Goal: Task Accomplishment & Management: Contribute content

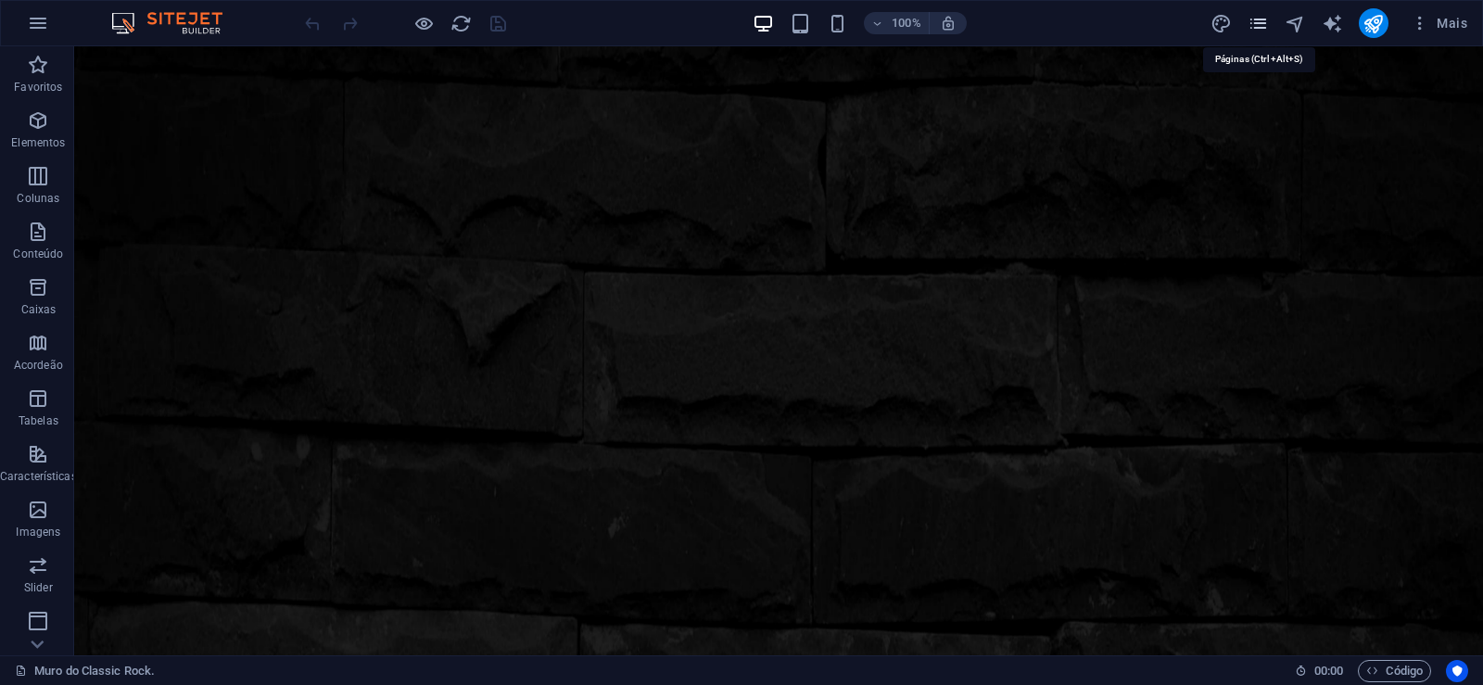
click at [1258, 19] on icon "pages" at bounding box center [1258, 23] width 21 height 21
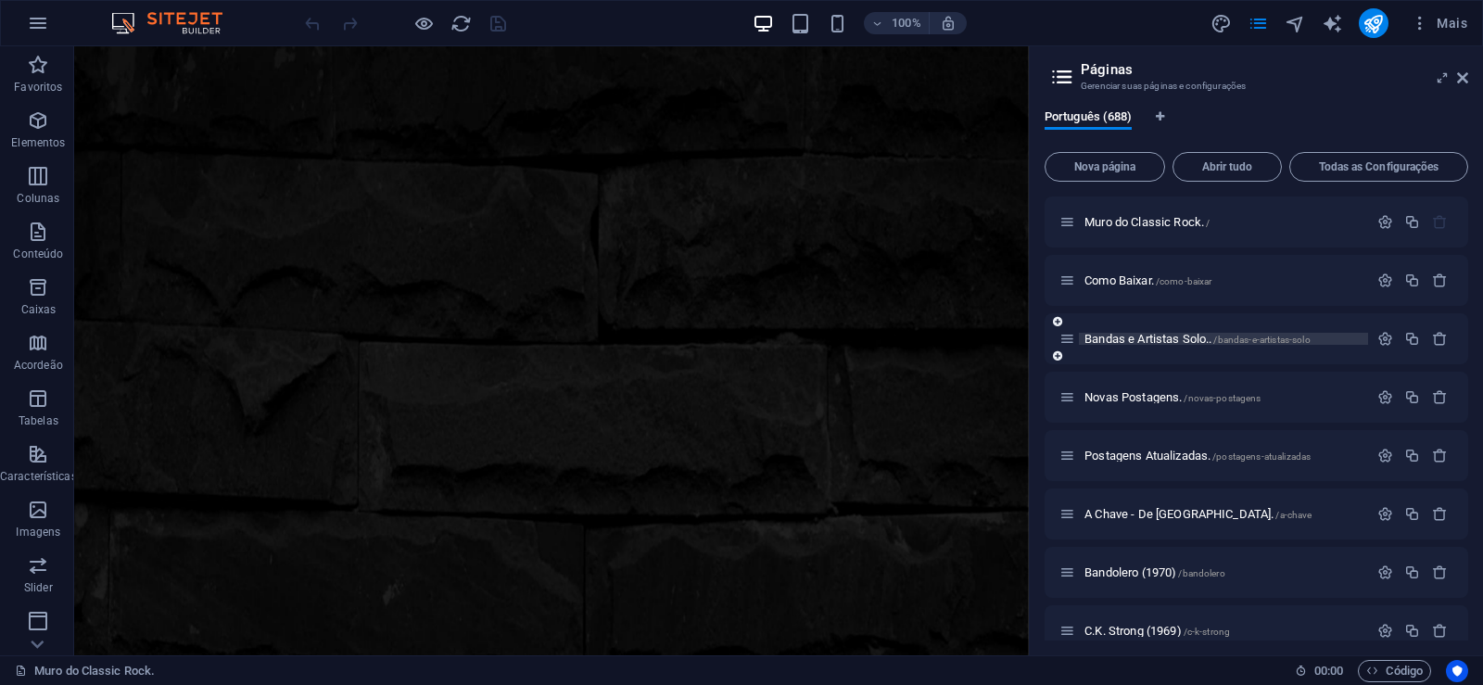
click at [1134, 342] on span "Bandas e Artistas Solo.. /bandas-e-artistas-solo" at bounding box center [1198, 339] width 226 height 14
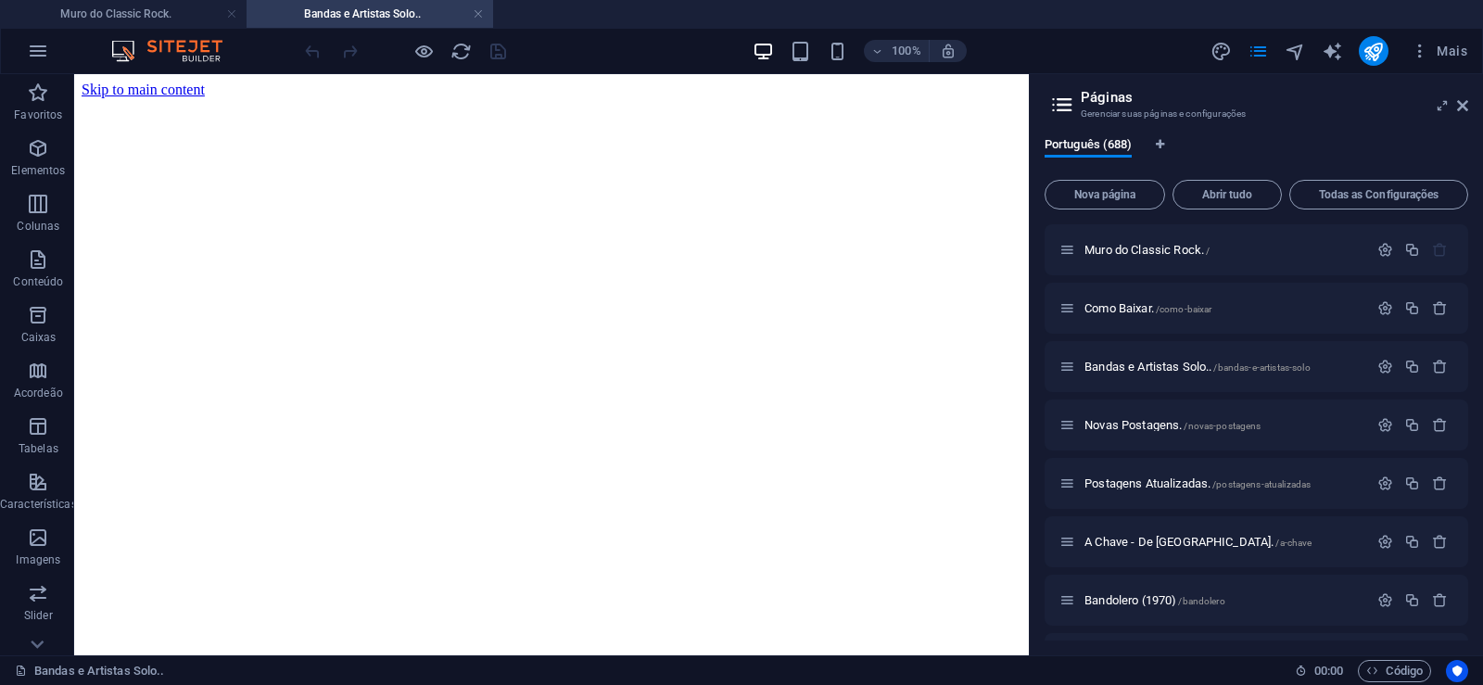
scroll to position [167, 0]
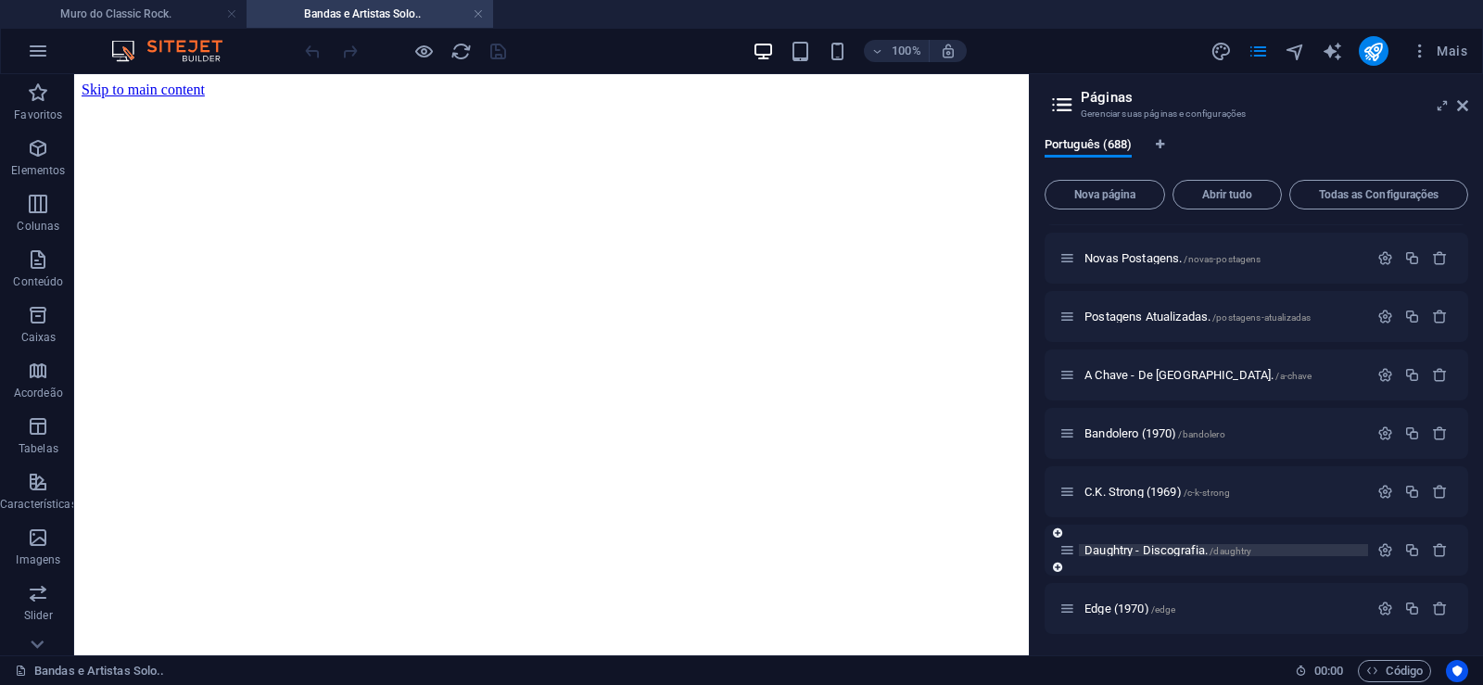
click at [0, 0] on span "Daughtry - Discografia. /daughtry" at bounding box center [0, 0] width 0 height 0
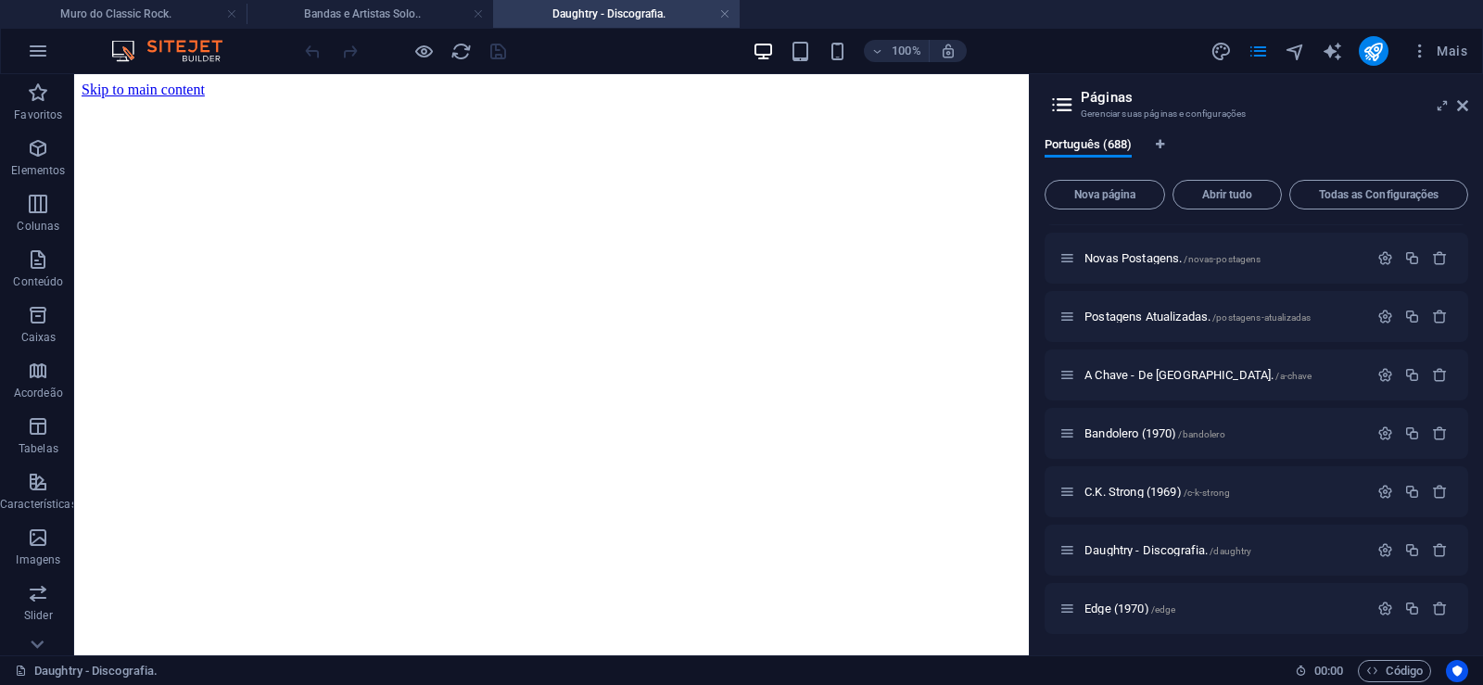
scroll to position [0, 0]
click at [0, 0] on button "Nova página" at bounding box center [0, 0] width 0 height 0
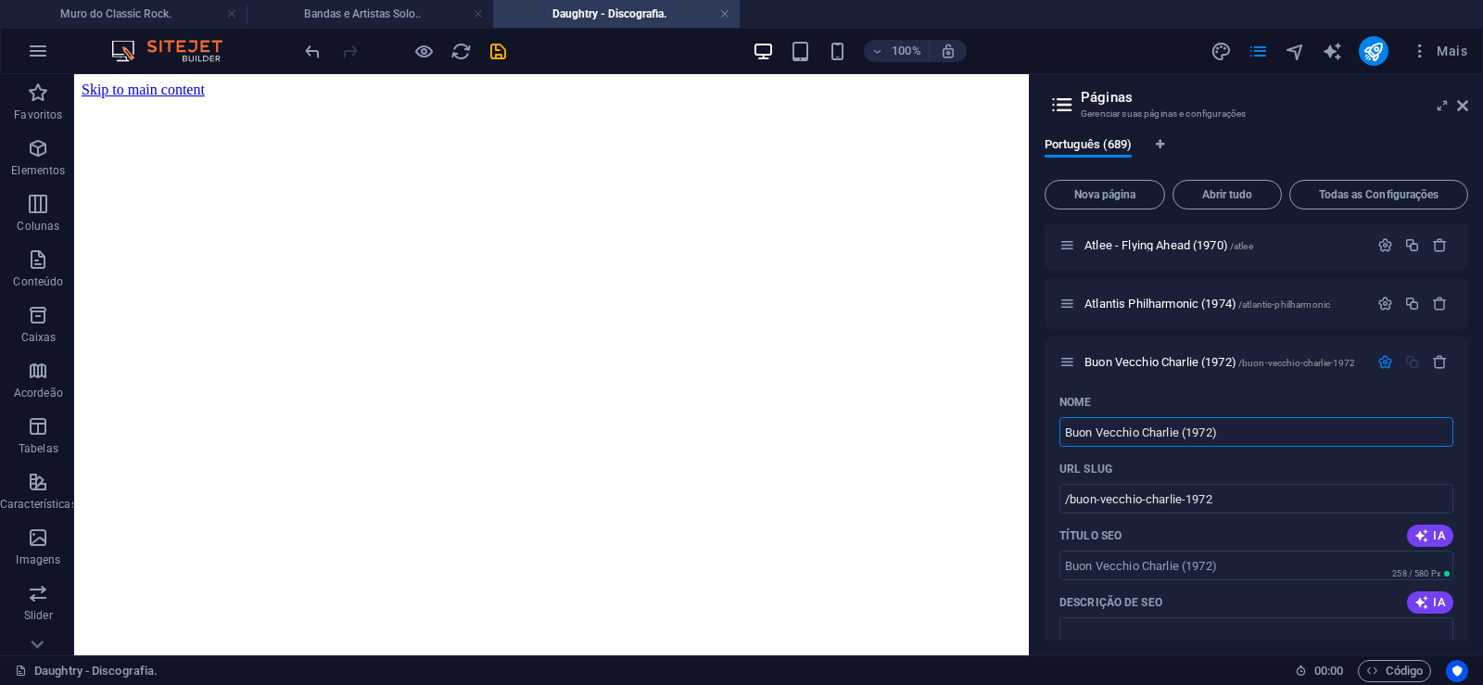
type input "Buon Vecchio Charlie (1972)"
type input "/buon-vecchio-charlie-1972"
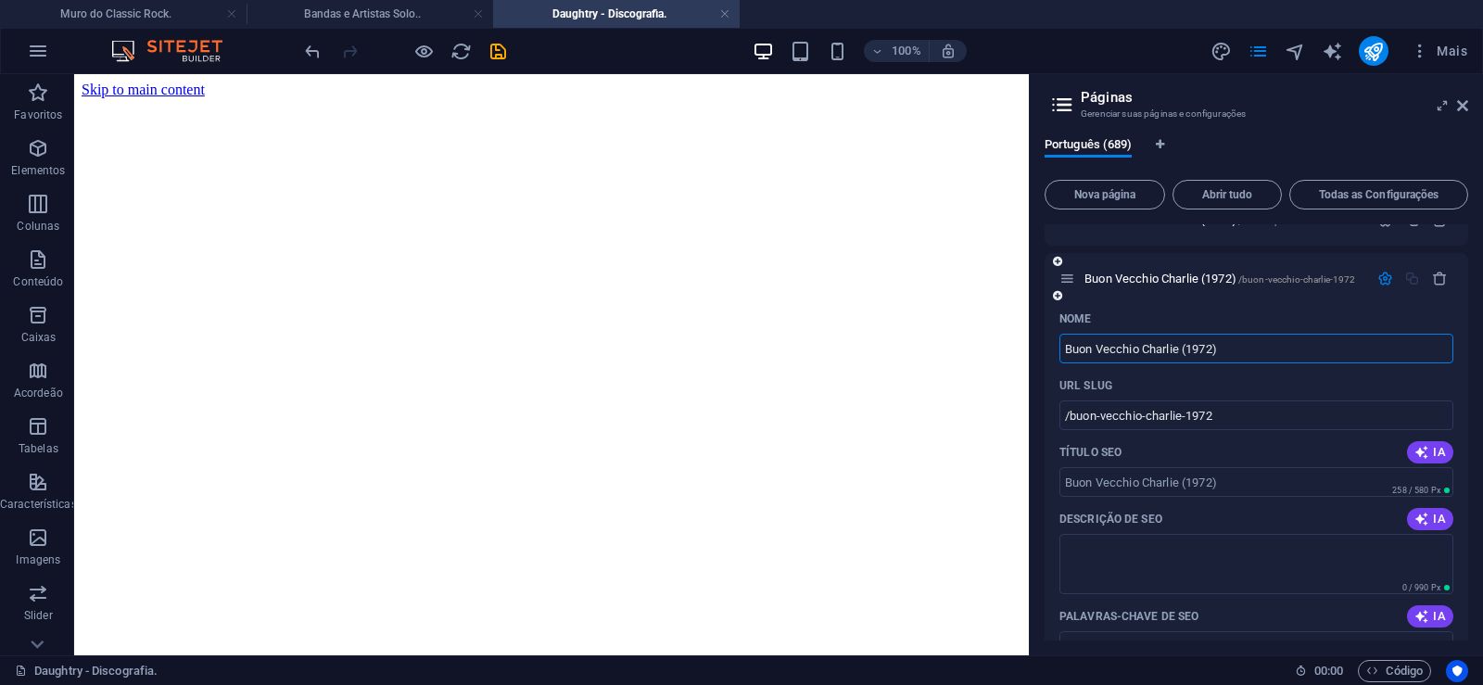
scroll to position [40238, 0]
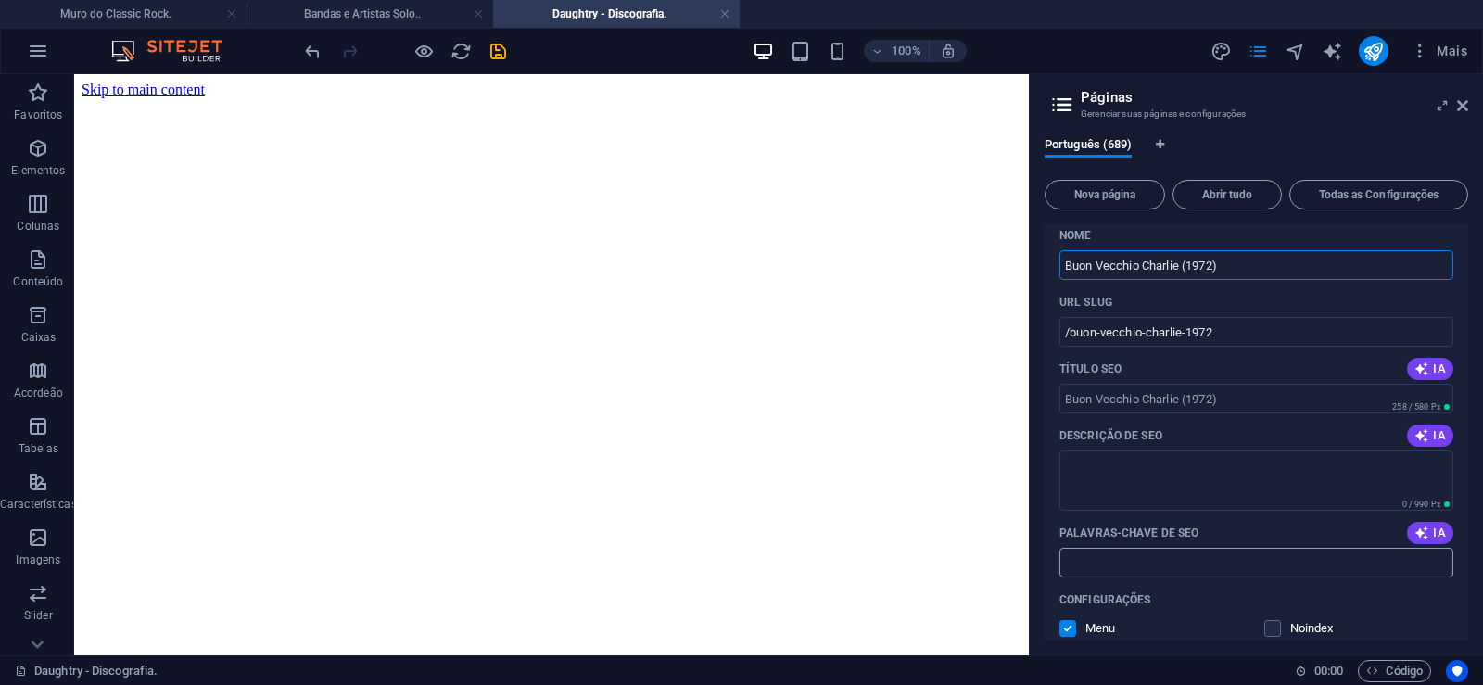
click at [1177, 565] on input "Palavras-chave de SEO" at bounding box center [1257, 563] width 394 height 30
paste input "Buon Vecchio Charlie (1972) Download."
type input "Buon Vecchio Charlie (1972) Download."
click at [1163, 477] on textarea "Descrição de SEO" at bounding box center [1257, 481] width 394 height 60
paste textarea "Buon vecchio [PERSON_NAME] foi uma banda italiana de Rock Progressivo. Formada …"
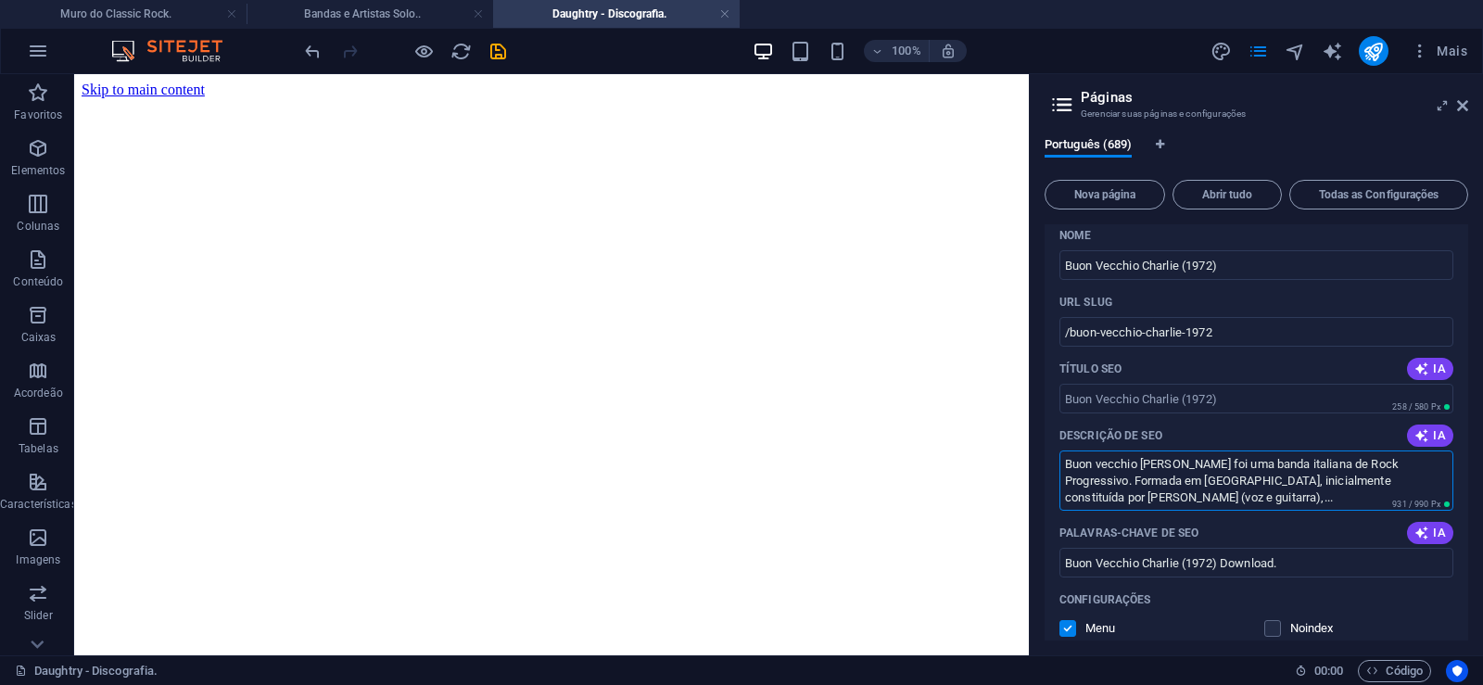
type textarea "Buon vecchio [PERSON_NAME] foi uma banda italiana de Rock Progressivo. Formada …"
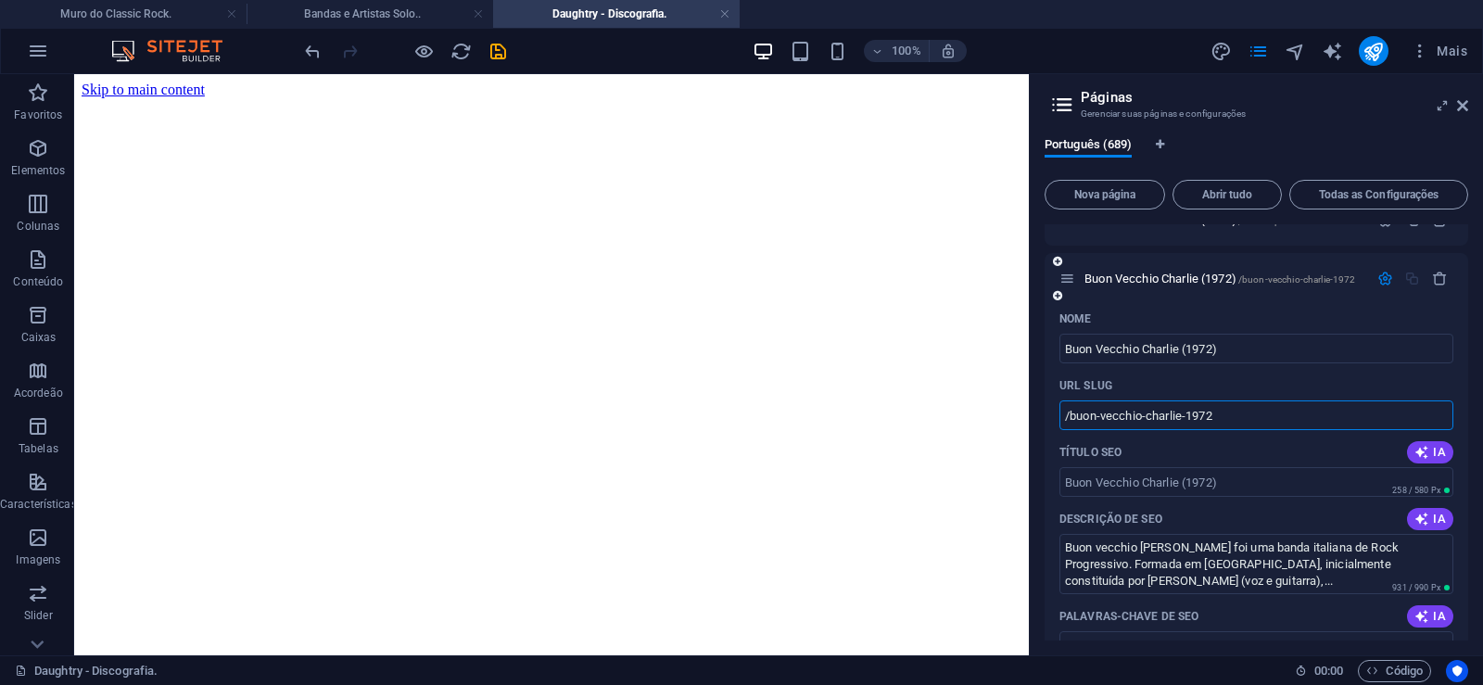
drag, startPoint x: 1184, startPoint y: 417, endPoint x: 1154, endPoint y: 417, distance: 29.7
click at [1154, 417] on input "/buon-vecchio-charlie-1972" at bounding box center [1257, 415] width 394 height 30
click at [1169, 417] on input "/buon-vecchio-charlie-1972" at bounding box center [1257, 415] width 394 height 30
drag, startPoint x: 1184, startPoint y: 417, endPoint x: 1069, endPoint y: 429, distance: 115.6
click at [1069, 429] on input "/buon-vecchio-charlie-1972" at bounding box center [1257, 415] width 394 height 30
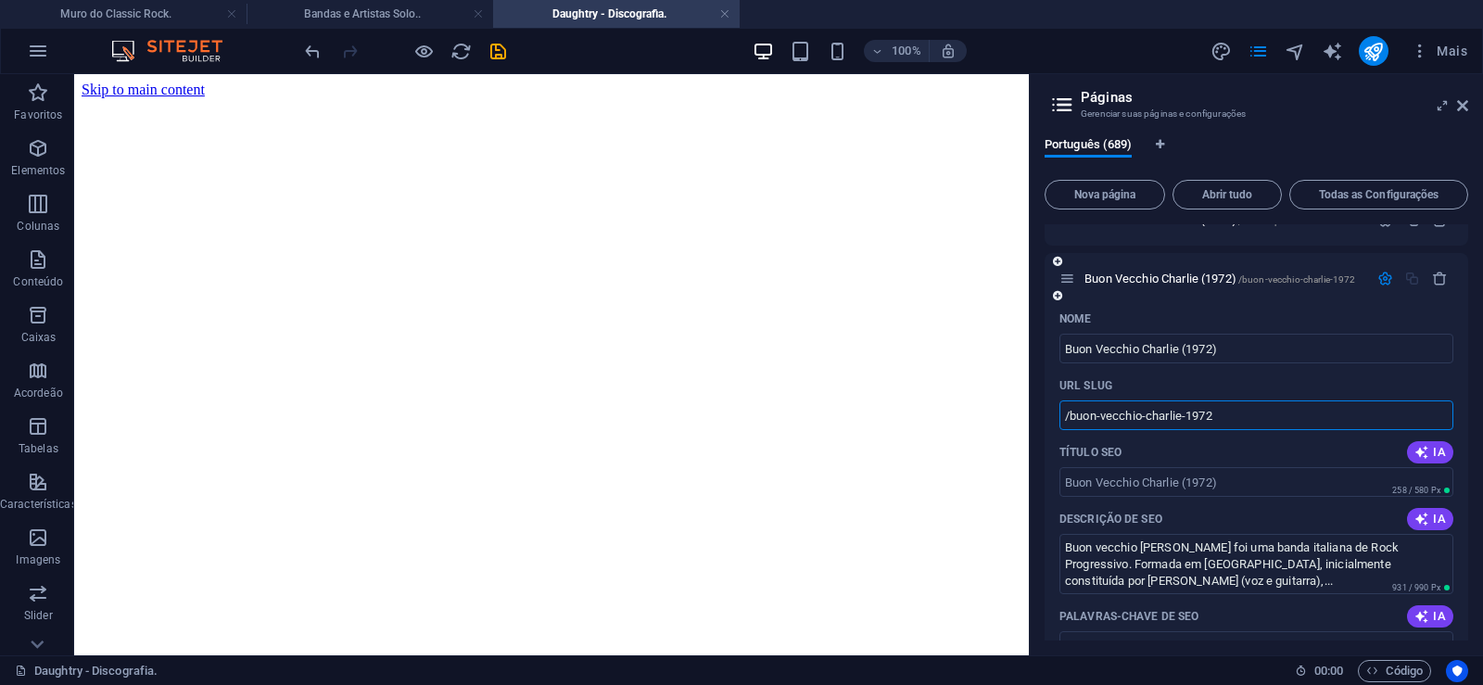
click at [1197, 410] on input "/buon-vecchio-charlie-1972" at bounding box center [1257, 415] width 394 height 30
drag, startPoint x: 1186, startPoint y: 412, endPoint x: 1253, endPoint y: 414, distance: 67.7
click at [1253, 414] on input "/buon-vecchio-charlie-1972" at bounding box center [1257, 415] width 394 height 30
click at [1210, 421] on input "/buon-vecchio-charlie-1972" at bounding box center [1257, 415] width 394 height 30
drag, startPoint x: 1184, startPoint y: 415, endPoint x: 1244, endPoint y: 414, distance: 60.3
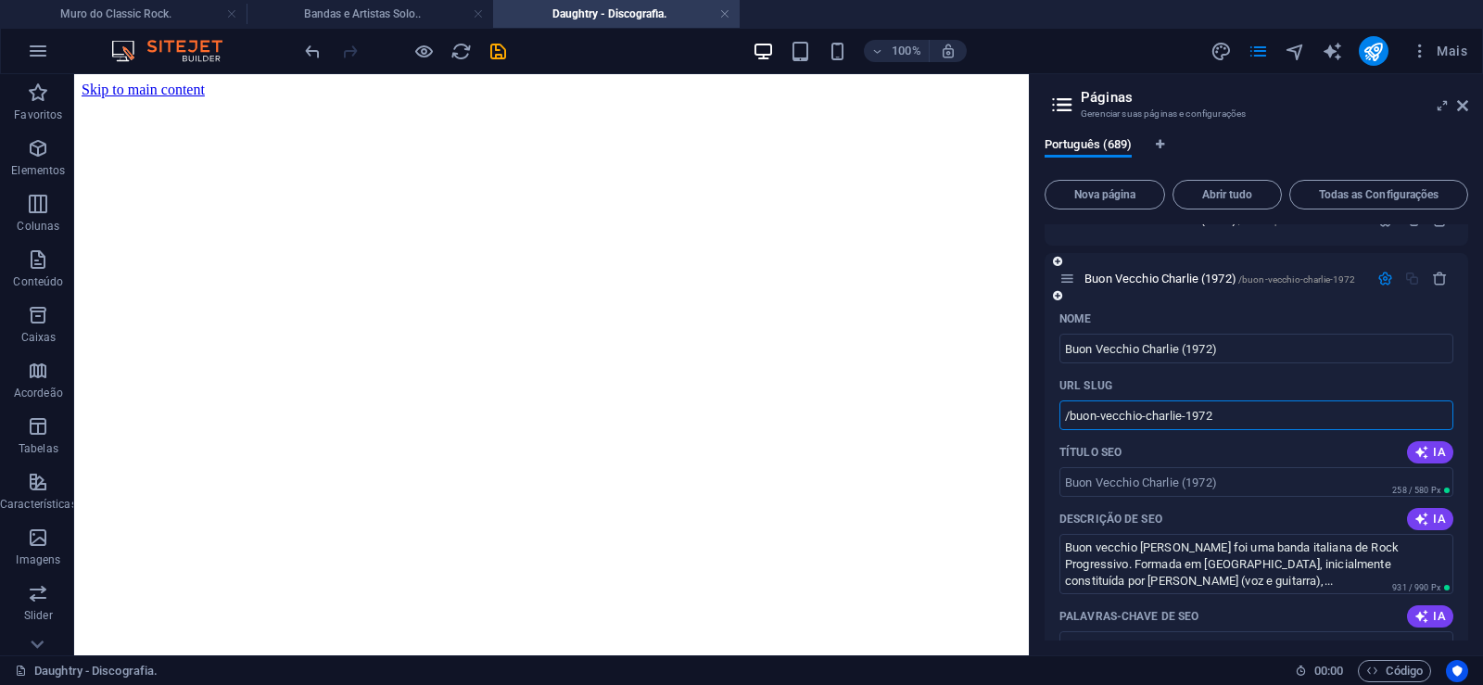
click at [1244, 414] on input "/buon-vecchio-charlie-1972" at bounding box center [1257, 415] width 394 height 30
type input "/buon-vecchio-[PERSON_NAME]"
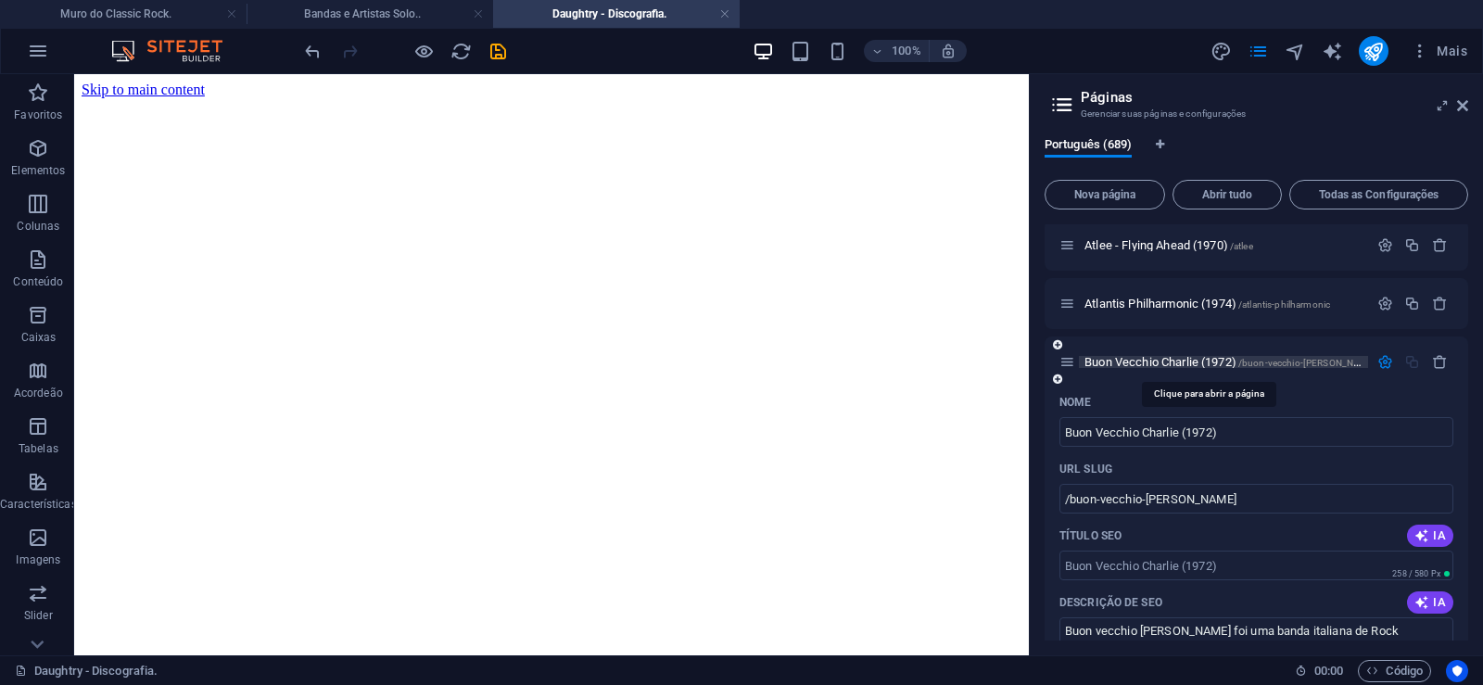
click at [1159, 364] on span "Buon Vecchio Charlie (1972) /buon-vecchio-[PERSON_NAME]" at bounding box center [1231, 362] width 293 height 14
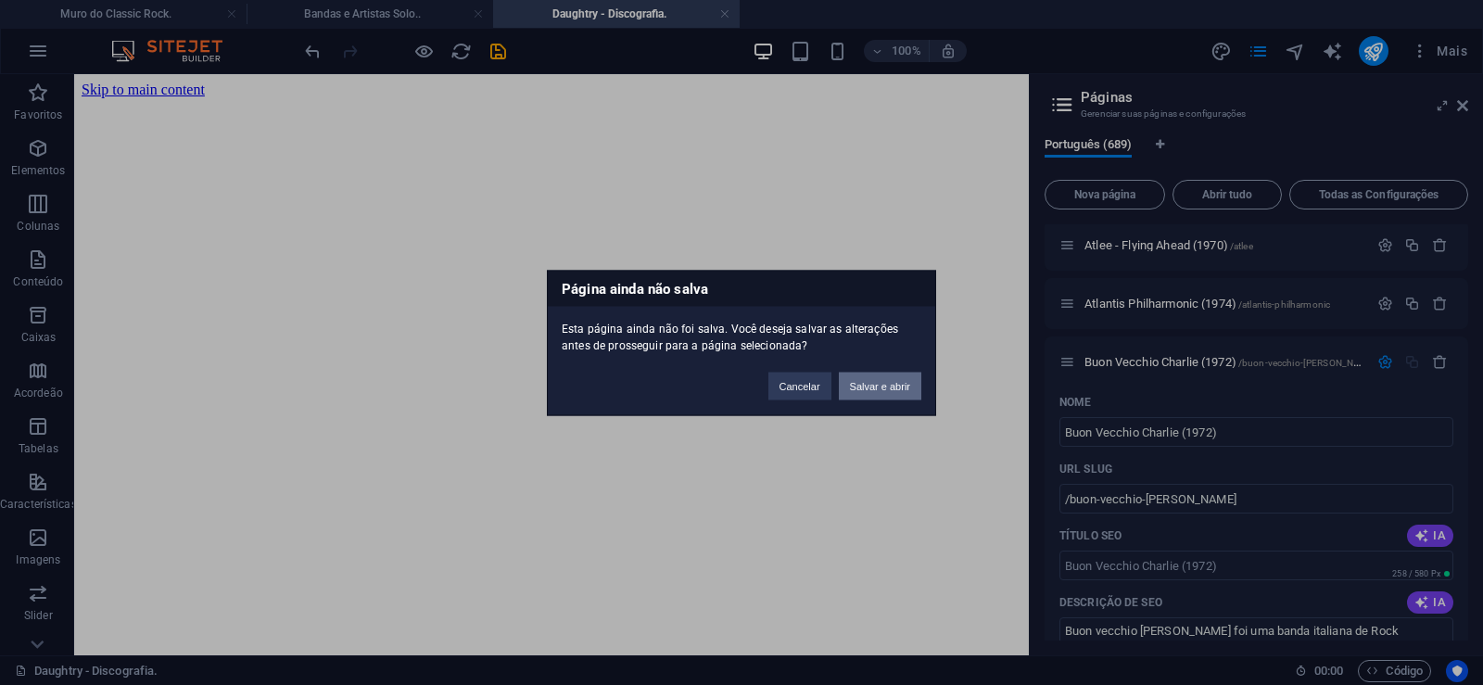
click at [891, 386] on button "Salvar e abrir" at bounding box center [880, 386] width 83 height 28
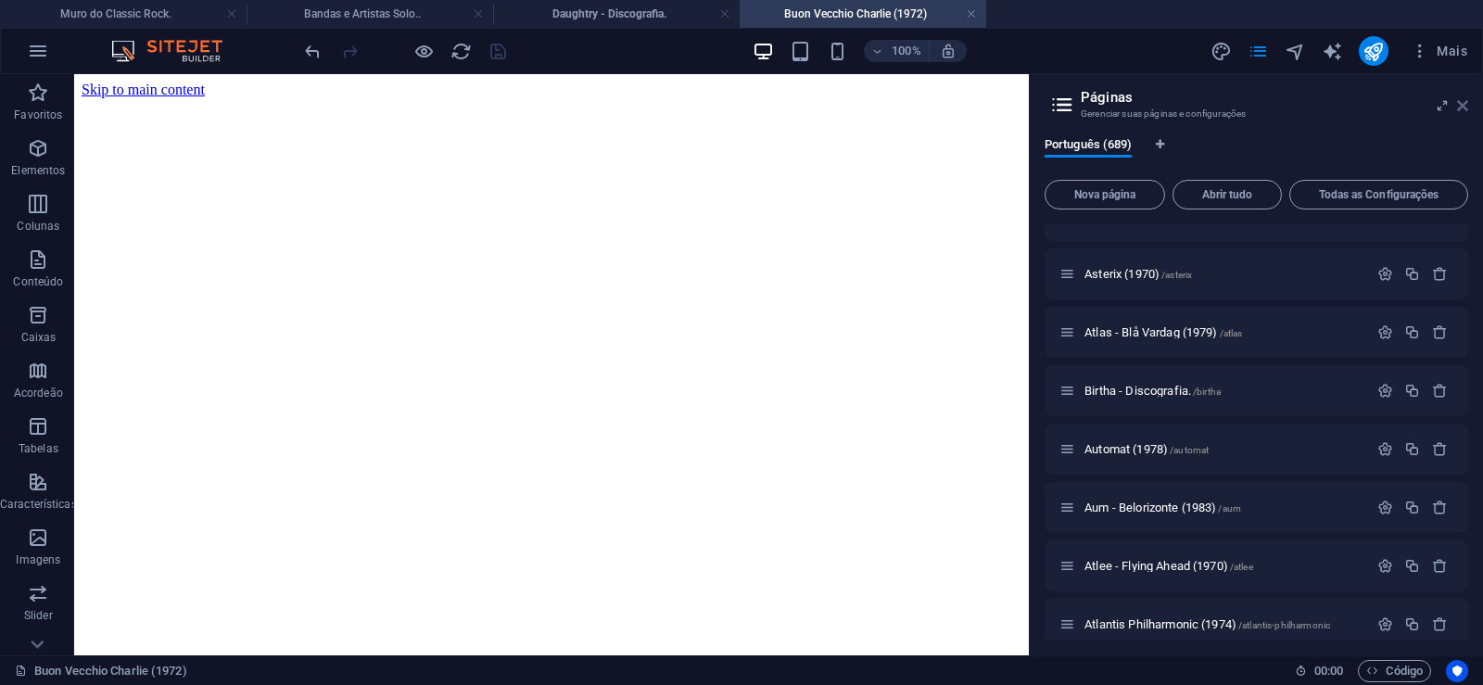
scroll to position [0, 0]
click at [0, 0] on icon at bounding box center [0, 0] width 0 height 0
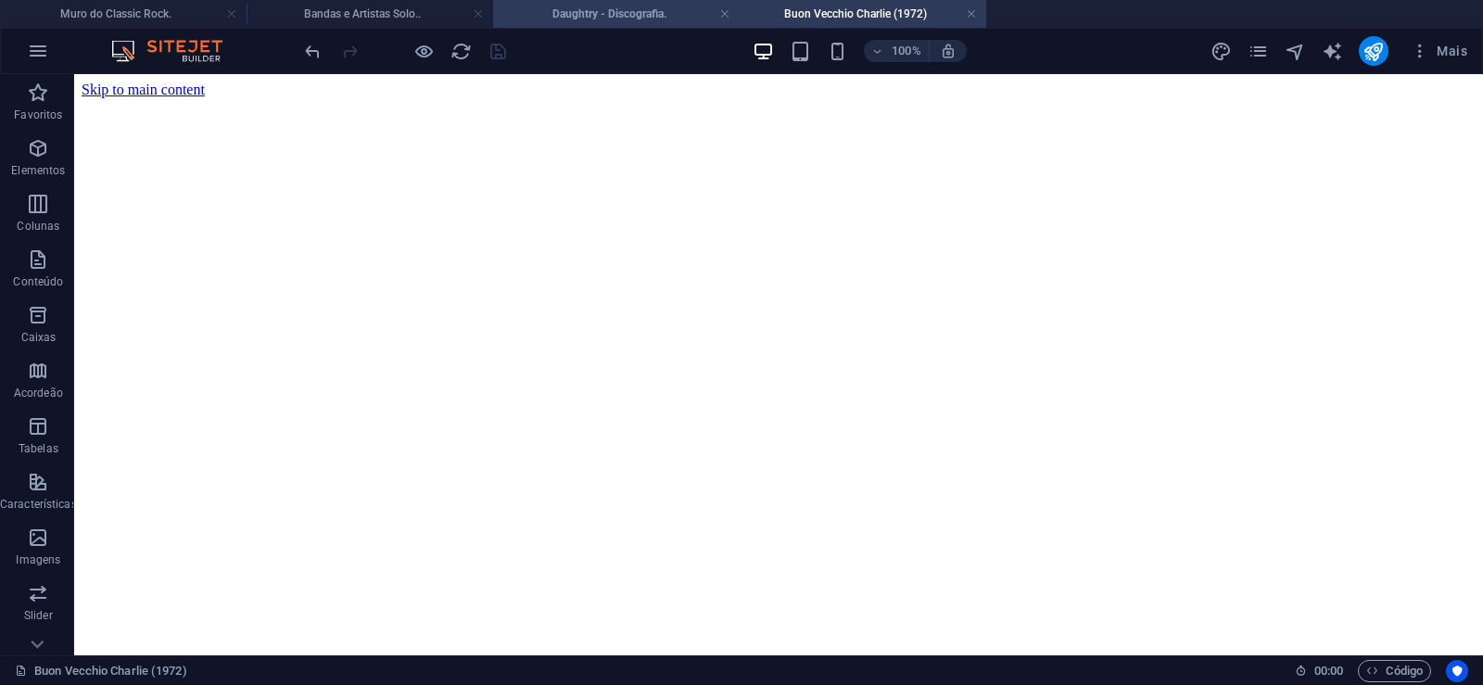
click at [601, 14] on h4 "Daughtry - Discografia." at bounding box center [616, 14] width 247 height 20
click figure
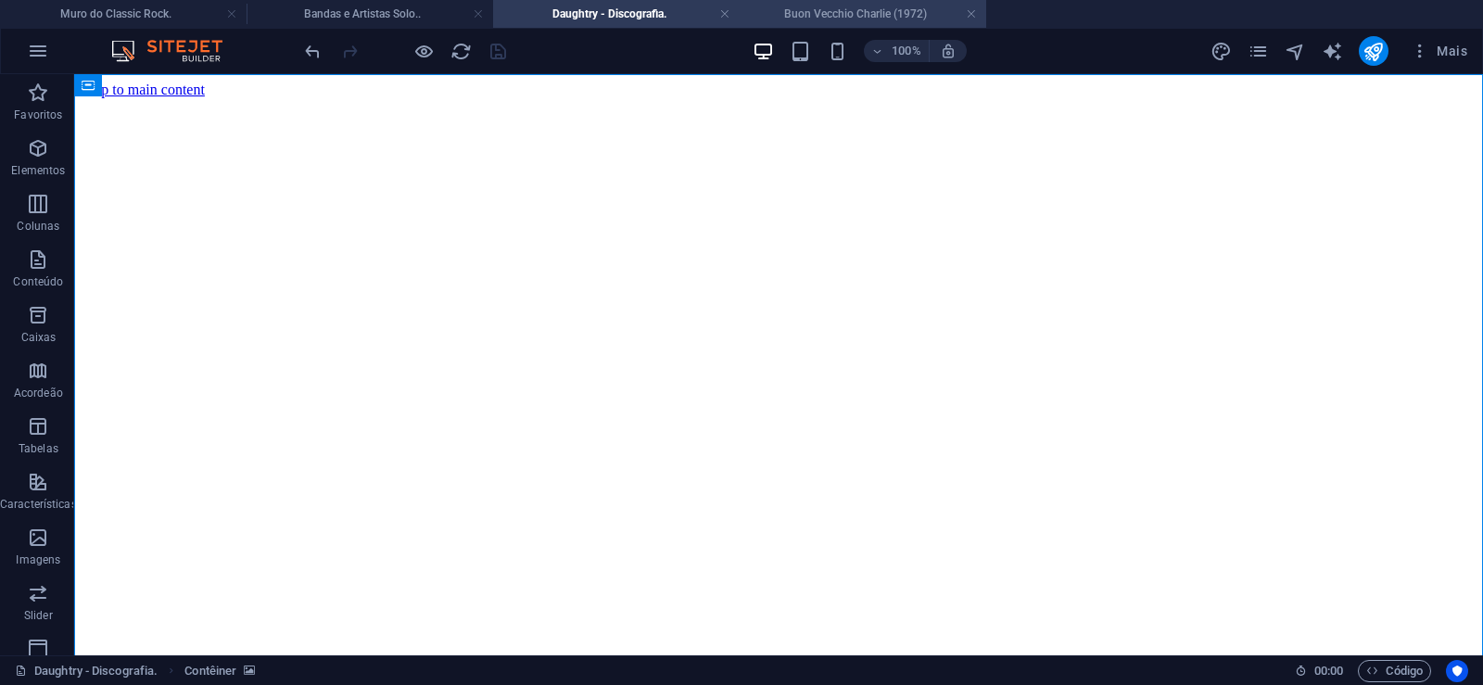
click at [854, 3] on li "Buon Vecchio Charlie (1972)" at bounding box center [863, 14] width 247 height 28
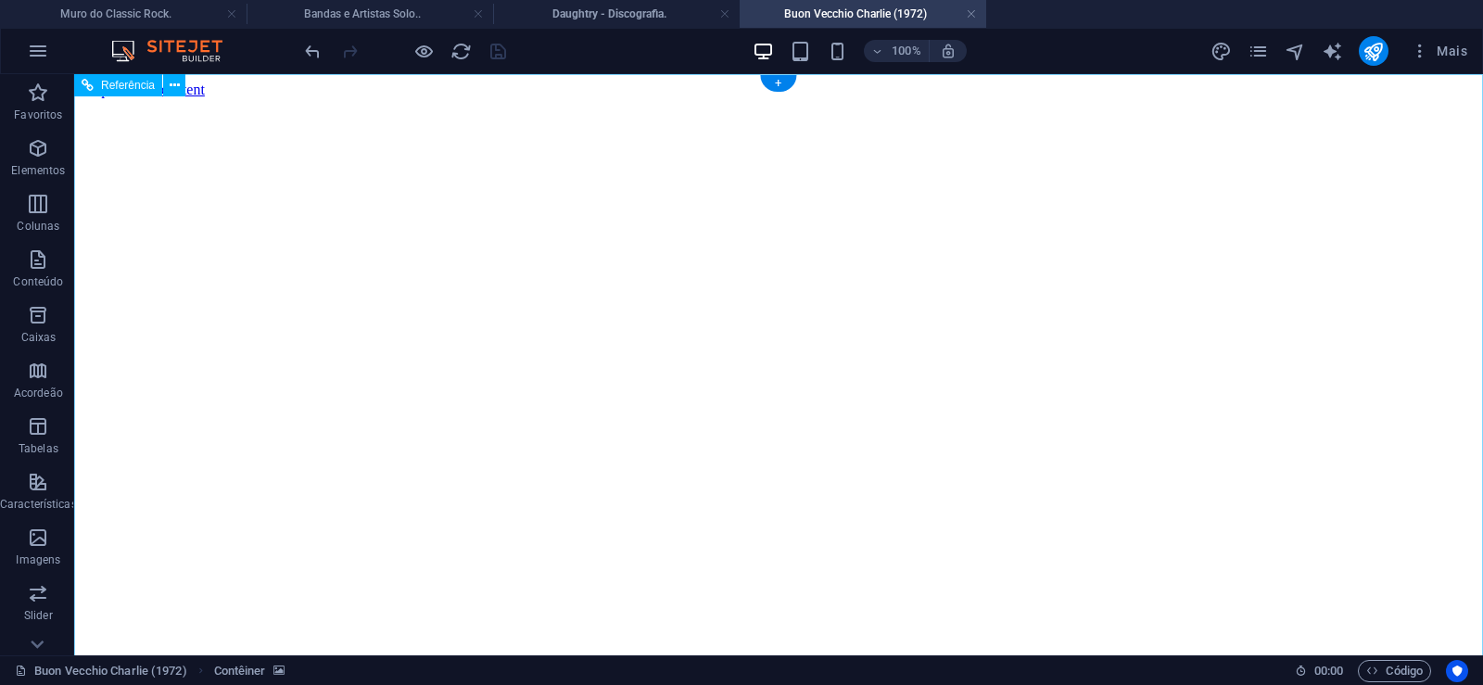
click at [149, 98] on figure at bounding box center [779, 98] width 1394 height 0
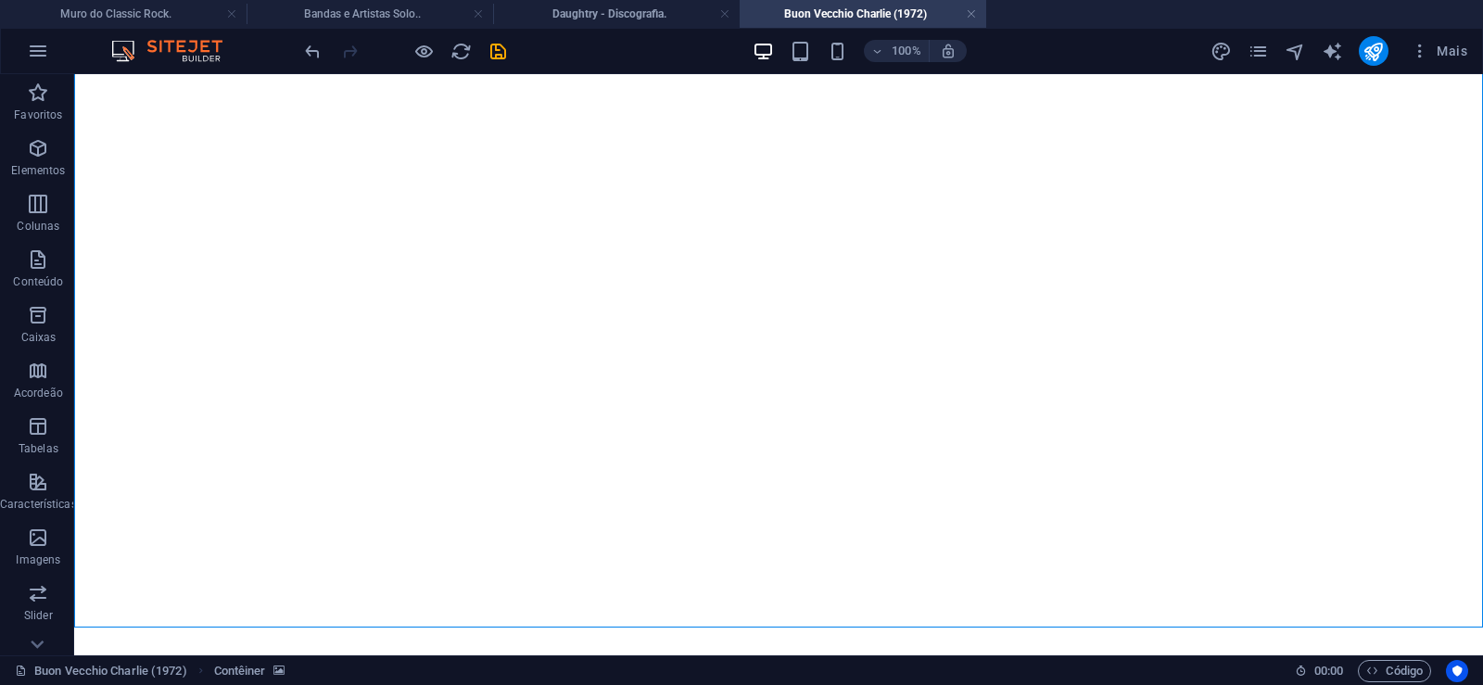
scroll to position [12868, 0]
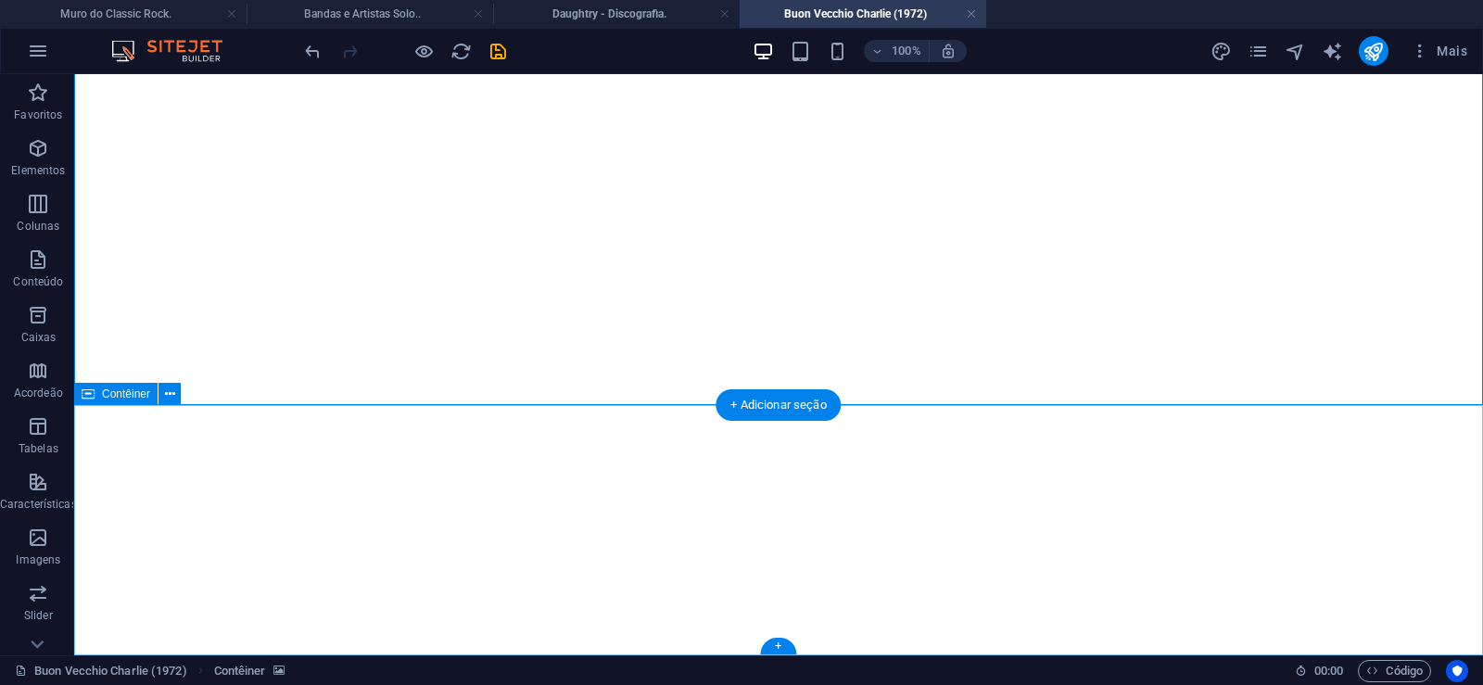
click div "Solte o conteúdo aqui ou Adicionar elementos Colar área de transferência"
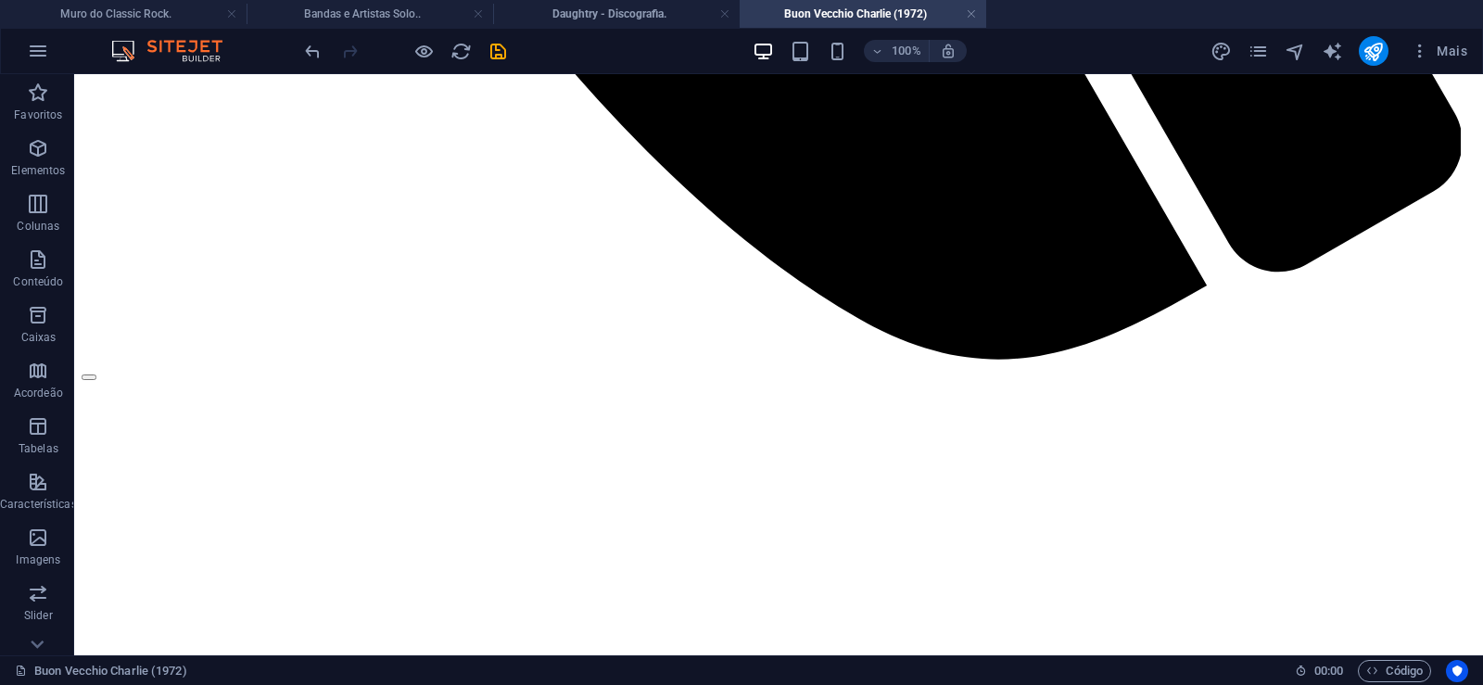
scroll to position [0, 0]
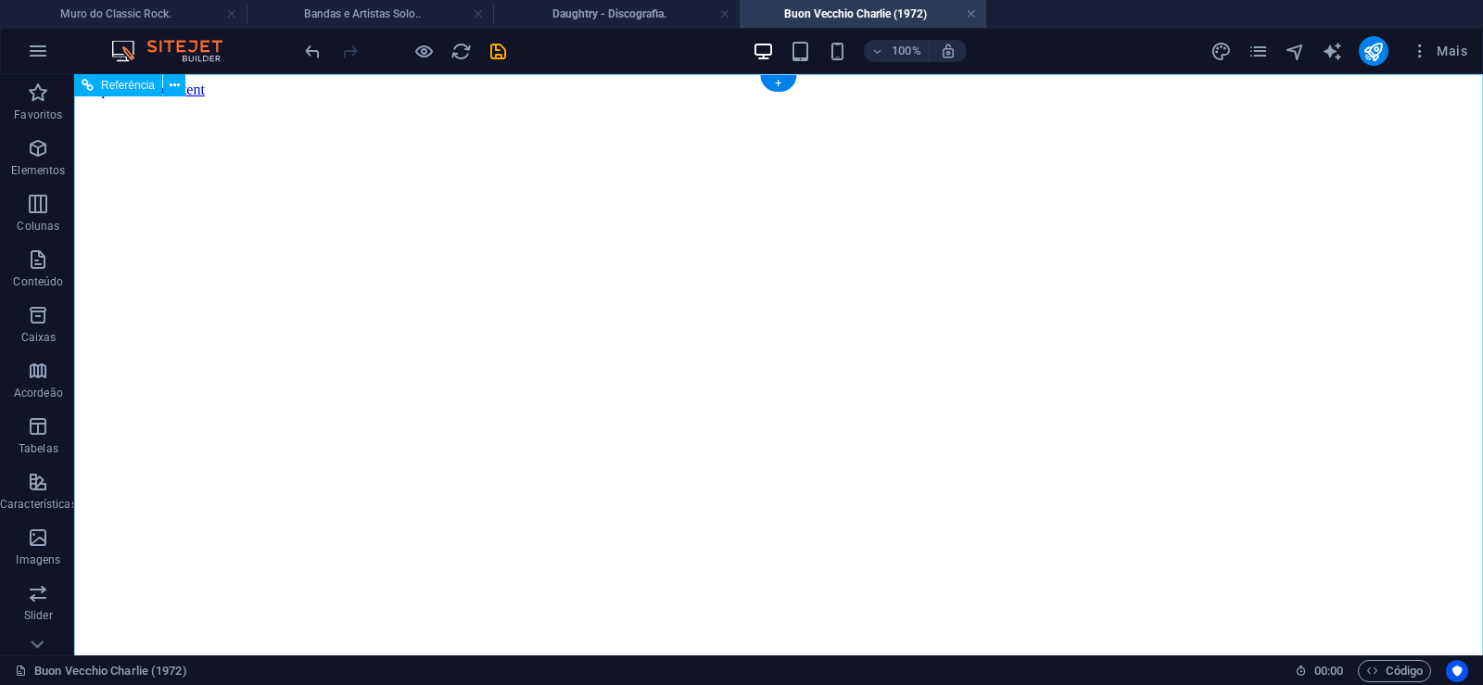
click figure
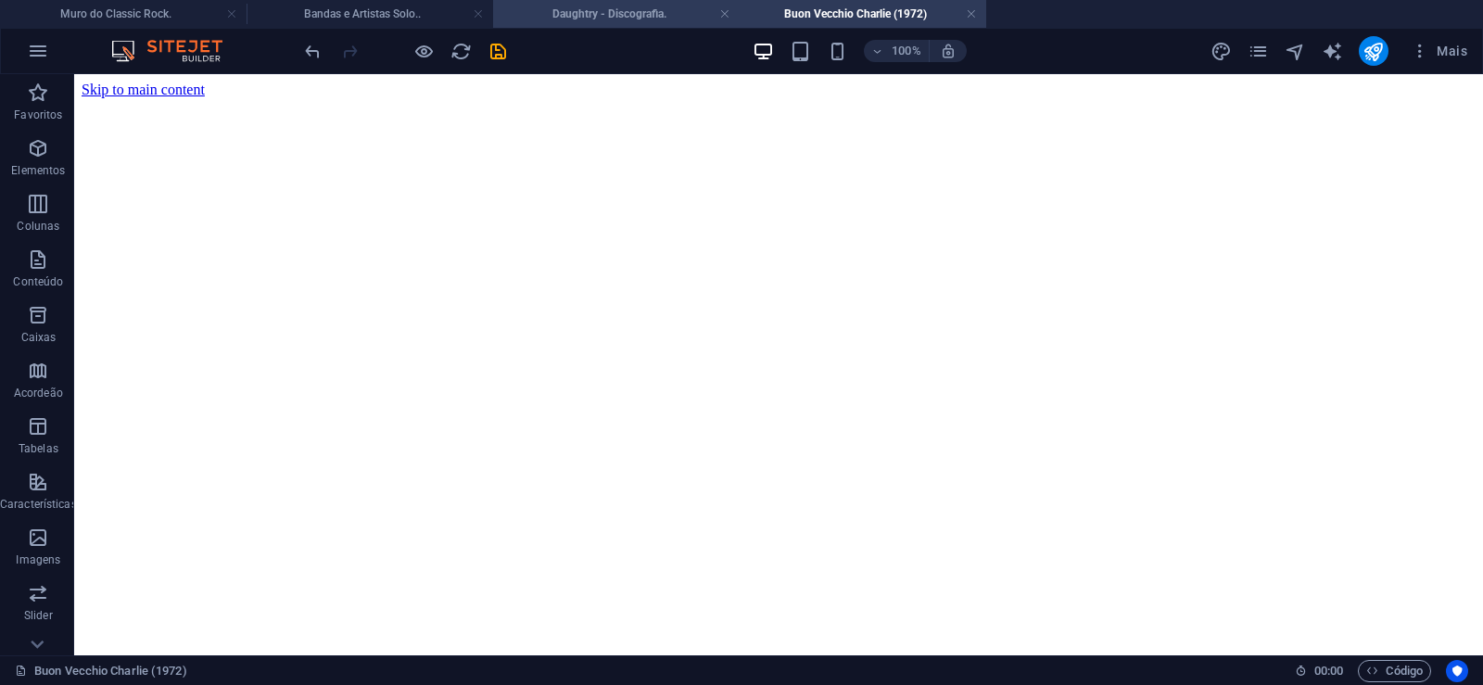
click at [596, 2] on li "Daughtry - Discografia." at bounding box center [616, 14] width 247 height 28
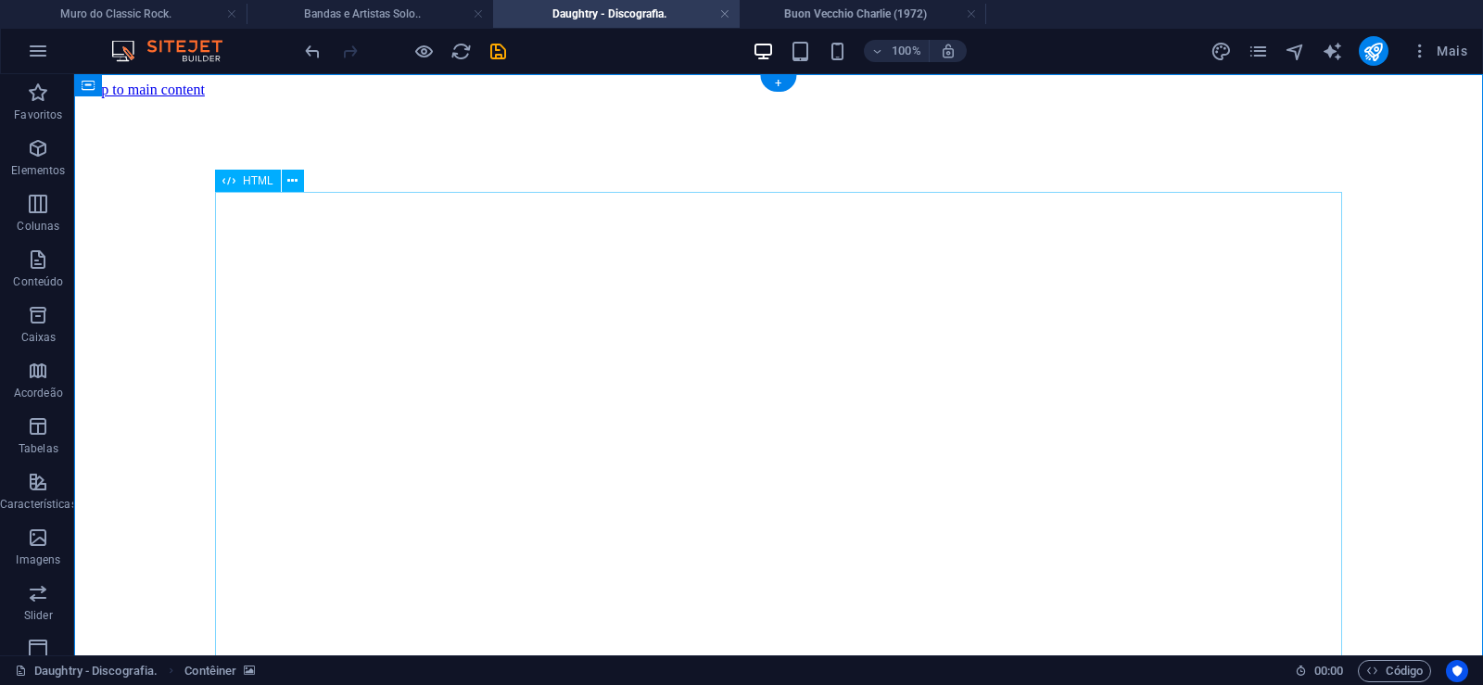
click div "Daughtry é uma banda norte-americana de rock liderada pelo ex-participante do p…"
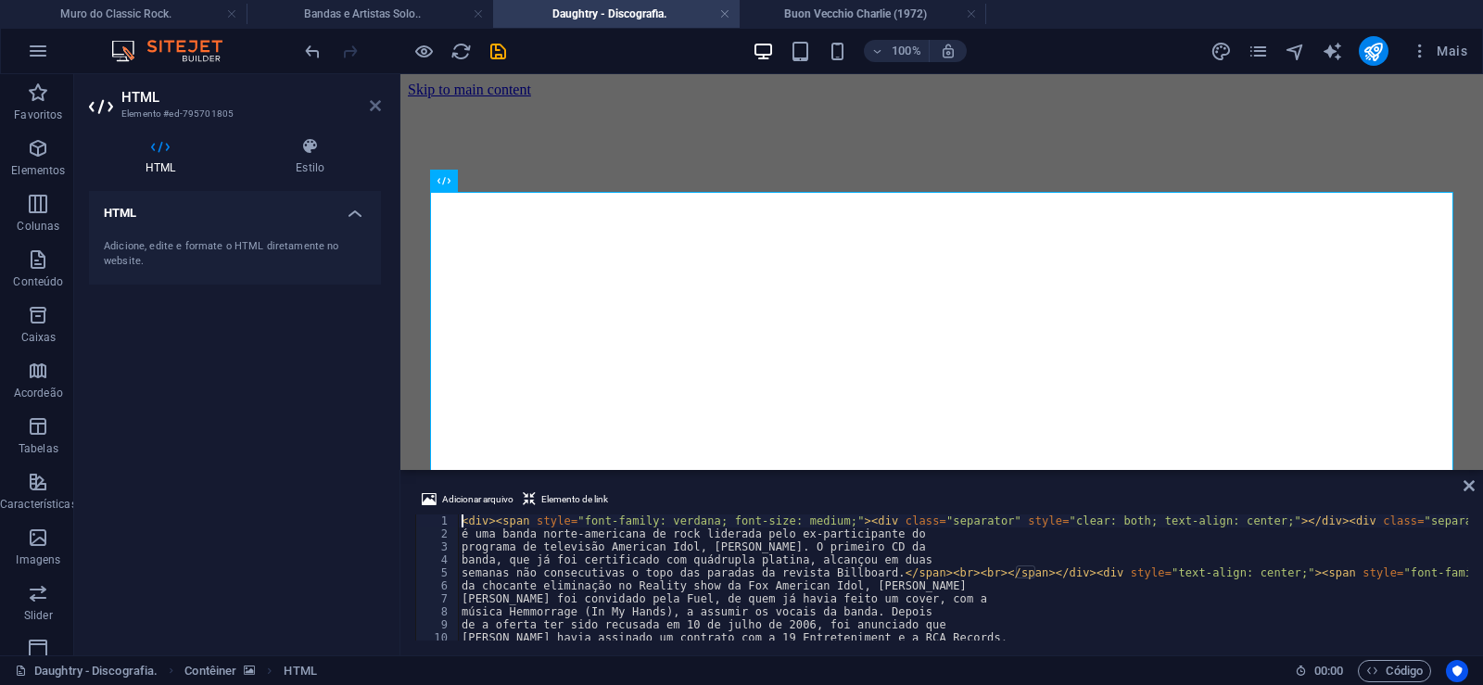
click at [376, 105] on icon at bounding box center [375, 105] width 11 height 15
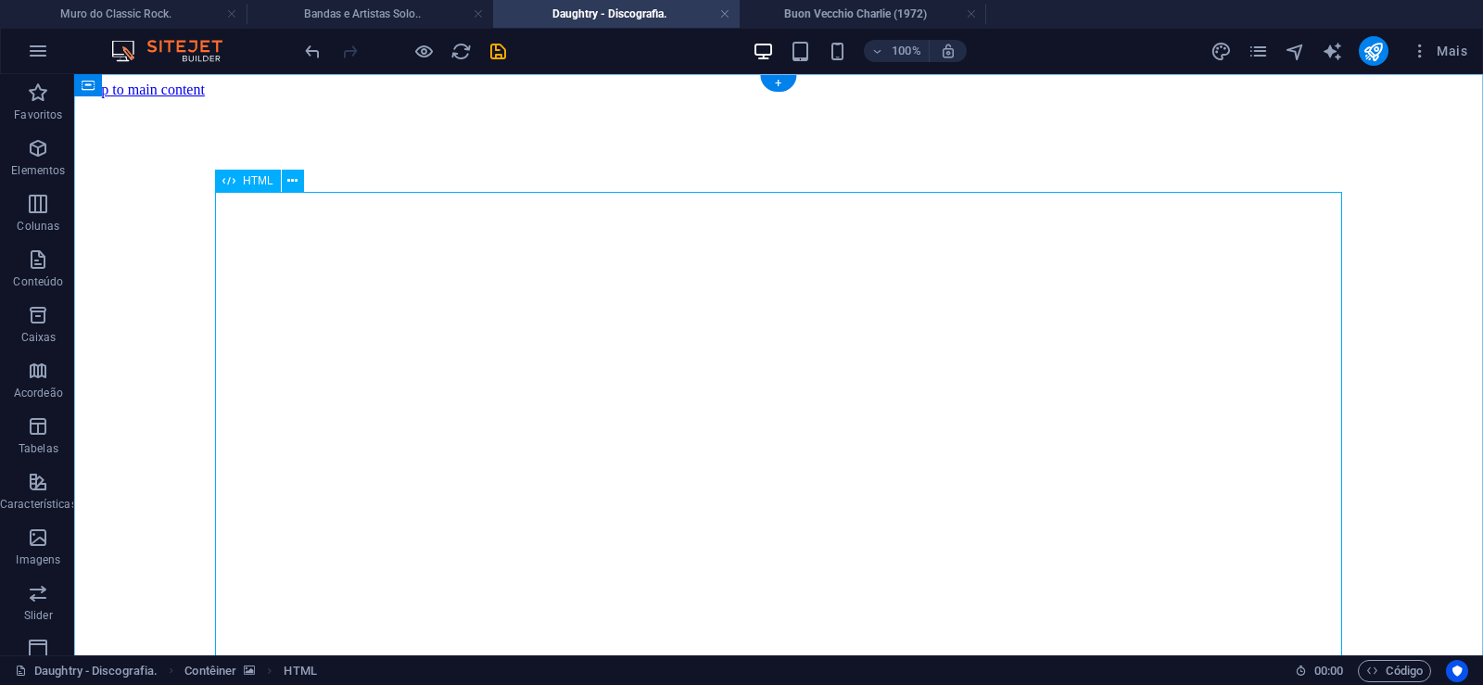
click div "Daughtry é uma banda norte-americana de rock liderada pelo ex-participante do p…"
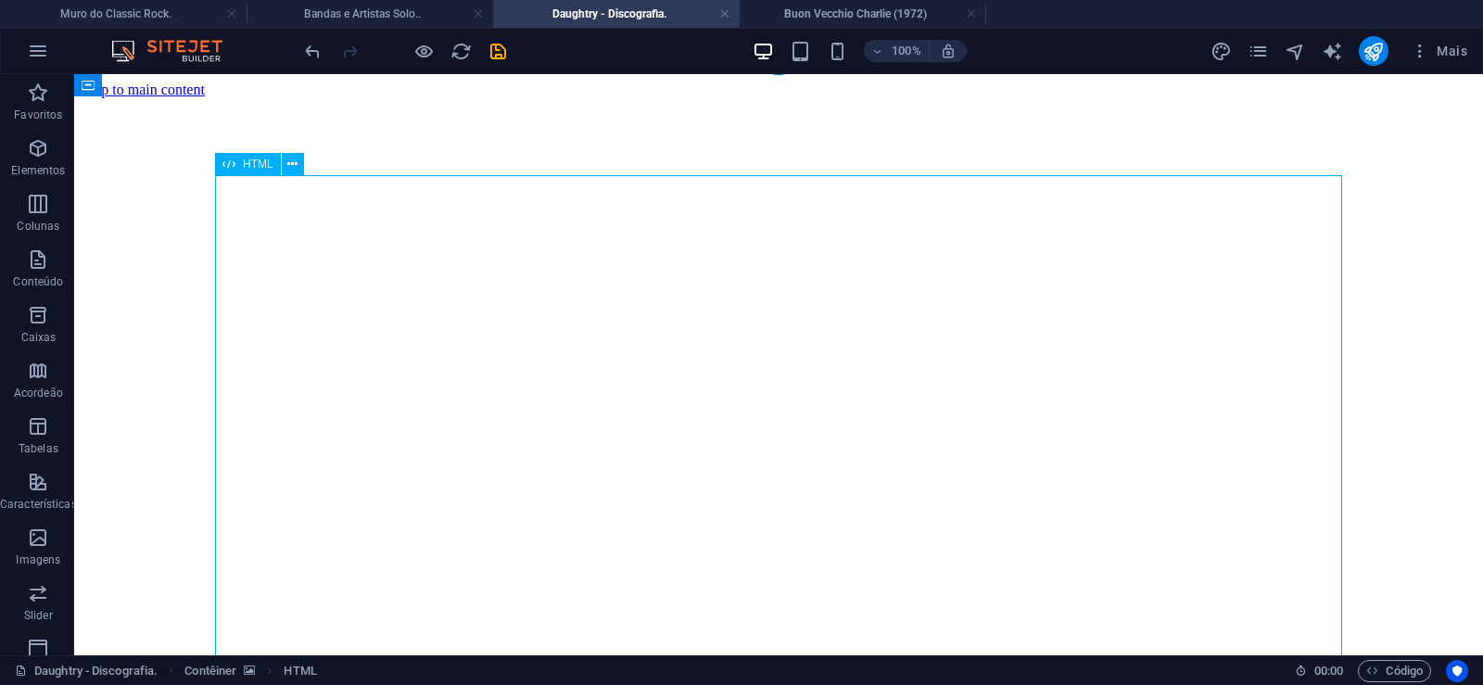
drag, startPoint x: 207, startPoint y: 528, endPoint x: 159, endPoint y: 530, distance: 47.4
click div "Daughtry é uma banda norte-americana de rock liderada pelo ex-participante do p…"
click at [436, 43] on div at bounding box center [405, 51] width 208 height 30
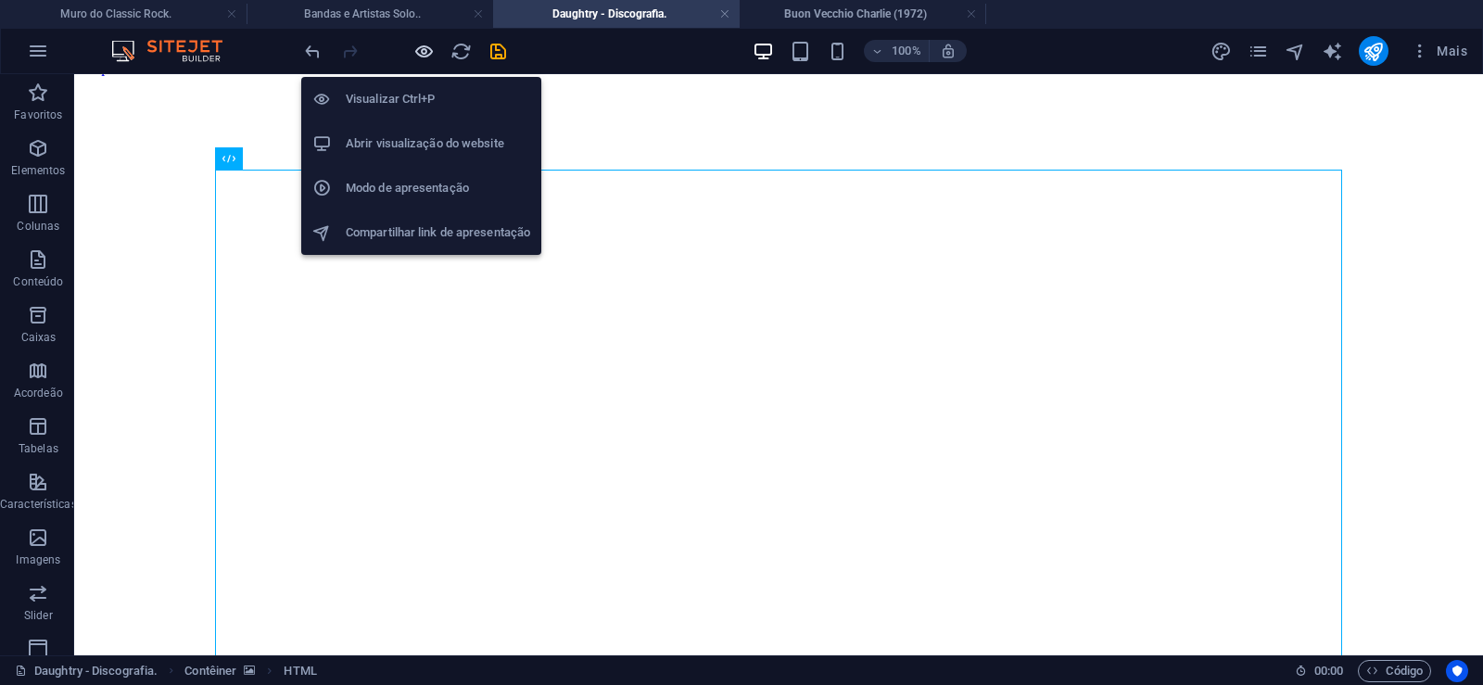
click at [427, 43] on icon "button" at bounding box center [423, 51] width 21 height 21
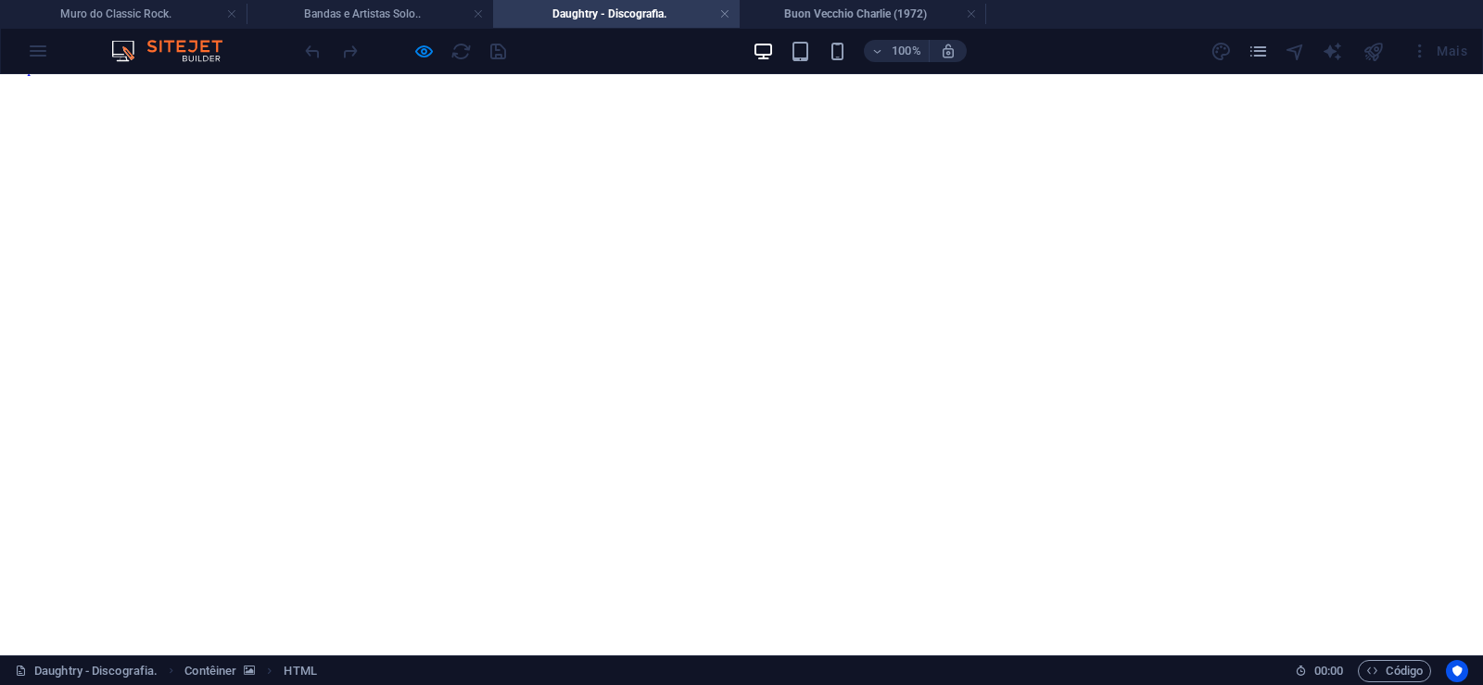
click span "Daughtry é uma banda norte-americana de rock liderada pelo ex-participante do p…"
drag, startPoint x: 246, startPoint y: 511, endPoint x: 182, endPoint y: 507, distance: 64.1
click span "Daughtry é uma banda norte-americana de rock liderada pelo ex-participante do p…"
copy span "Daughtry"
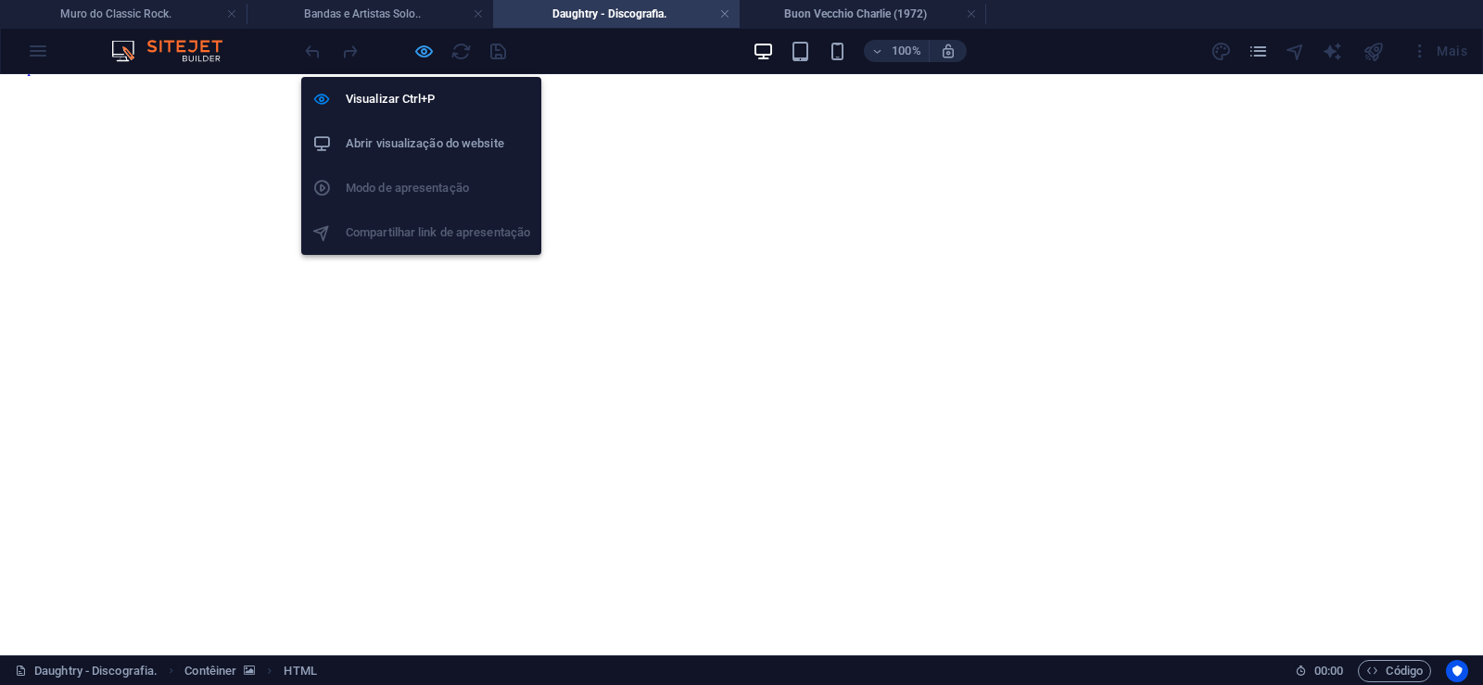
click at [433, 56] on icon "button" at bounding box center [423, 51] width 21 height 21
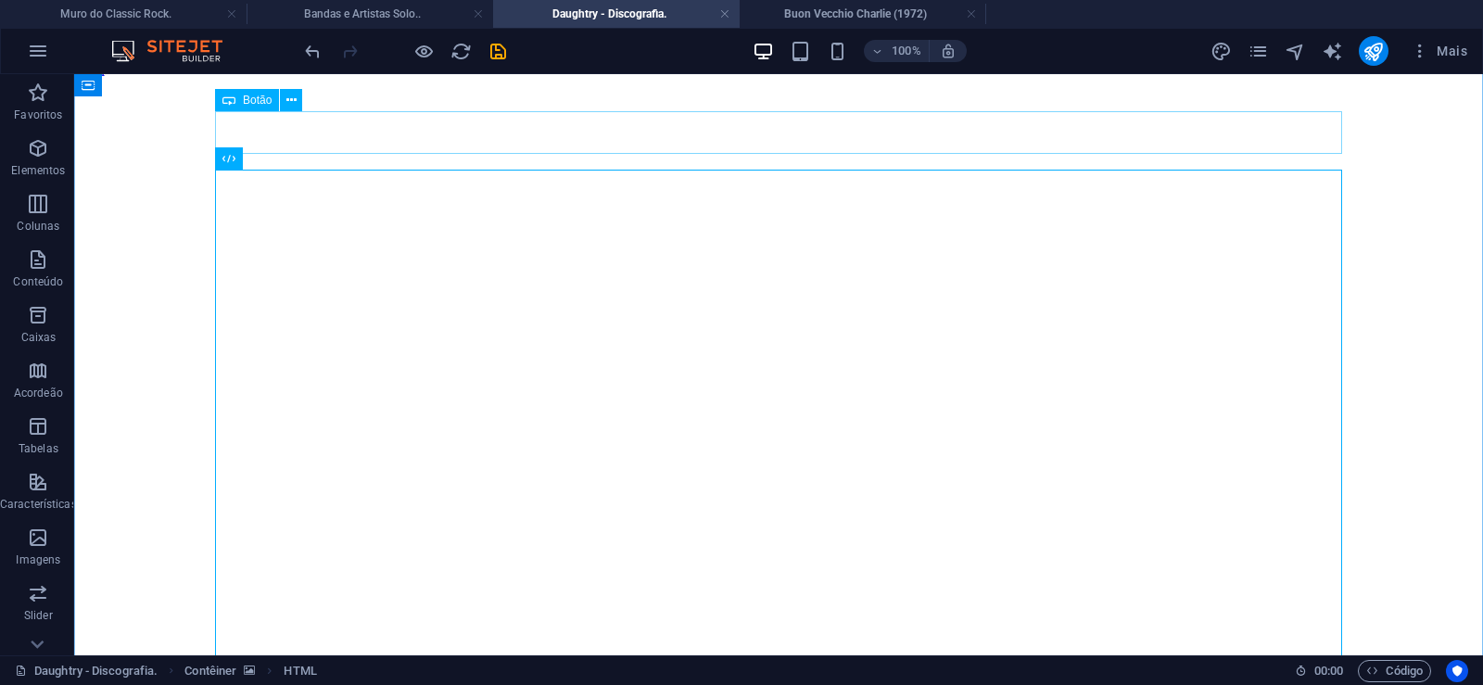
click div "Atlantis Philharmonic (1974)"
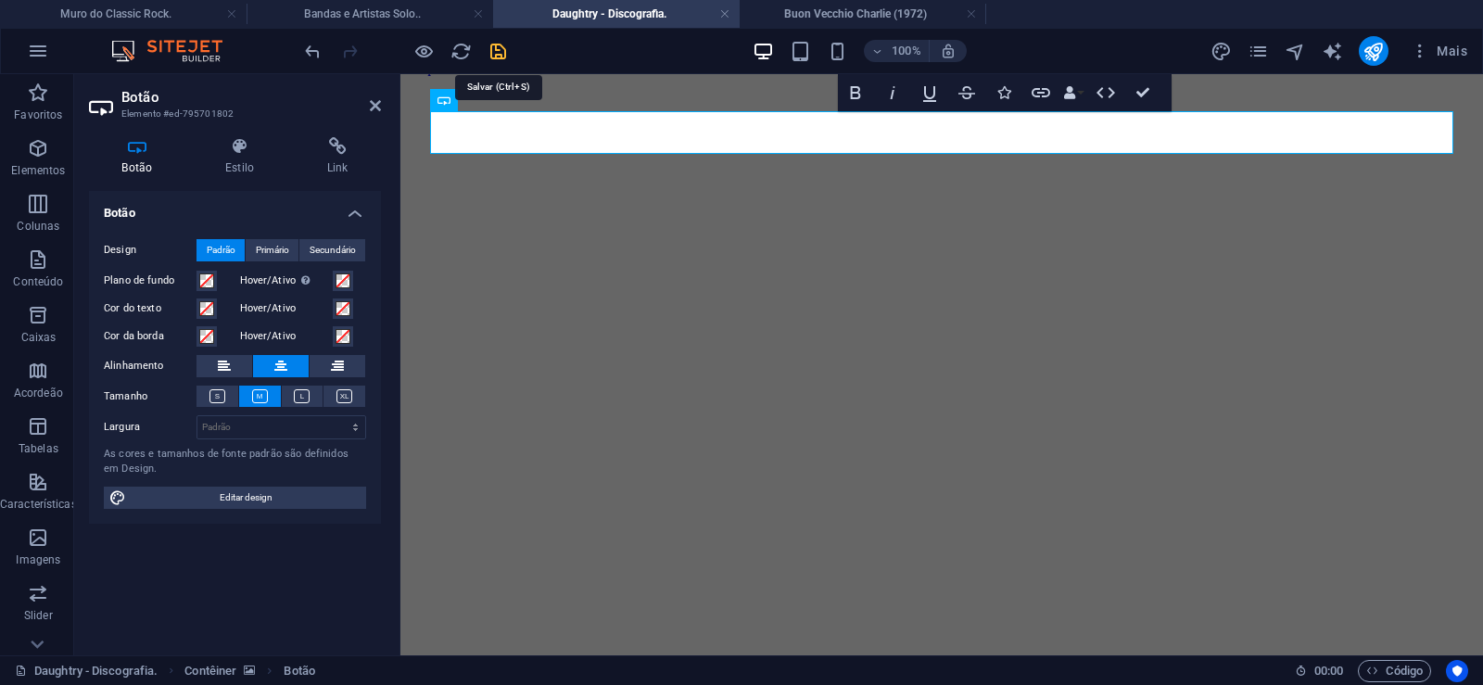
click at [491, 48] on icon "save" at bounding box center [498, 51] width 21 height 21
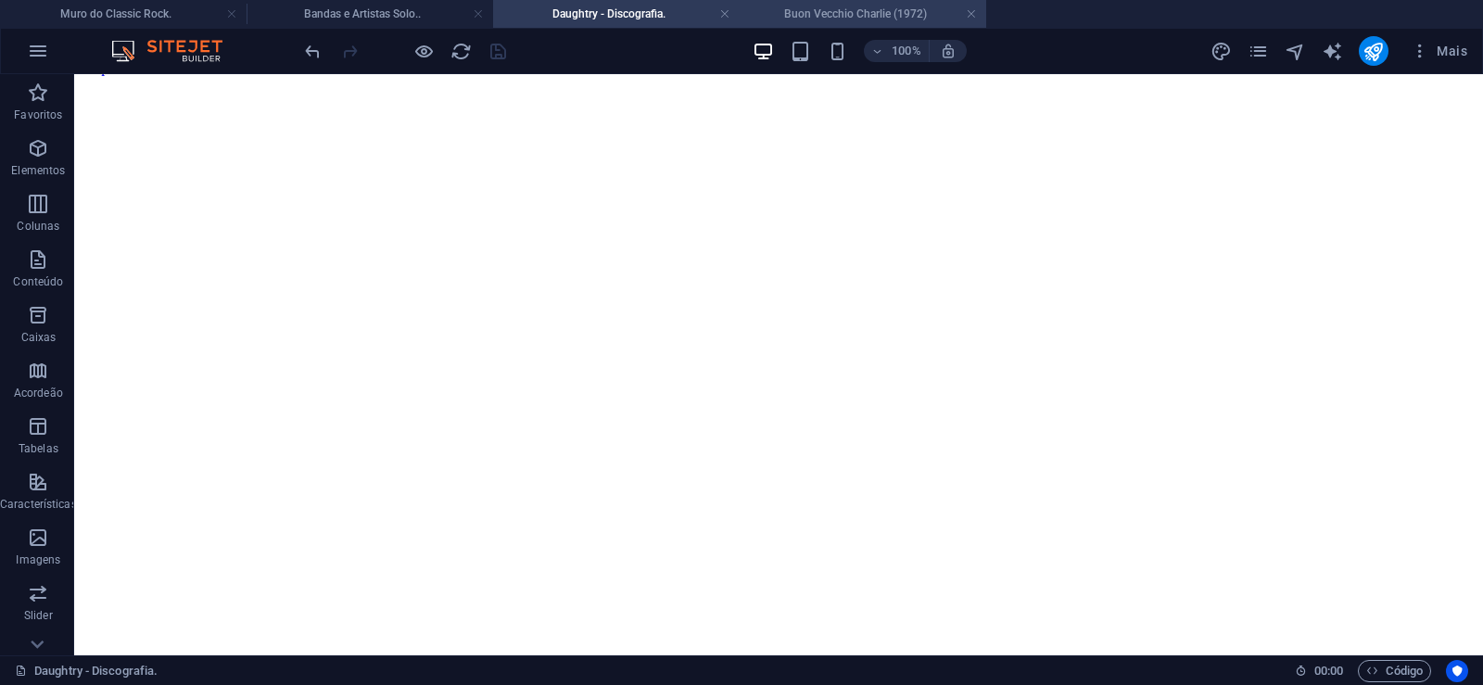
click at [823, 8] on h4 "Buon Vecchio Charlie (1972)" at bounding box center [863, 14] width 247 height 20
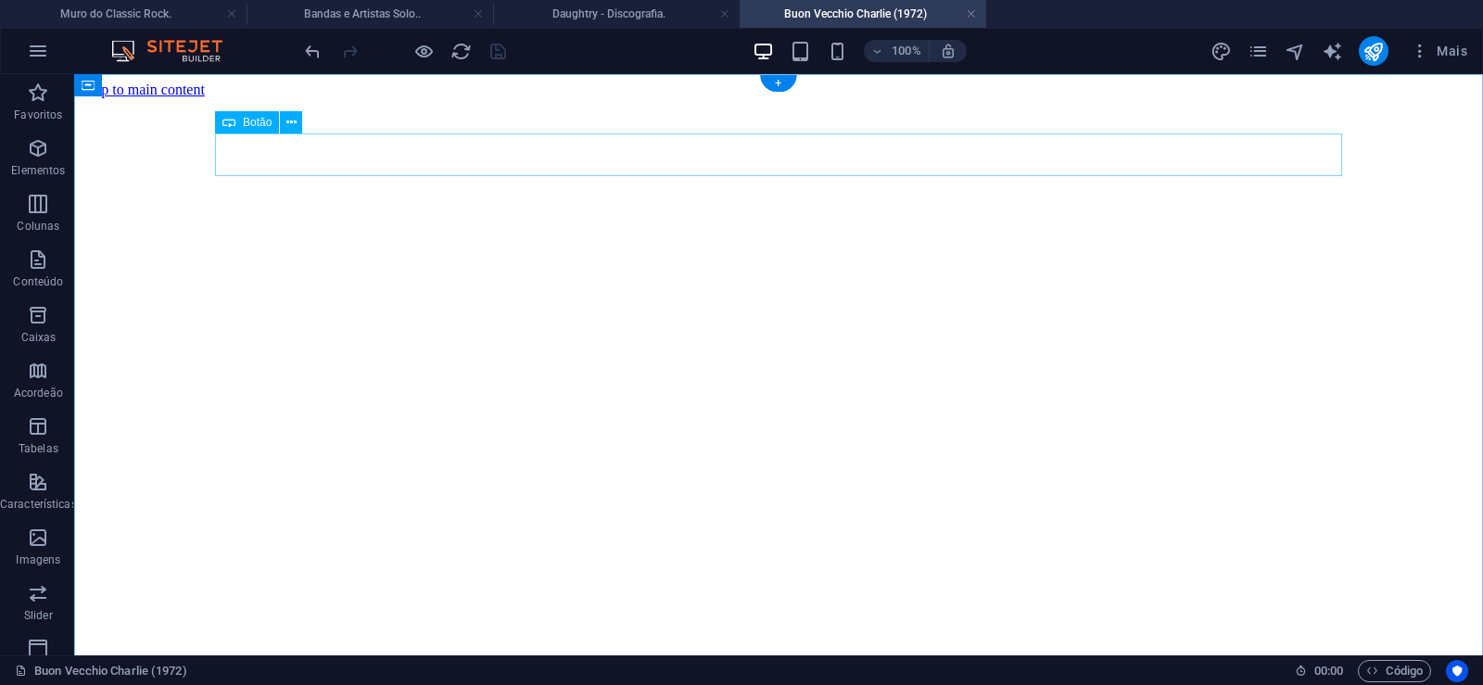
click div "Atlantis Philharmonic (1974)"
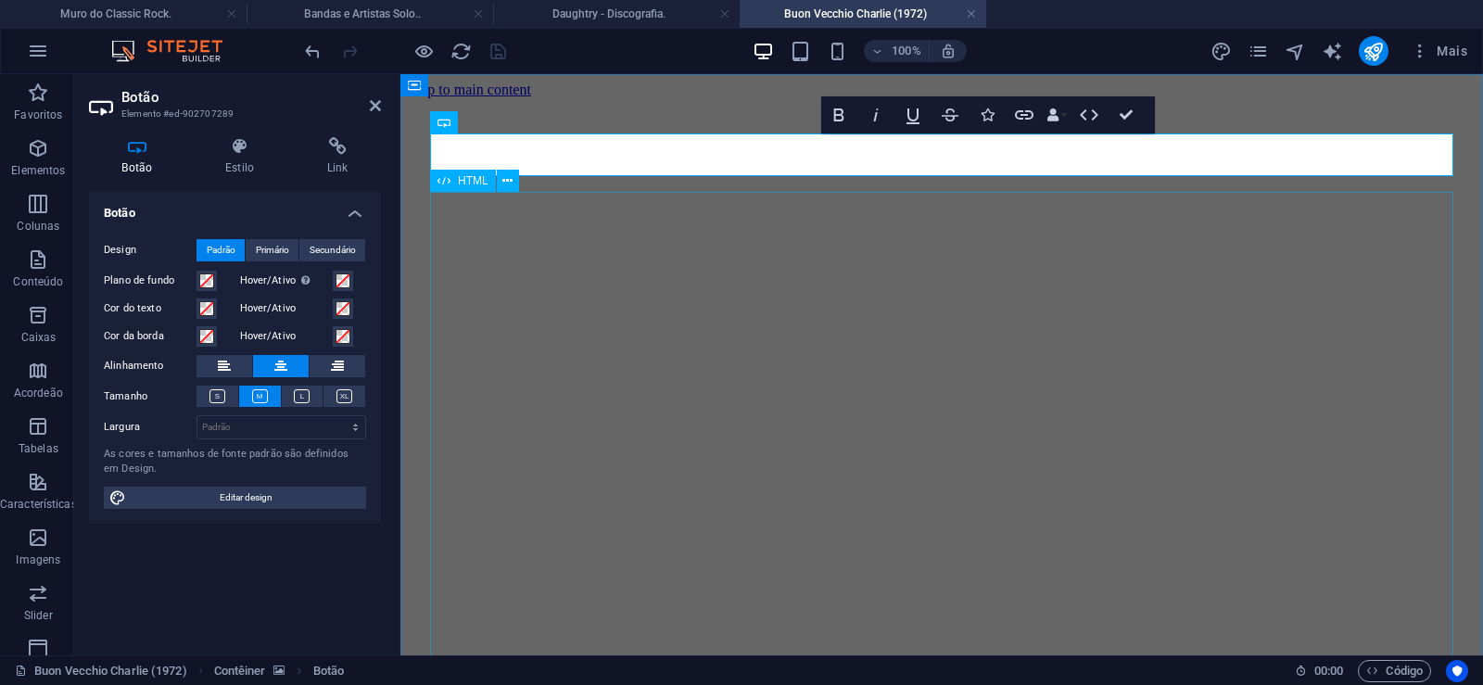
scroll to position [0, 15]
click div "Daughtry é uma banda norte-americana de rock liderada pelo ex-participante do p…"
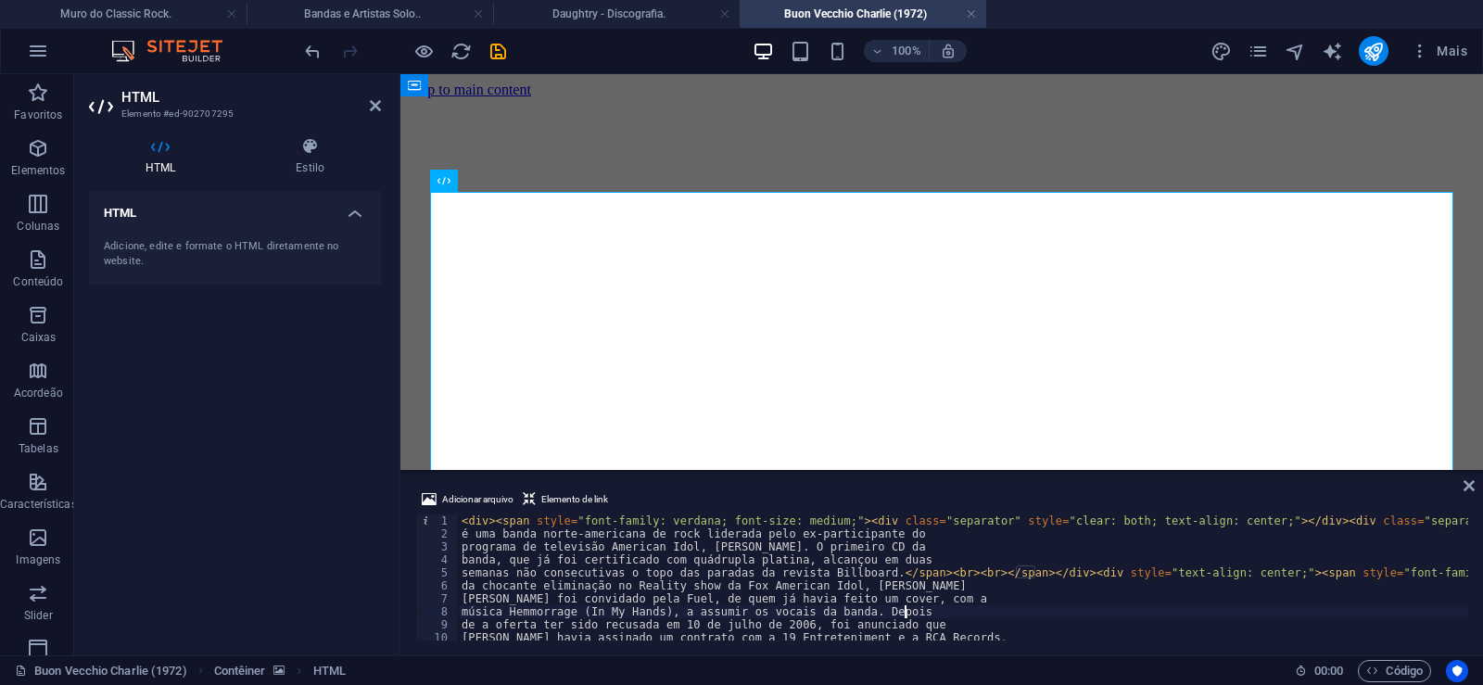
type textarea "música Hemmorrage (In My Hands), a assumir os vocais da banda. Depois"
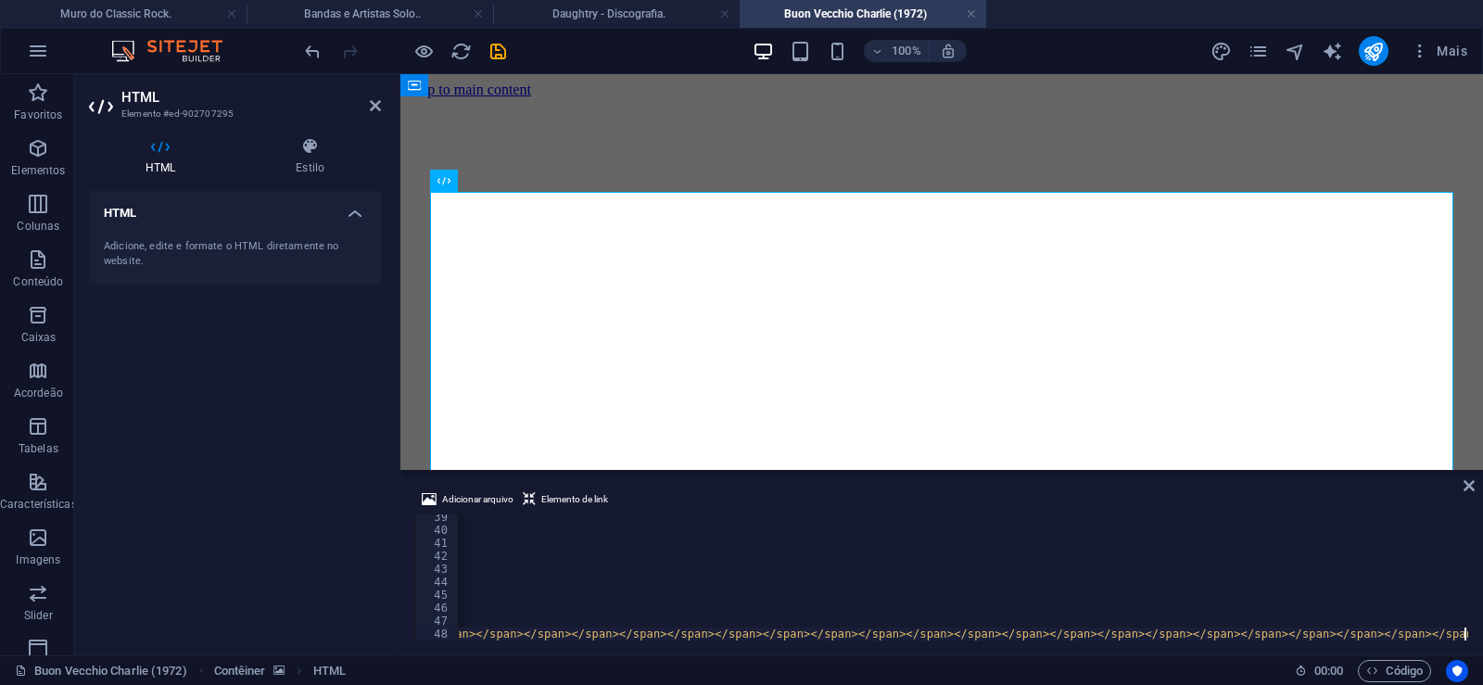
scroll to position [0, 47988]
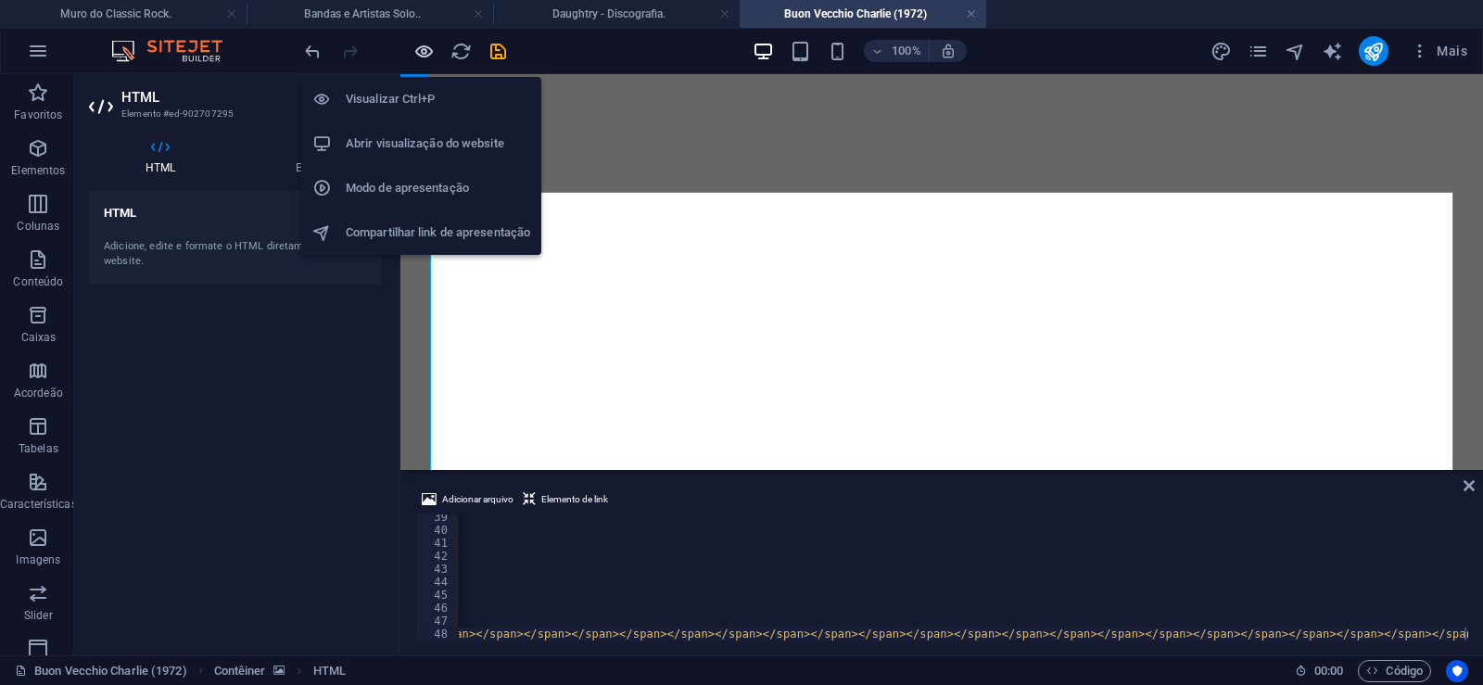
click at [426, 44] on icon "button" at bounding box center [423, 51] width 21 height 21
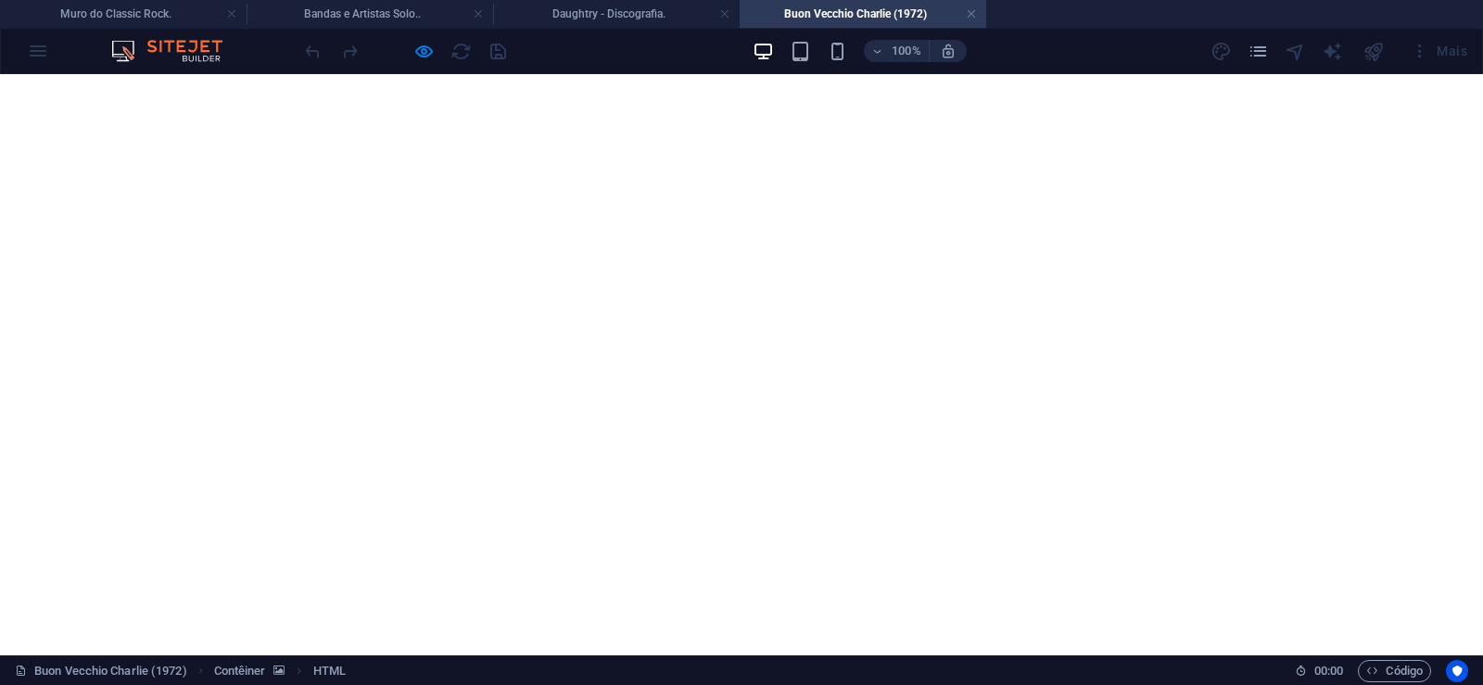
scroll to position [1732, 0]
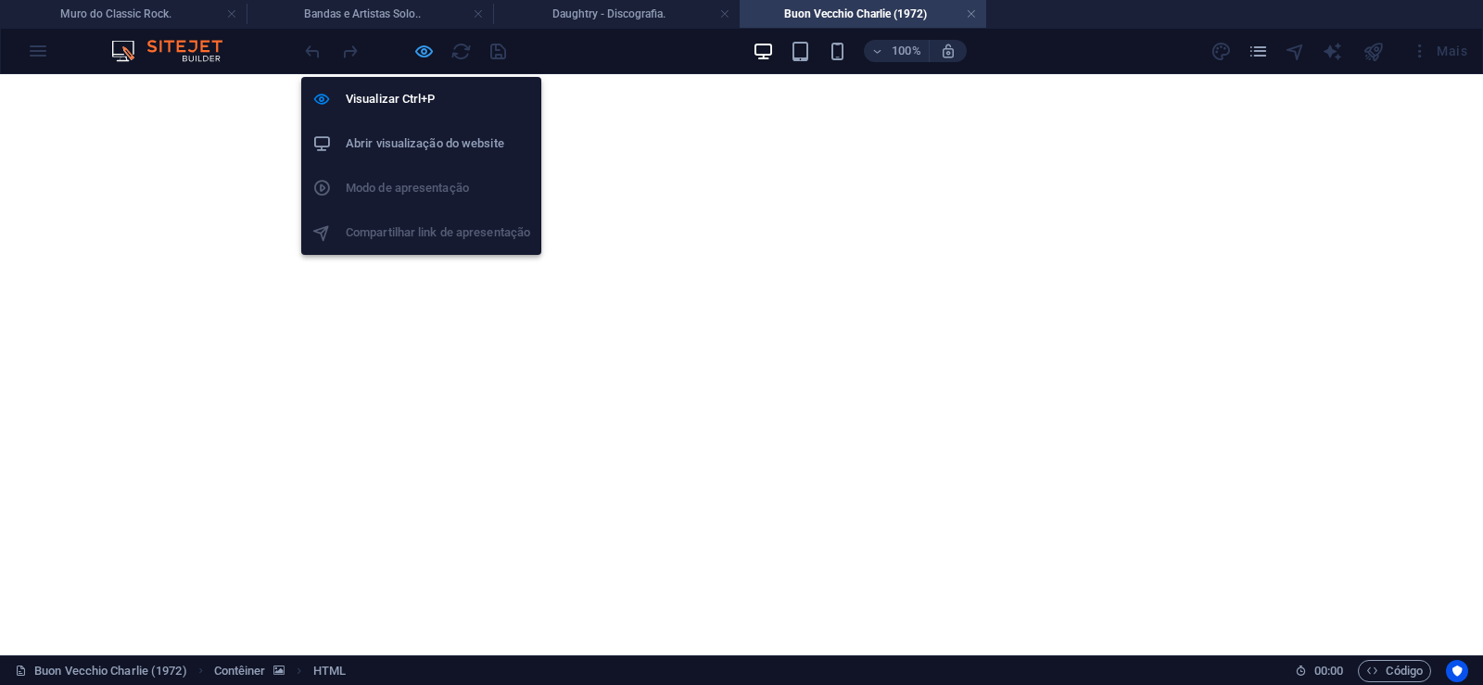
click at [414, 56] on icon "button" at bounding box center [423, 51] width 21 height 21
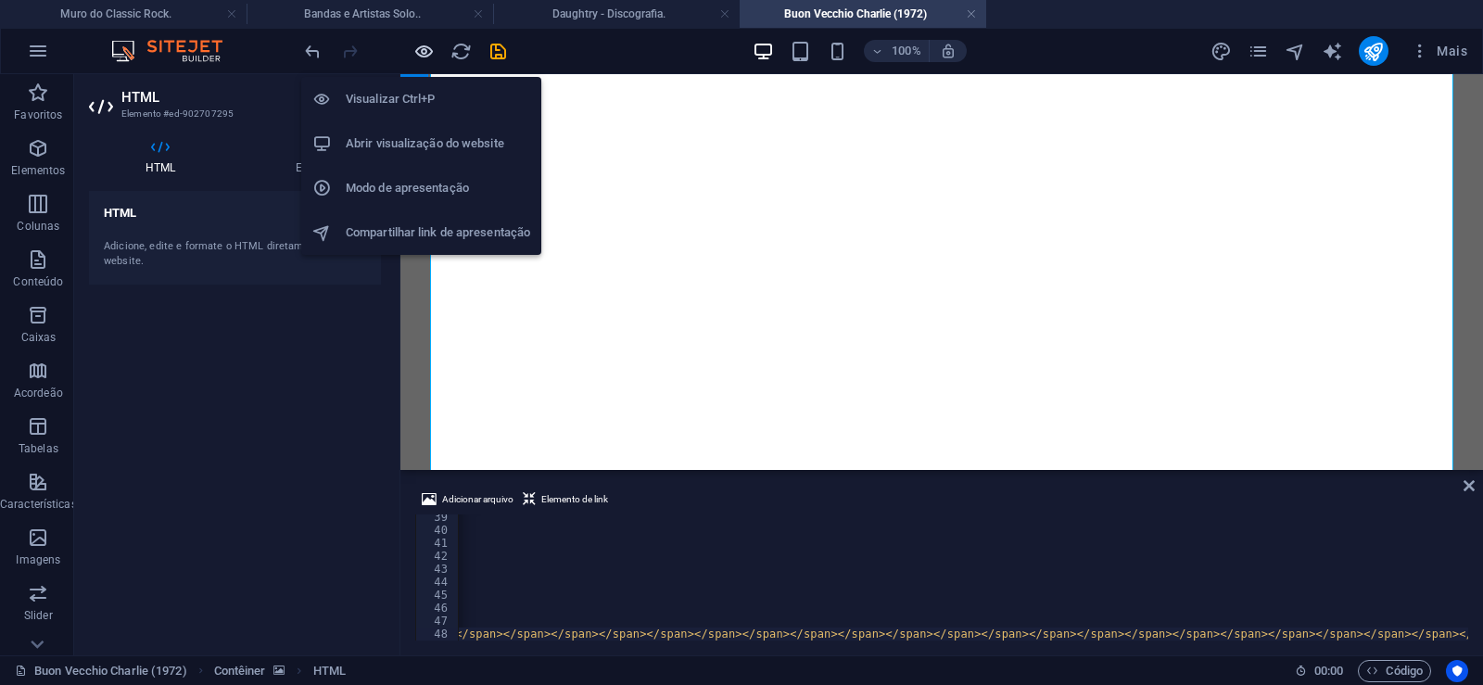
scroll to position [0, 47914]
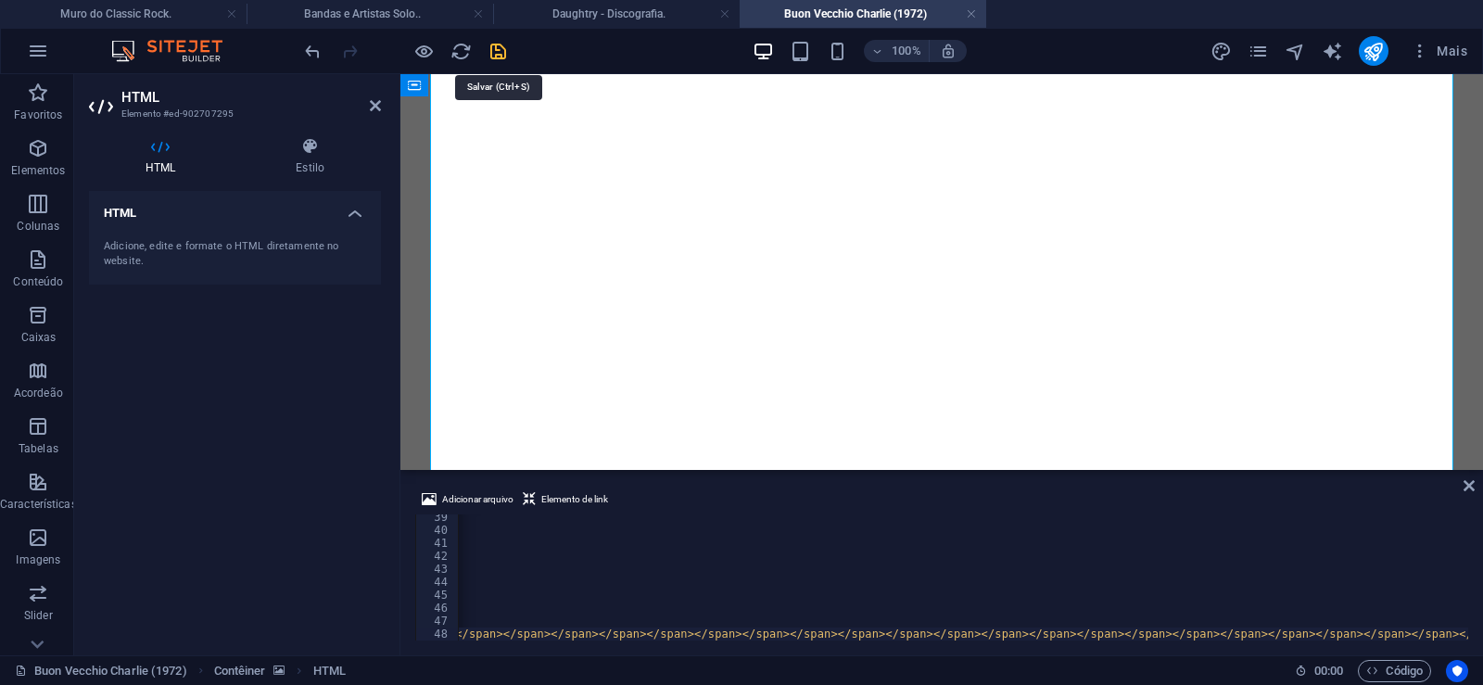
click at [497, 52] on icon "save" at bounding box center [498, 51] width 21 height 21
click at [973, 13] on link at bounding box center [971, 15] width 11 height 18
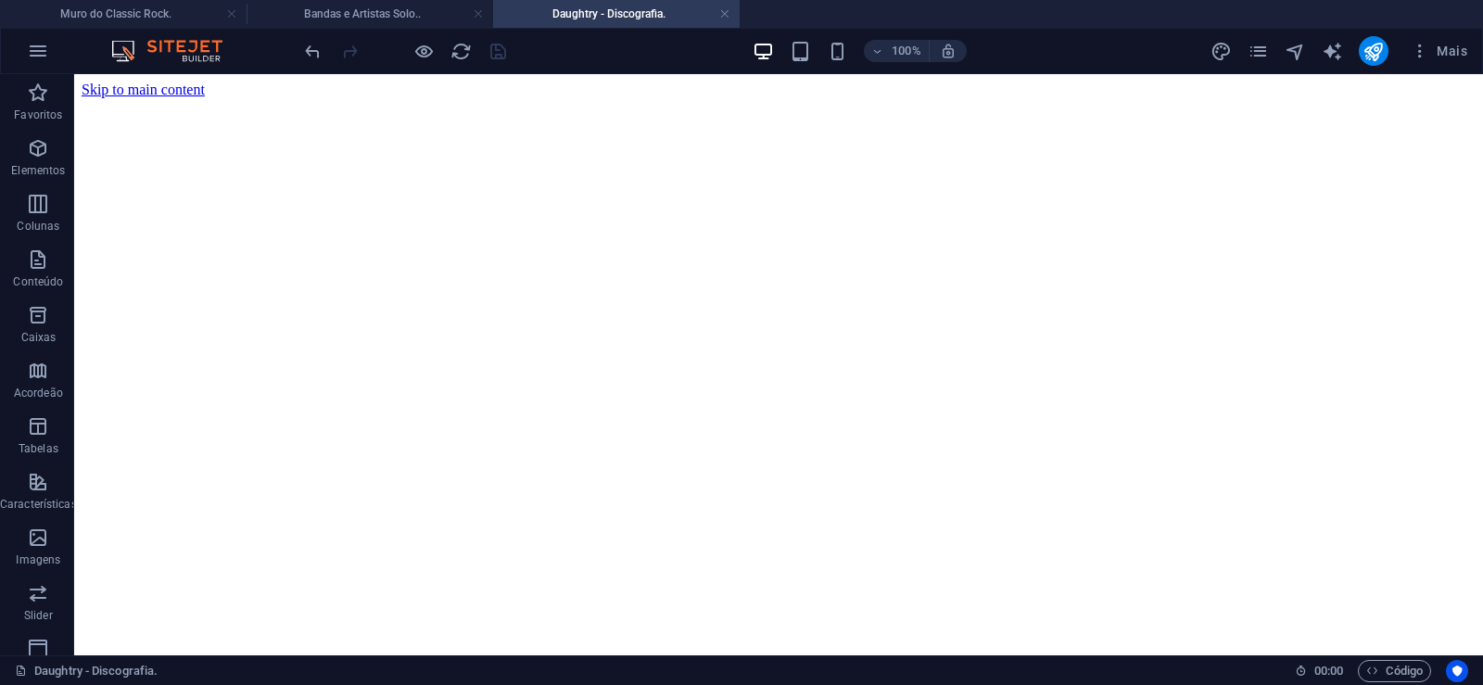
scroll to position [22, 0]
click at [341, 18] on h4 "Bandas e Artistas Solo.." at bounding box center [370, 14] width 247 height 20
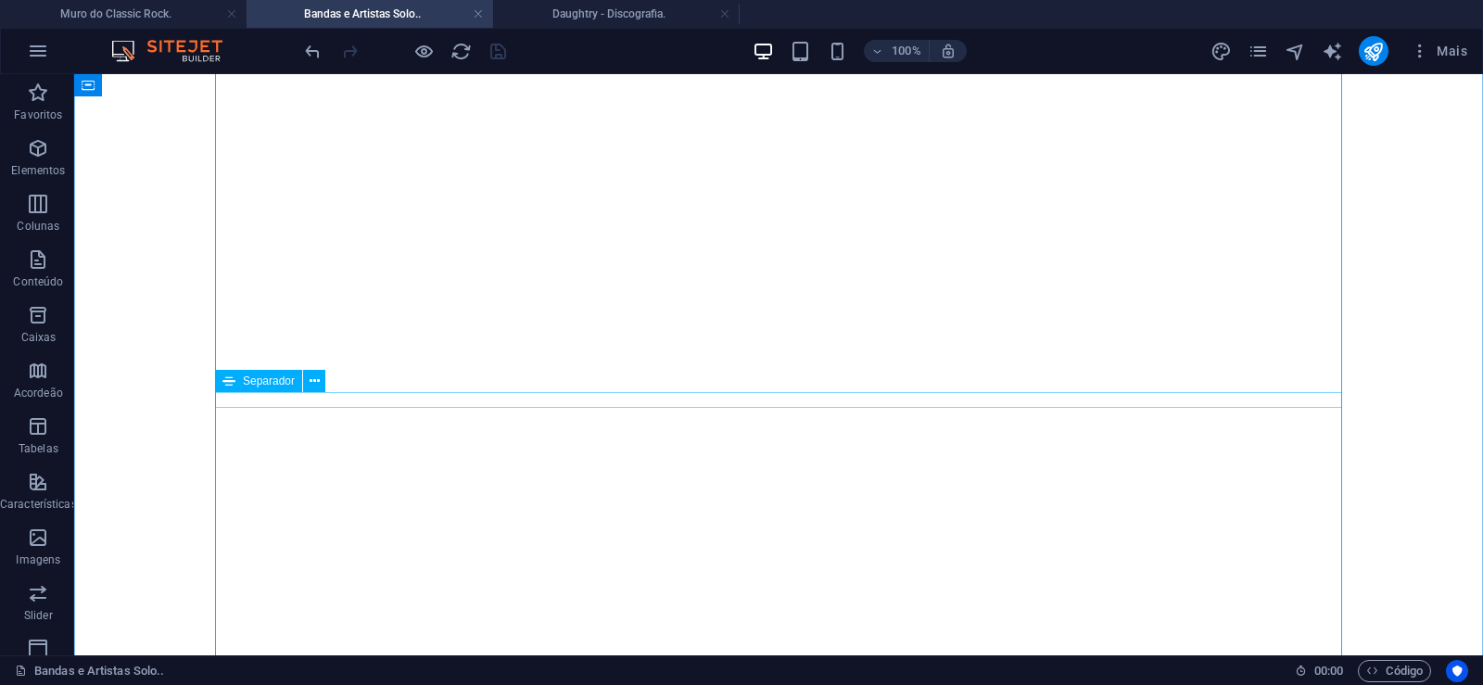
scroll to position [5295, 0]
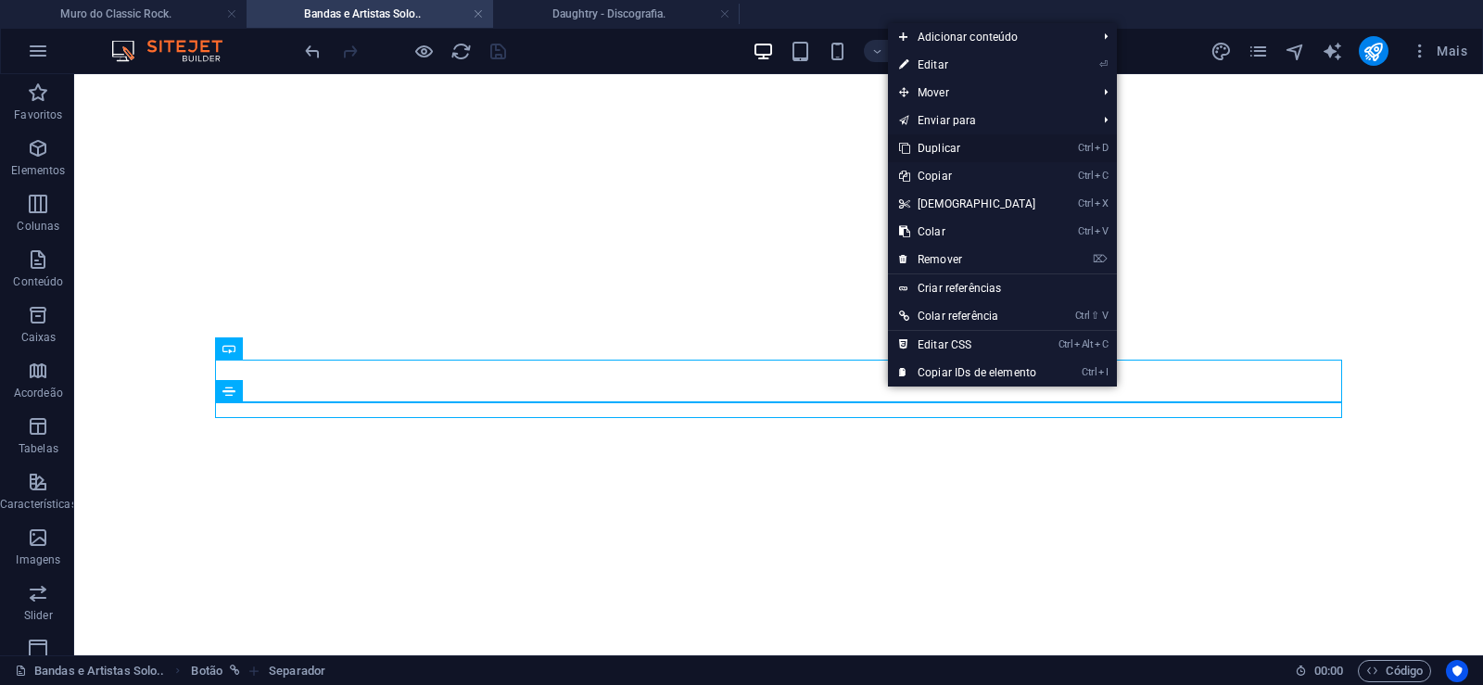
click at [939, 143] on link "Ctrl D Duplicar" at bounding box center [967, 148] width 159 height 28
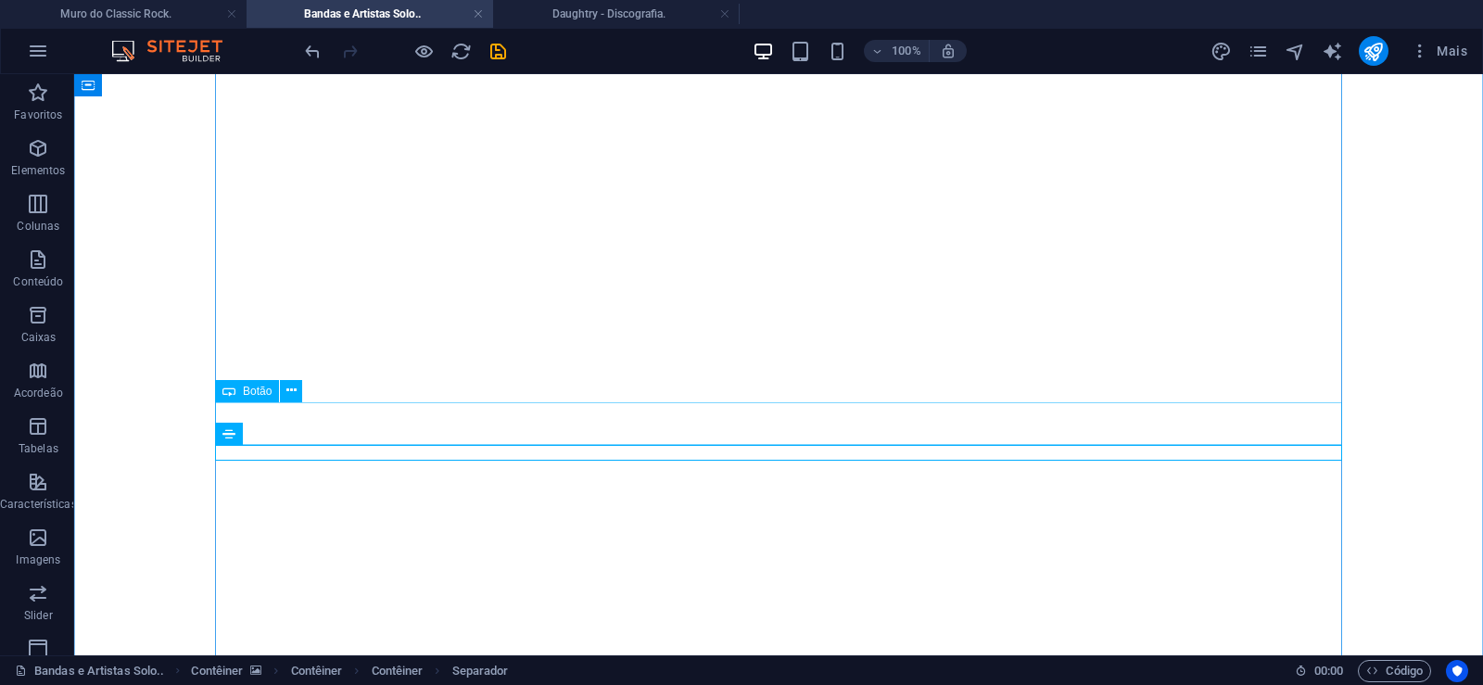
drag, startPoint x: 883, startPoint y: 450, endPoint x: 877, endPoint y: 415, distance: 34.7
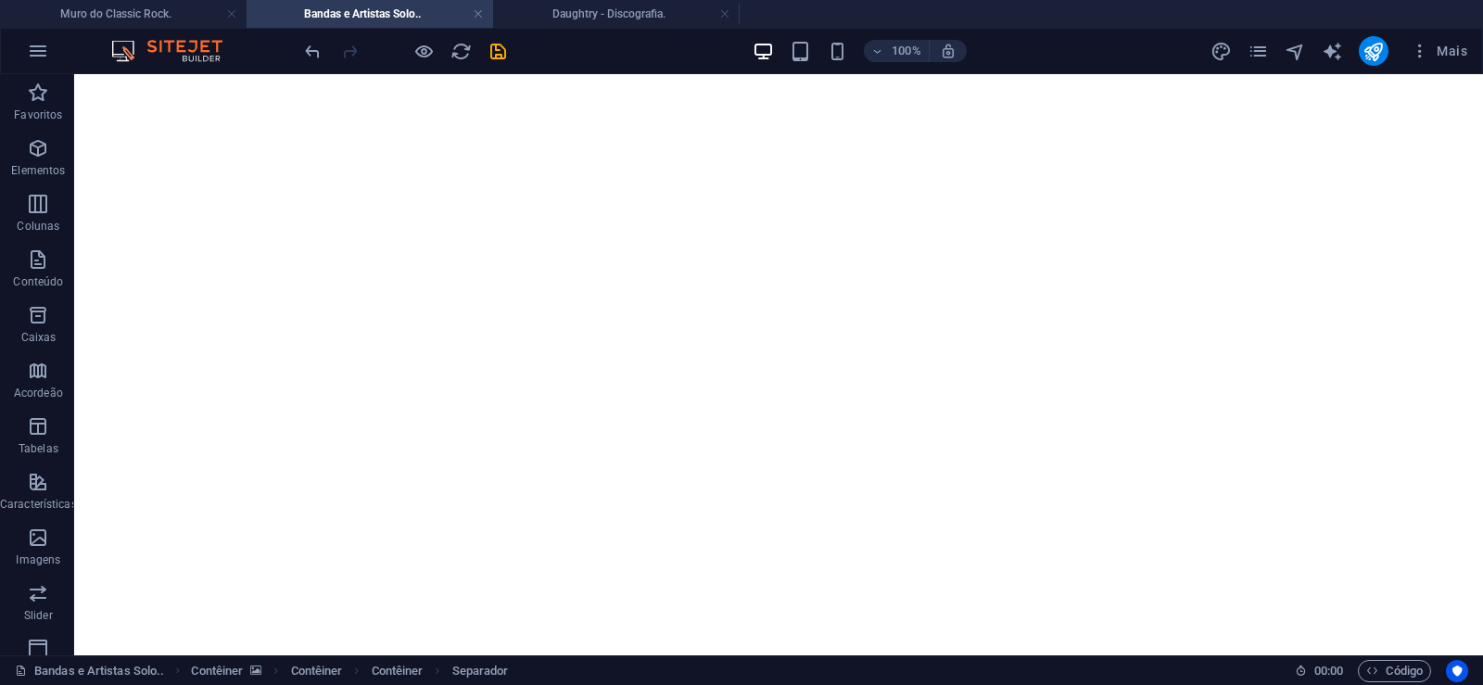
drag, startPoint x: 887, startPoint y: 452, endPoint x: 877, endPoint y: 412, distance: 42.0
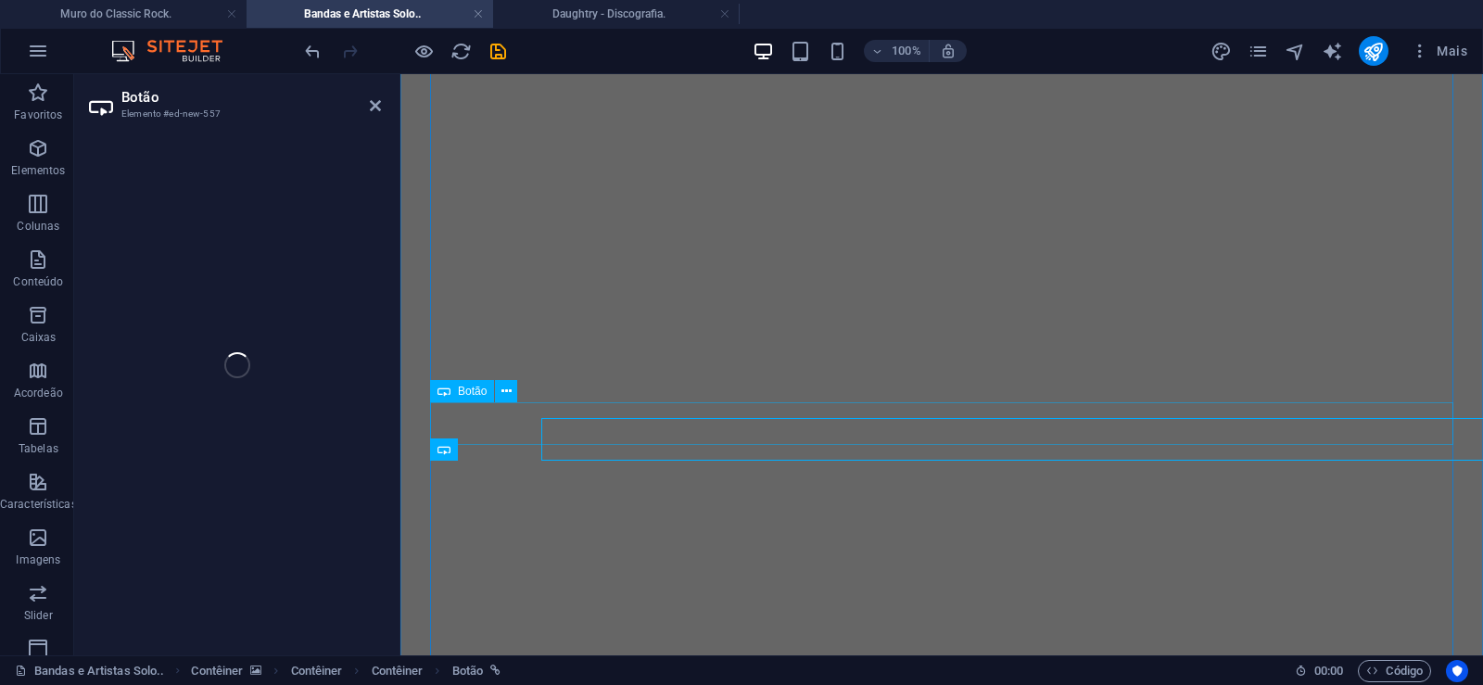
select select "px"
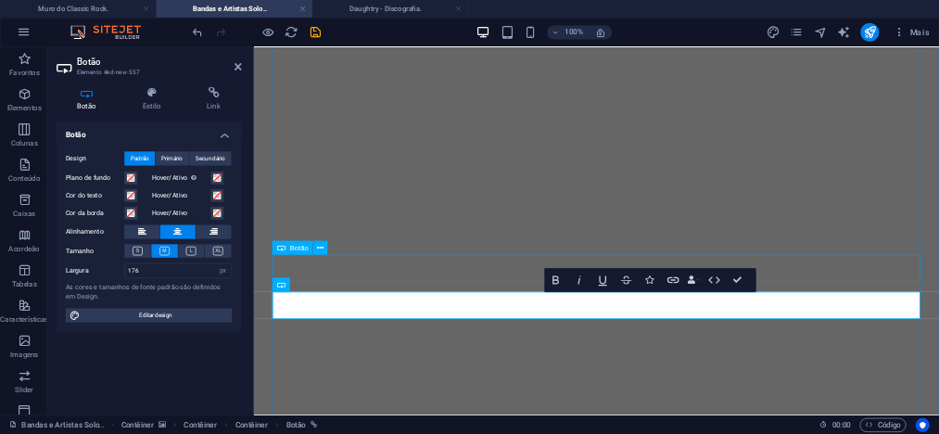
scroll to position [0, 12]
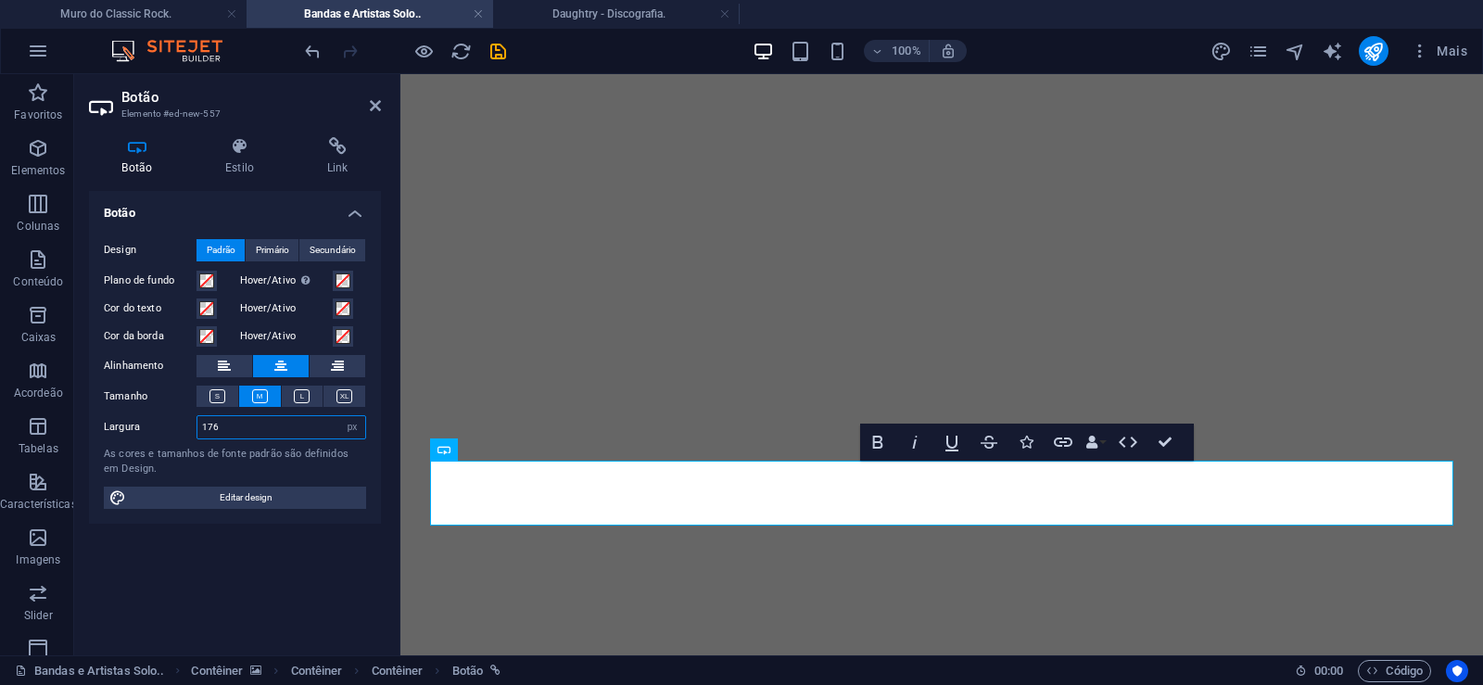
drag, startPoint x: 249, startPoint y: 422, endPoint x: 83, endPoint y: 439, distance: 166.8
click at [197, 439] on input "176" at bounding box center [281, 427] width 168 height 22
drag, startPoint x: 142, startPoint y: 421, endPoint x: 85, endPoint y: 416, distance: 56.7
click at [197, 416] on input "206" at bounding box center [281, 427] width 168 height 22
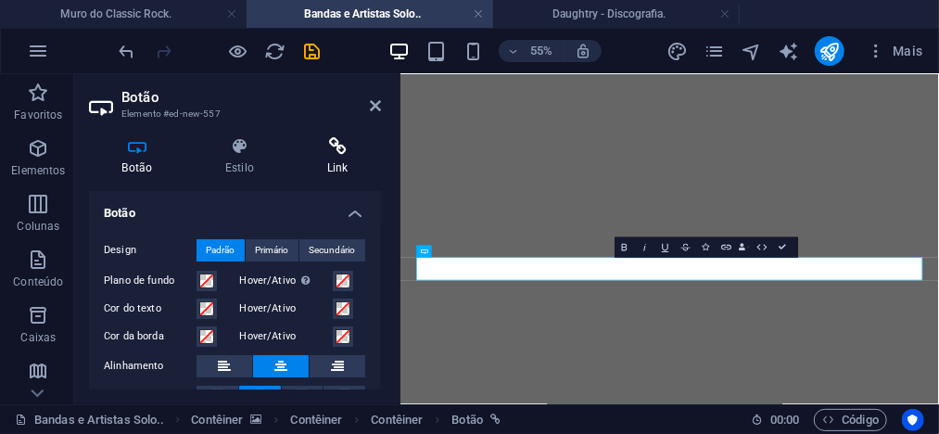
scroll to position [0, 11]
type input "216"
click at [341, 149] on icon at bounding box center [337, 146] width 87 height 19
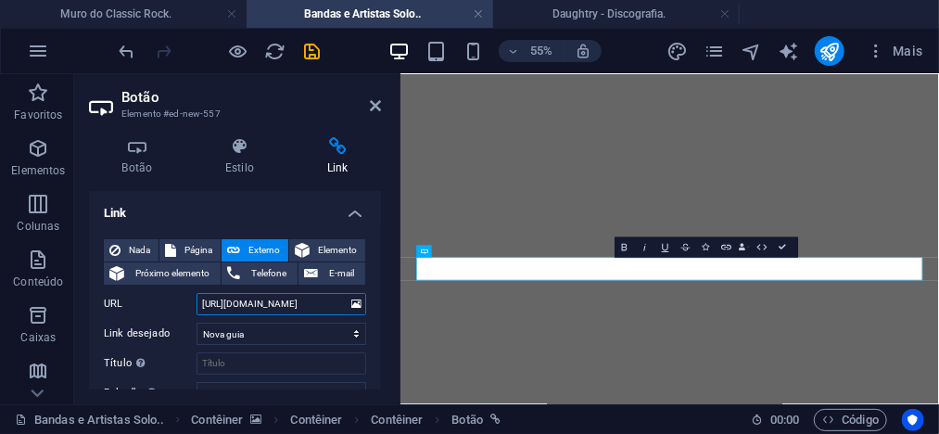
drag, startPoint x: 273, startPoint y: 307, endPoint x: 326, endPoint y: 305, distance: 52.9
click at [326, 305] on input "[URL][DOMAIN_NAME]" at bounding box center [282, 304] width 170 height 22
paste input "on-vecchio-[PERSON_NAME]"
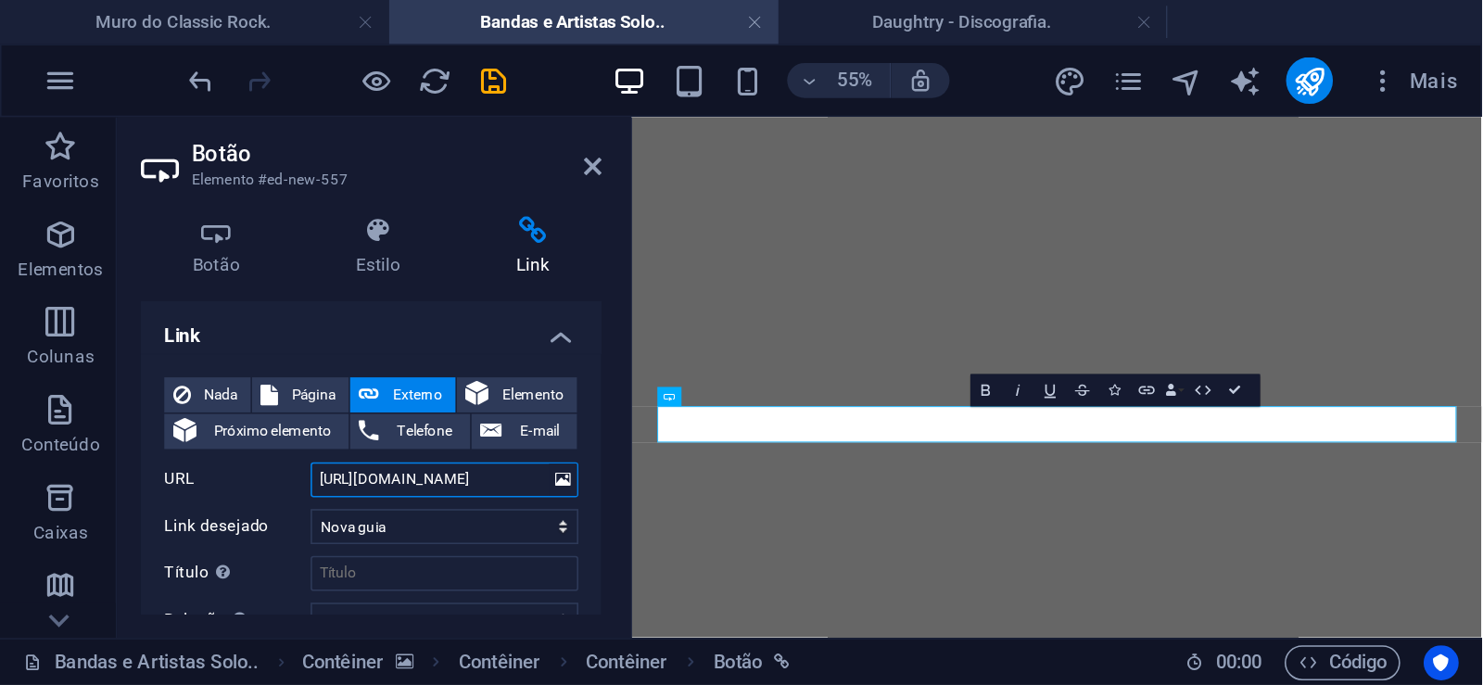
scroll to position [0, 16]
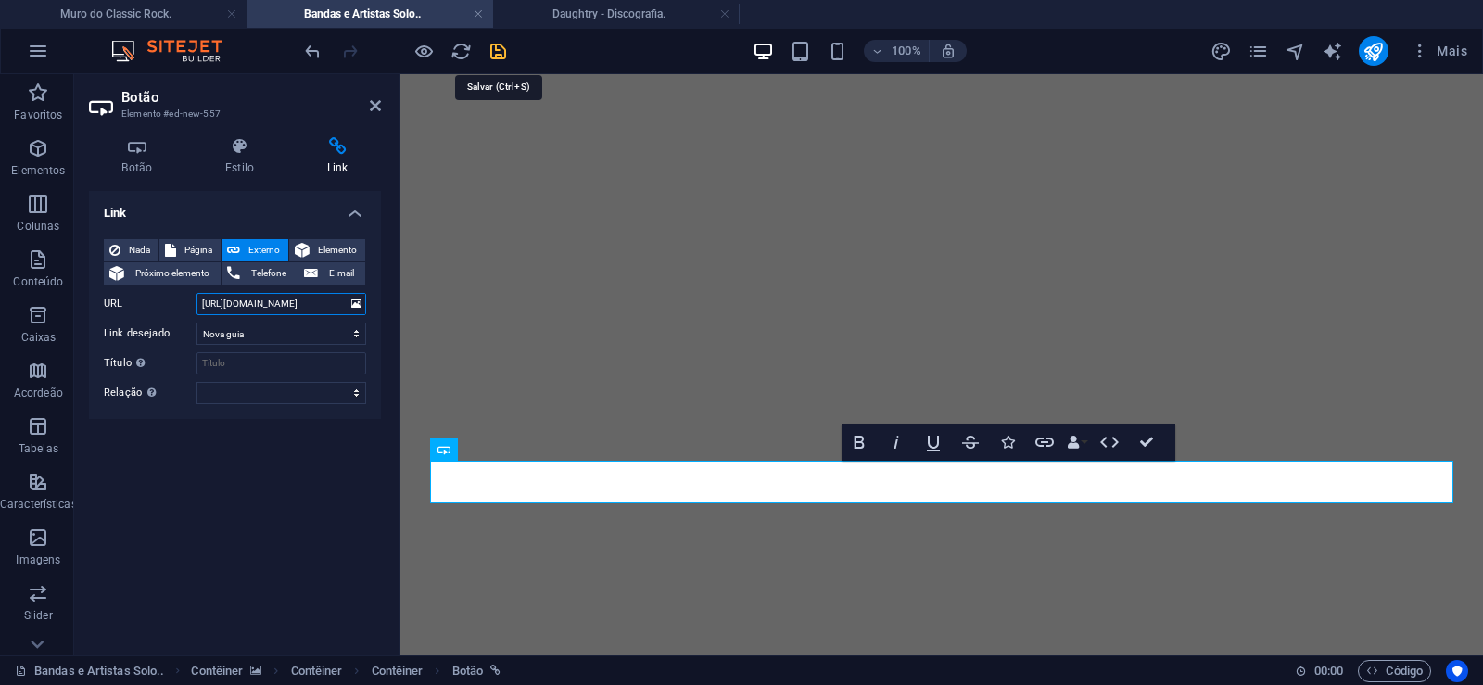
type input "[URL][DOMAIN_NAME]"
click at [501, 49] on icon "save" at bounding box center [498, 51] width 21 height 21
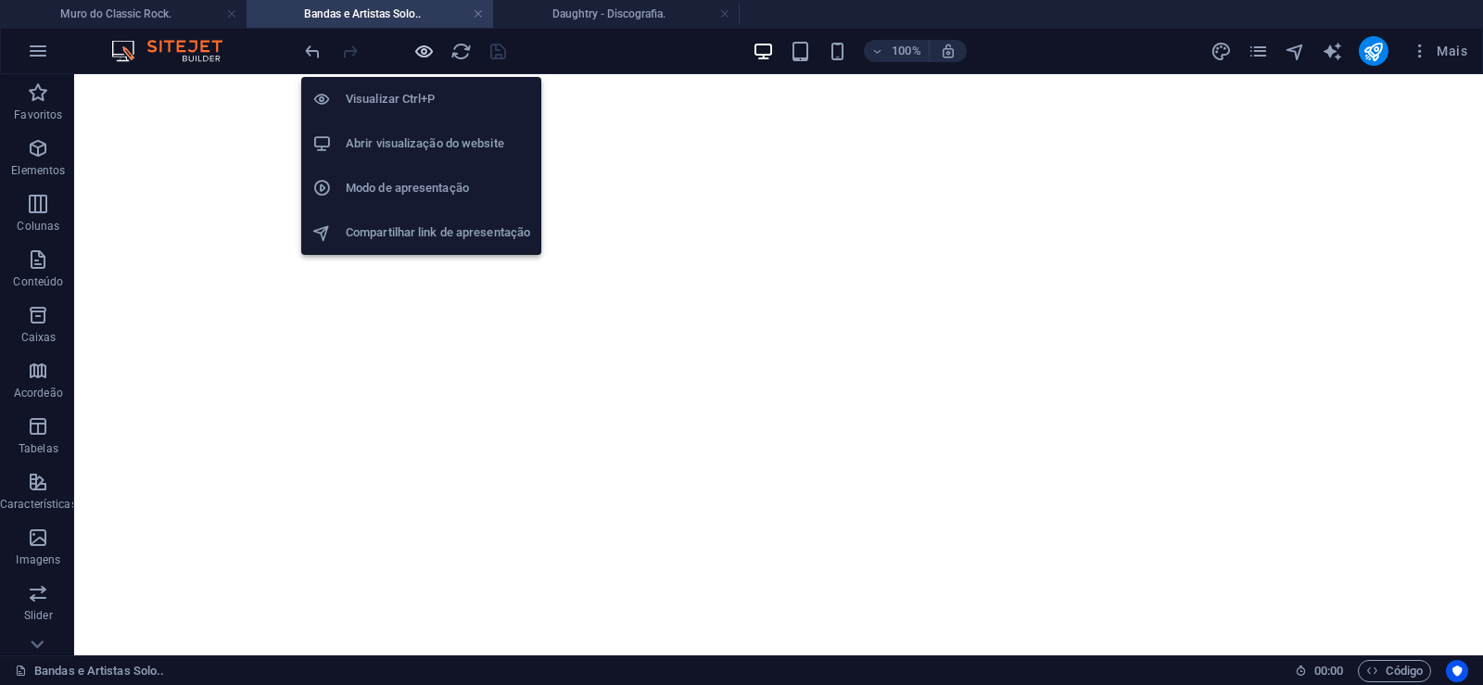
click at [419, 50] on icon "button" at bounding box center [423, 51] width 21 height 21
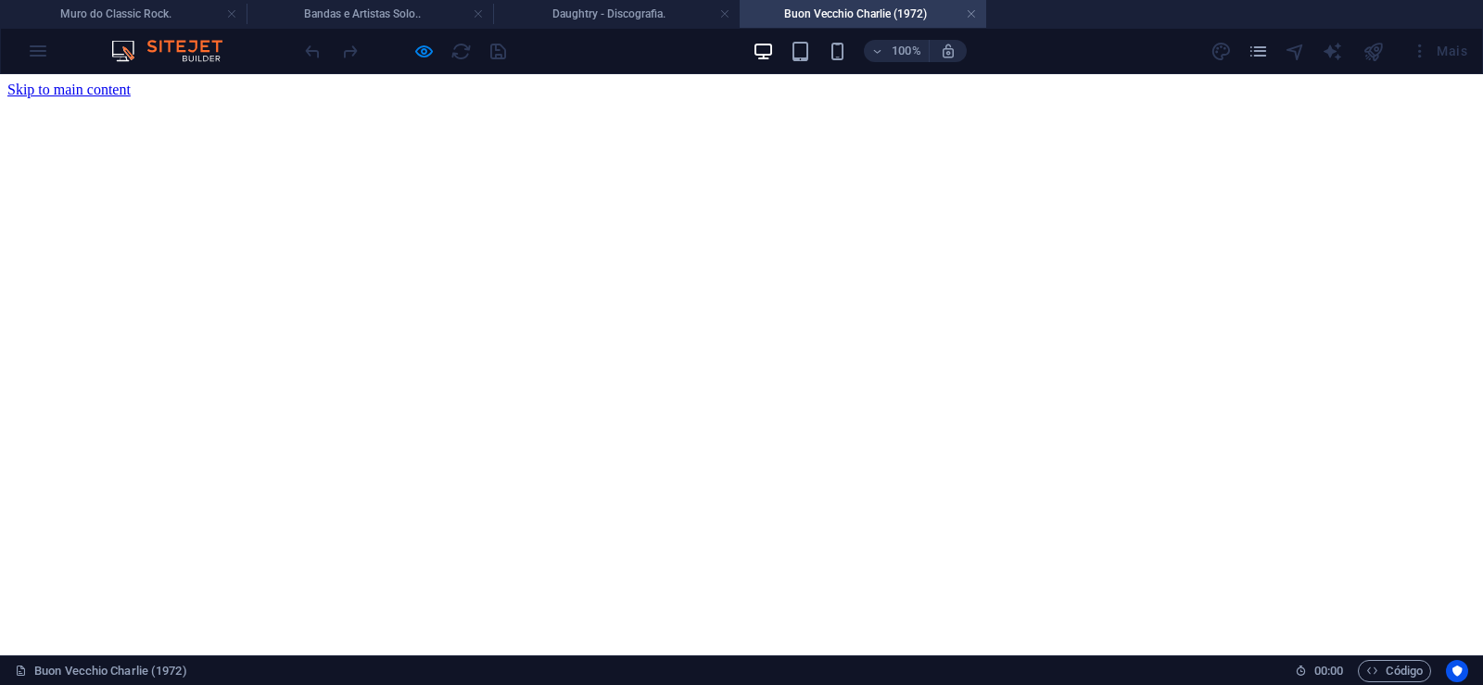
scroll to position [0, 0]
click at [973, 12] on link at bounding box center [971, 15] width 11 height 18
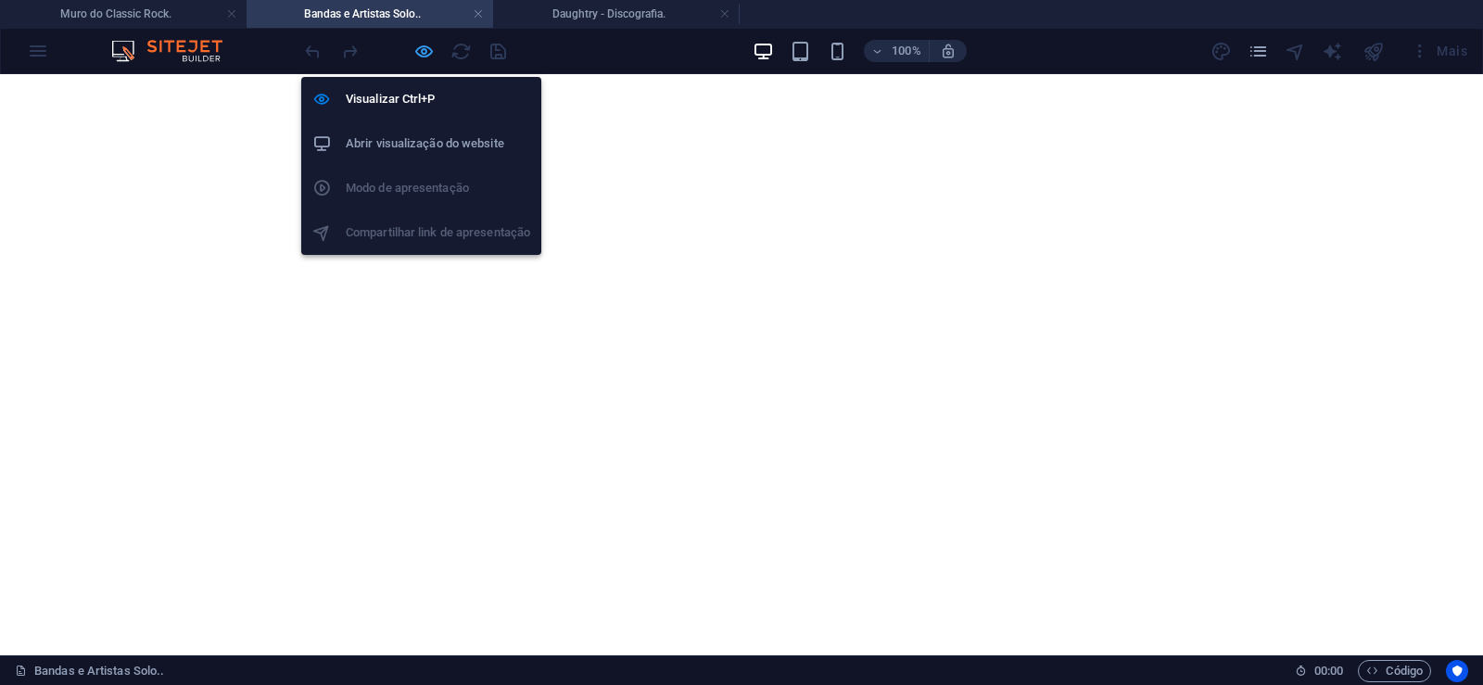
click at [425, 46] on icon "button" at bounding box center [423, 51] width 21 height 21
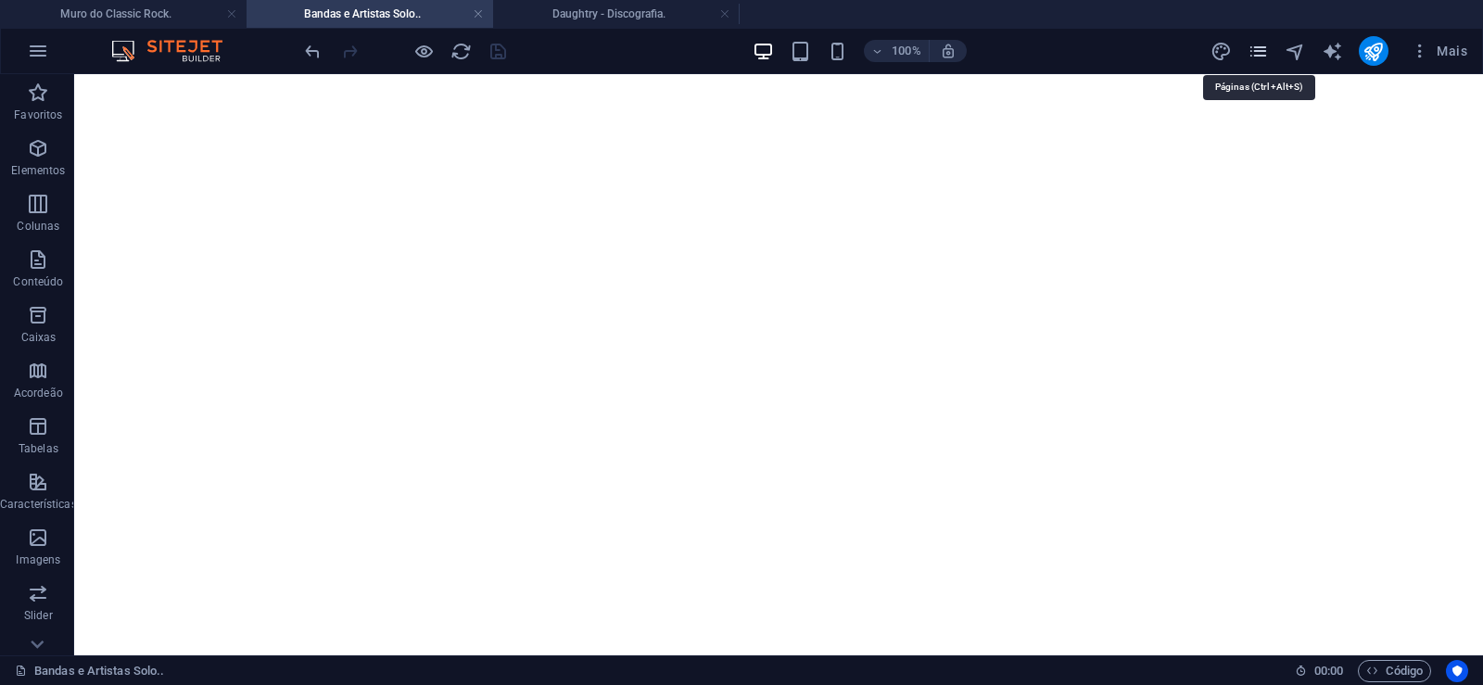
click at [1261, 52] on icon "pages" at bounding box center [1258, 51] width 21 height 21
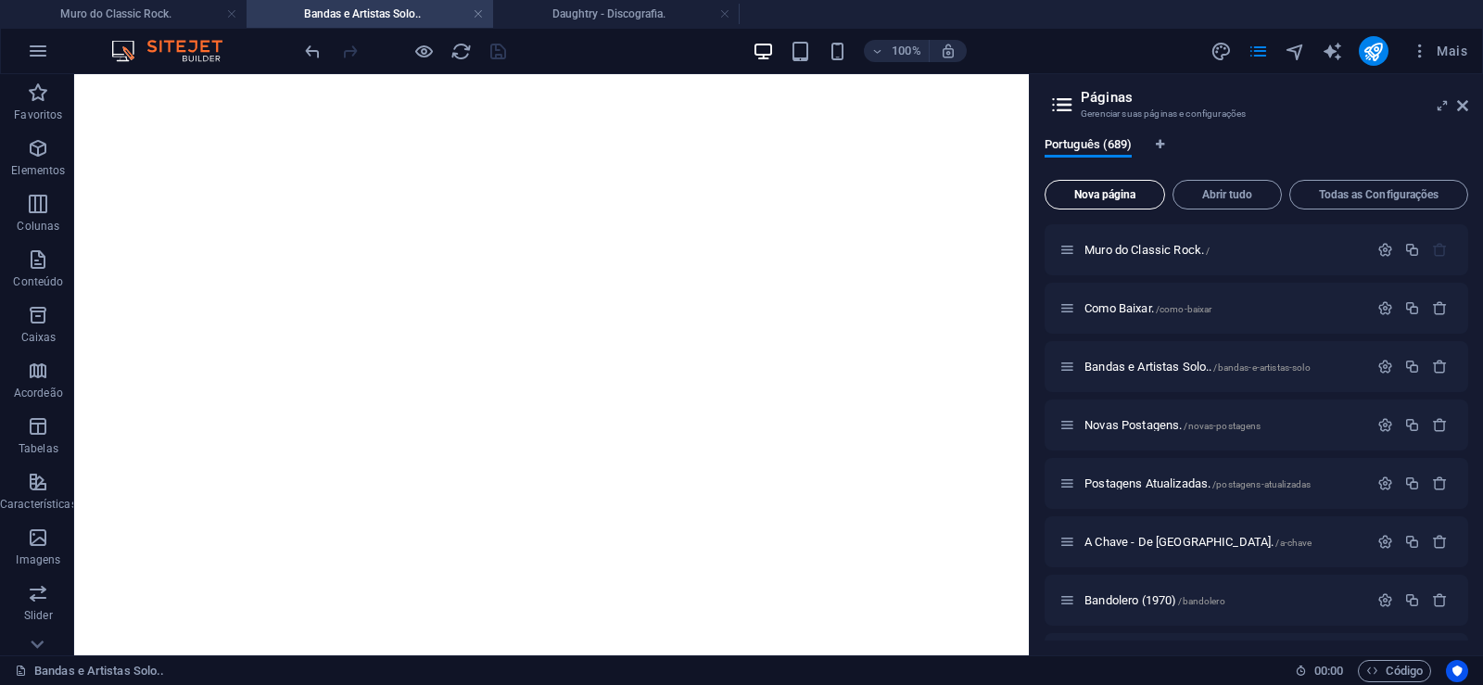
click at [1110, 196] on span "Nova página" at bounding box center [1105, 194] width 104 height 11
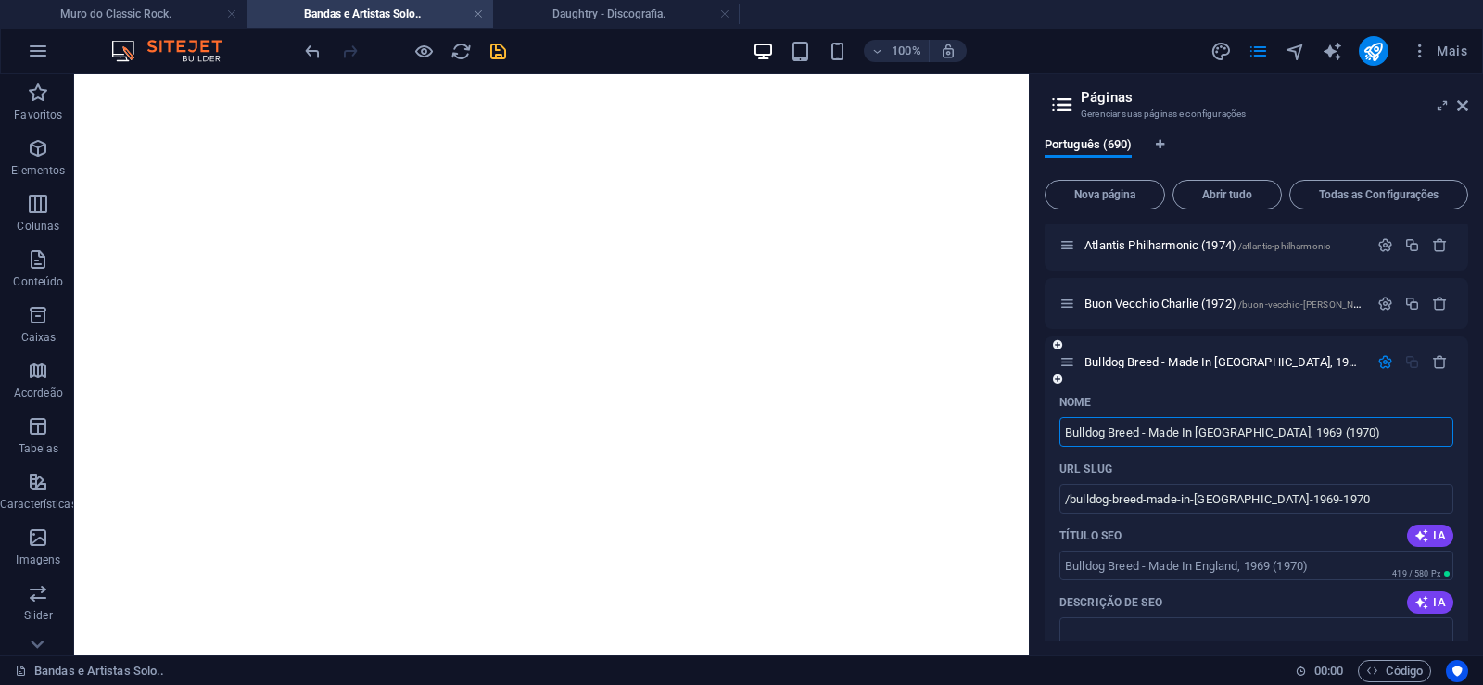
type input "Bulldog Breed - Made In [GEOGRAPHIC_DATA], 1969 (1970)"
type input "/bulldog-breed-made-in-[GEOGRAPHIC_DATA]-1969-1970"
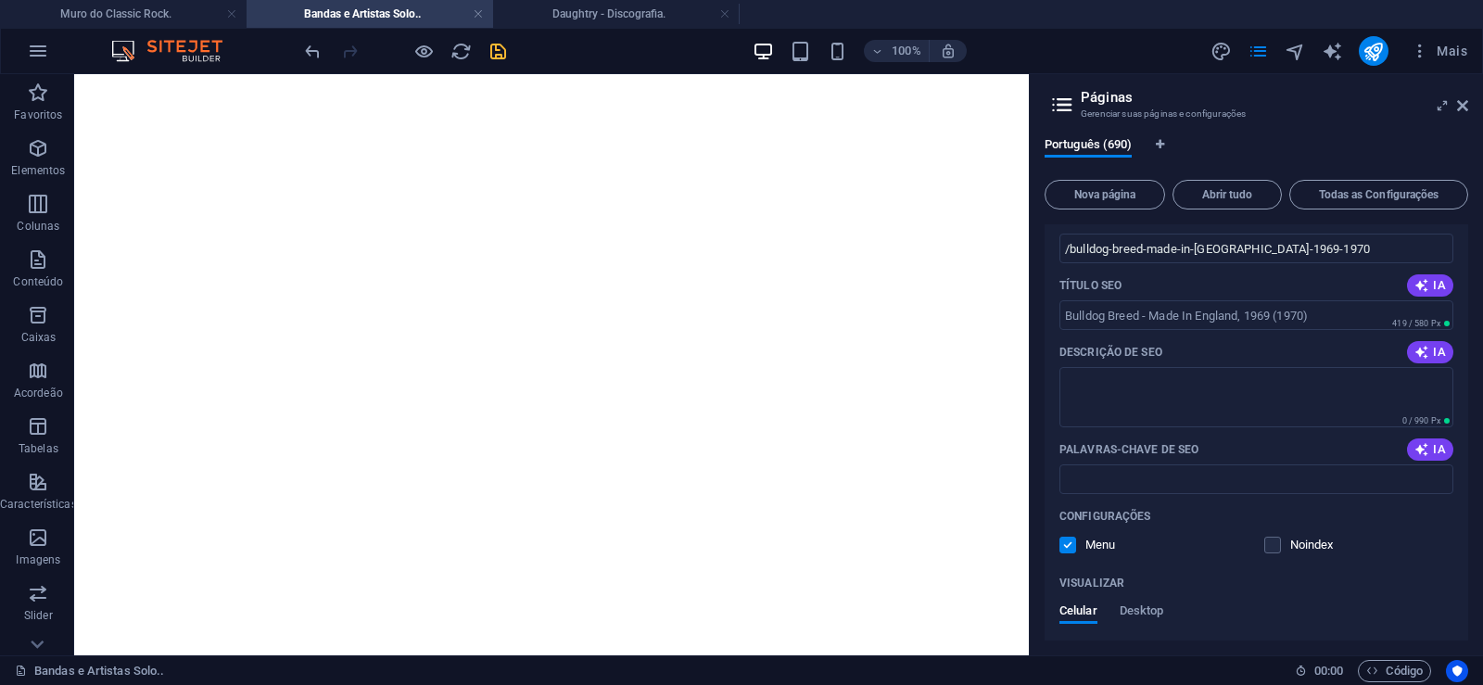
scroll to position [40463, 0]
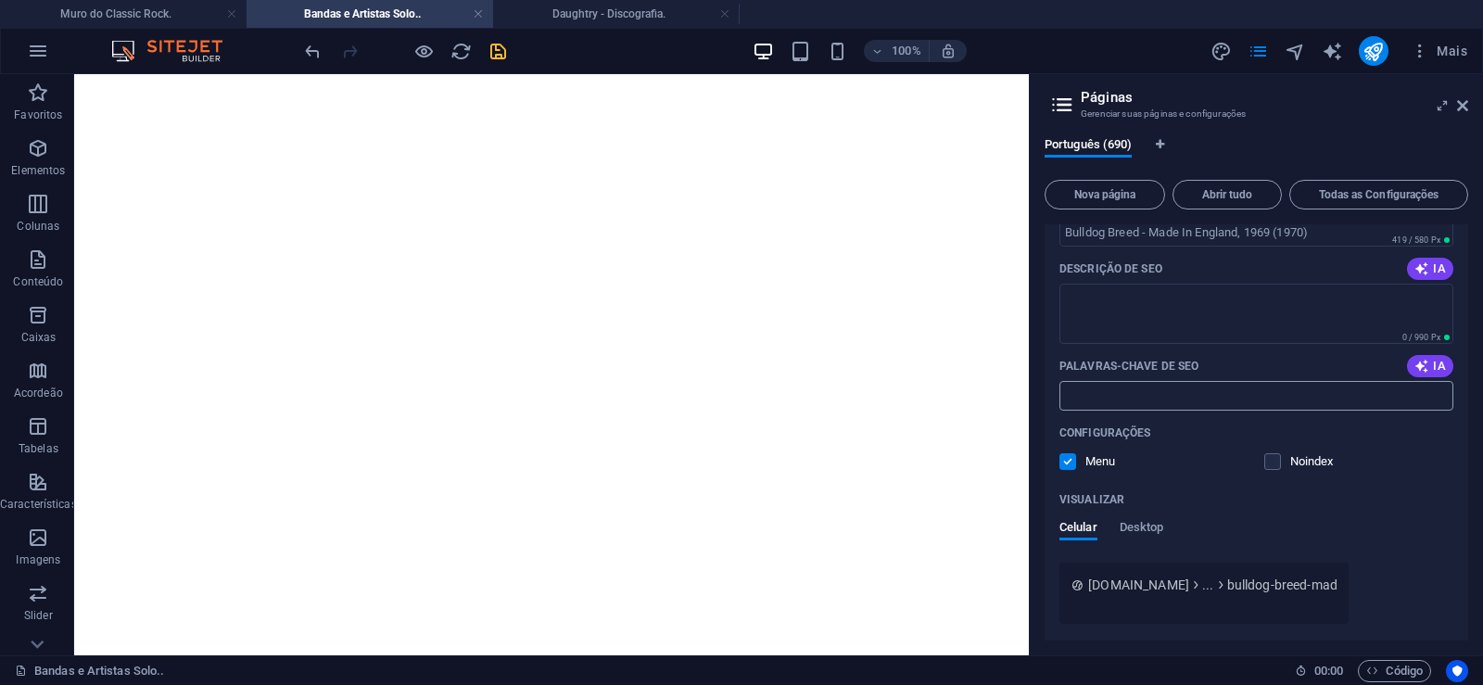
click at [1107, 397] on input "Palavras-chave de SEO" at bounding box center [1257, 396] width 394 height 30
paste input "Bulldog Breed - Made In [GEOGRAPHIC_DATA], 1969 (1970) Download."
type input "Bulldog Breed - Made In [GEOGRAPHIC_DATA], 1969 (1970) Download."
click at [1143, 326] on textarea "Descrição de SEO" at bounding box center [1257, 314] width 394 height 60
click at [1114, 291] on textarea "Descrição de SEO" at bounding box center [1257, 314] width 394 height 60
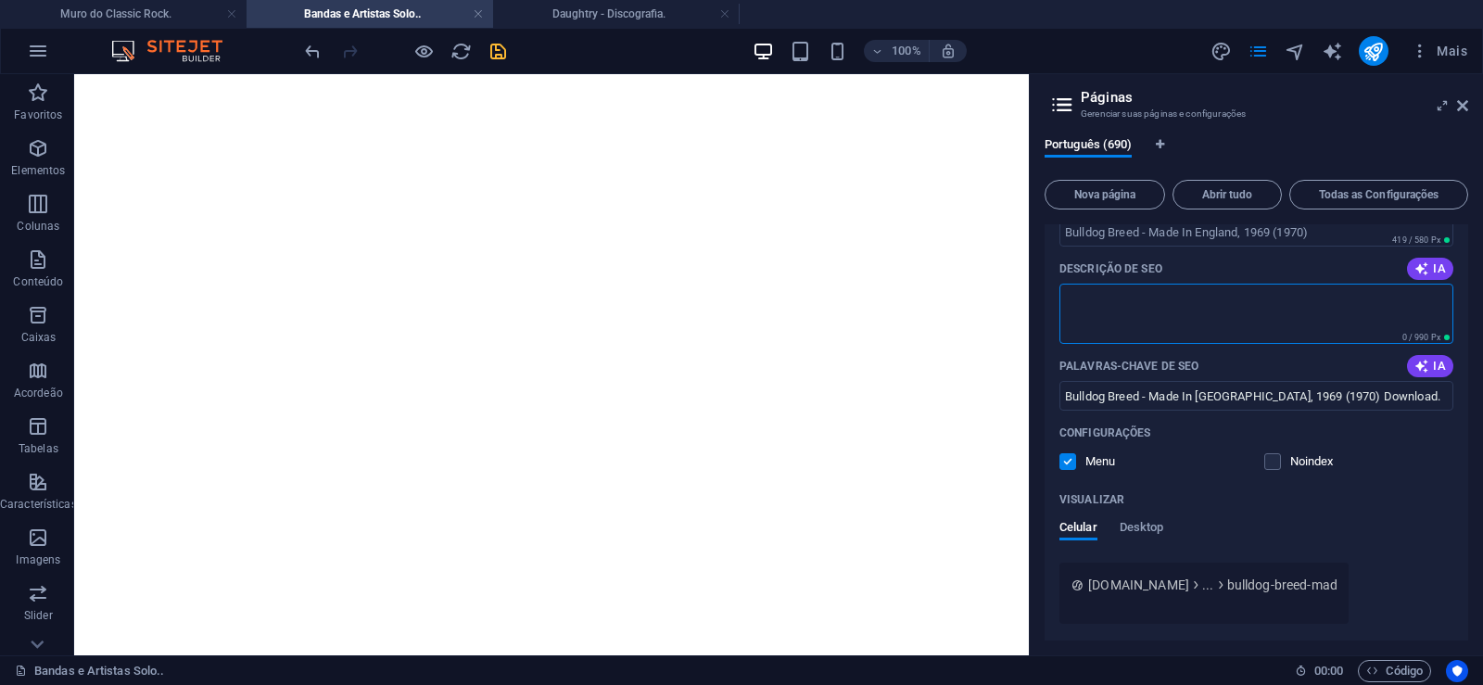
paste textarea "Essa banda tirou seu nome da música "Hey Bulldog" dos Beatles, o que não signif…"
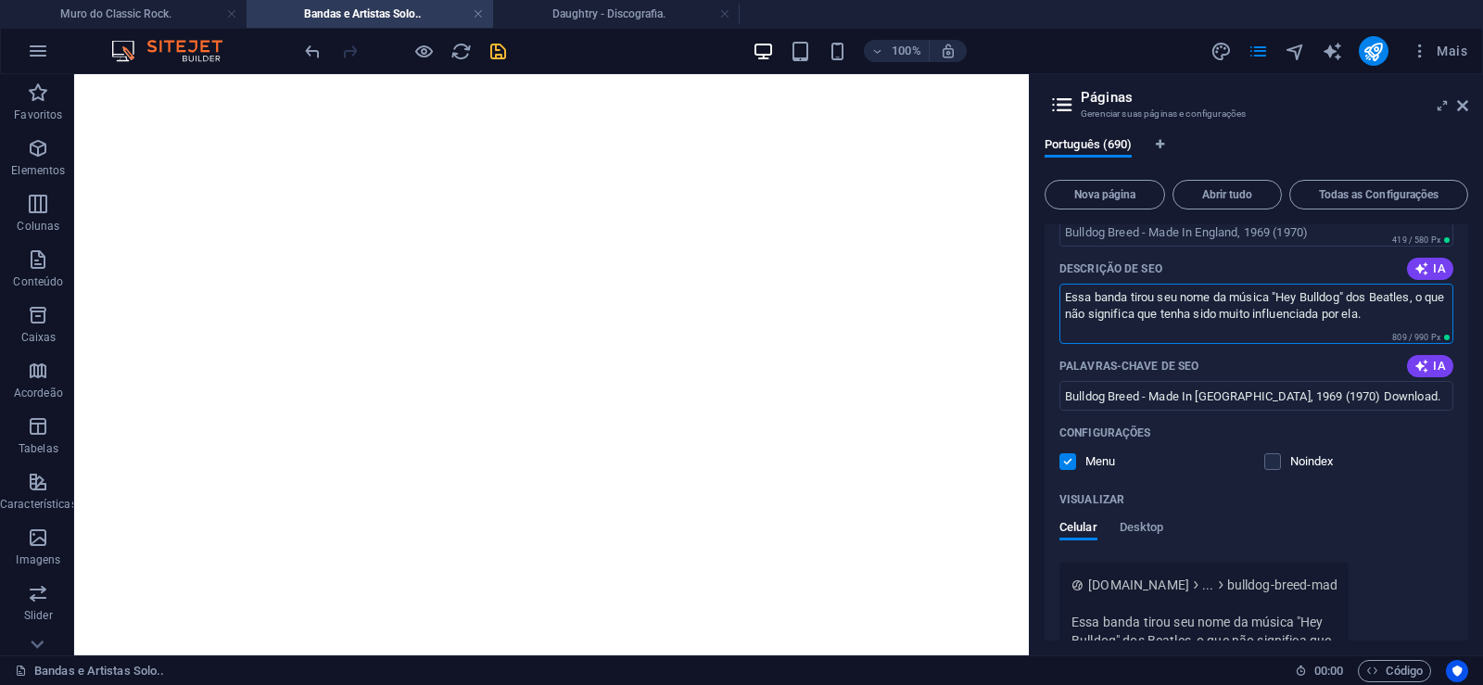
type textarea "Essa banda tirou seu nome da música "Hey Bulldog" dos Beatles, o que não signif…"
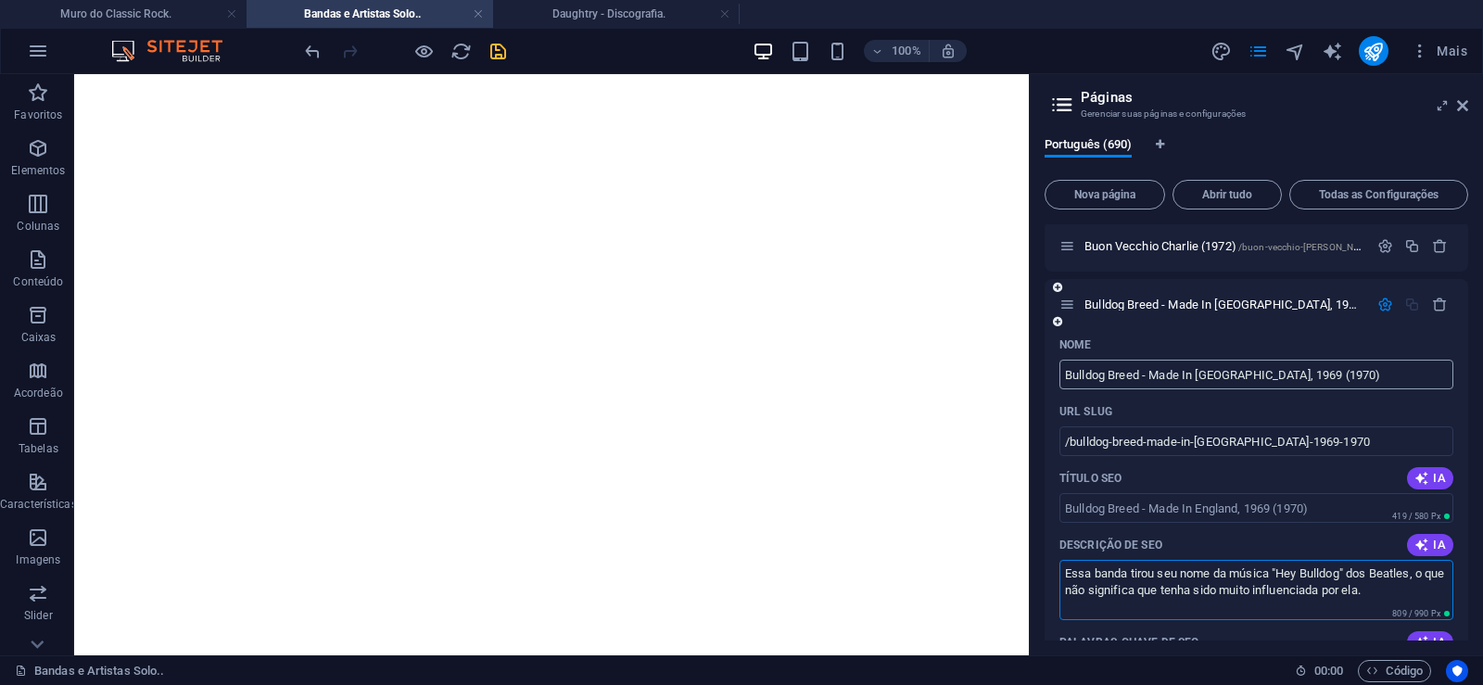
scroll to position [40213, 0]
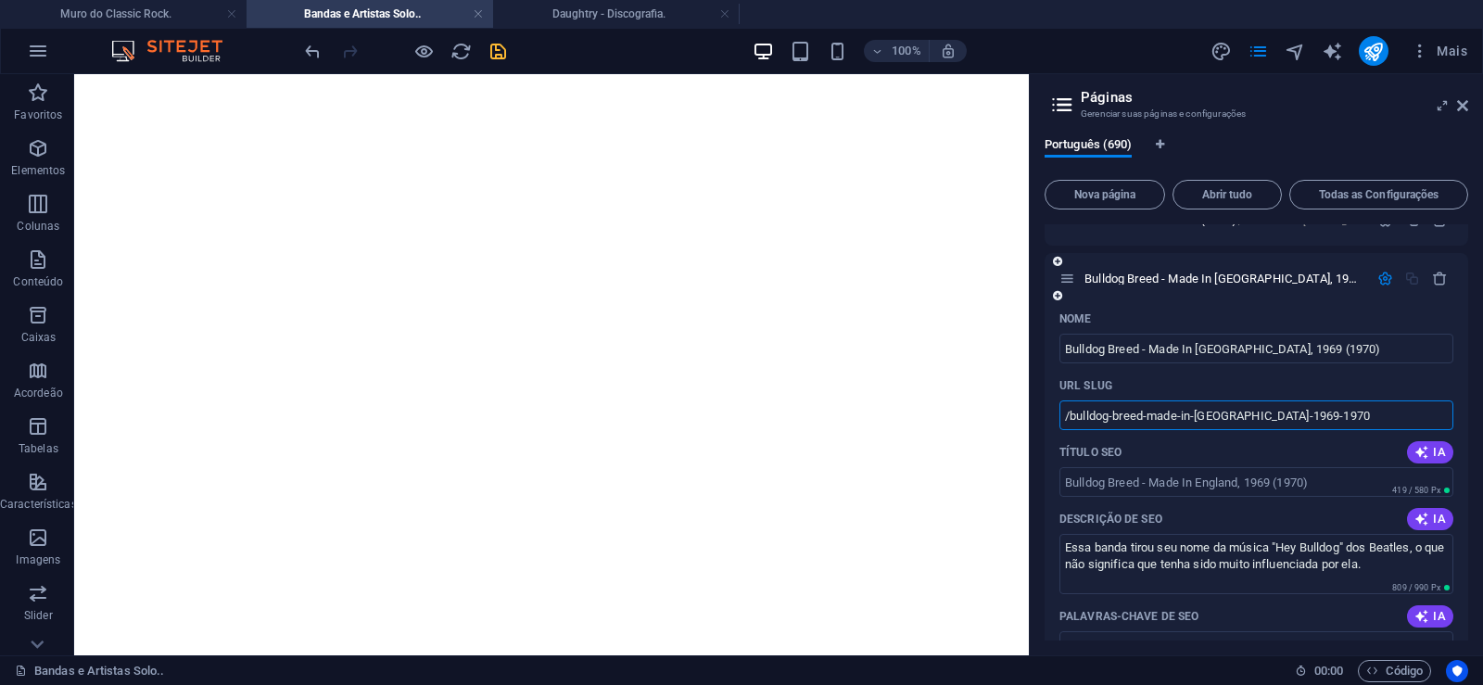
drag, startPoint x: 1144, startPoint y: 422, endPoint x: 1071, endPoint y: 431, distance: 73.8
click at [1071, 430] on input "/bulldog-breed-made-in-[GEOGRAPHIC_DATA]-1969-1970" at bounding box center [1257, 415] width 394 height 30
drag, startPoint x: 1195, startPoint y: 419, endPoint x: 1182, endPoint y: 418, distance: 13.0
click at [1194, 418] on input "/bulldog-breed-made-in-[GEOGRAPHIC_DATA]-1969-1970" at bounding box center [1257, 415] width 394 height 30
click at [1150, 417] on input "/bulldog-breed-made-in-[GEOGRAPHIC_DATA]-1969-1970" at bounding box center [1257, 415] width 394 height 30
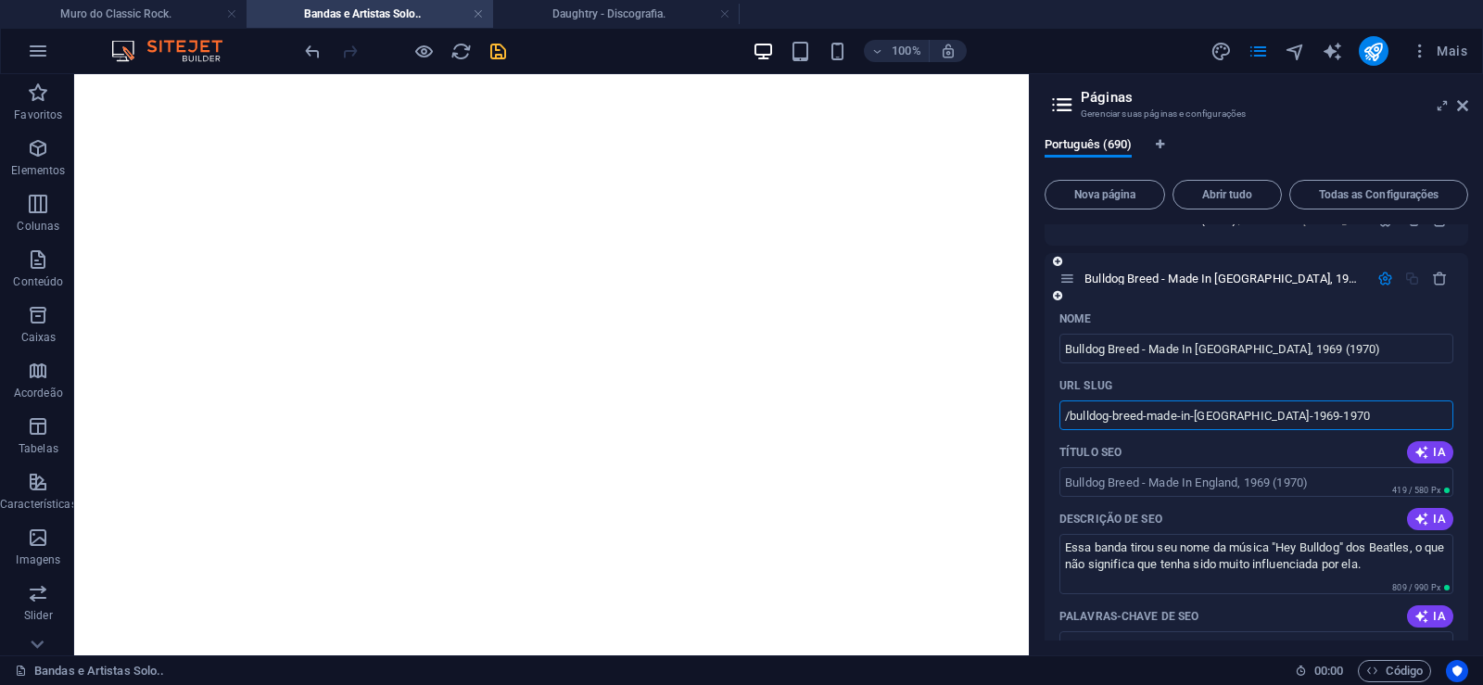
drag, startPoint x: 1146, startPoint y: 418, endPoint x: 1337, endPoint y: 424, distance: 191.1
click at [1337, 424] on input "/bulldog-breed-made-in-[GEOGRAPHIC_DATA]-1969-1970" at bounding box center [1257, 415] width 394 height 30
type input "/bulldog-breed"
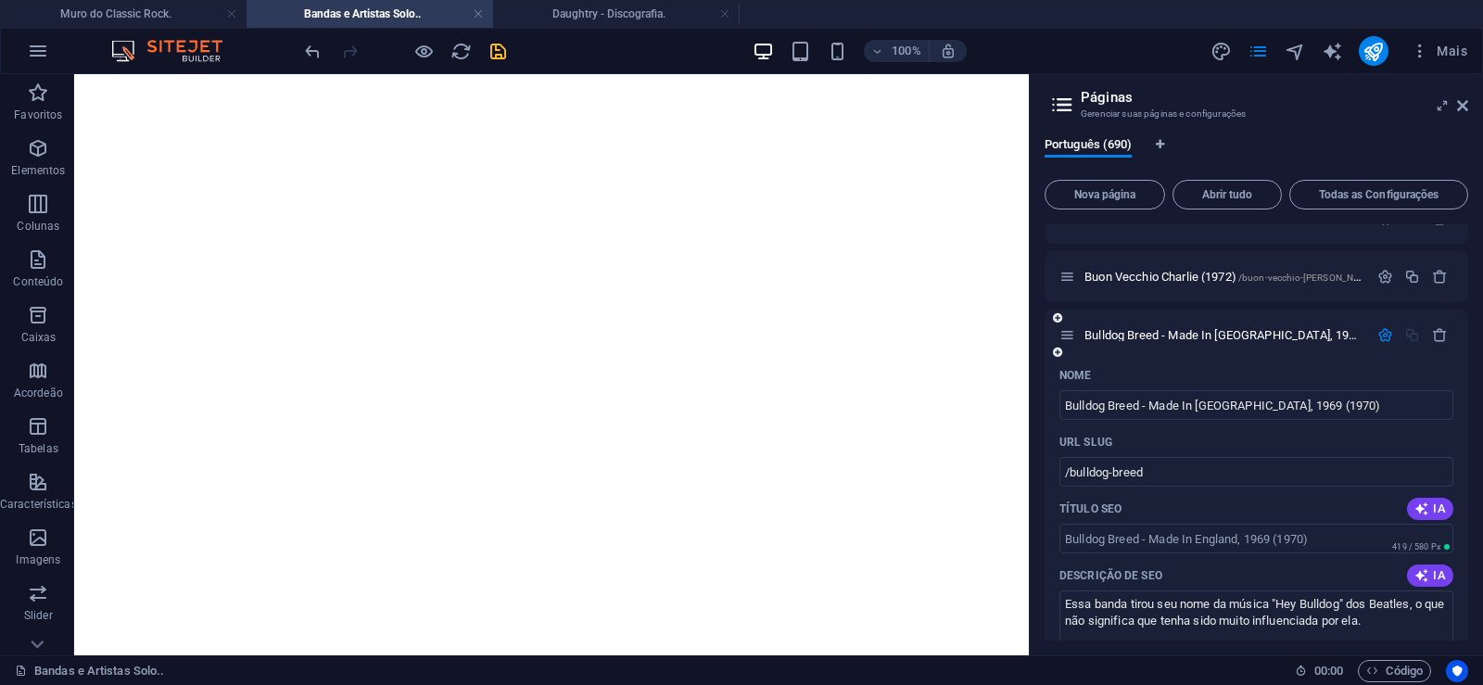
scroll to position [40129, 0]
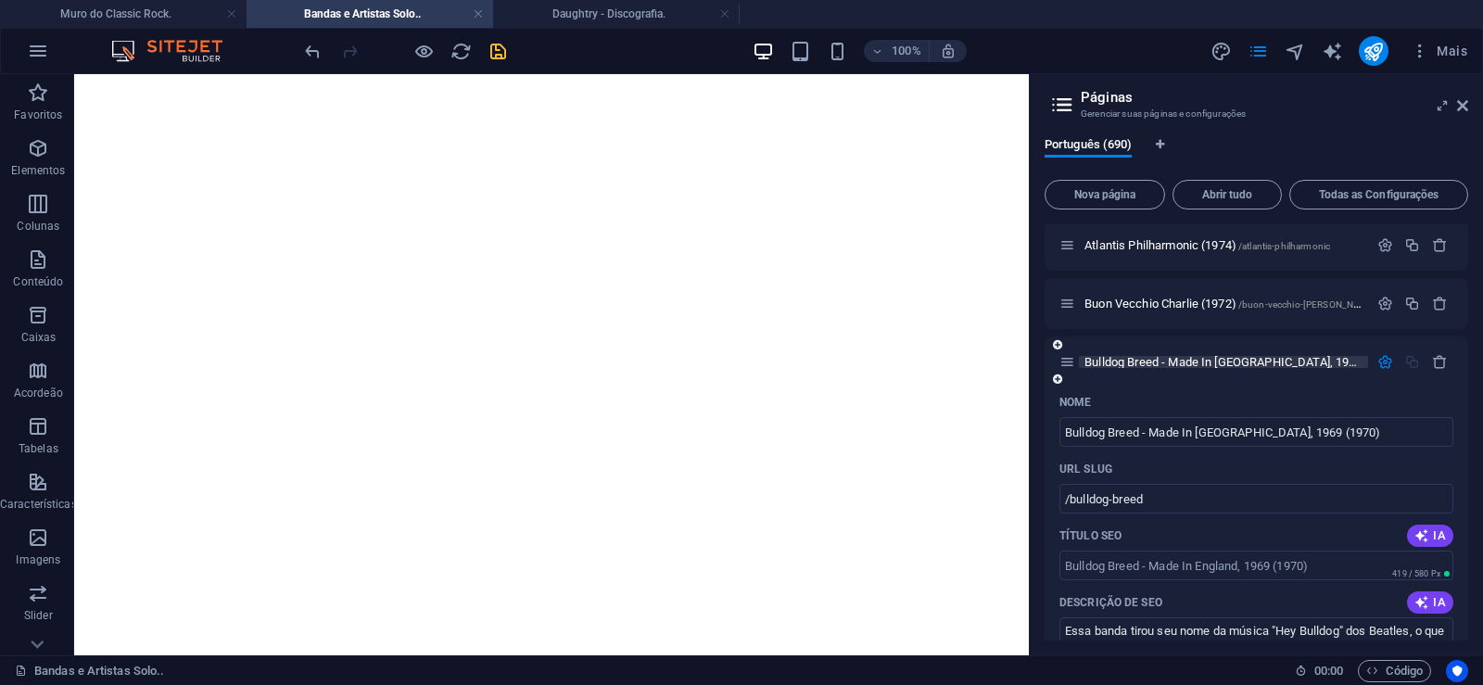
click at [1161, 360] on span "Bulldog Breed - Made In [GEOGRAPHIC_DATA], 1969 (1970) /bulldog-breed" at bounding box center [1275, 362] width 380 height 14
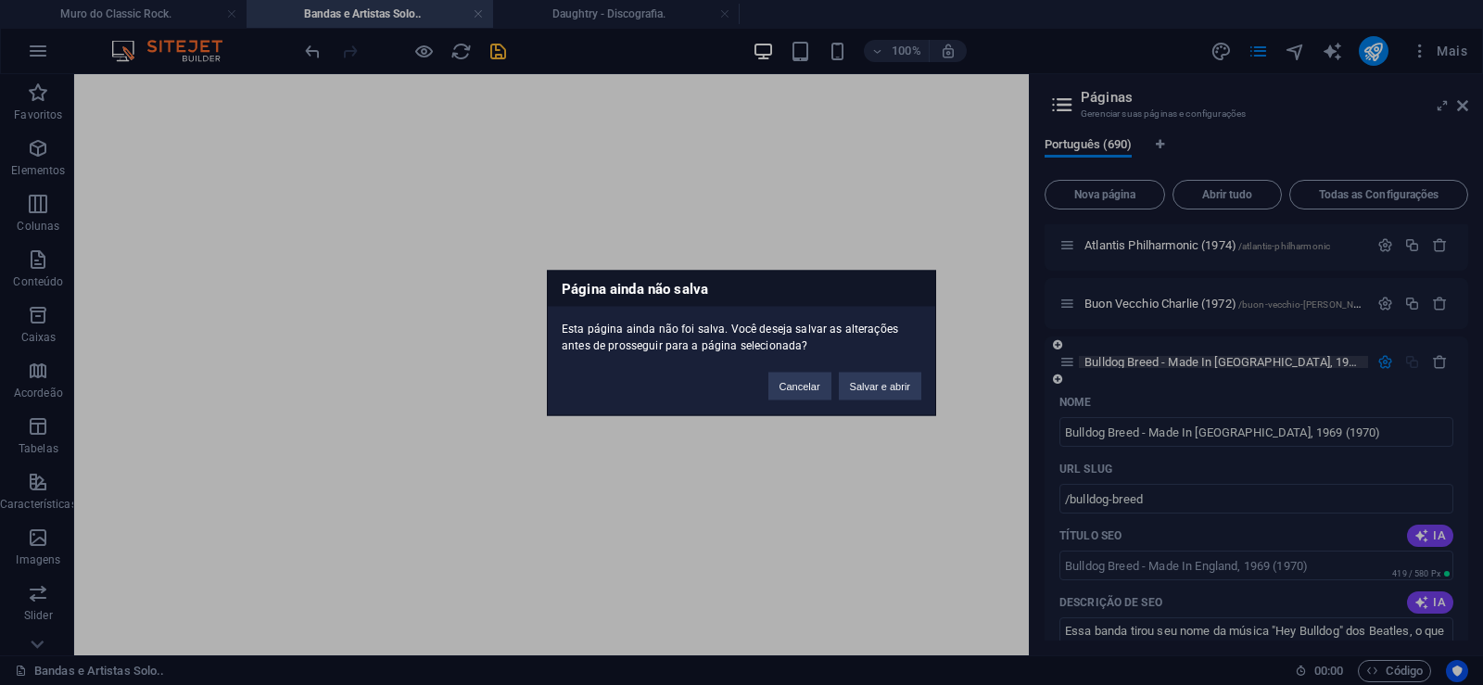
click at [880, 383] on button "Salvar e abrir" at bounding box center [880, 386] width 83 height 28
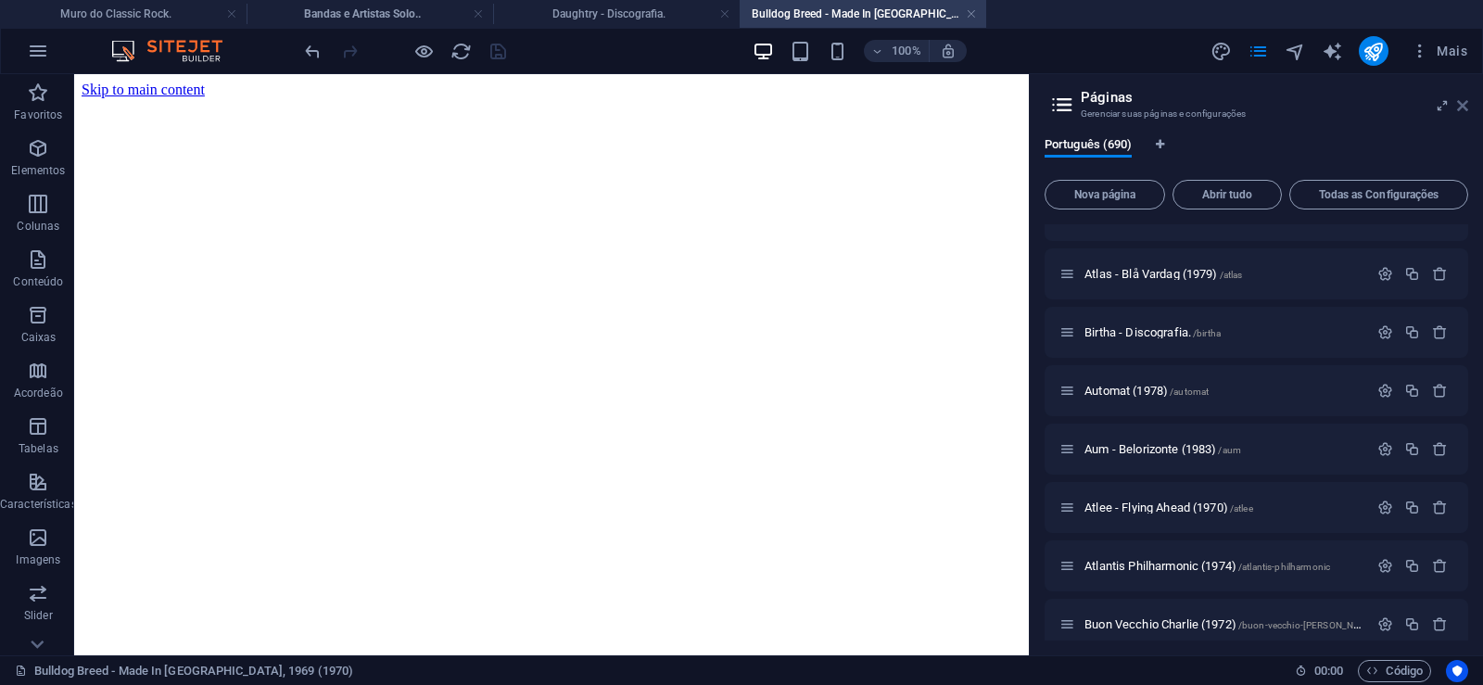
scroll to position [0, 0]
click at [1464, 107] on icon at bounding box center [1462, 105] width 11 height 15
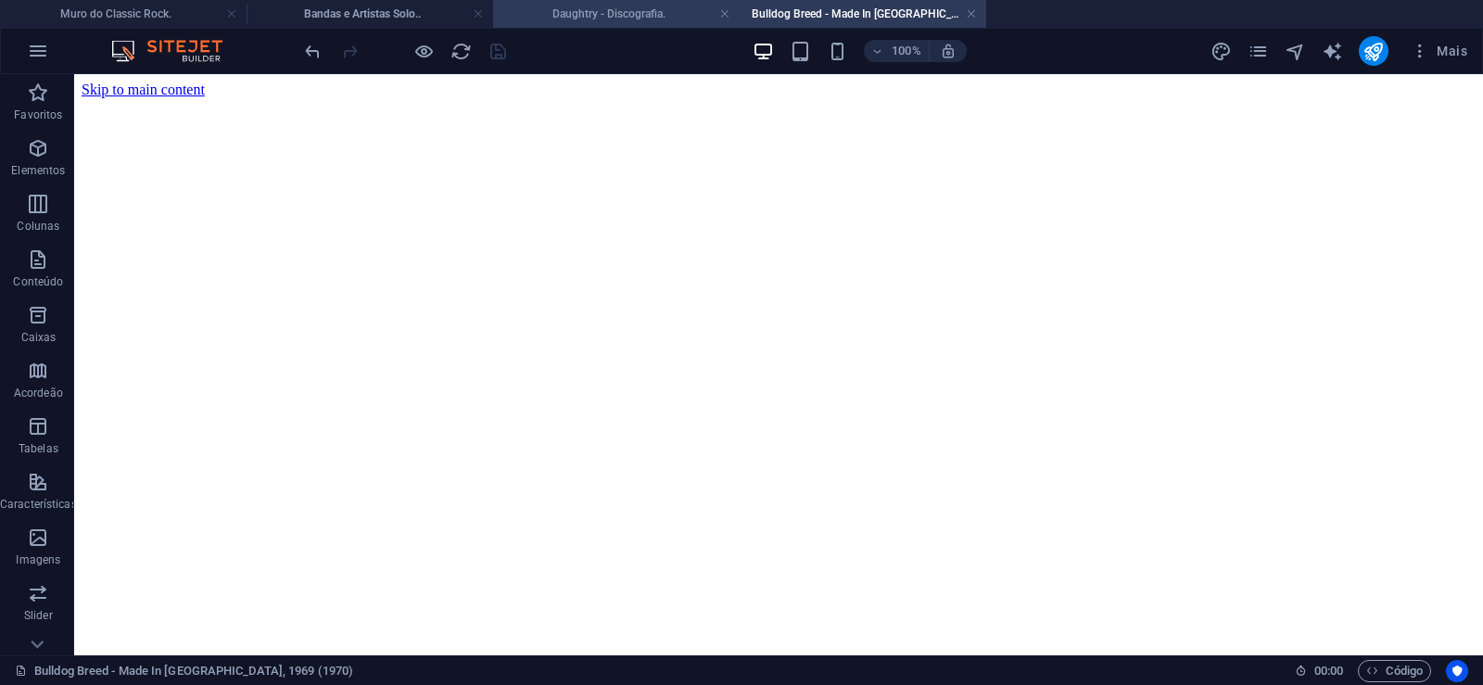
click at [601, 9] on h4 "Daughtry - Discografia." at bounding box center [616, 14] width 247 height 20
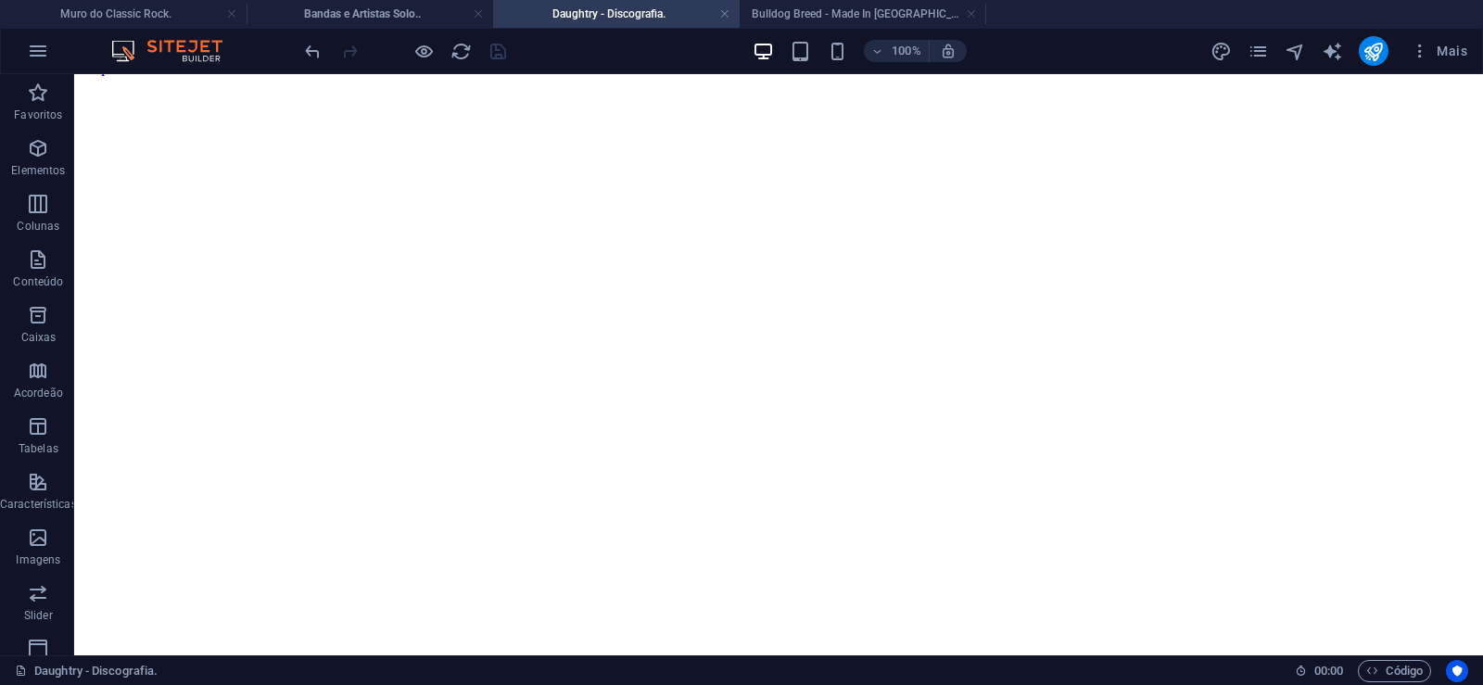
click figure
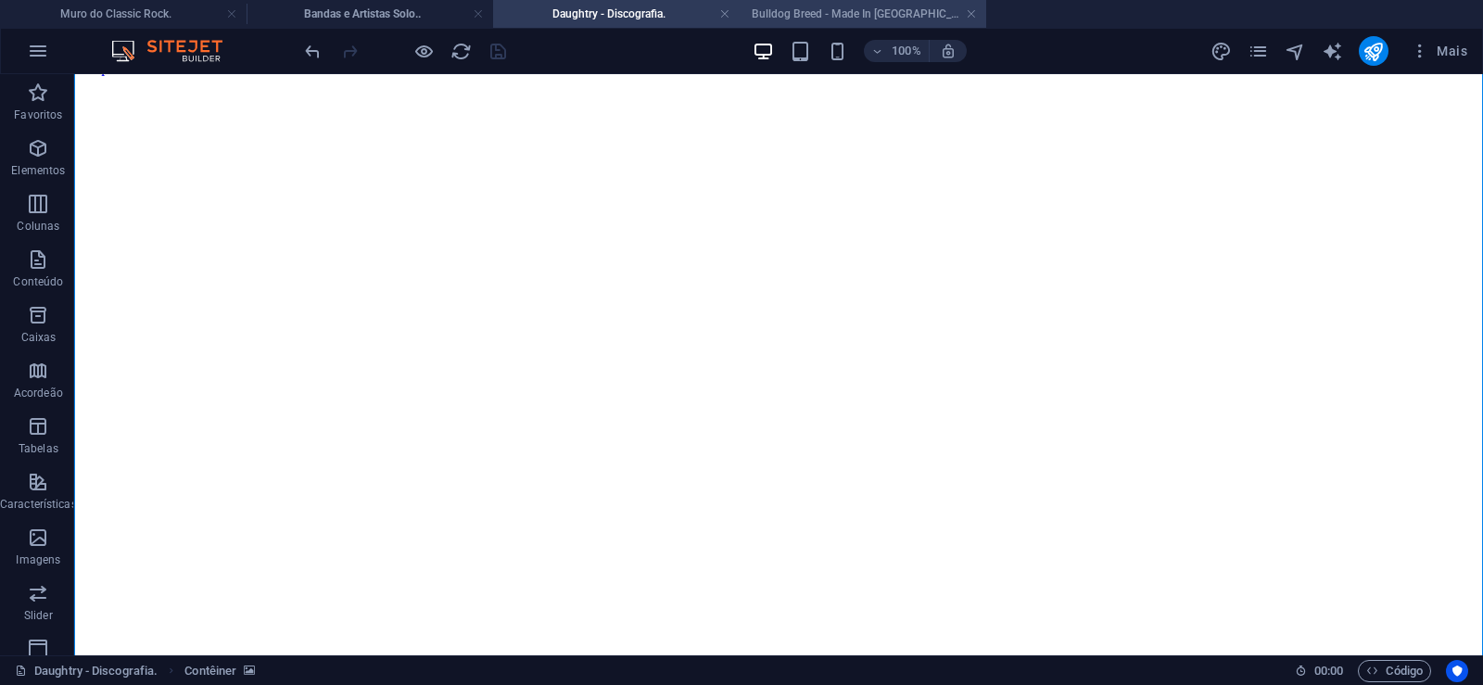
click at [825, 21] on h4 "Bulldog Breed - Made In [GEOGRAPHIC_DATA], 1969 (1970)" at bounding box center [863, 14] width 247 height 20
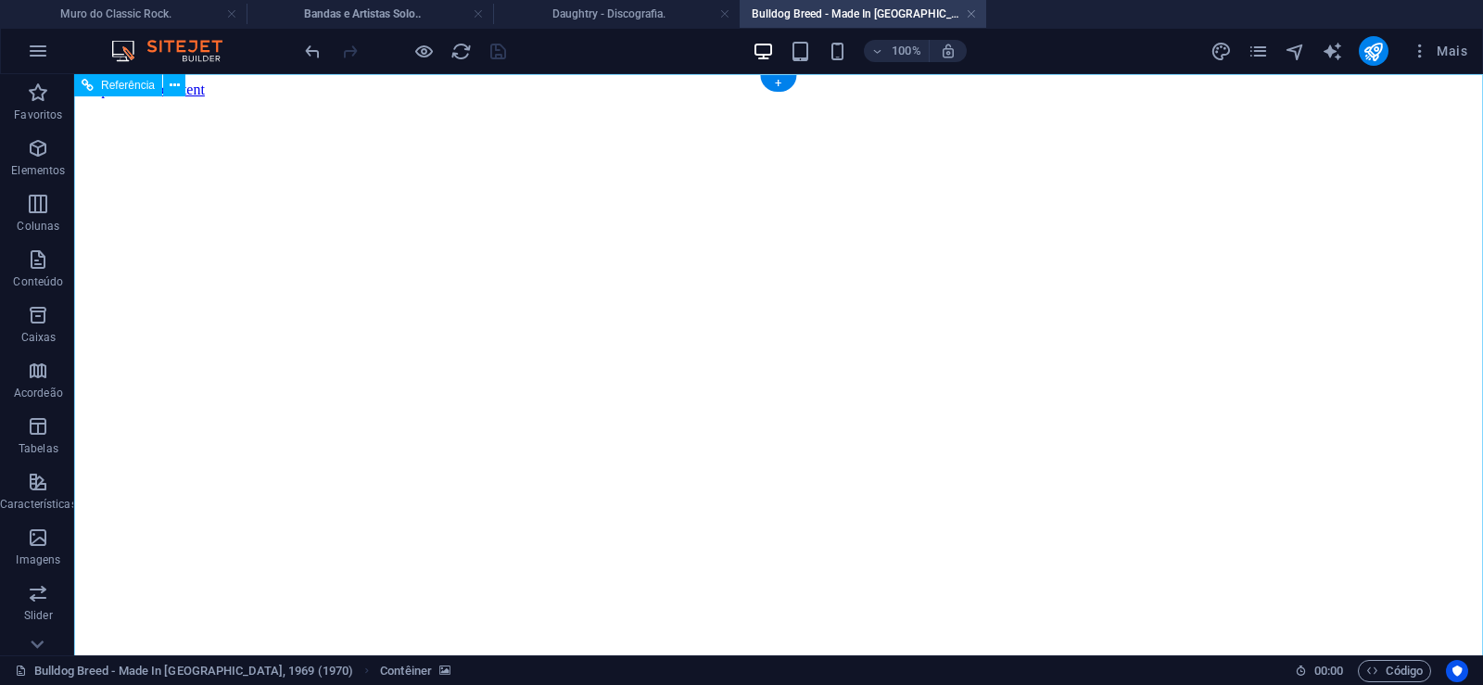
click at [102, 98] on figure at bounding box center [779, 98] width 1394 height 0
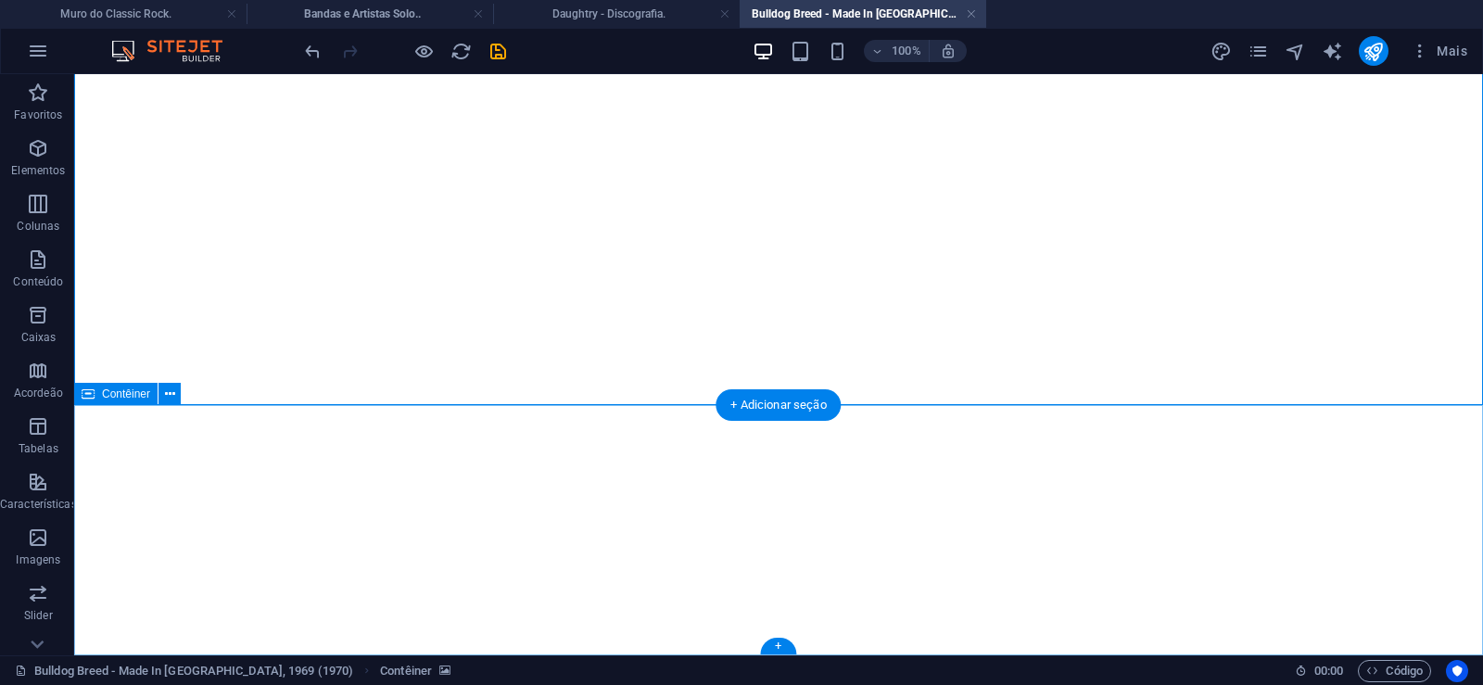
click div "Solte o conteúdo aqui ou Adicionar elementos Colar área de transferência"
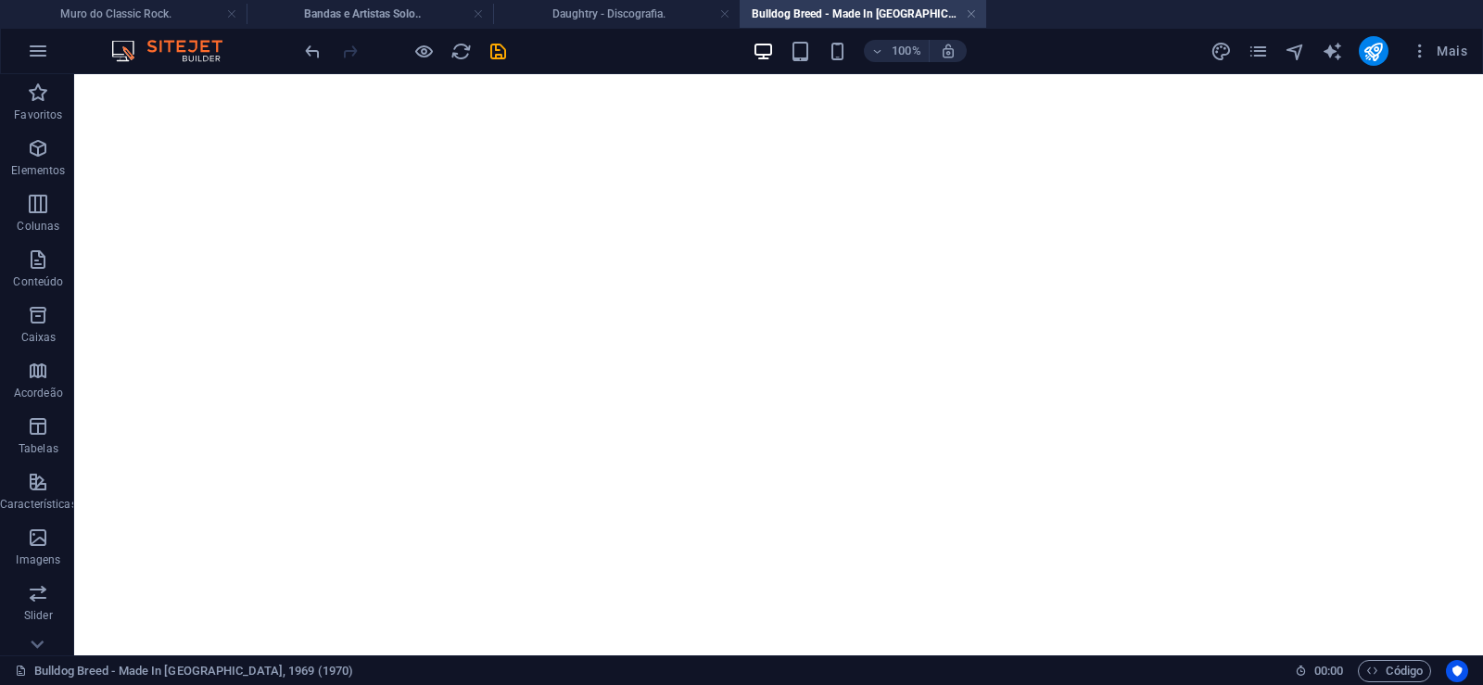
scroll to position [0, 0]
click figure
click div "Daughtry - Discografia."
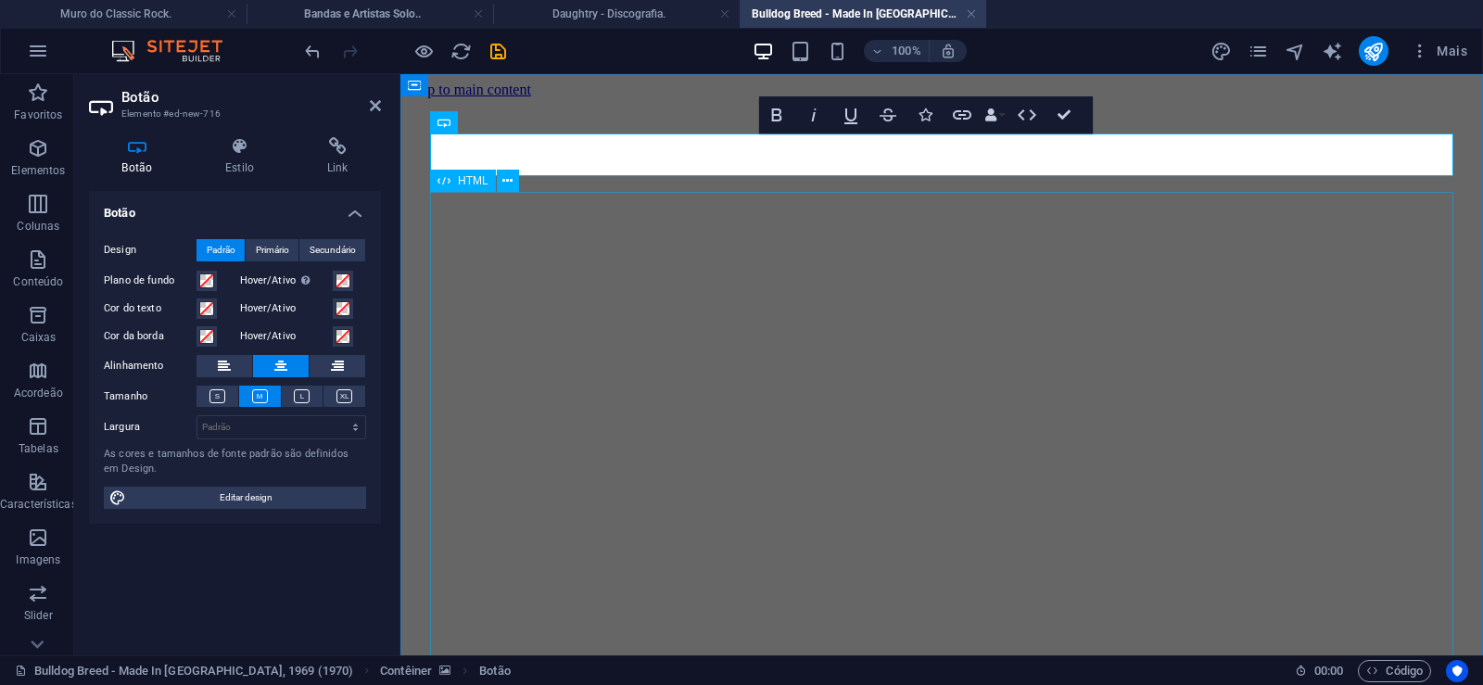
scroll to position [125, 16]
click div "Daughtry é uma banda norte-americana de rock liderada pelo ex-participante do p…"
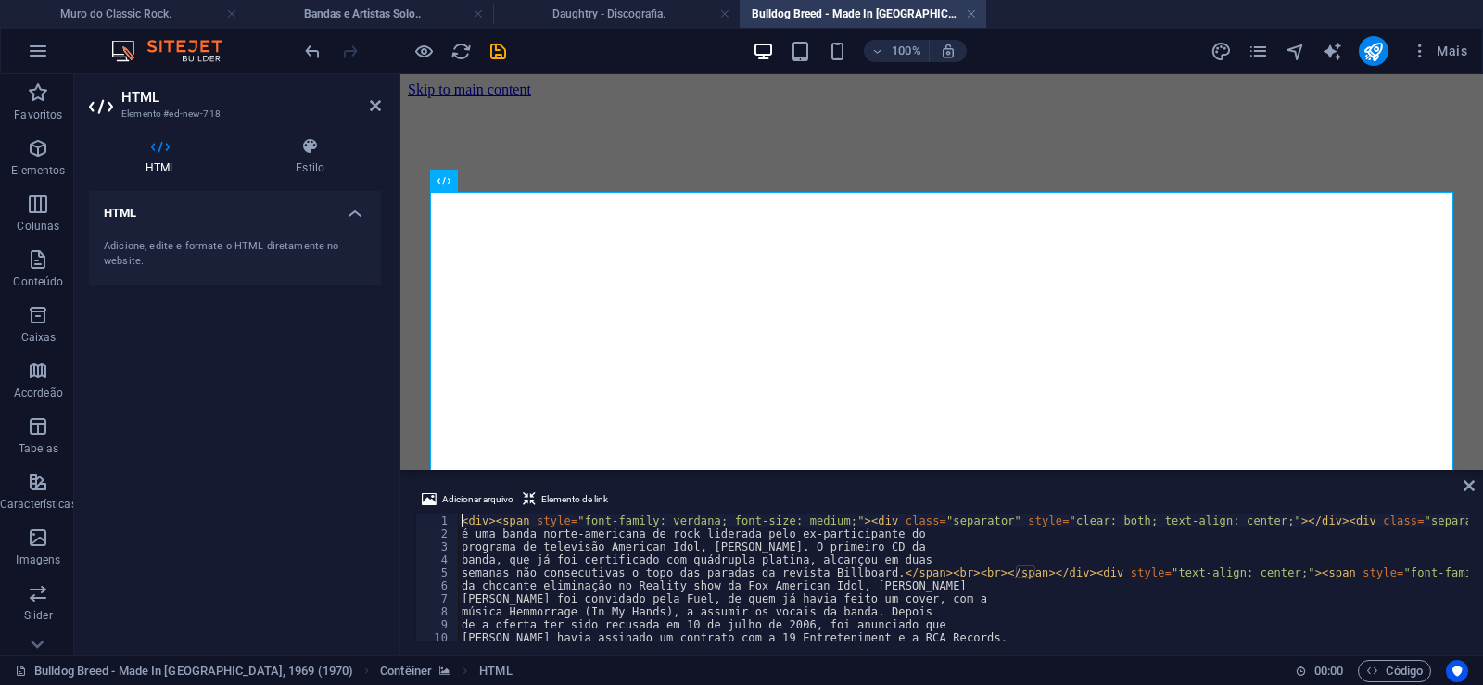
type textarea "[PERSON_NAME] foi convidado pela Fuel, de quem já havia feito um cover, com a"
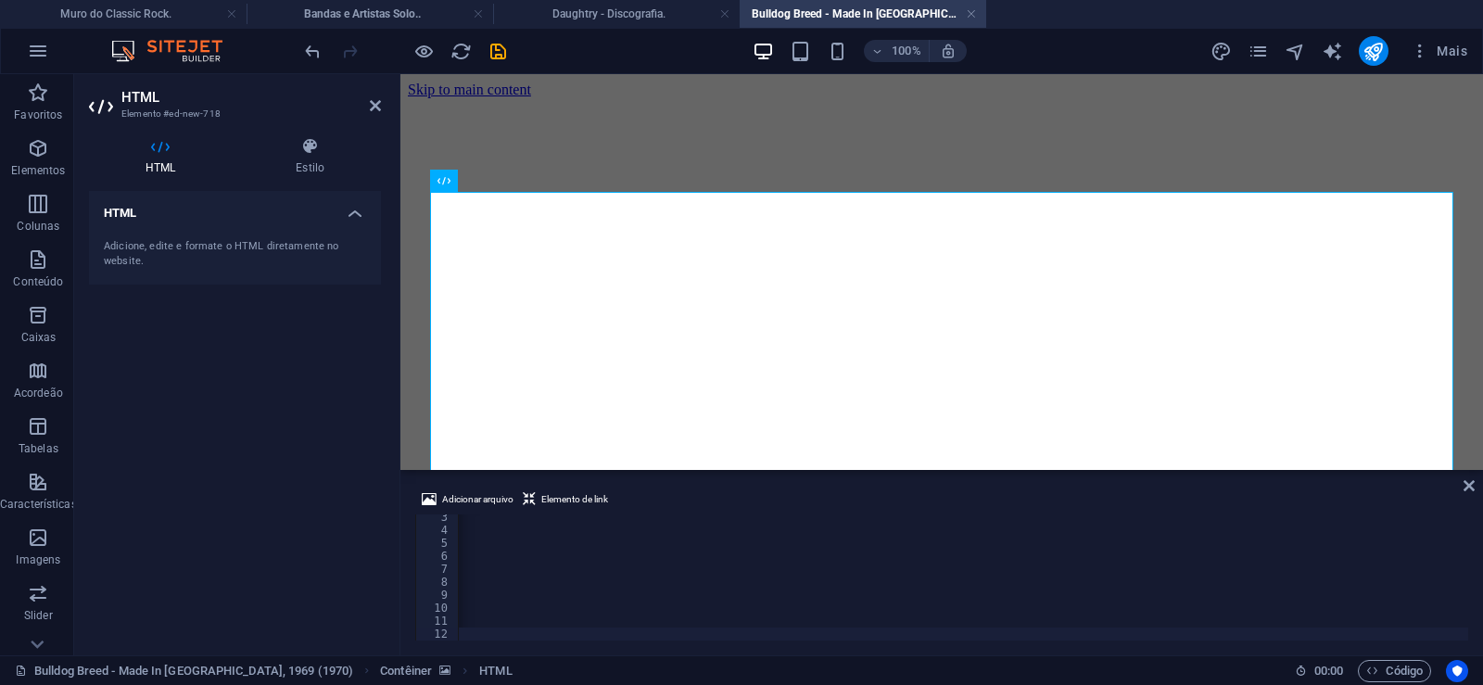
scroll to position [0, 61617]
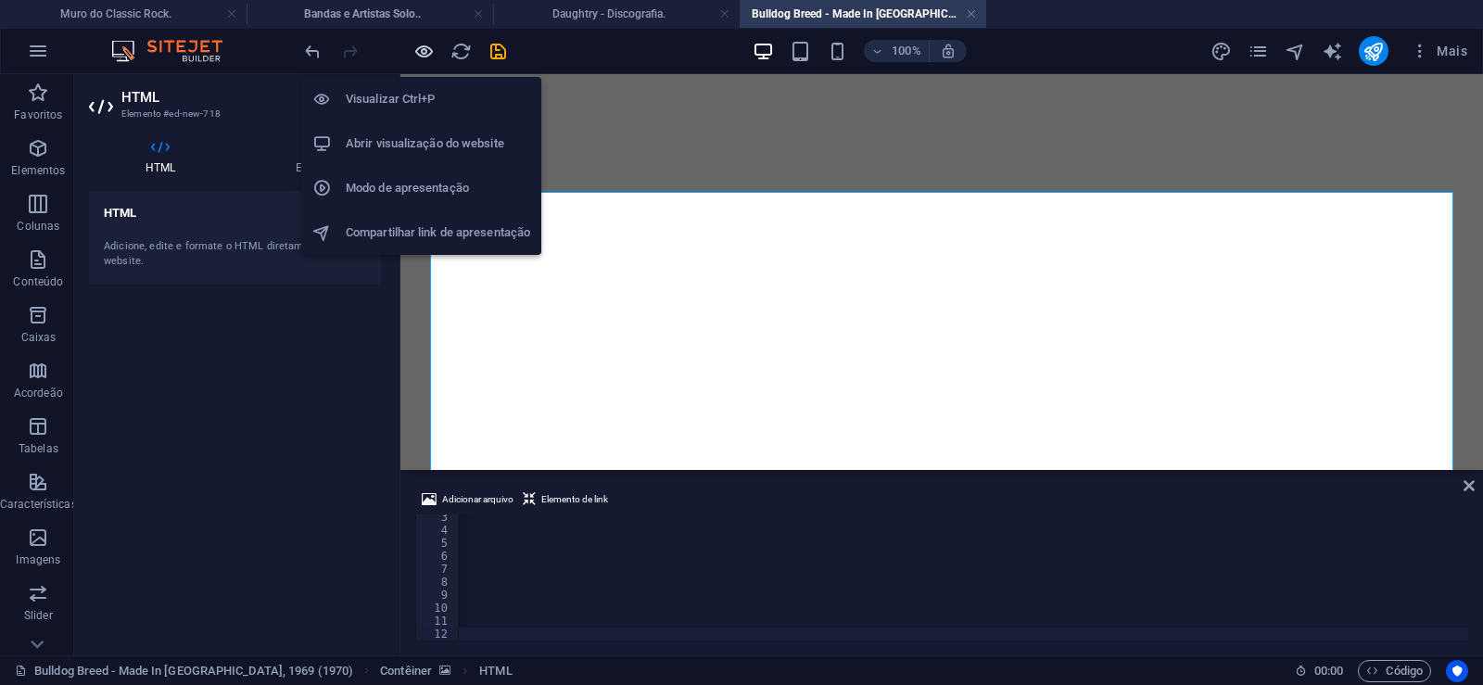
click at [421, 52] on icon "button" at bounding box center [423, 51] width 21 height 21
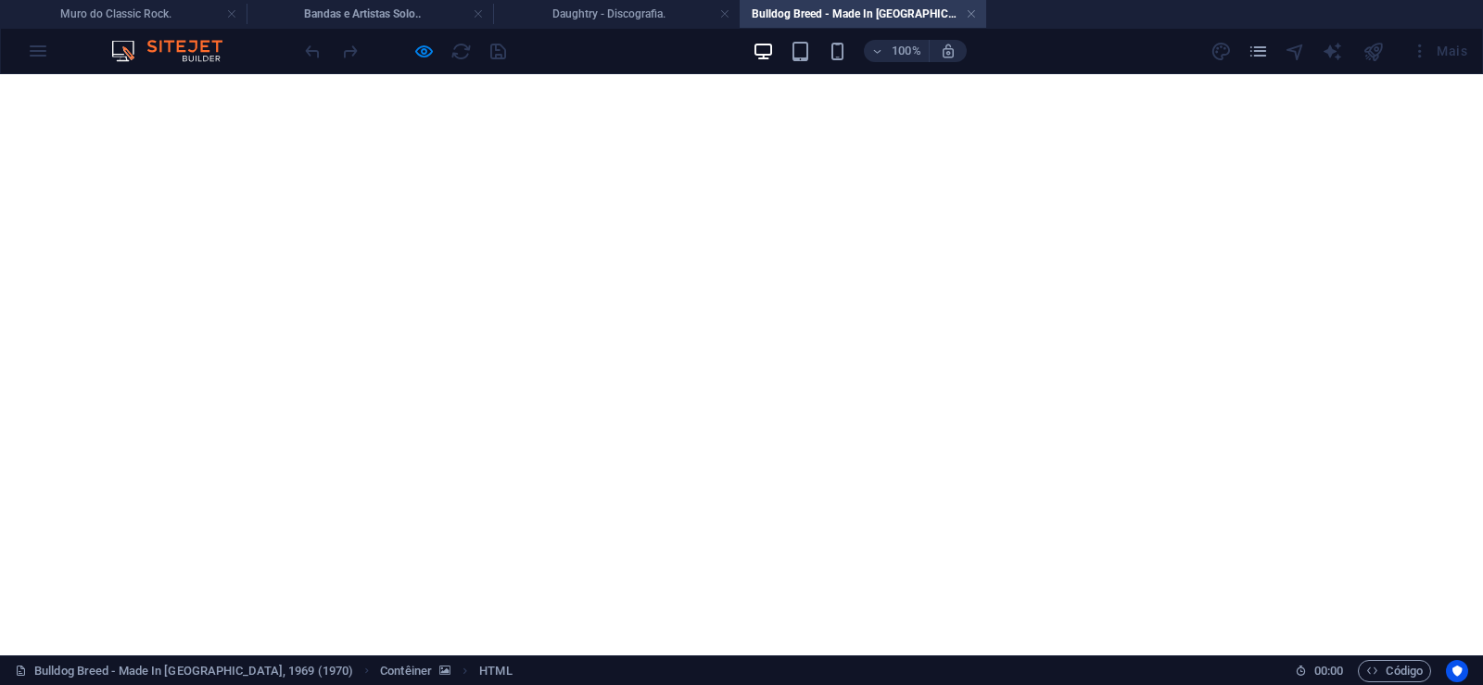
scroll to position [1384, 0]
click at [421, 37] on div at bounding box center [405, 51] width 208 height 30
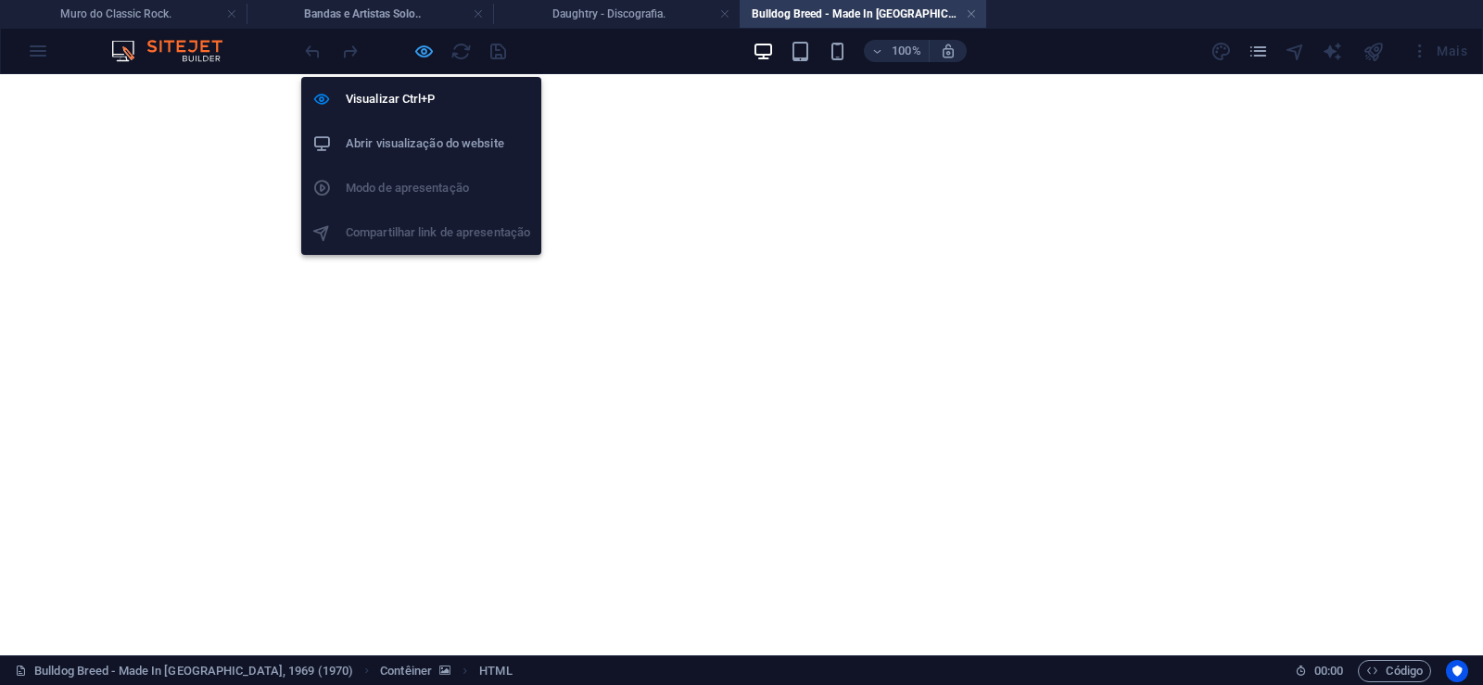
click at [421, 54] on icon "button" at bounding box center [423, 51] width 21 height 21
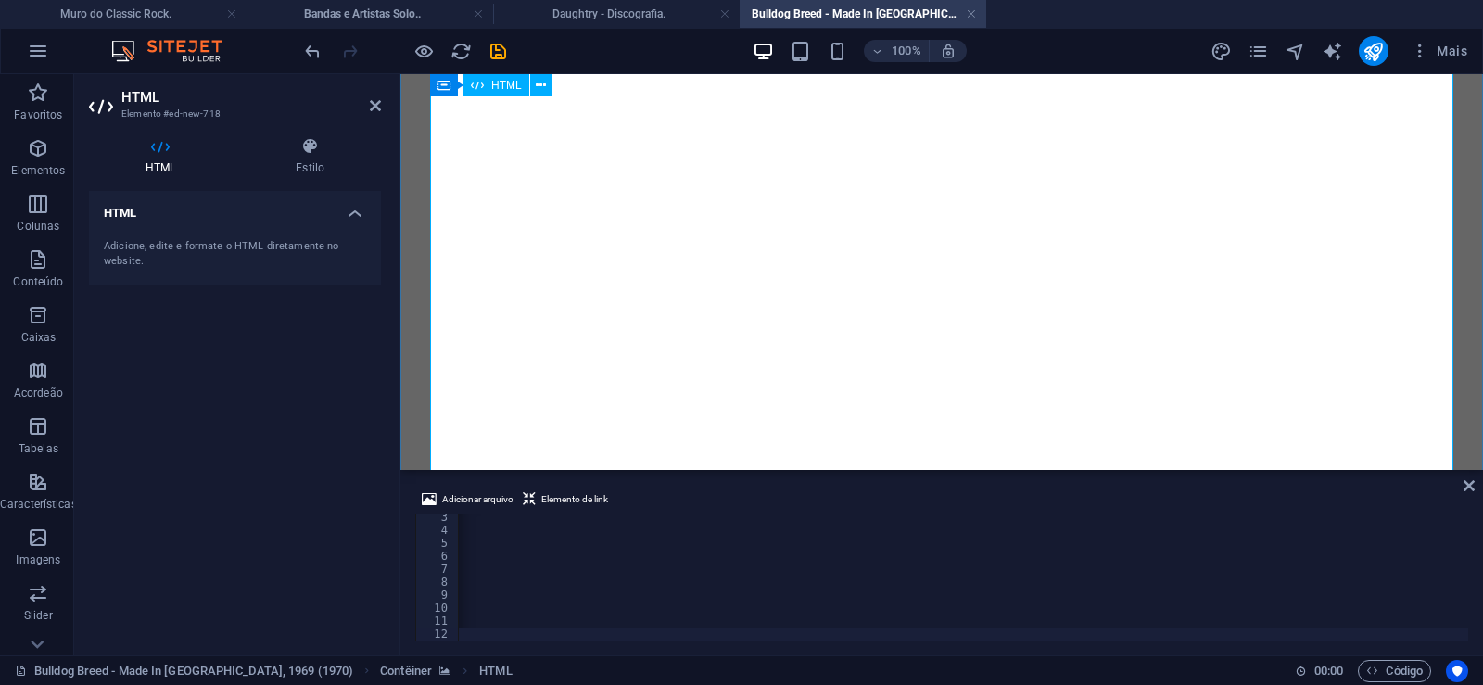
scroll to position [0, 0]
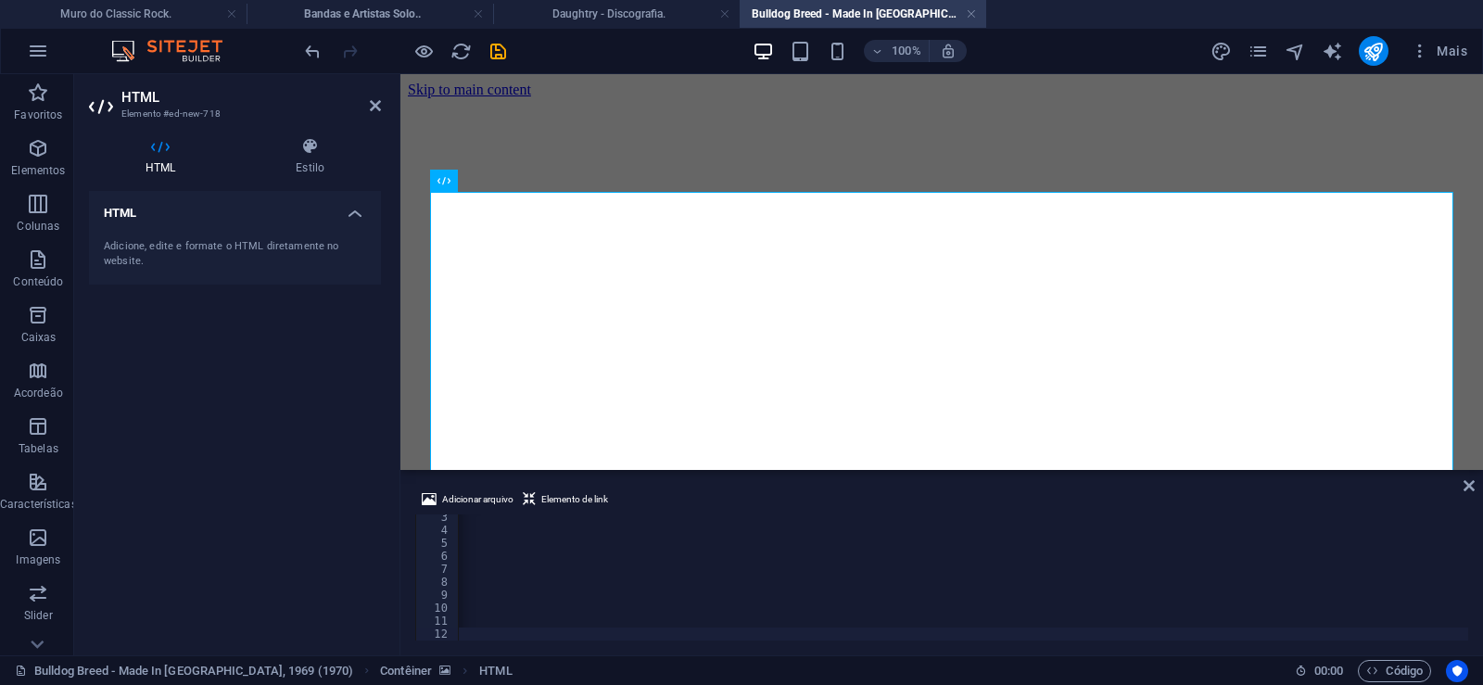
type textarea "muito pop para os fãs de prog e pouco pesado para os fãs de hard e"
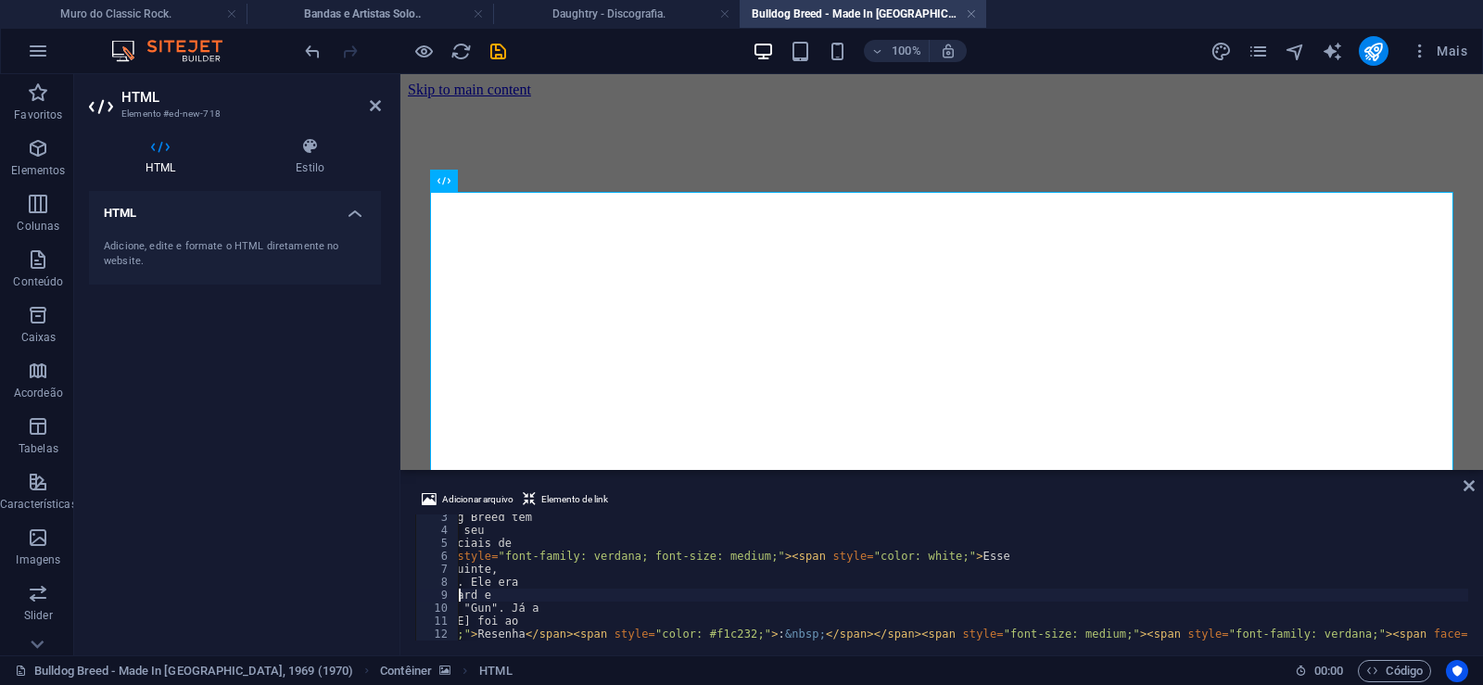
scroll to position [0, 422]
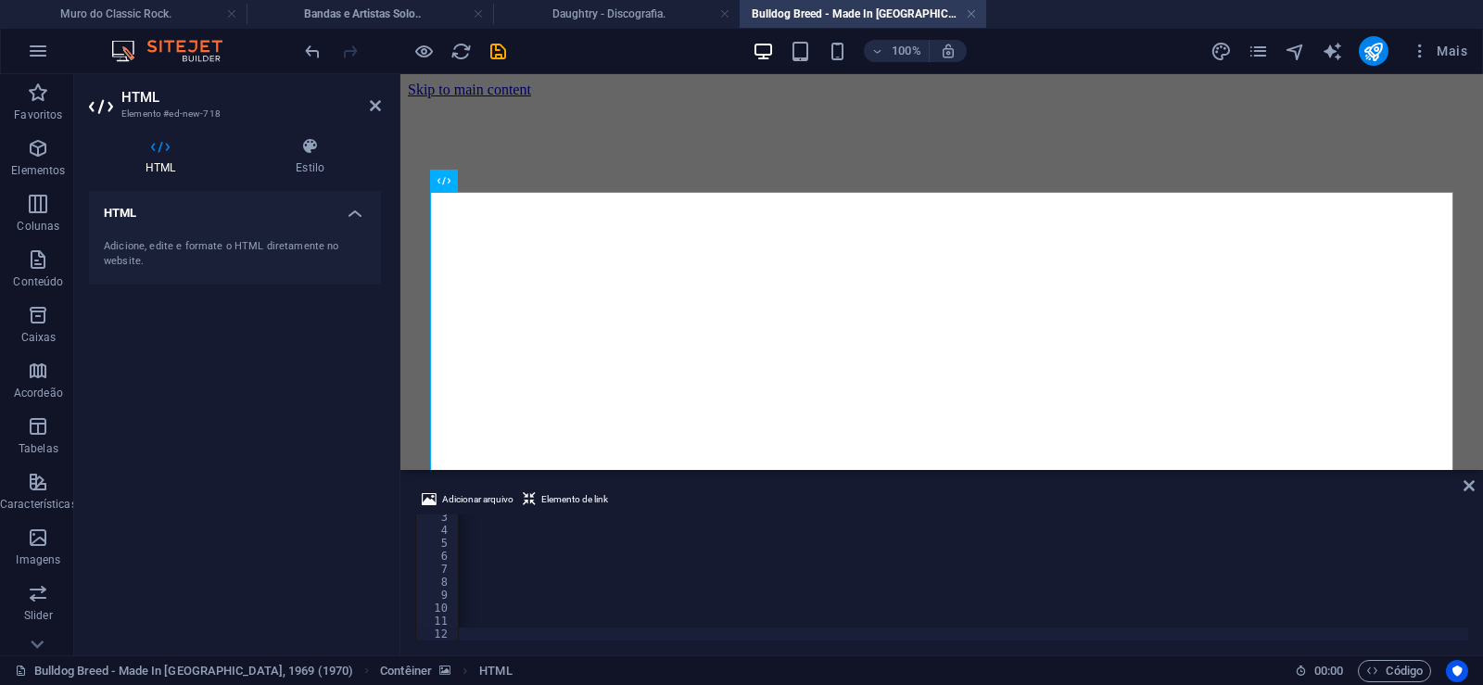
scroll to position [0, 61618]
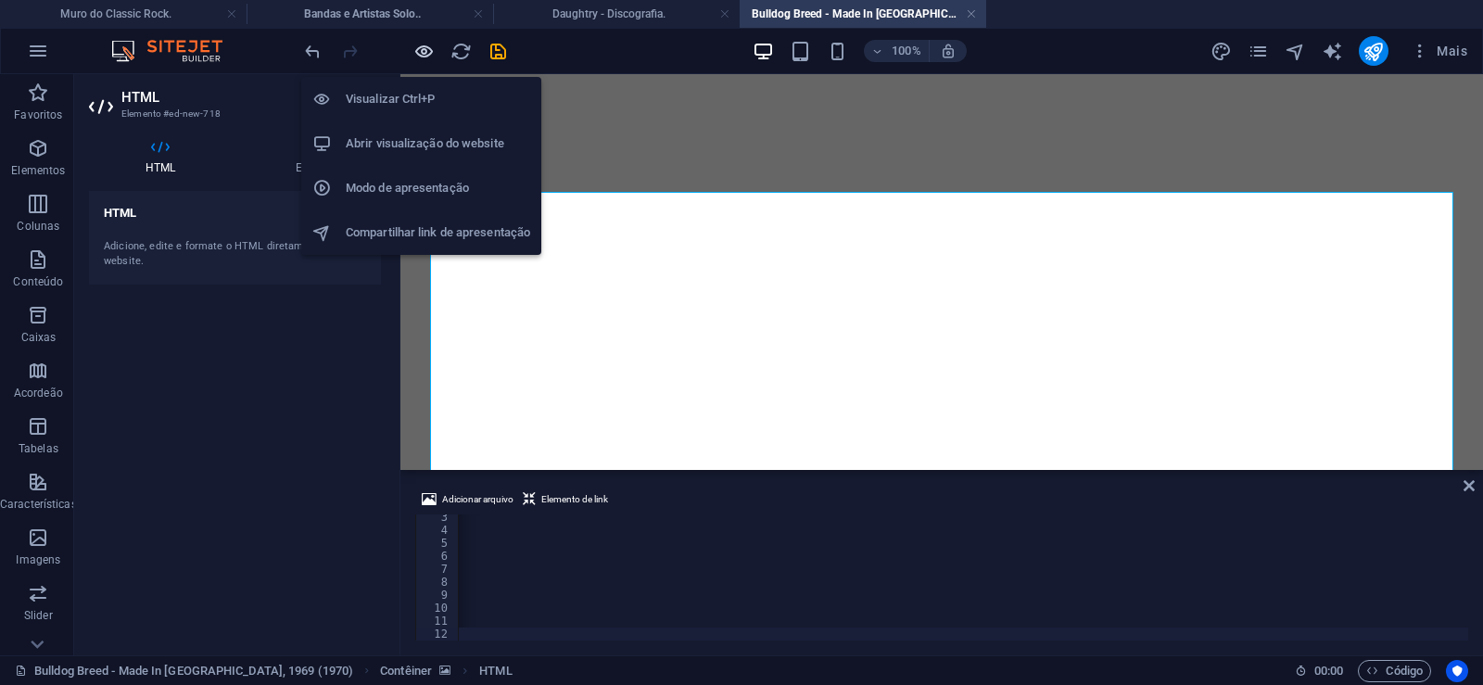
click at [426, 55] on icon "button" at bounding box center [423, 51] width 21 height 21
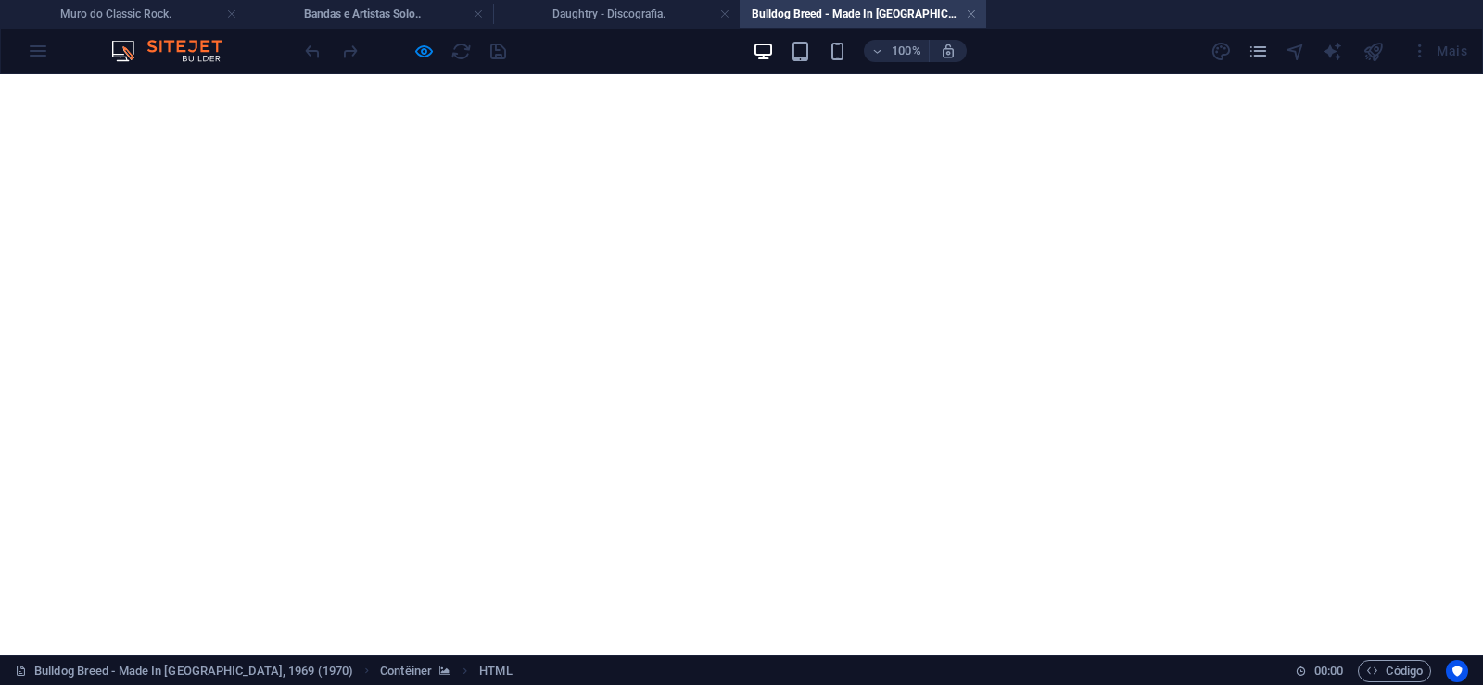
scroll to position [1513, 0]
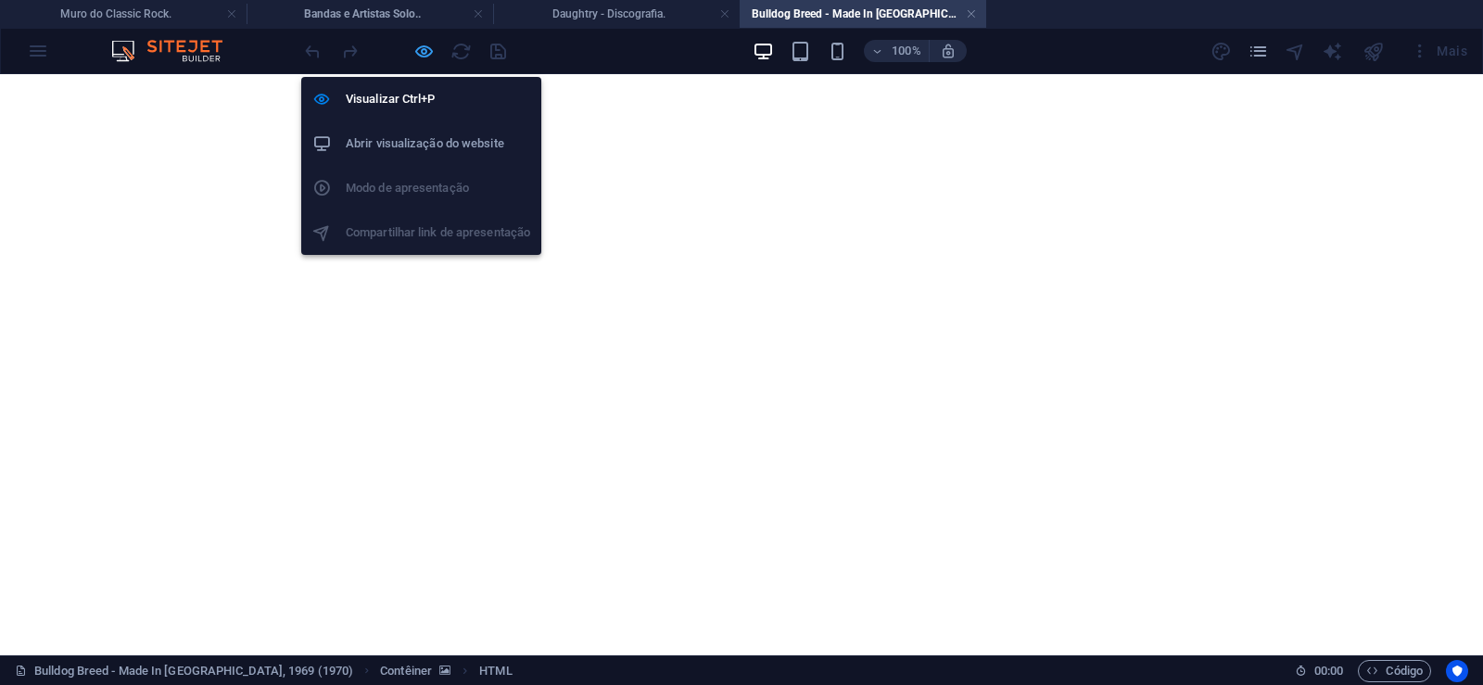
click at [419, 52] on icon "button" at bounding box center [423, 51] width 21 height 21
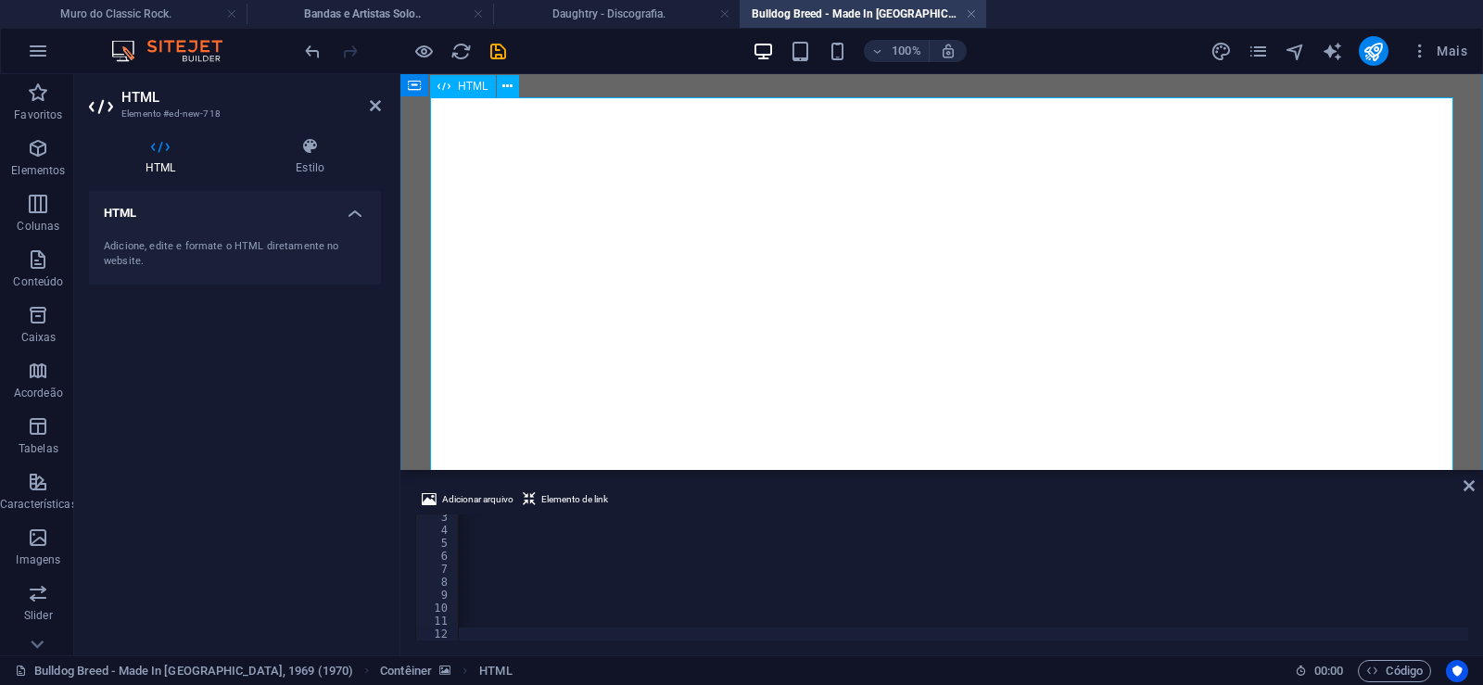
scroll to position [0, 0]
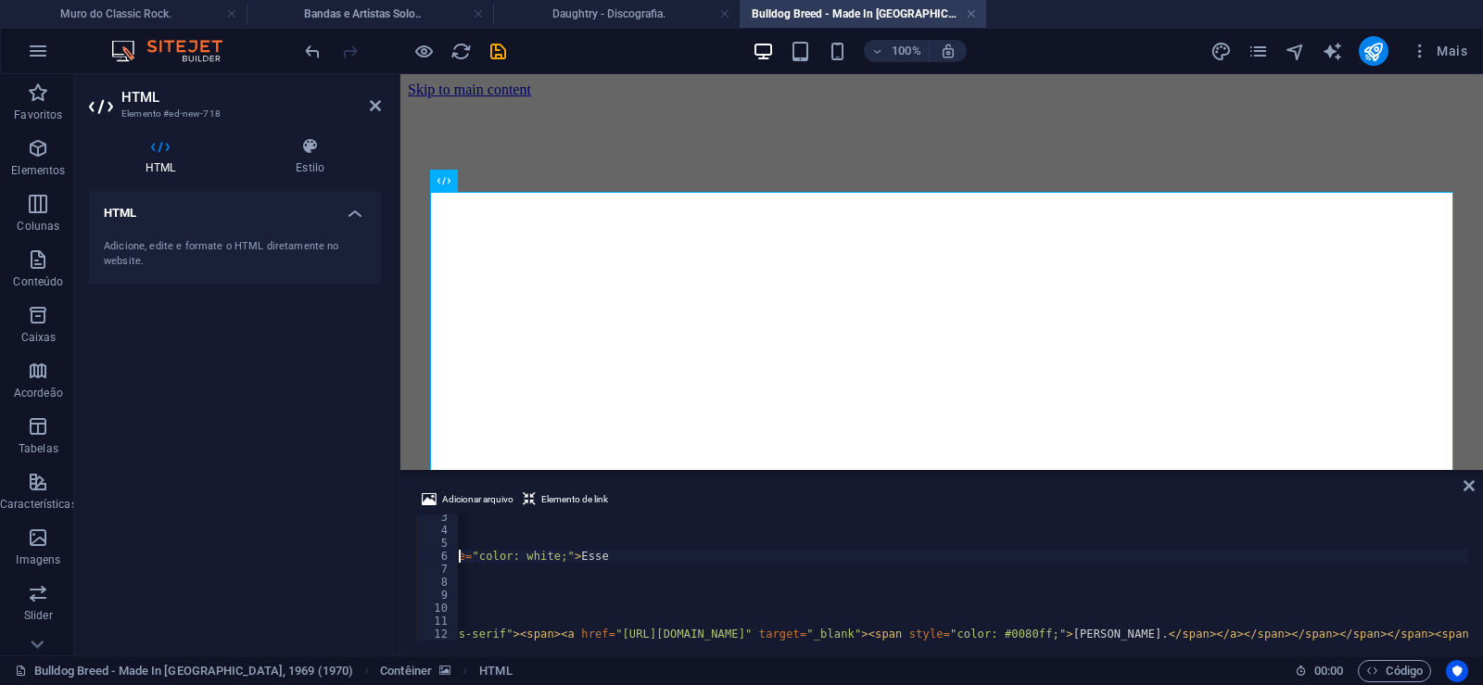
type textarea "uma maneira mais introspectiva.</span></span></p><p><span style="font-family: v…"
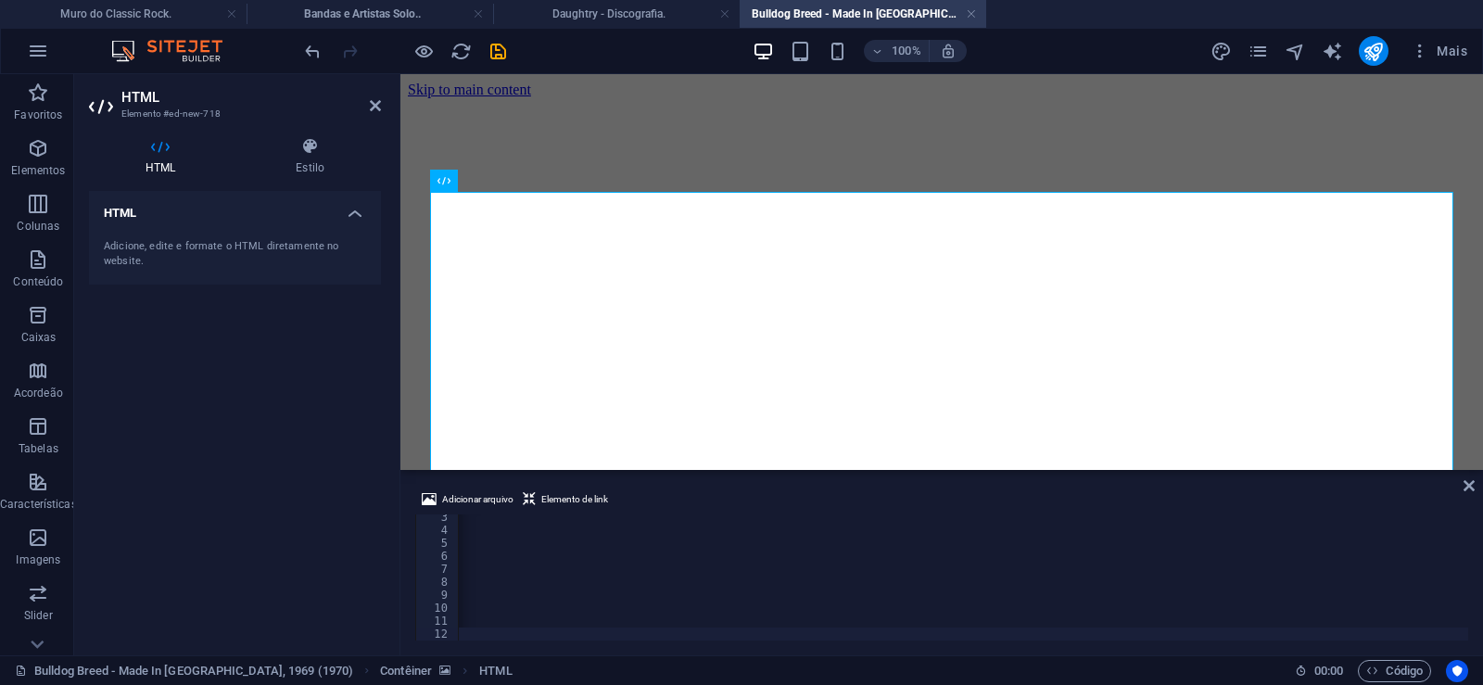
scroll to position [0, 61618]
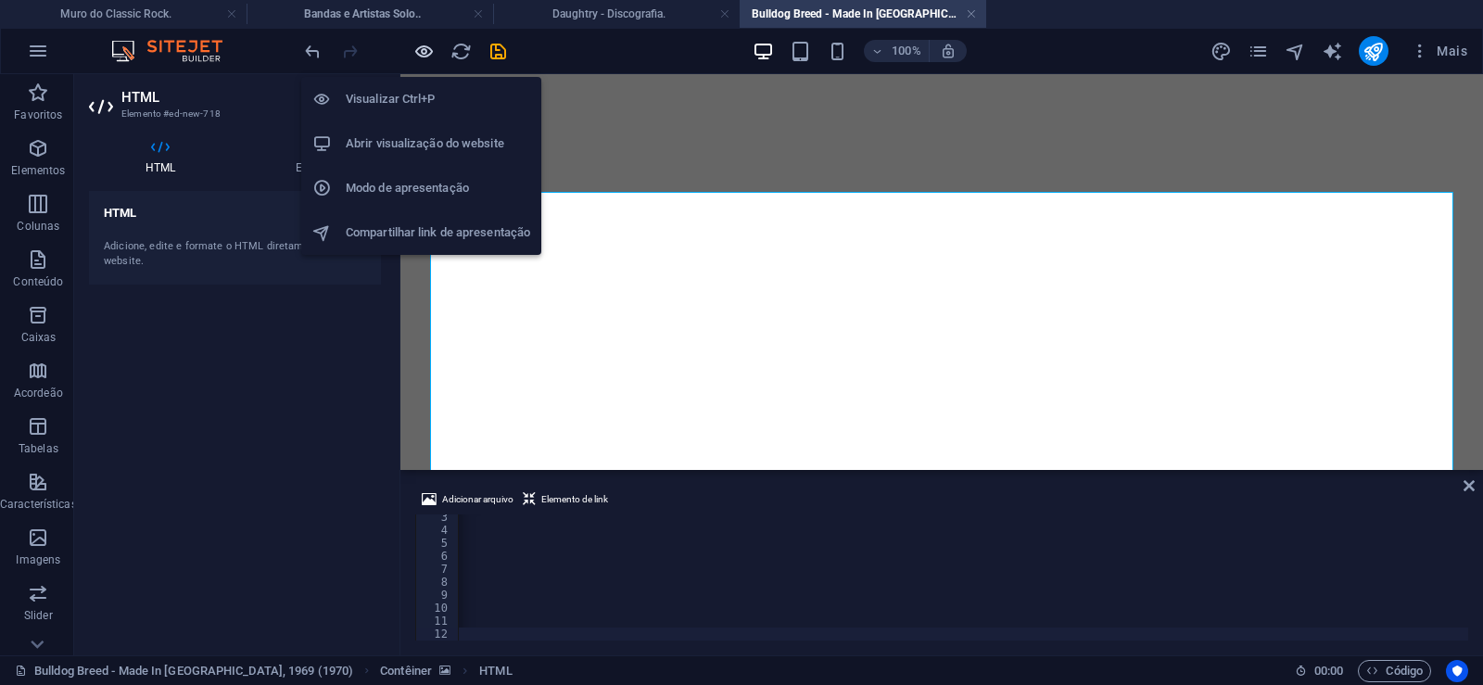
click at [426, 53] on icon "button" at bounding box center [423, 51] width 21 height 21
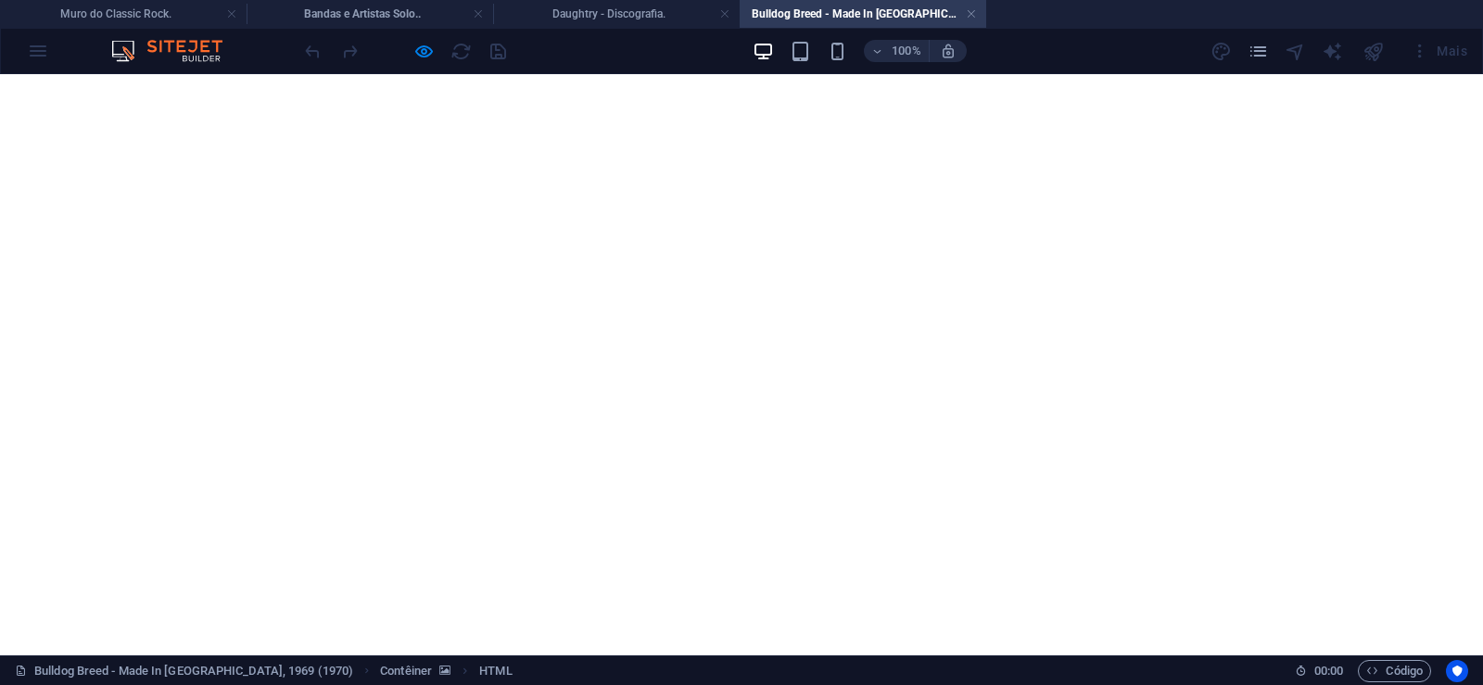
scroll to position [1545, 0]
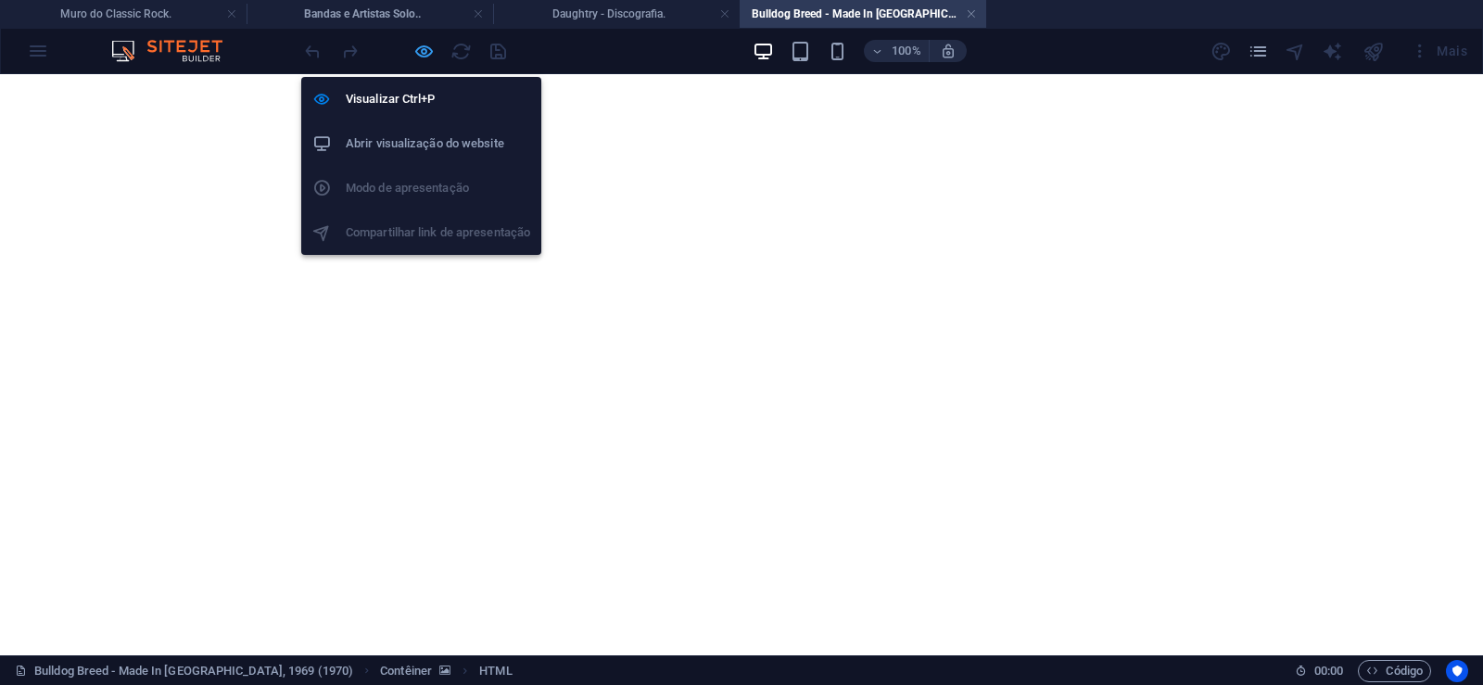
click at [422, 49] on icon "button" at bounding box center [423, 51] width 21 height 21
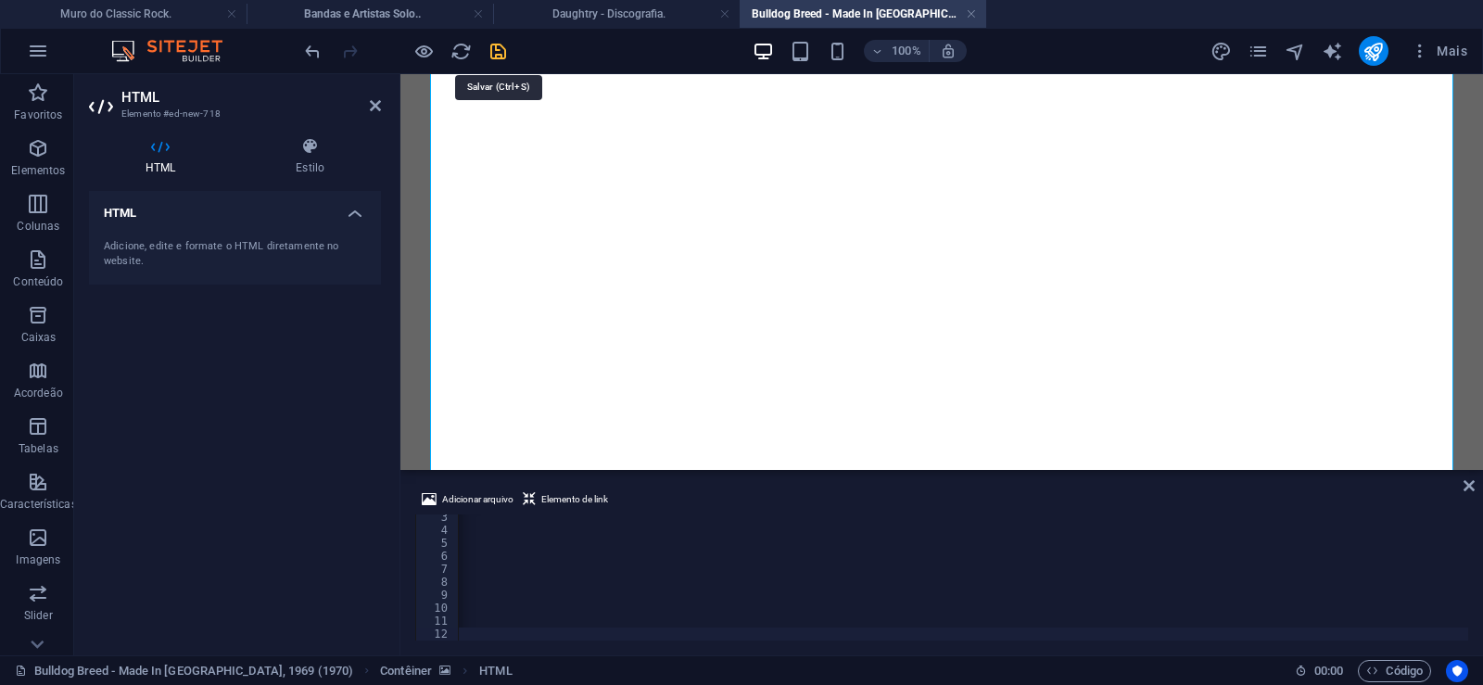
scroll to position [0, 61544]
click at [499, 48] on icon "save" at bounding box center [498, 51] width 21 height 21
click at [968, 13] on link at bounding box center [971, 15] width 11 height 18
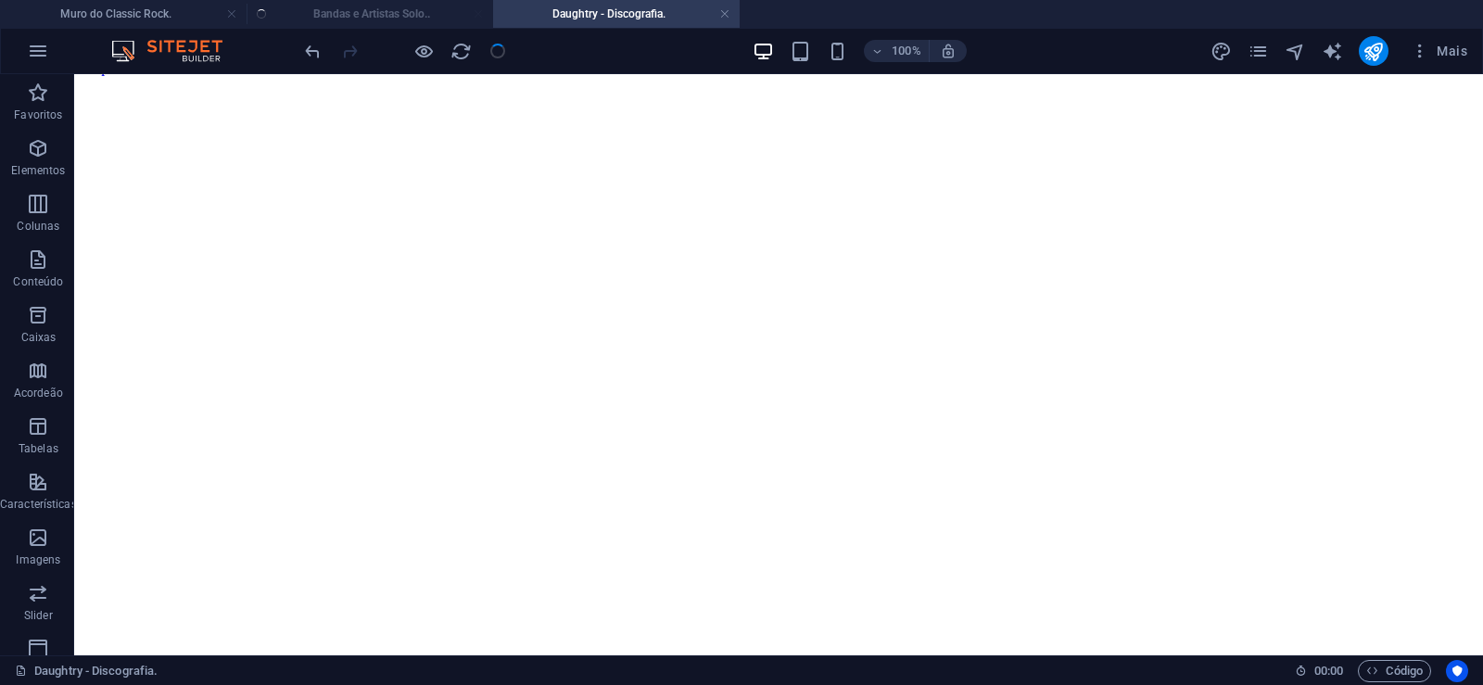
click at [362, 13] on ul "Muro do Classic Rock. Bandas e Artistas Solo.. Daughtry - Discografia." at bounding box center [741, 14] width 1483 height 28
click at [362, 13] on h4 "Bandas e Artistas Solo.." at bounding box center [370, 14] width 247 height 20
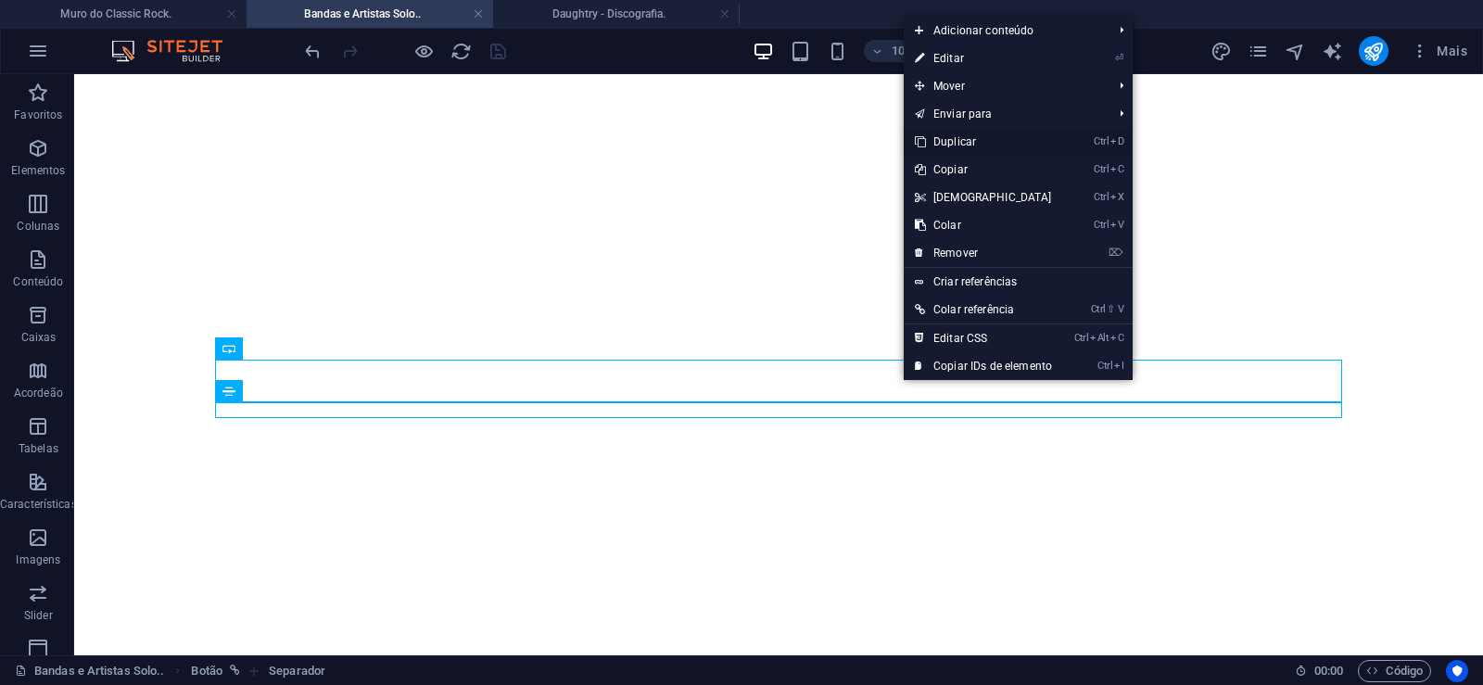
click at [963, 140] on link "Ctrl D Duplicar" at bounding box center [983, 142] width 159 height 28
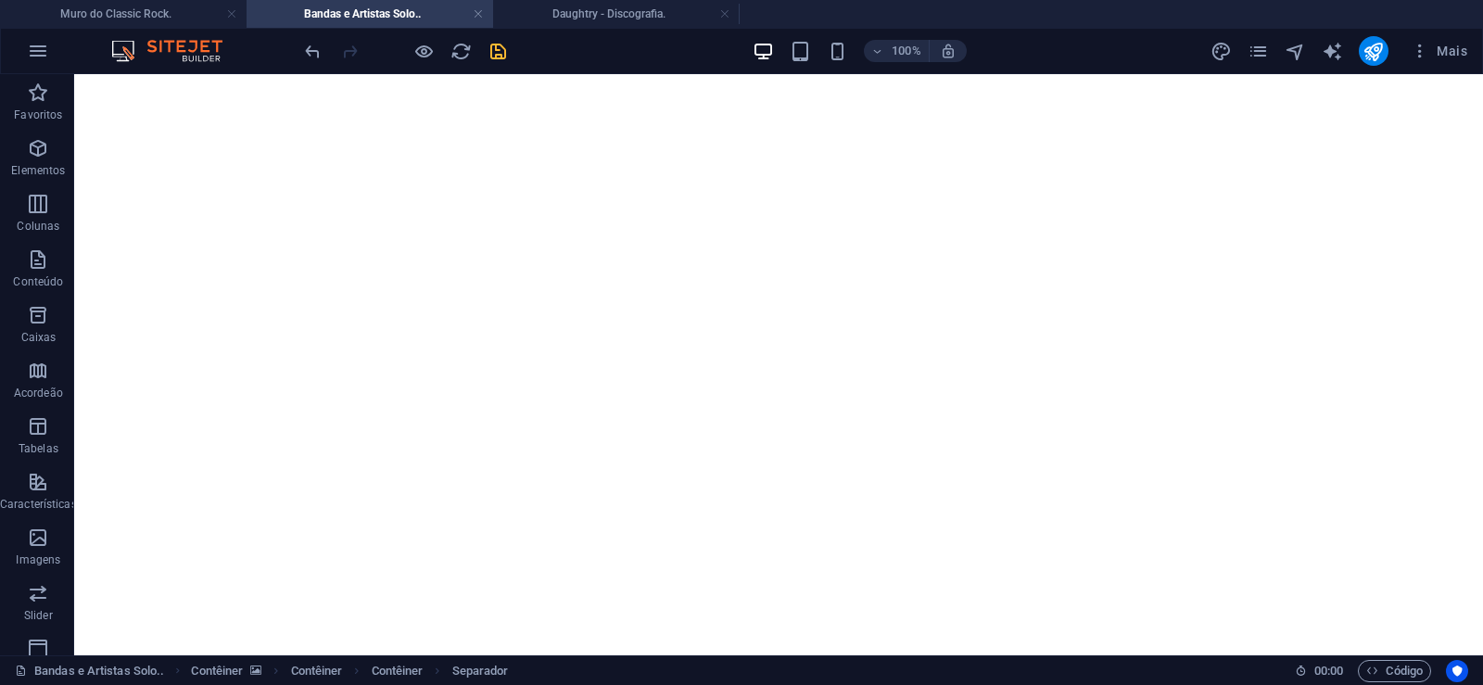
drag, startPoint x: 880, startPoint y: 454, endPoint x: 876, endPoint y: 420, distance: 34.5
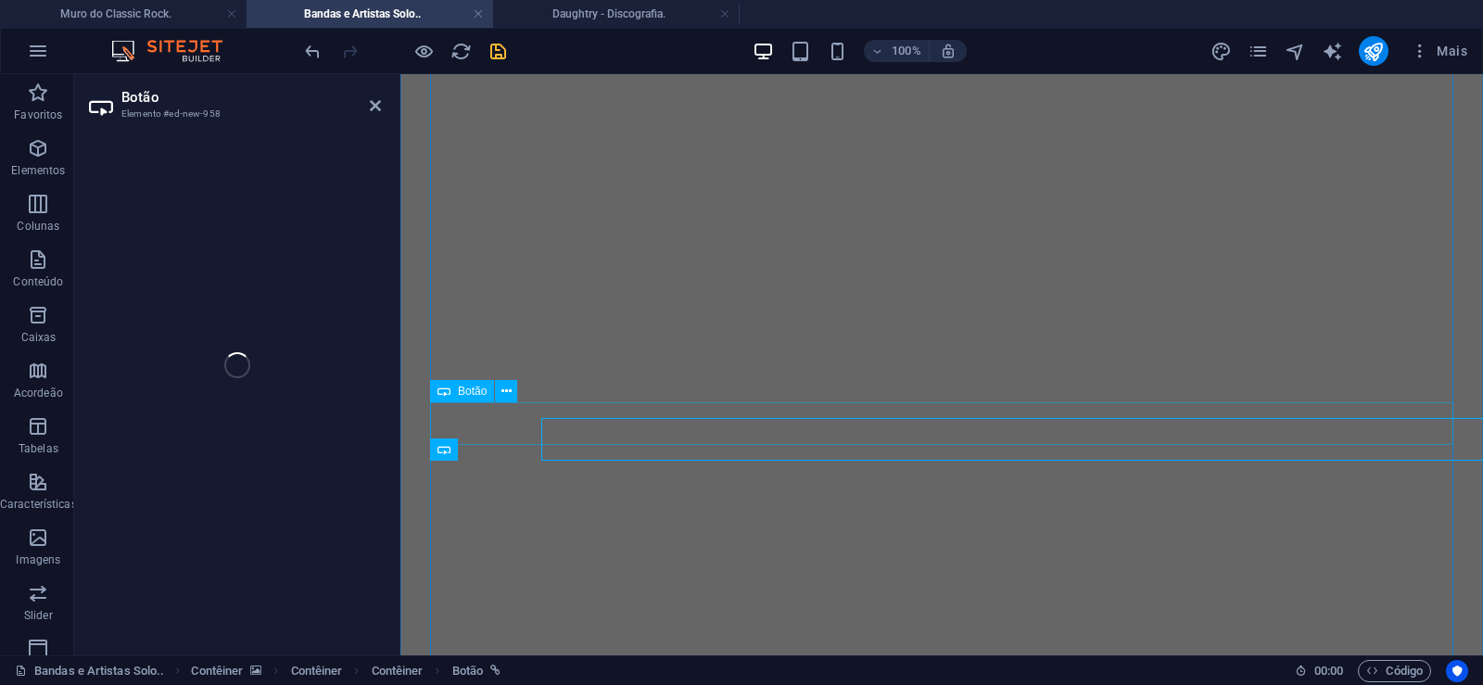
select select "px"
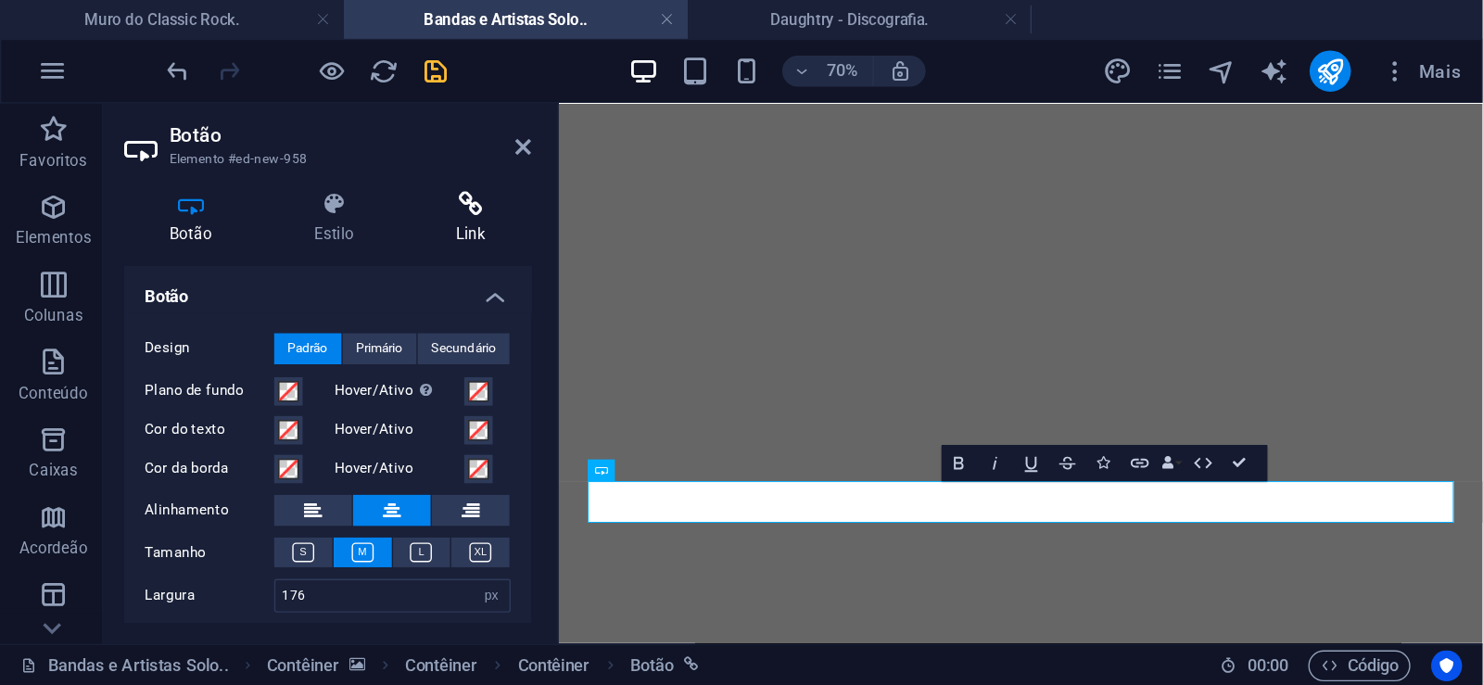
scroll to position [0, 12]
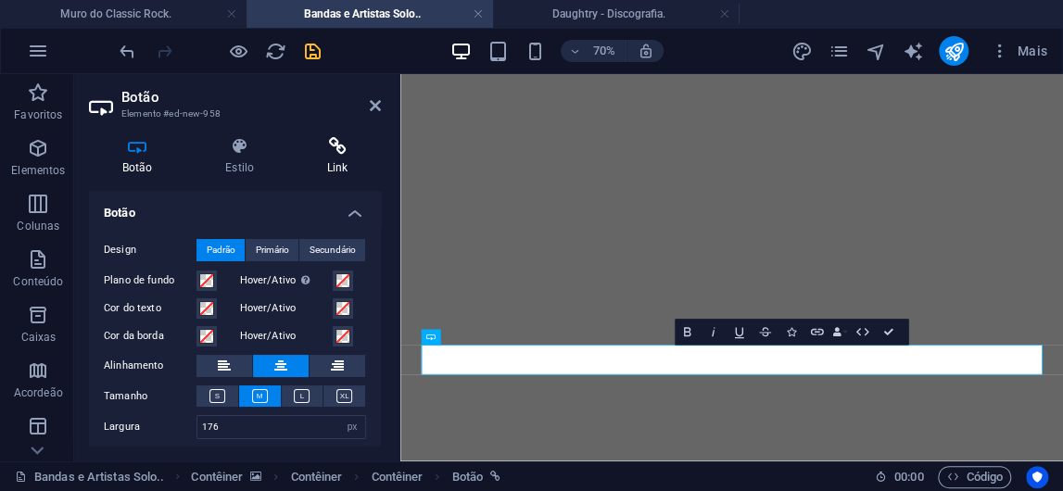
click at [329, 153] on icon at bounding box center [337, 146] width 87 height 19
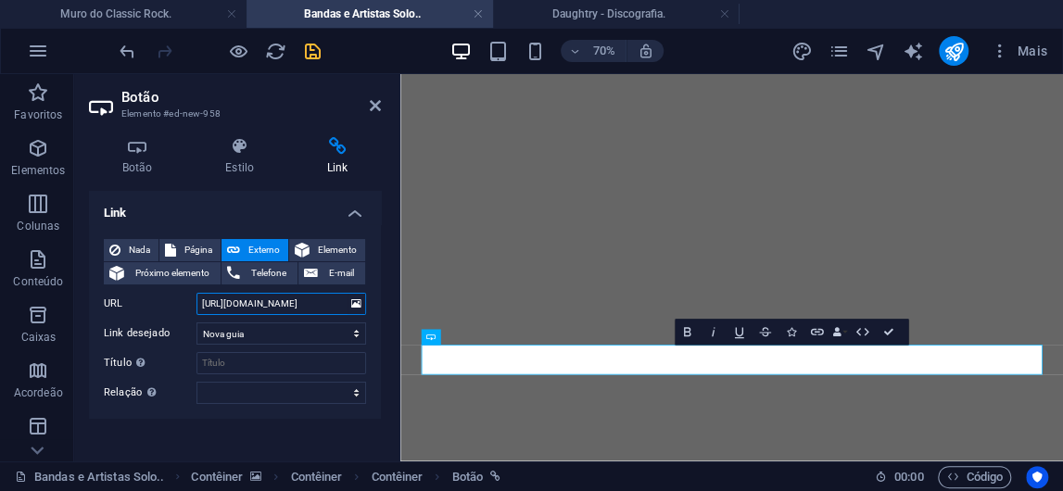
drag, startPoint x: 273, startPoint y: 308, endPoint x: 344, endPoint y: 303, distance: 70.6
click at [344, 303] on input "[URL][DOMAIN_NAME]" at bounding box center [282, 304] width 170 height 22
paste input "lldog-breed"
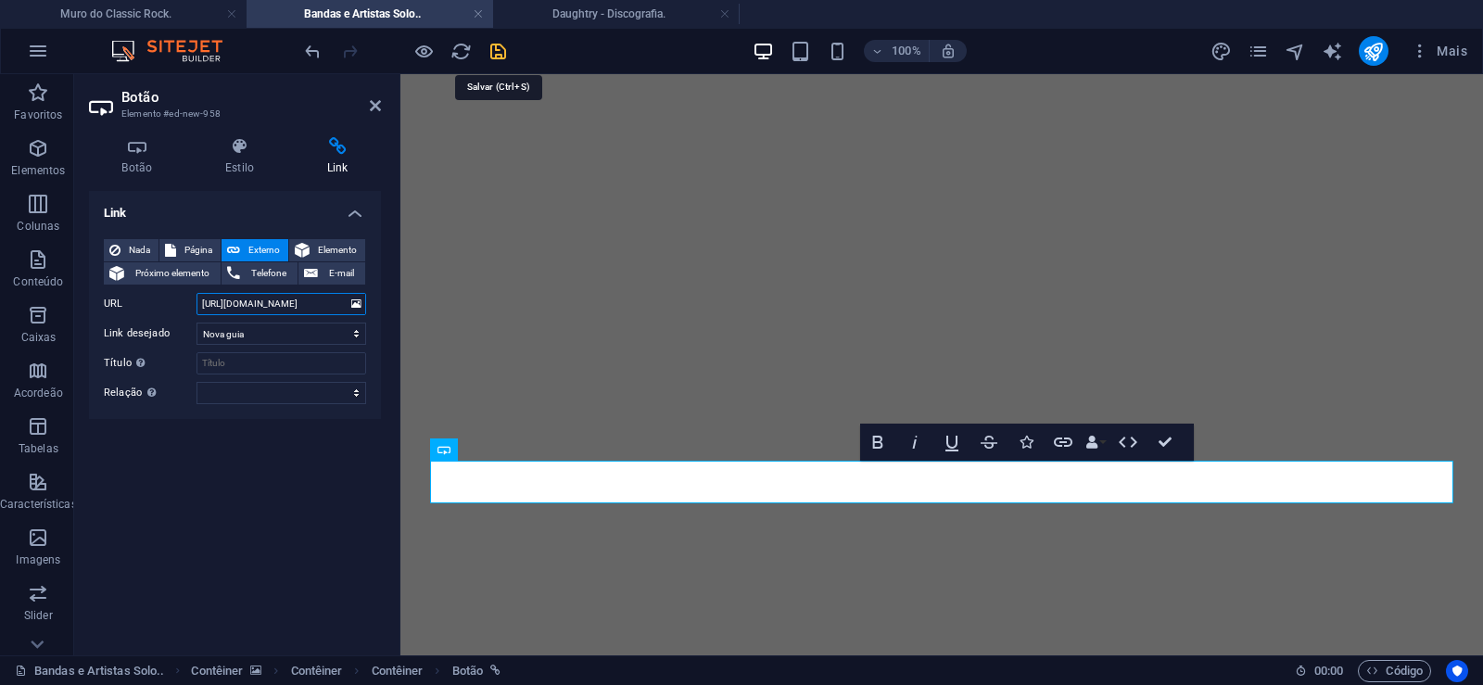
type input "[URL][DOMAIN_NAME]"
click at [496, 46] on icon "save" at bounding box center [498, 51] width 21 height 21
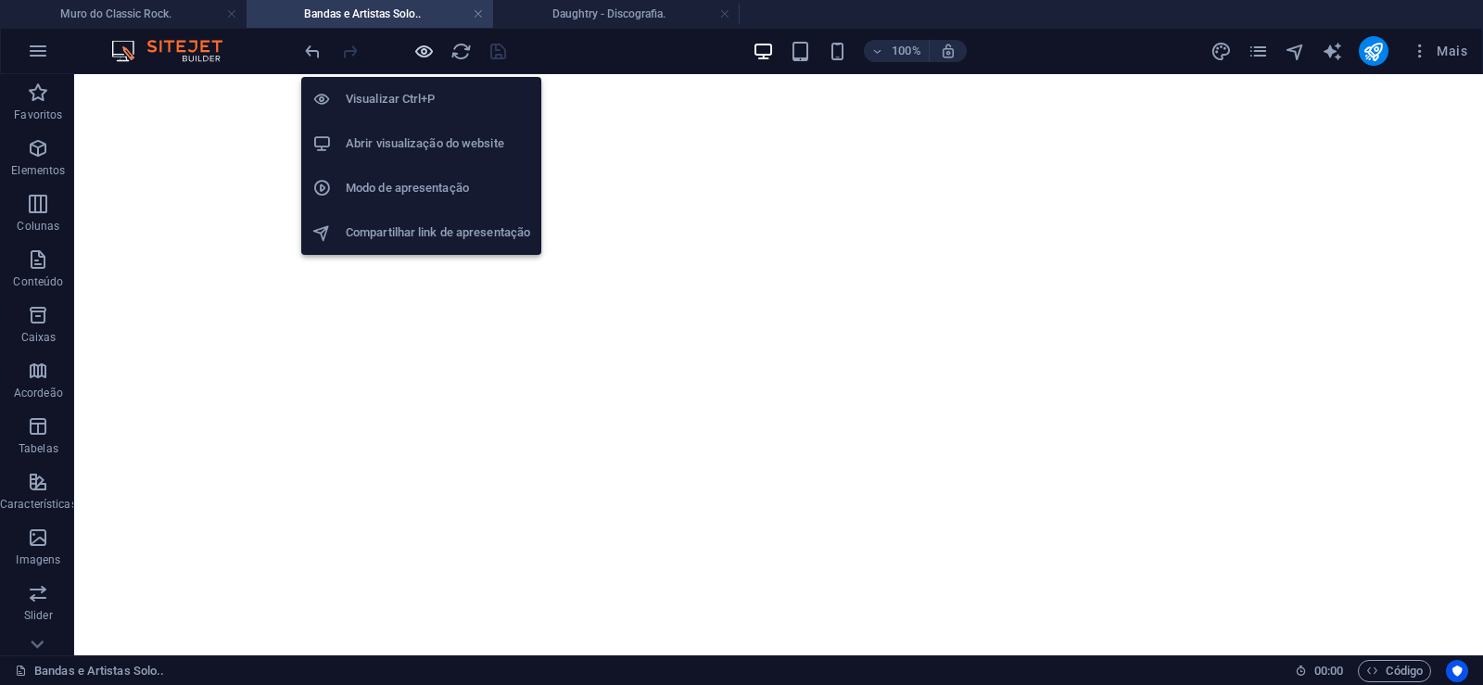
click at [423, 52] on icon "button" at bounding box center [423, 51] width 21 height 21
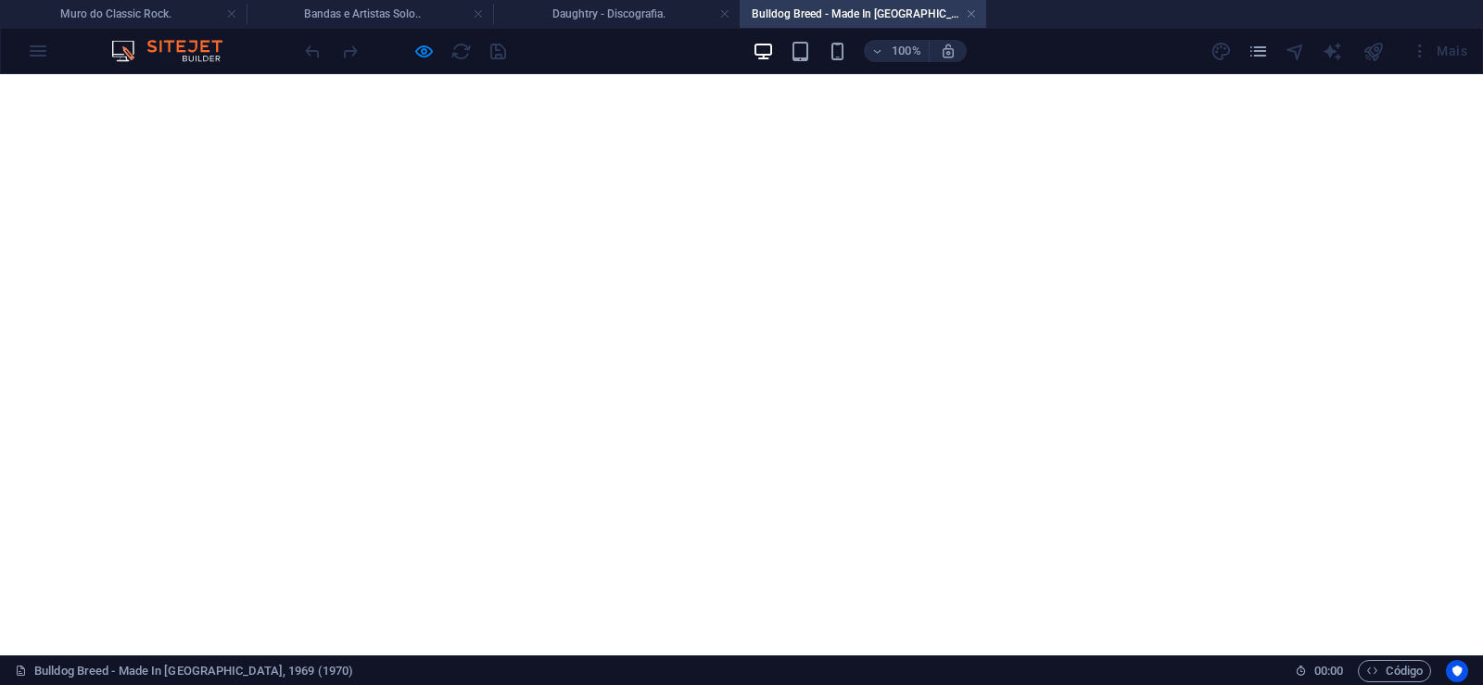
scroll to position [1545, 0]
click at [970, 9] on link at bounding box center [971, 15] width 11 height 18
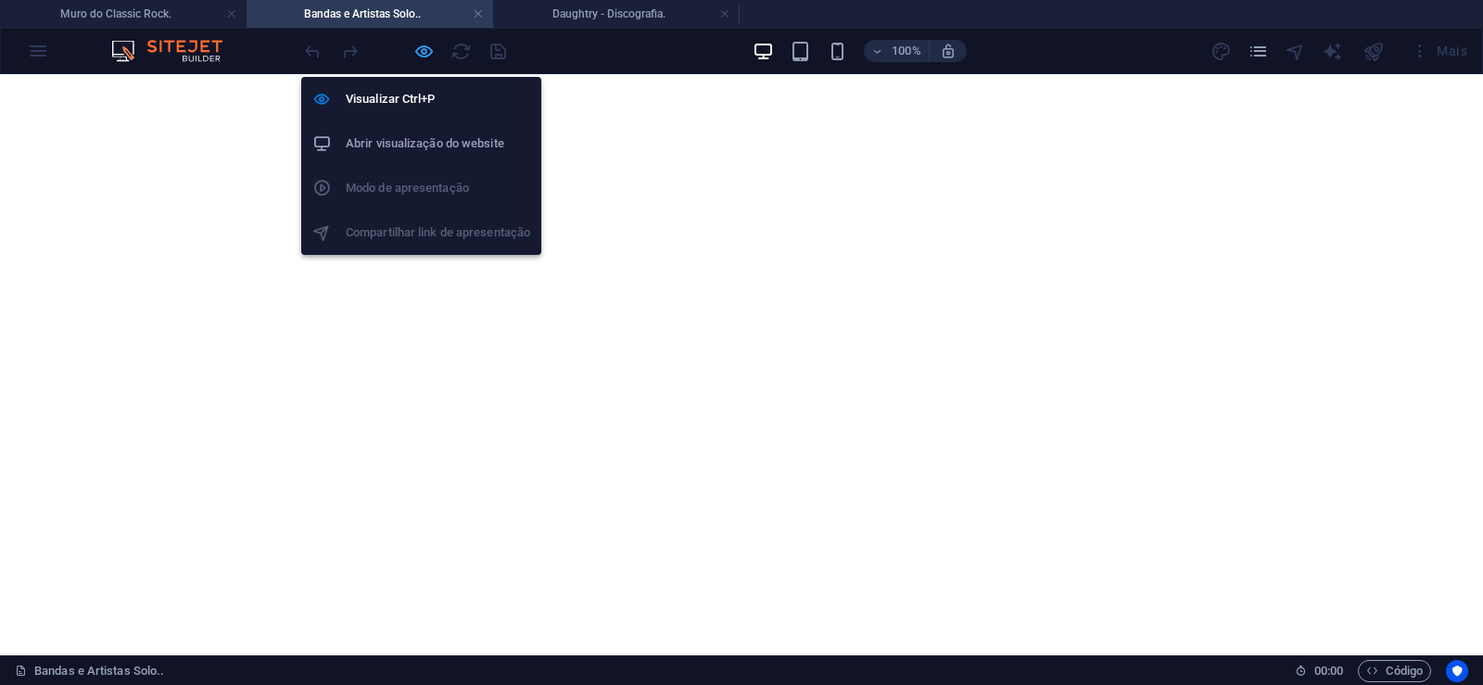
click at [422, 57] on icon "button" at bounding box center [423, 51] width 21 height 21
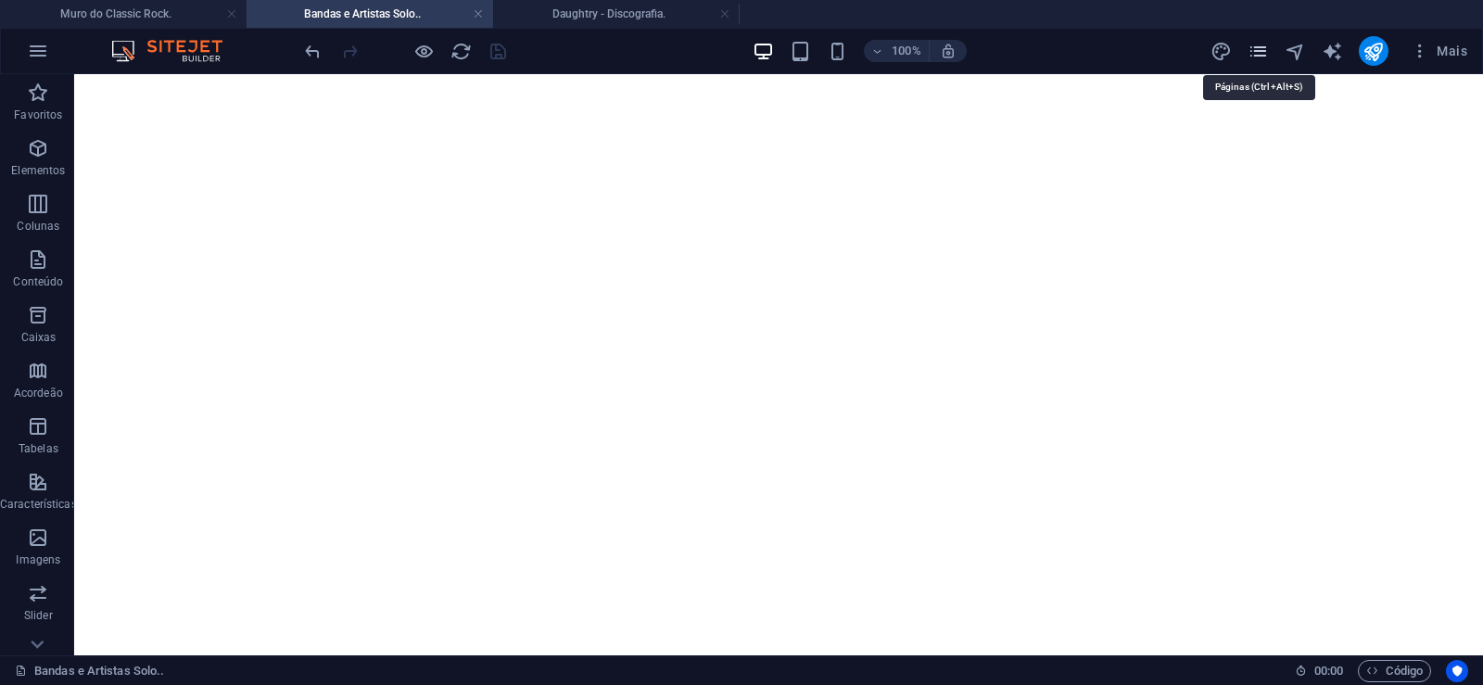
click at [1259, 55] on icon "pages" at bounding box center [1258, 51] width 21 height 21
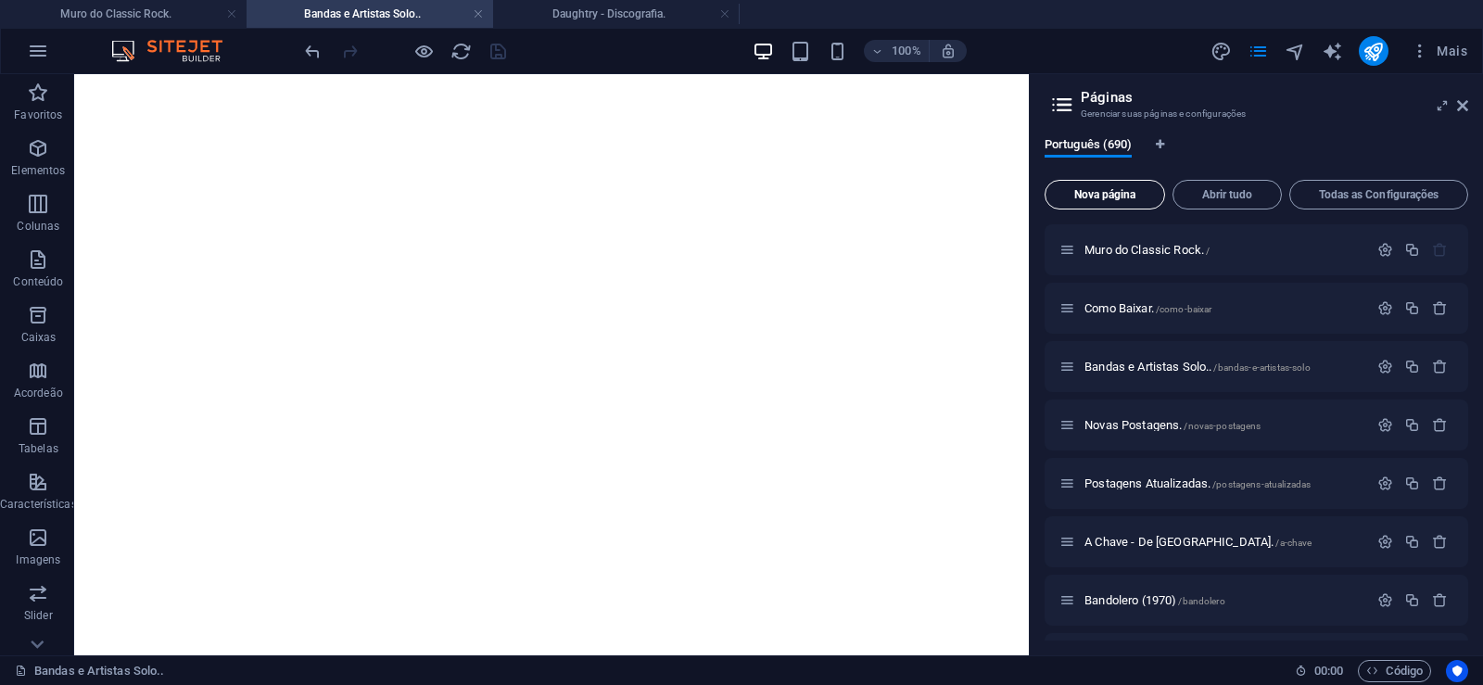
click at [1111, 187] on button "Nova página" at bounding box center [1105, 195] width 121 height 30
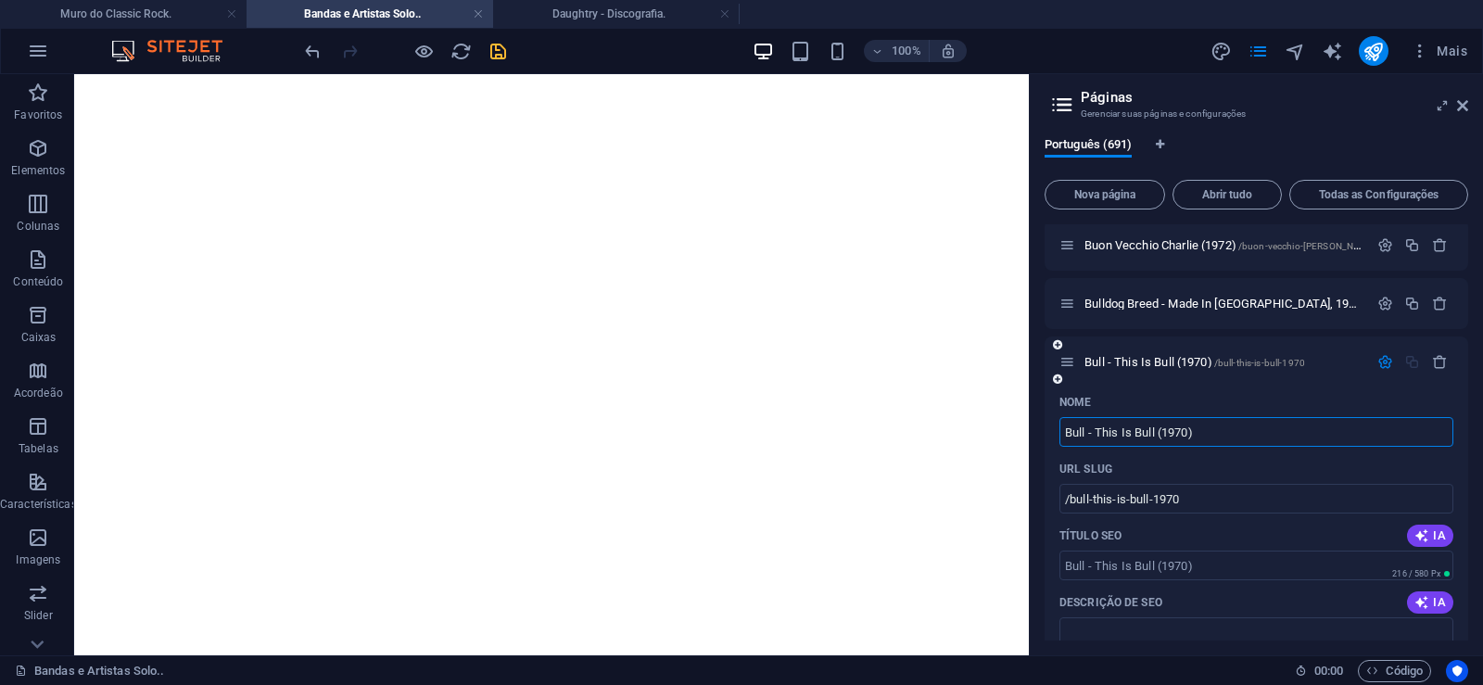
type input "Bull - This Is Bull (1970)"
type input "/bull-this-is-bull-1970"
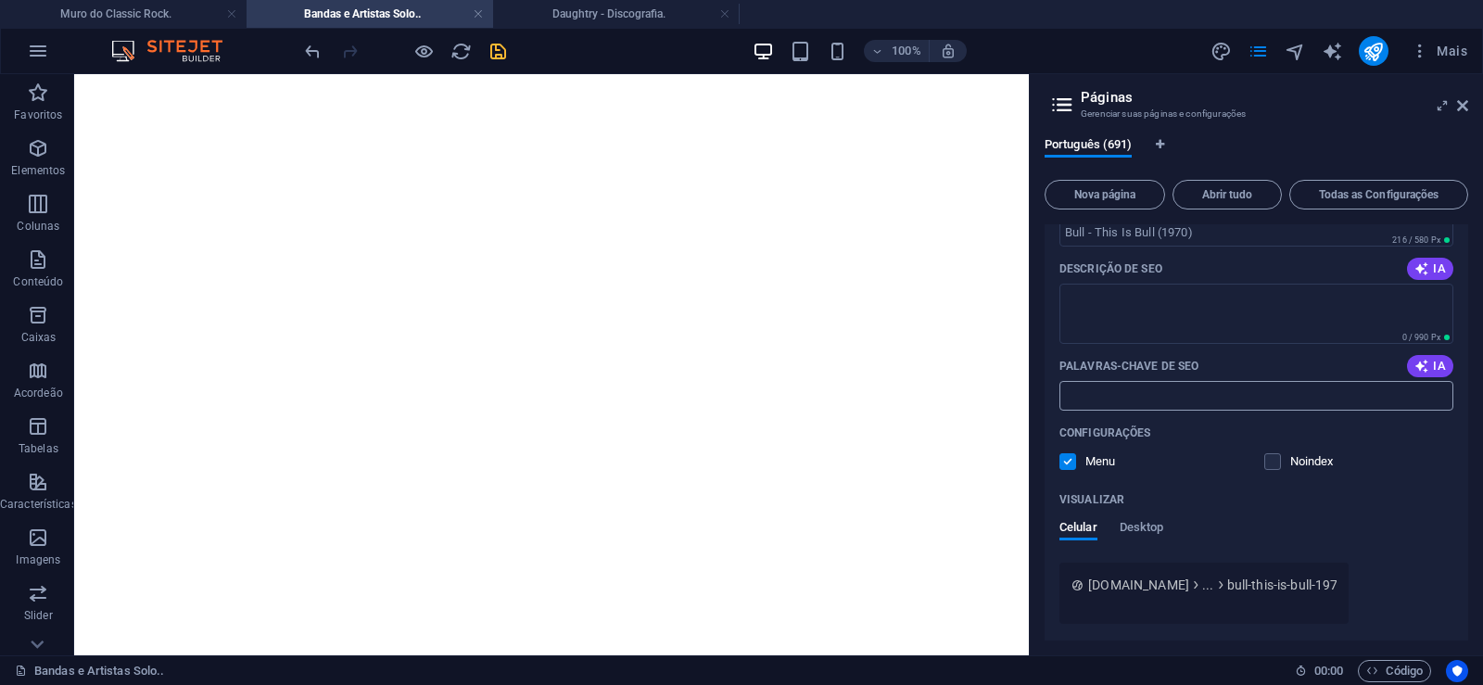
click at [1100, 400] on input "Palavras-chave de SEO" at bounding box center [1257, 396] width 394 height 30
paste input "Bull - This Is Bull (1970) Download."
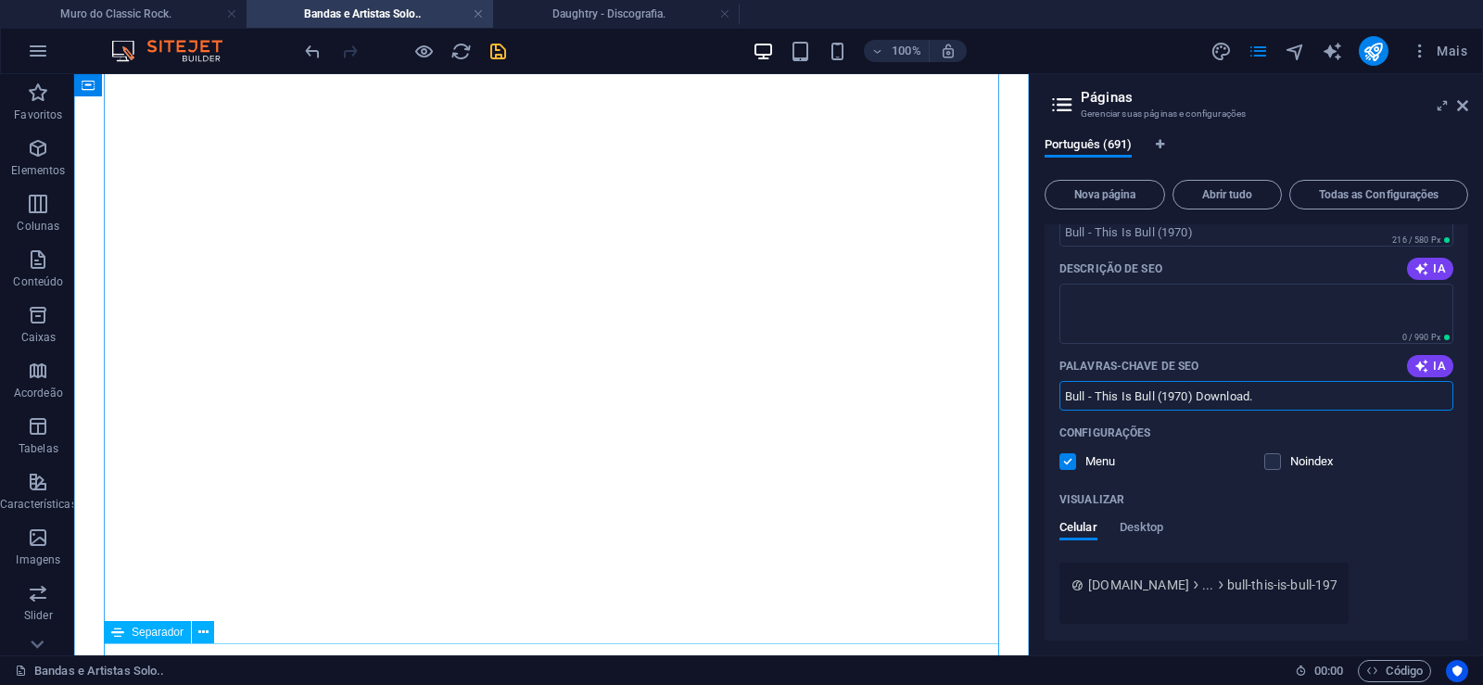
type input "Bull - This Is Bull (1970) Download."
click at [1112, 307] on textarea "Descrição de SEO" at bounding box center [1257, 314] width 394 height 60
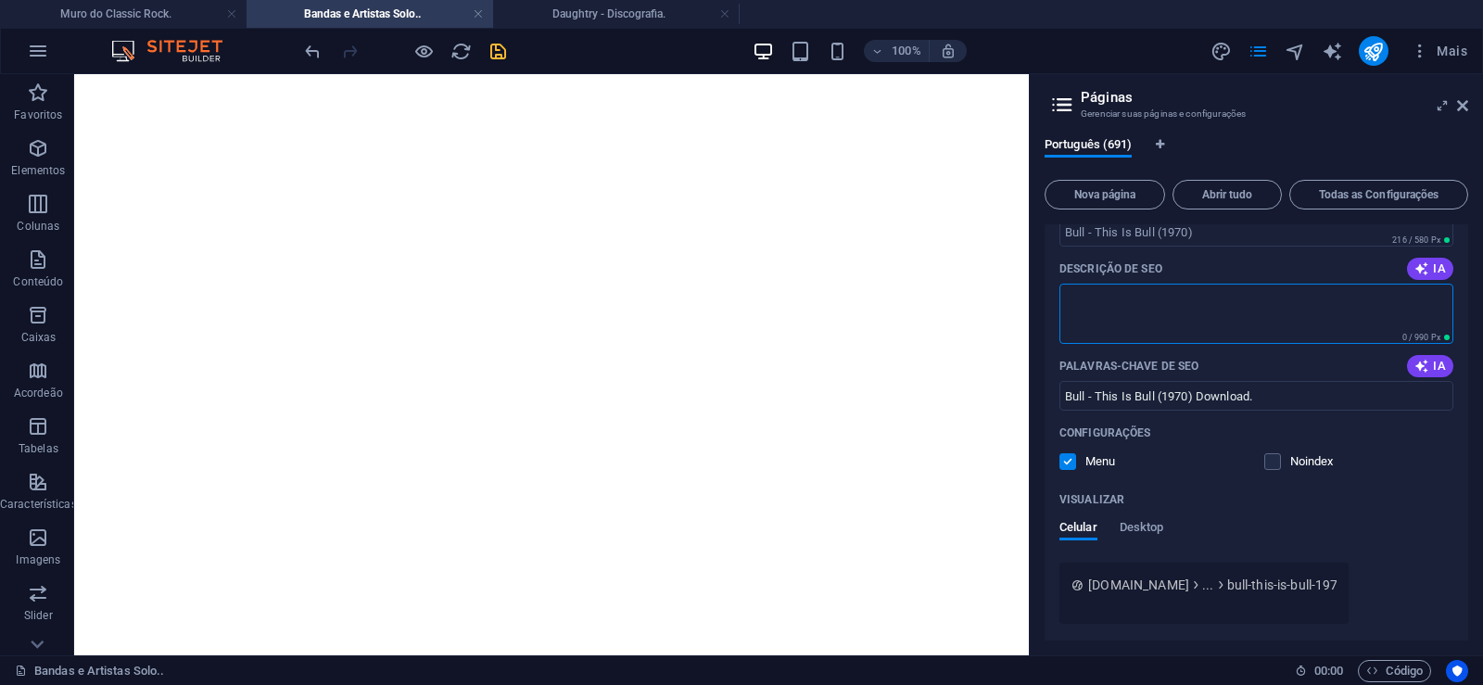
paste textarea "Com muito blues, soul e psicodelia que [PERSON_NAME] “Bull” [PERSON_NAME] foi a…"
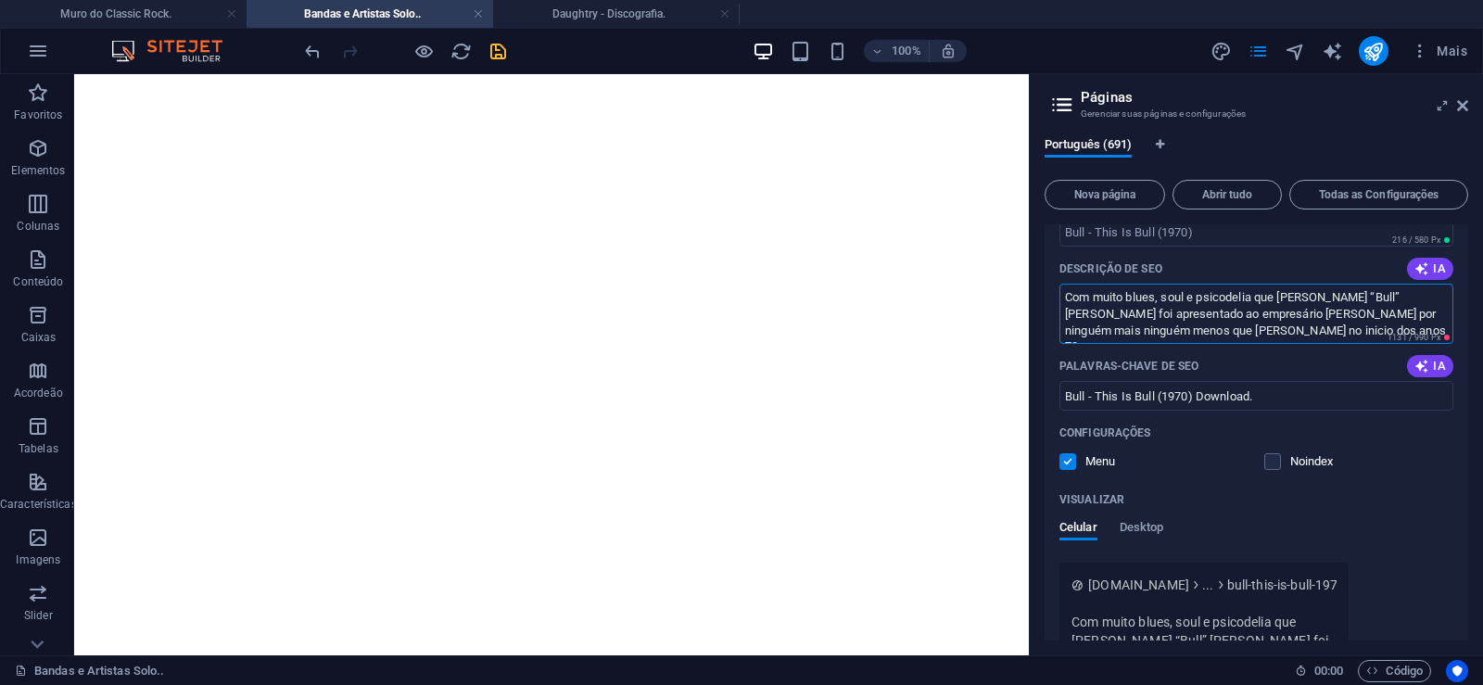
click at [1140, 322] on textarea "Com muito blues, soul e psicodelia que [PERSON_NAME] “Bull” [PERSON_NAME] foi a…" at bounding box center [1257, 314] width 394 height 60
click at [1231, 332] on textarea "Com muito blues, soul e psicodelia que [PERSON_NAME] “Bull” [PERSON_NAME] foi a…" at bounding box center [1257, 314] width 394 height 60
drag, startPoint x: 1227, startPoint y: 332, endPoint x: 1482, endPoint y: 362, distance: 256.8
click at [1454, 344] on textarea "Com muito blues, soul e psicodelia que [PERSON_NAME] “Bull” [PERSON_NAME] foi a…" at bounding box center [1257, 314] width 394 height 60
drag, startPoint x: 1151, startPoint y: 333, endPoint x: 1270, endPoint y: 346, distance: 120.3
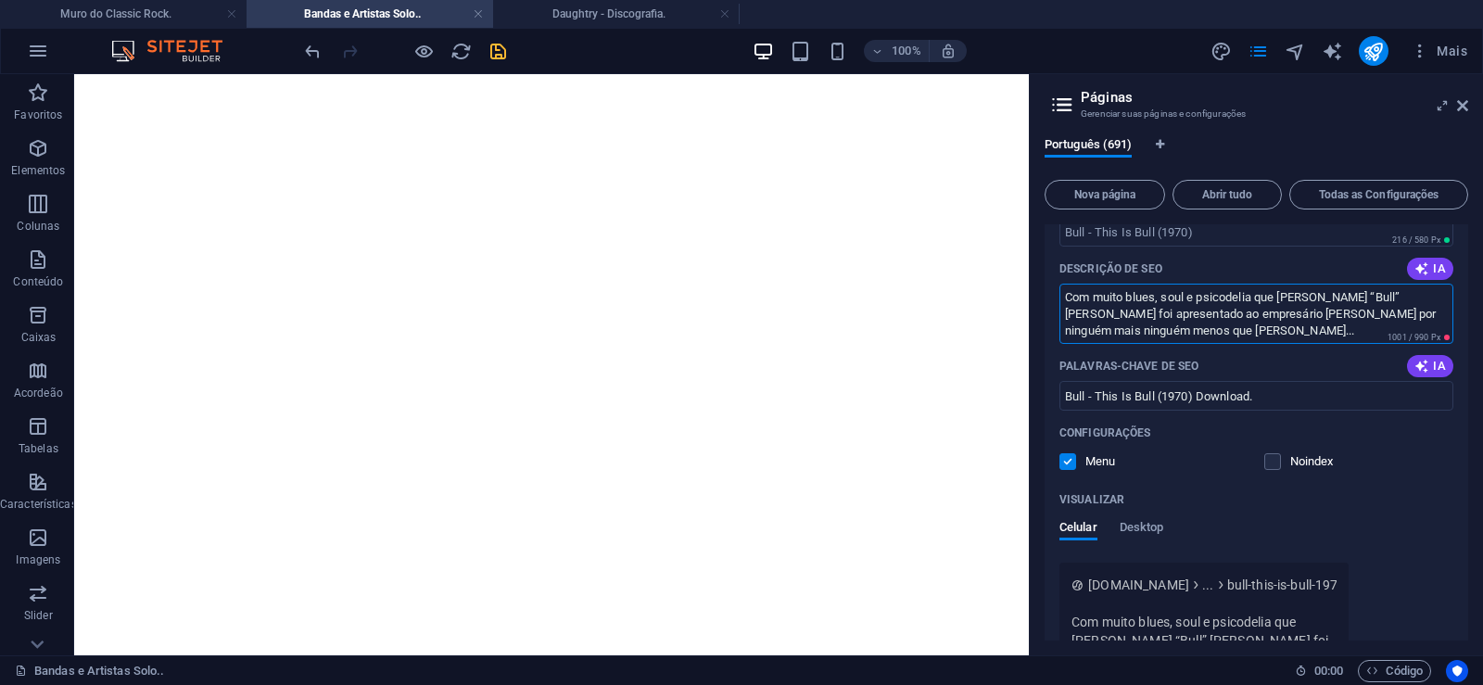
click at [1270, 344] on textarea "Com muito blues, soul e psicodelia que [PERSON_NAME] “Bull” [PERSON_NAME] foi a…" at bounding box center [1257, 314] width 394 height 60
type textarea "Com muito blues, soul e psicodelia que [PERSON_NAME] “Bull” [PERSON_NAME] foi a…"
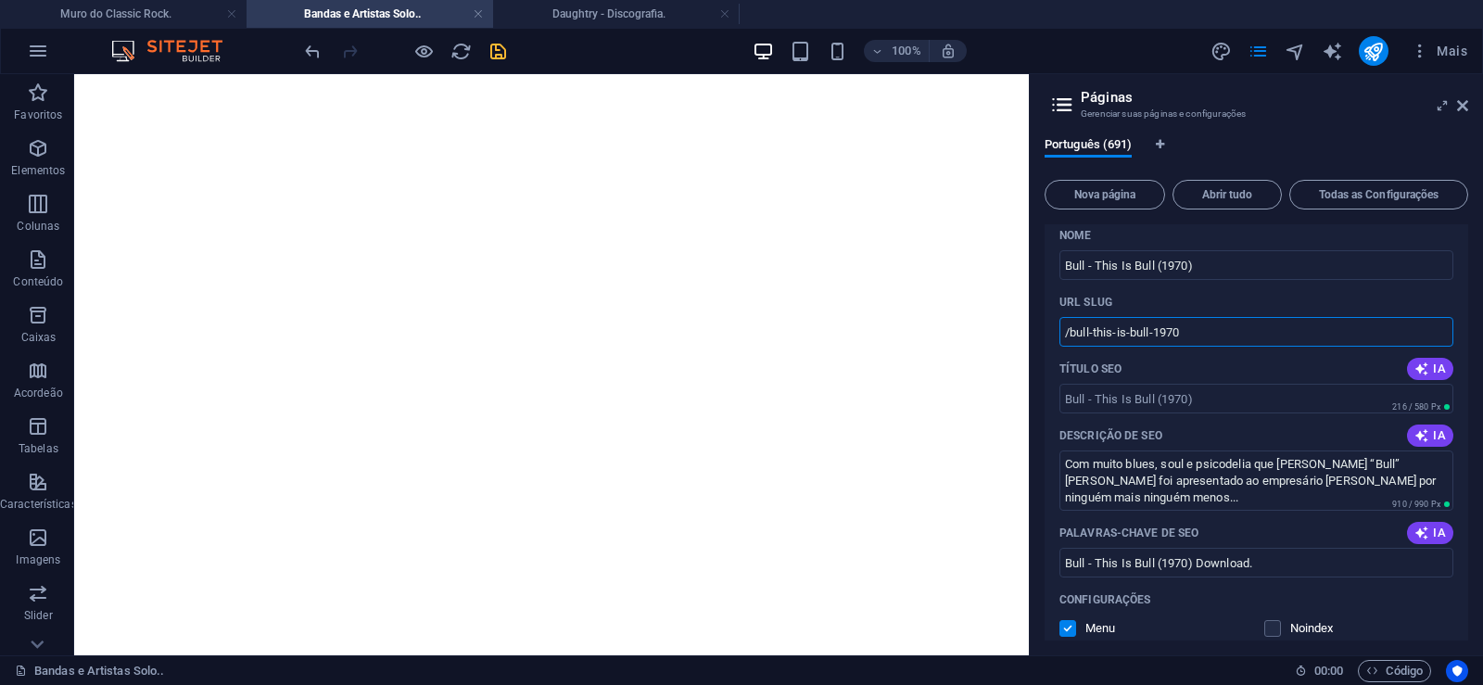
drag, startPoint x: 1088, startPoint y: 330, endPoint x: 1073, endPoint y: 355, distance: 29.6
click at [1073, 347] on input "/bull-this-is-bull-1970" at bounding box center [1257, 332] width 394 height 30
click at [1161, 338] on input "/bull-this-is-bull-1970" at bounding box center [1257, 332] width 394 height 30
drag, startPoint x: 1093, startPoint y: 333, endPoint x: 1285, endPoint y: 352, distance: 192.9
click at [1285, 347] on input "/bull-this-is-bull-1970" at bounding box center [1257, 332] width 394 height 30
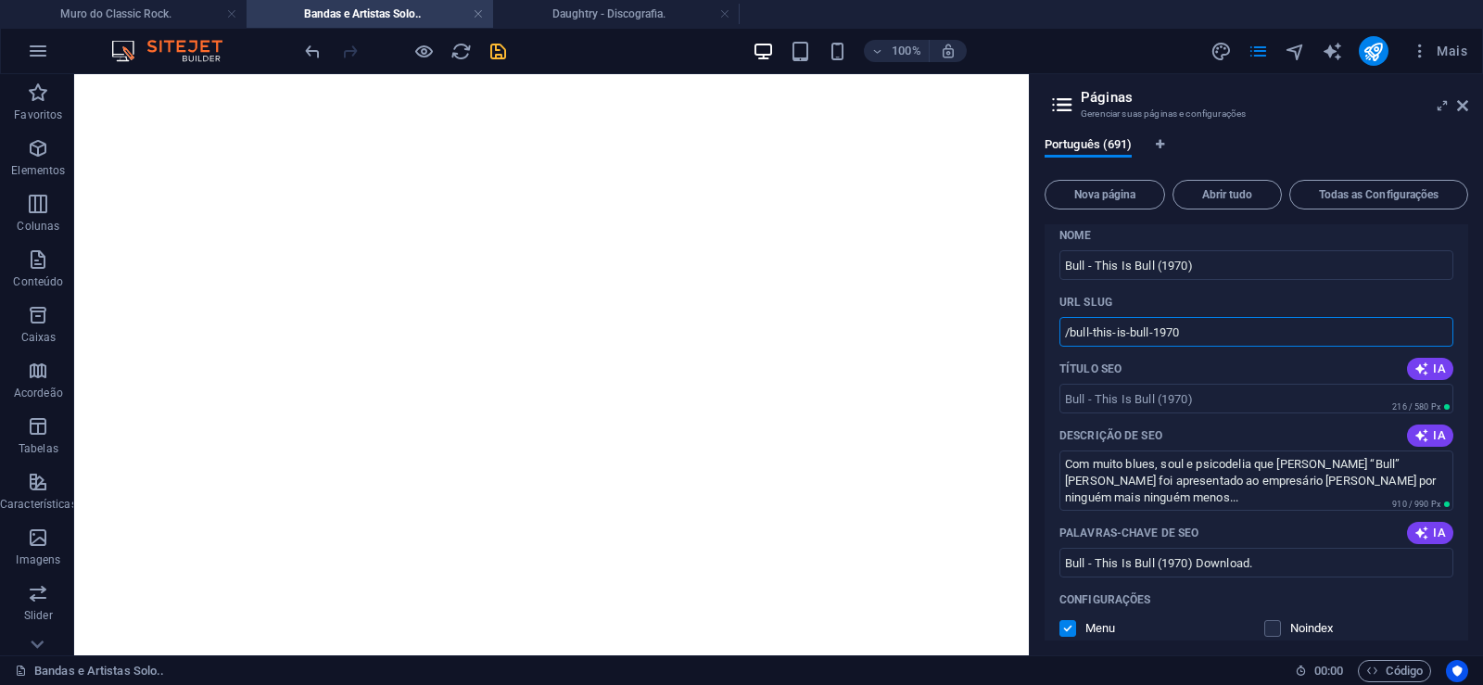
click at [1115, 334] on input "/bull-this-is-bull-1970" at bounding box center [1257, 332] width 394 height 30
drag, startPoint x: 1089, startPoint y: 329, endPoint x: 1228, endPoint y: 337, distance: 139.3
click at [1228, 337] on input "/bull-this-is-bull-1970" at bounding box center [1257, 332] width 394 height 30
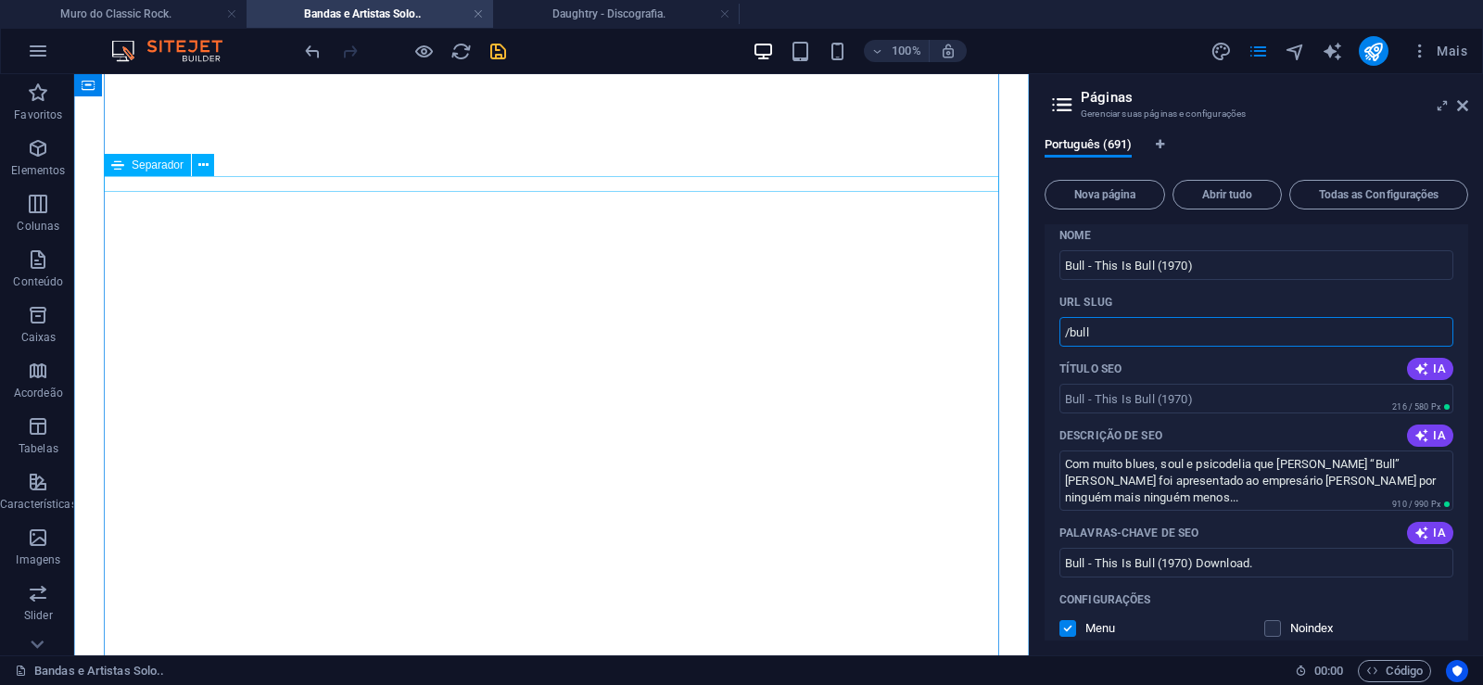
type input "/bull"
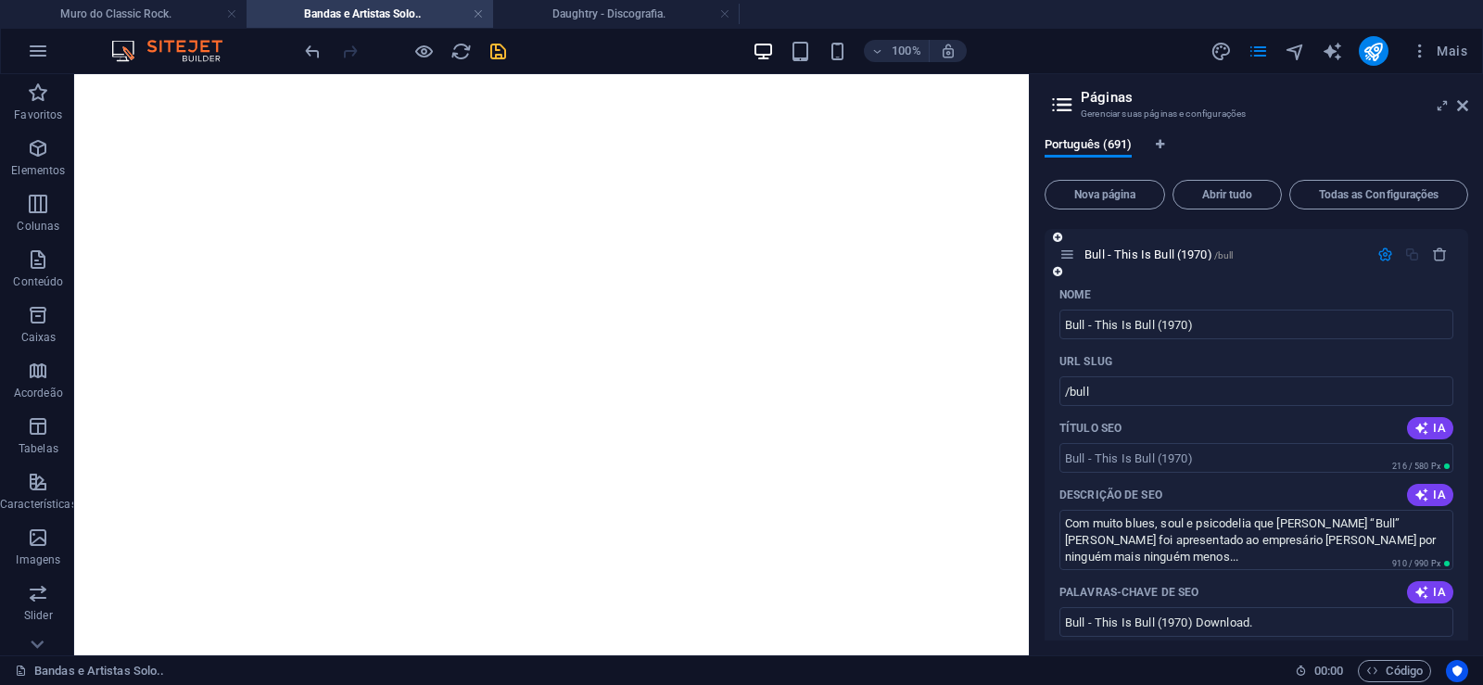
scroll to position [40271, 0]
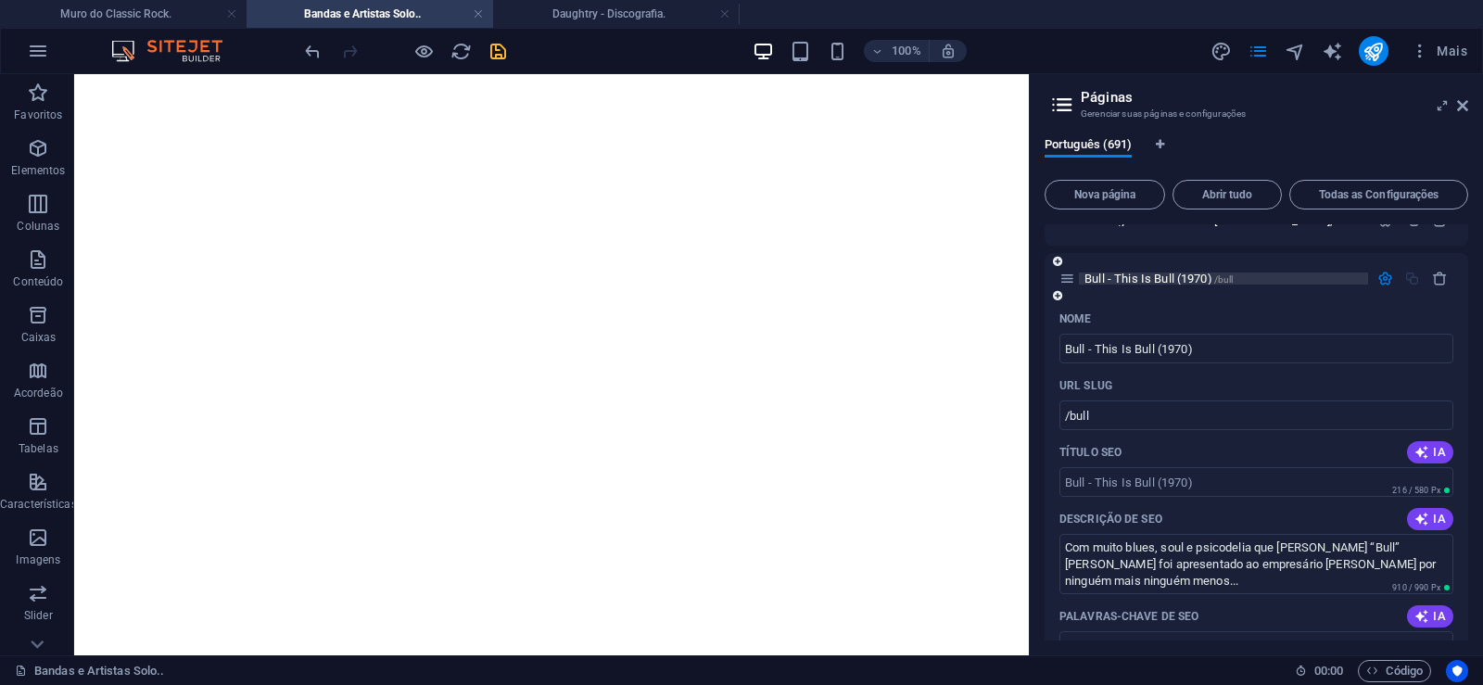
click at [1128, 280] on span "Bull - This Is Bull (1970) /bull" at bounding box center [1159, 279] width 148 height 14
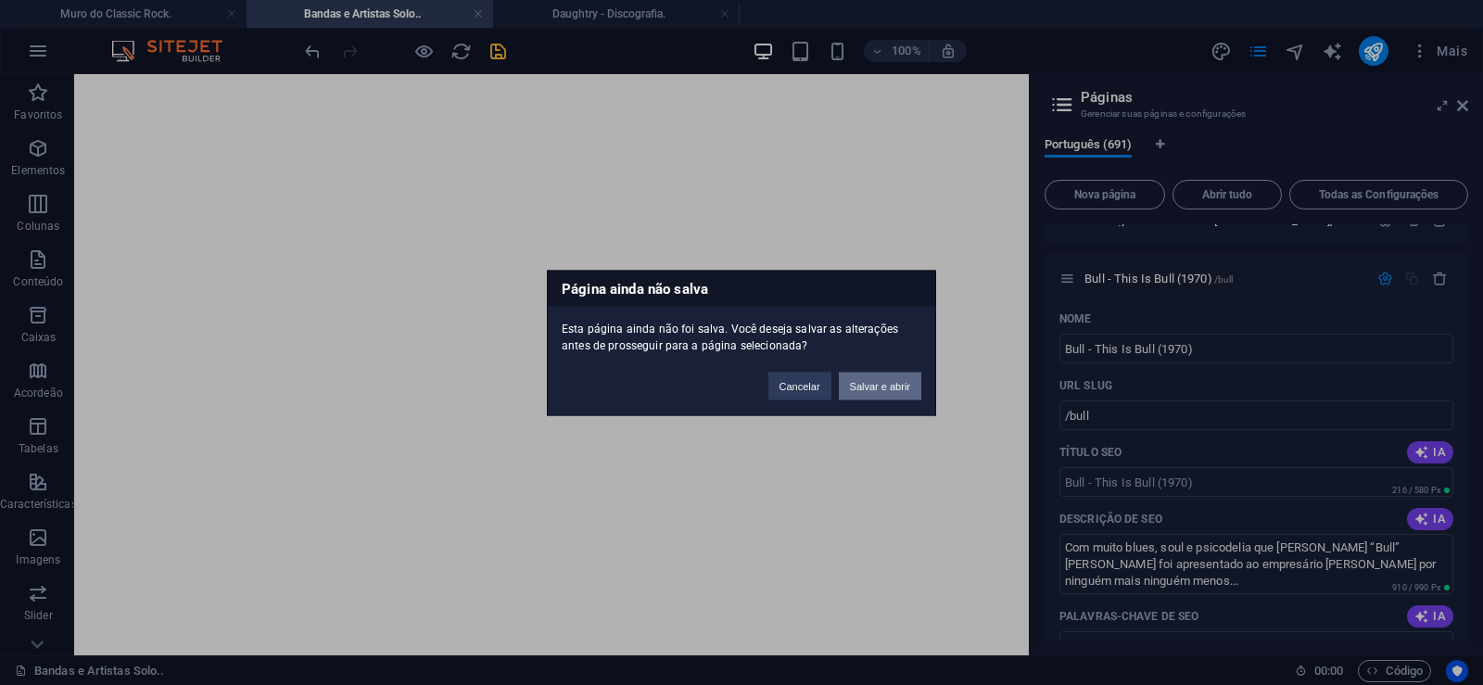
click at [883, 390] on button "Salvar e abrir" at bounding box center [880, 386] width 83 height 28
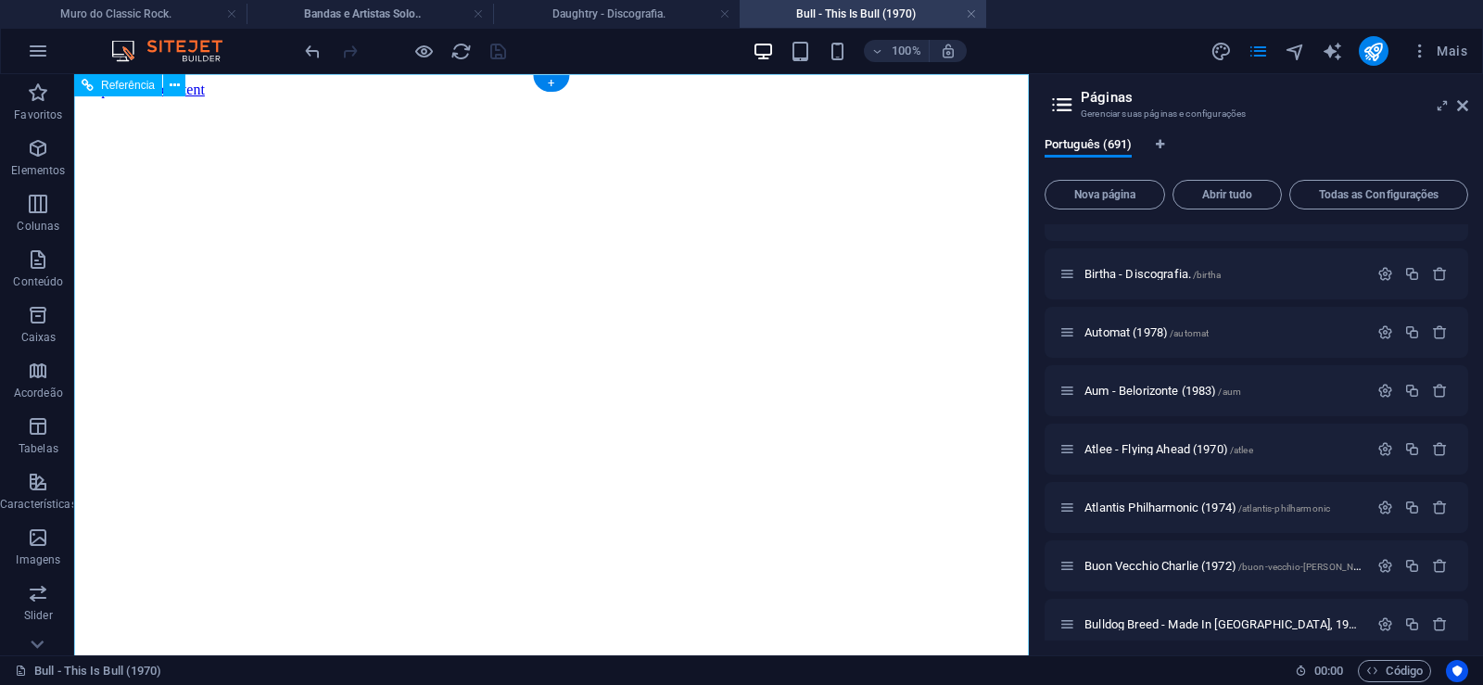
scroll to position [0, 0]
click at [1106, 197] on span "Nova página" at bounding box center [1105, 194] width 104 height 11
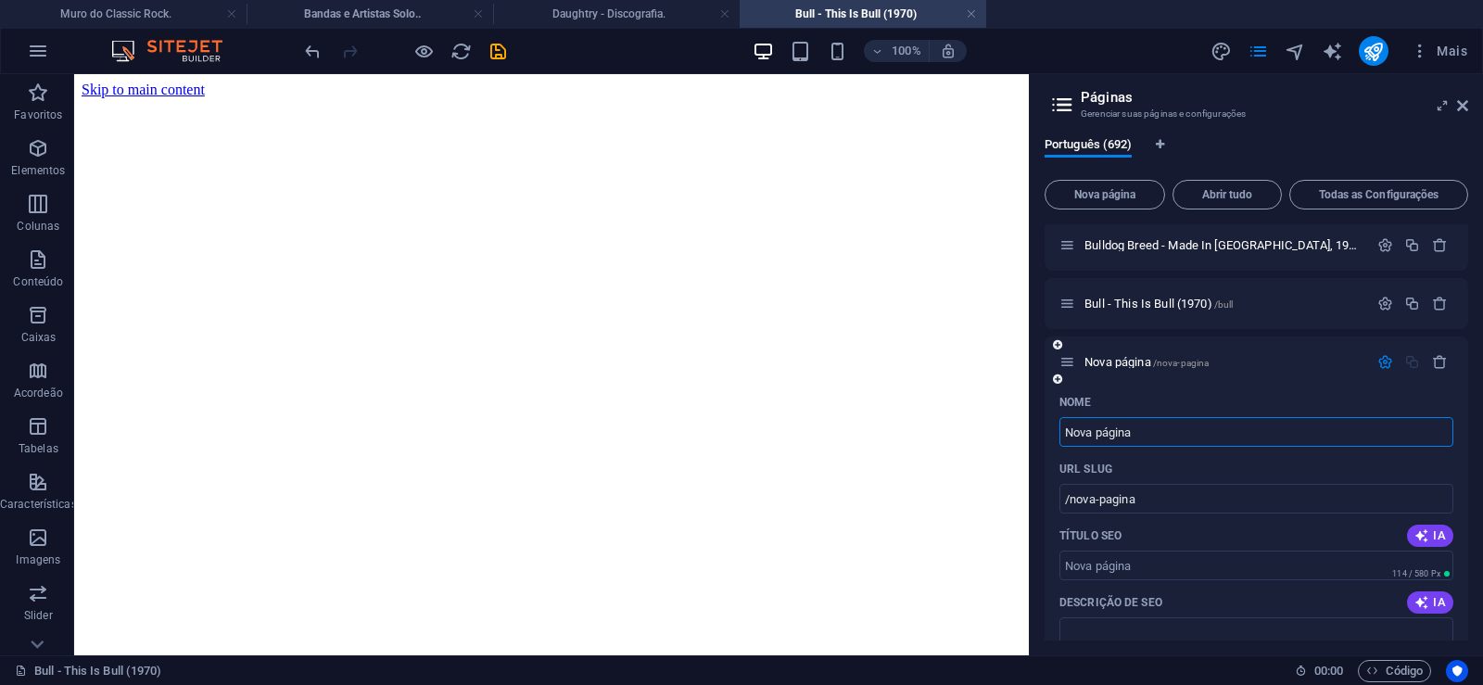
paste input "Bull - This Is Bull (1970)."
type input "Bull - This Is Bull (1970)."
type input "/bull-this-is-bull-1970"
click at [1217, 428] on input "Bull - This Is Bull (1970)." at bounding box center [1257, 432] width 394 height 30
click at [1225, 433] on input "Bull - This Is Bull (1970)." at bounding box center [1257, 432] width 394 height 30
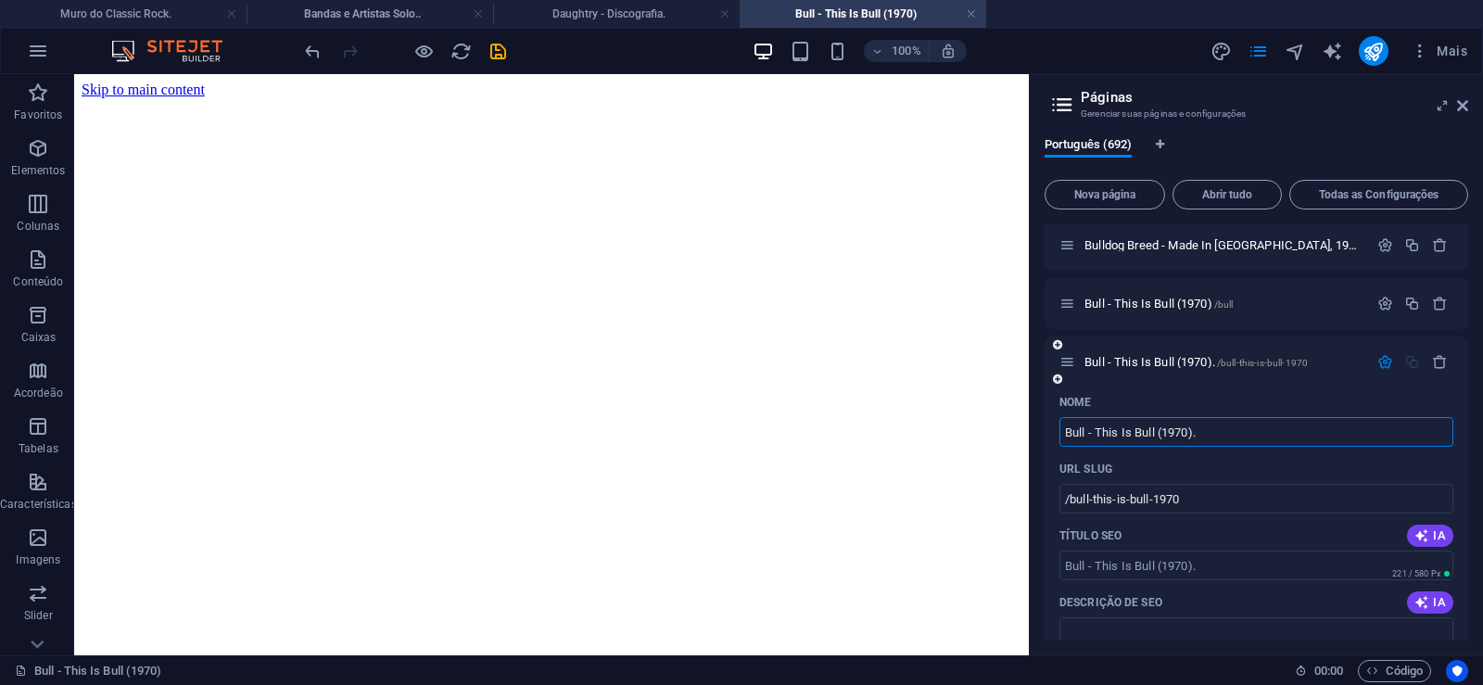
click at [1218, 421] on input "Bull - This Is Bull (1970)." at bounding box center [1257, 432] width 394 height 30
type input "Bull - This Is Bull (1970)"
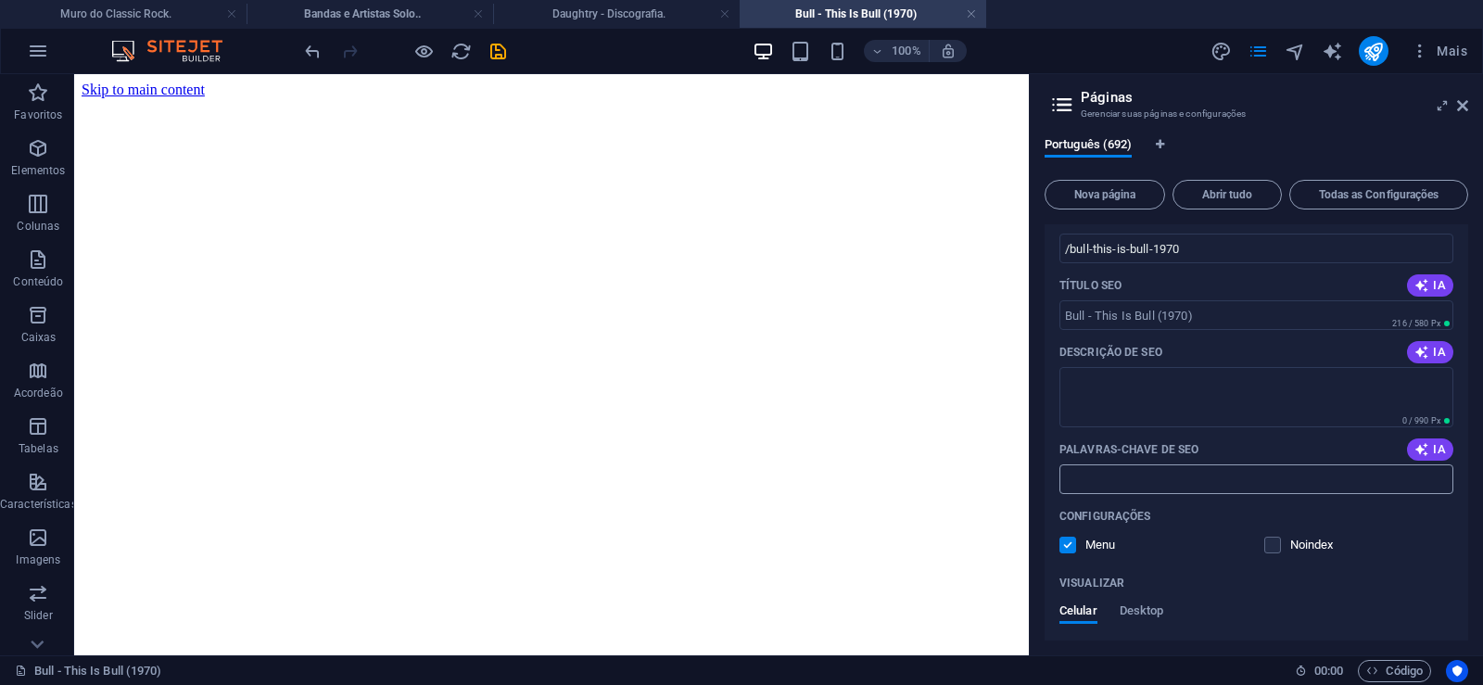
click at [1124, 471] on input "Palavras-chave de SEO" at bounding box center [1257, 479] width 394 height 30
paste input "Bull - This Is Bull (1970) Download."
type input "Bull - This Is Bull (1970) Download."
click at [1230, 389] on textarea "Descrição de SEO" at bounding box center [1257, 397] width 394 height 60
paste textarea "Com muito blues, soul e psicodelia que [PERSON_NAME] “Bull” [PERSON_NAME] foi a…"
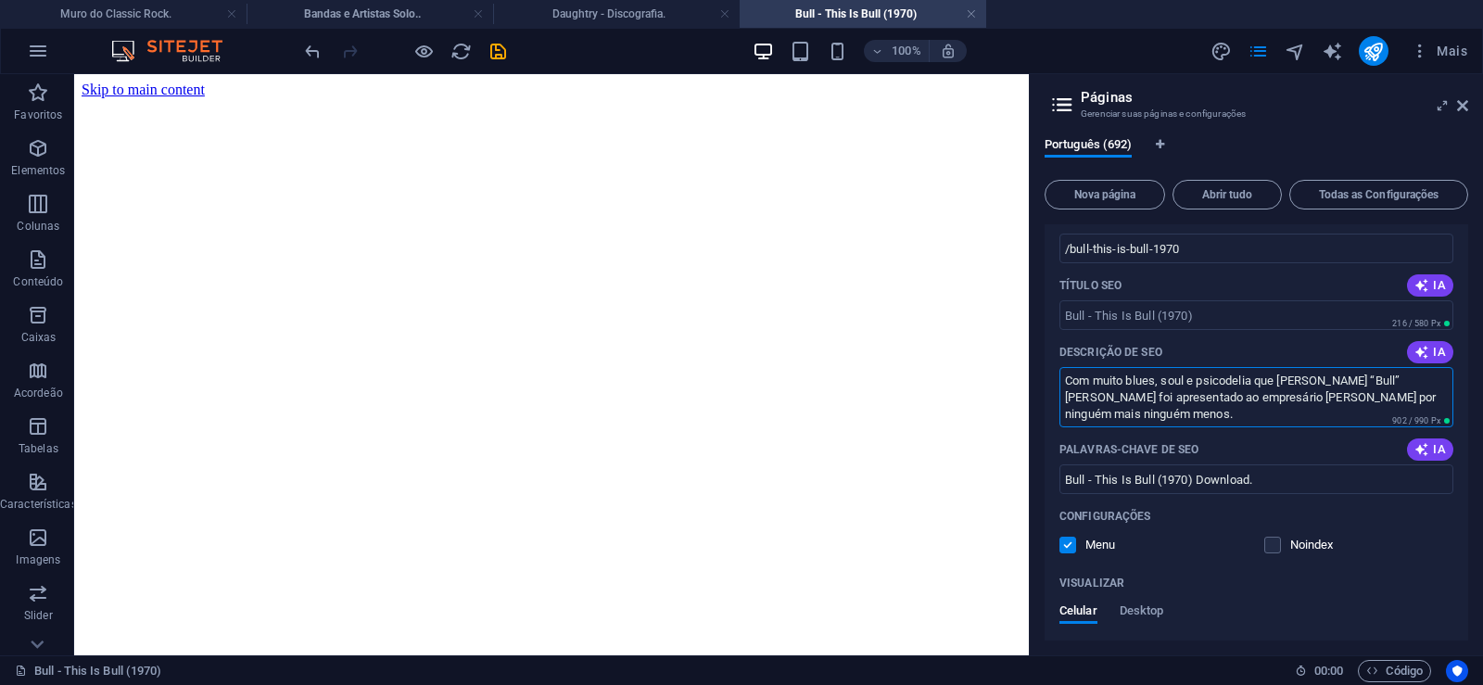
type textarea "Com muito blues, soul e psicodelia que [PERSON_NAME] “Bull” [PERSON_NAME] foi a…"
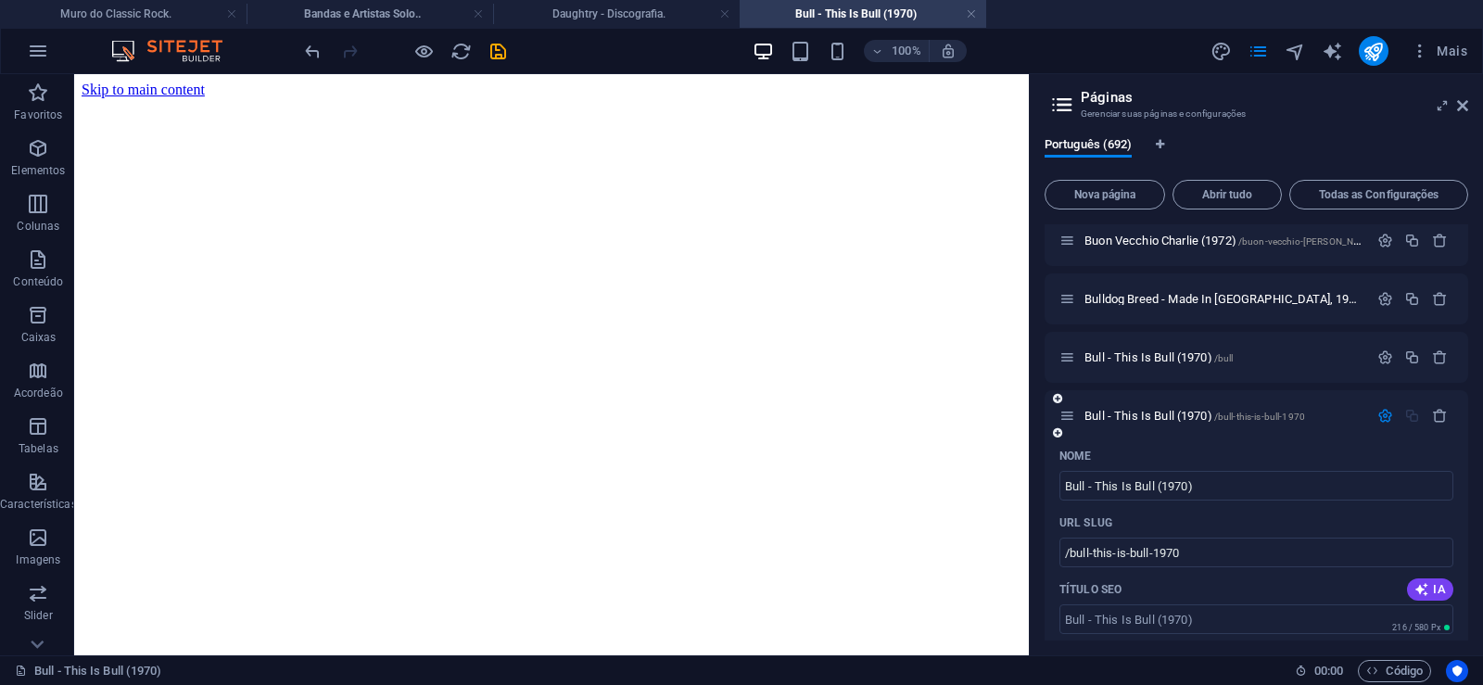
scroll to position [40220, 0]
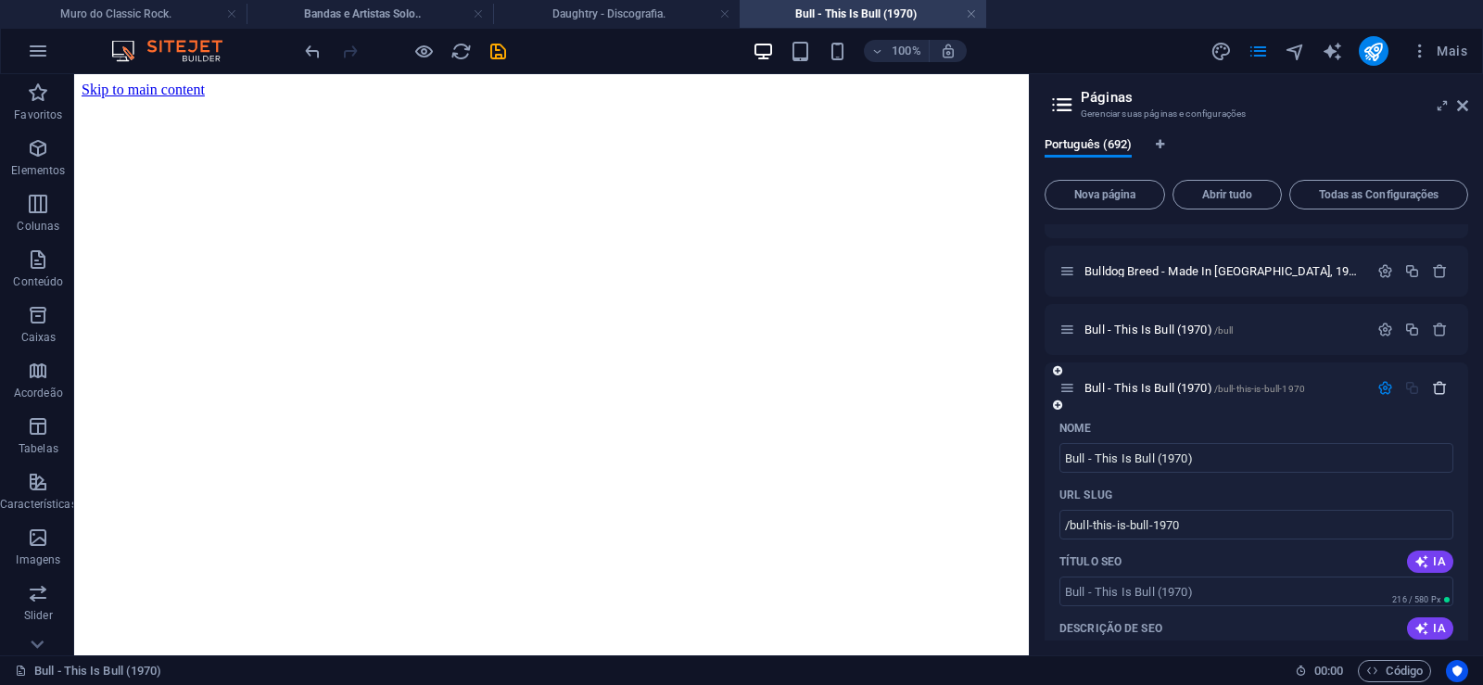
click at [1443, 387] on icon "button" at bounding box center [1440, 388] width 16 height 16
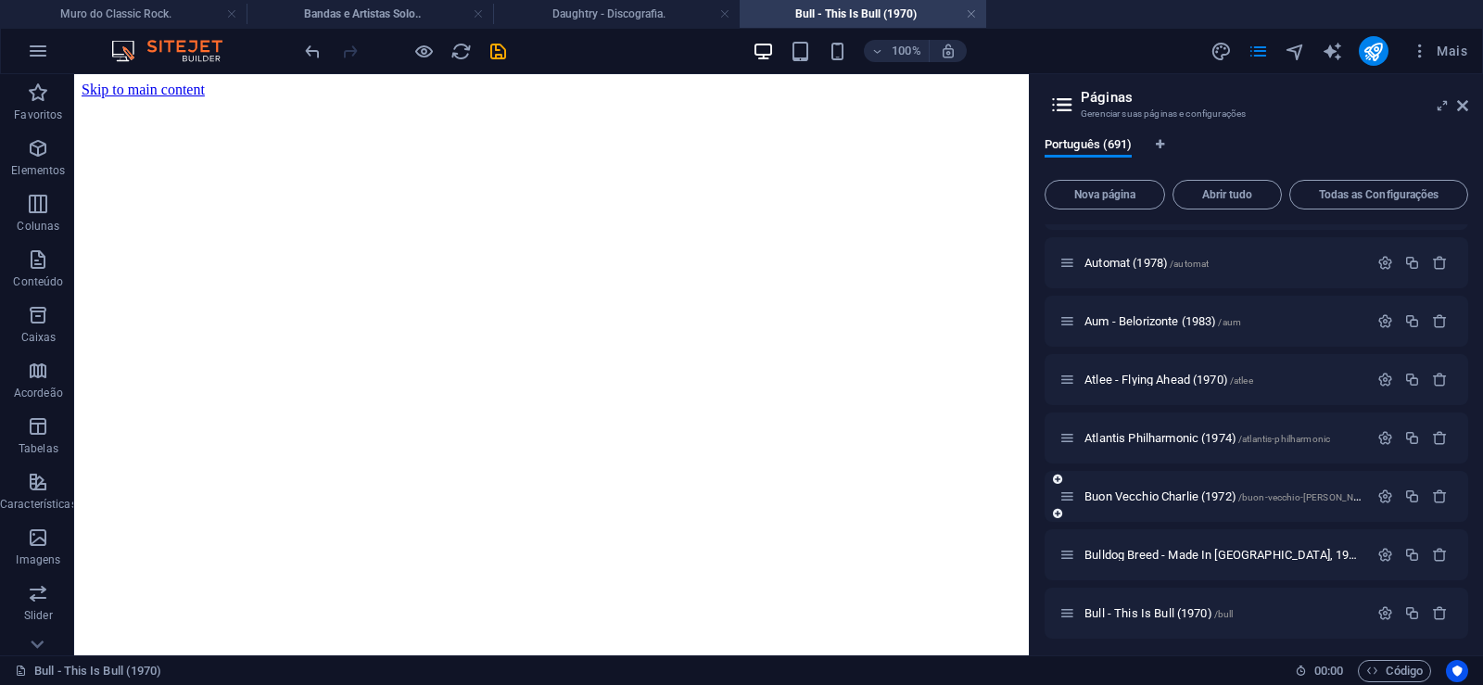
scroll to position [39942, 0]
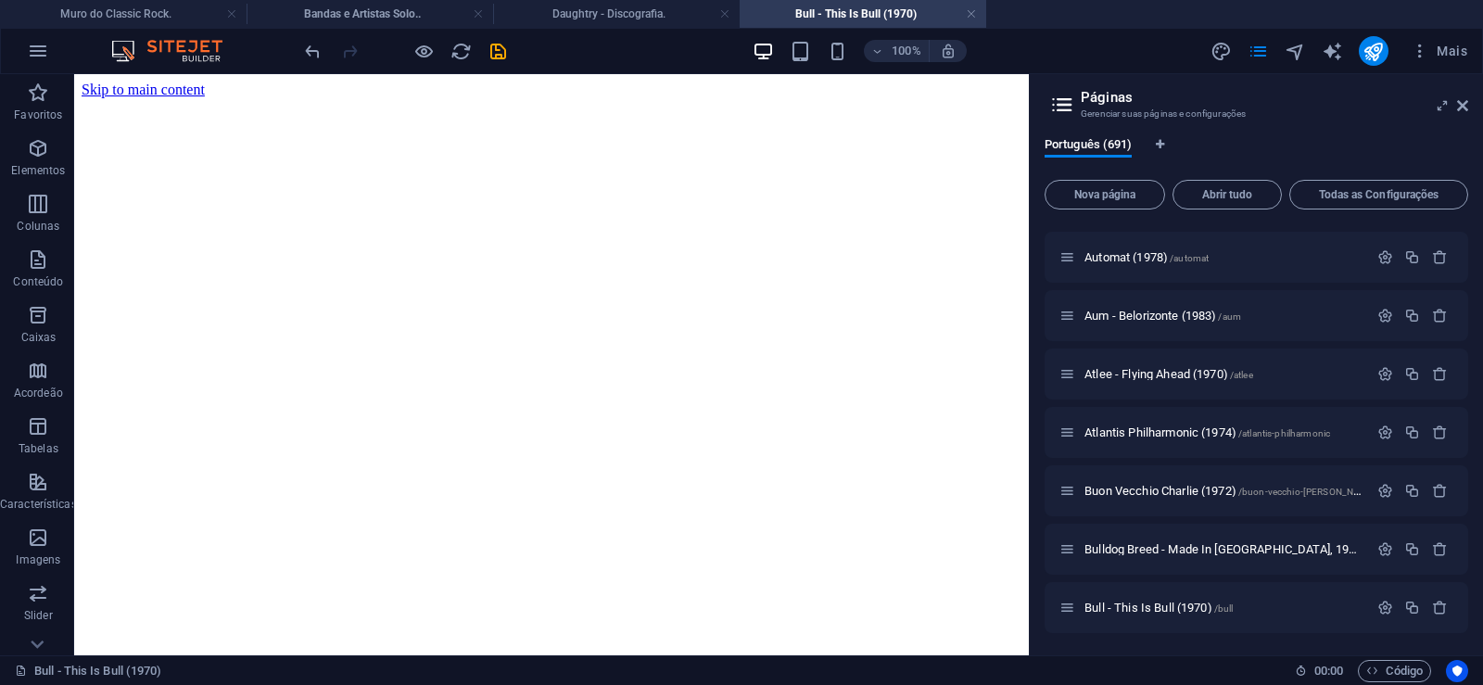
click at [847, 19] on h4 "Bull - This Is Bull (1970)" at bounding box center [863, 14] width 247 height 20
click at [1459, 103] on icon at bounding box center [1462, 105] width 11 height 15
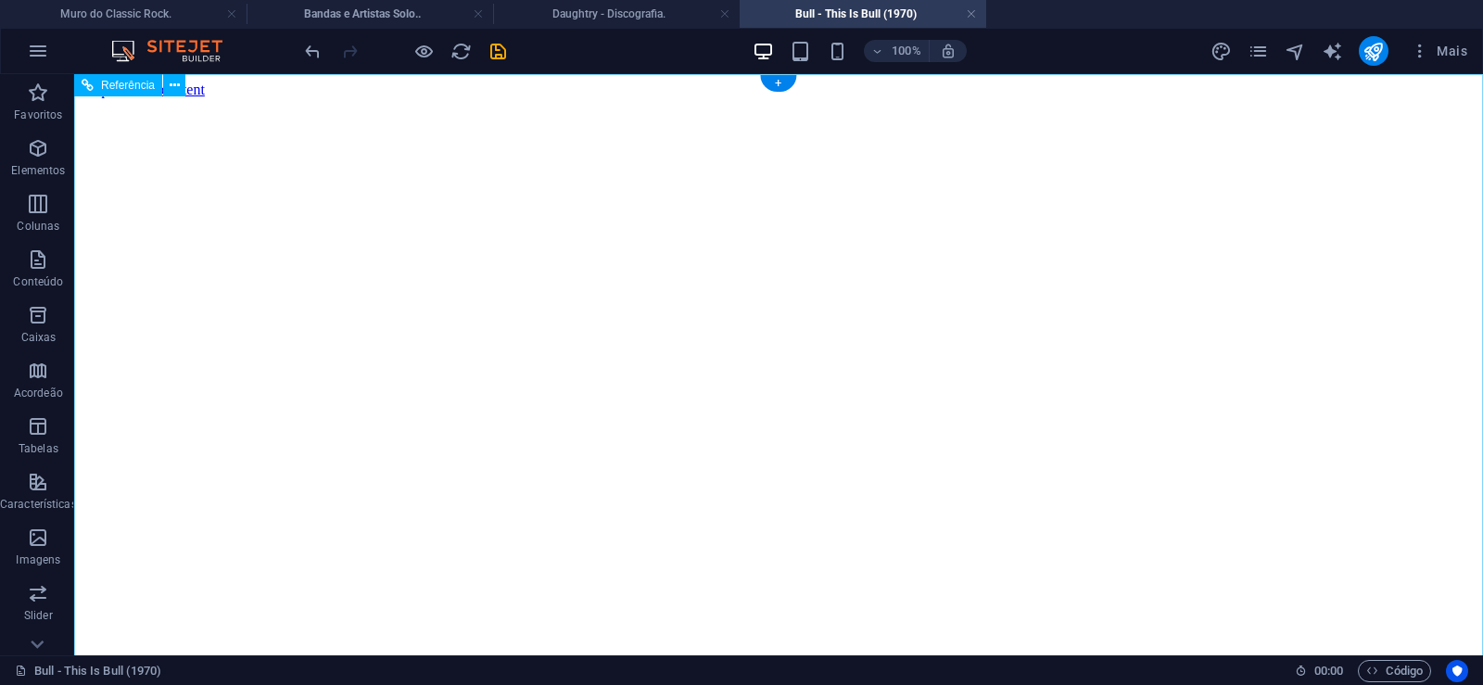
click at [1461, 98] on figure at bounding box center [779, 98] width 1394 height 0
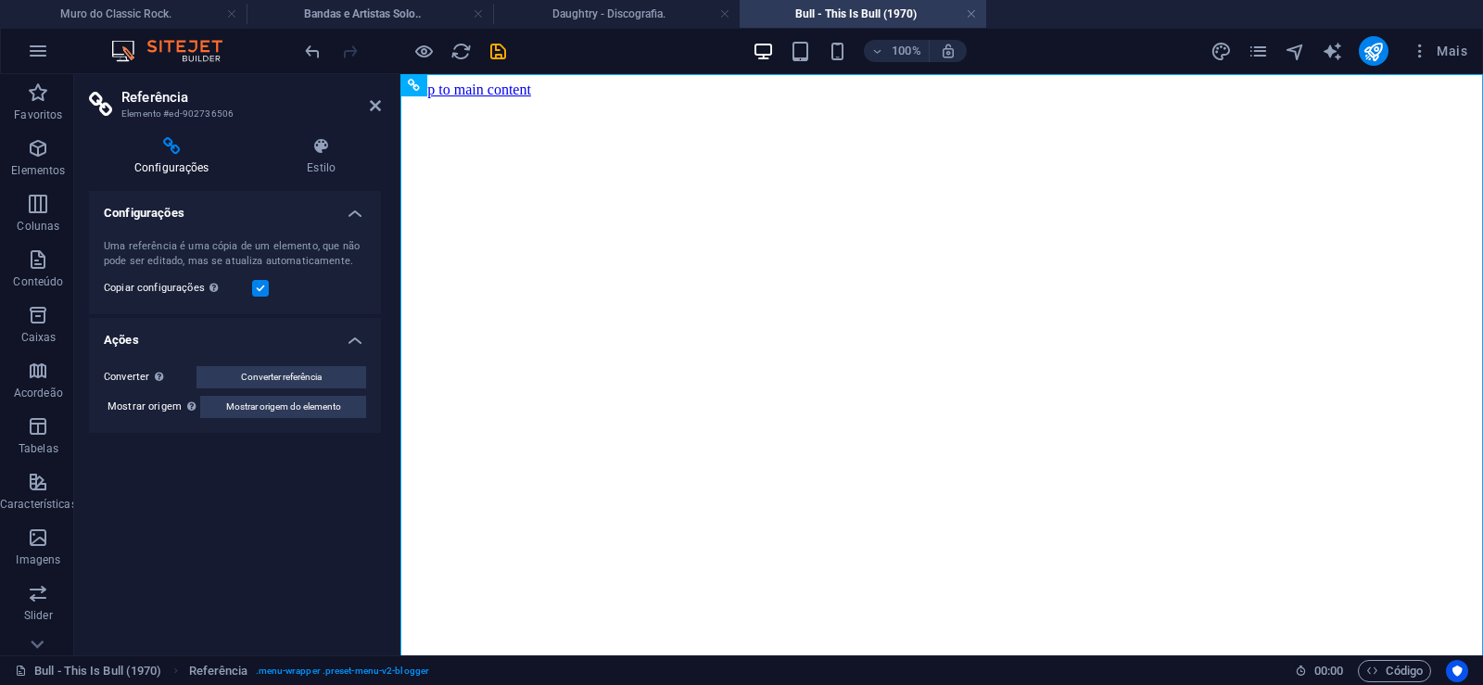
click at [381, 105] on aside "Referência Elemento #ed-902736506 Configurações Estilo Configurações Uma referê…" at bounding box center [237, 364] width 326 height 581
click at [374, 106] on icon at bounding box center [375, 105] width 11 height 15
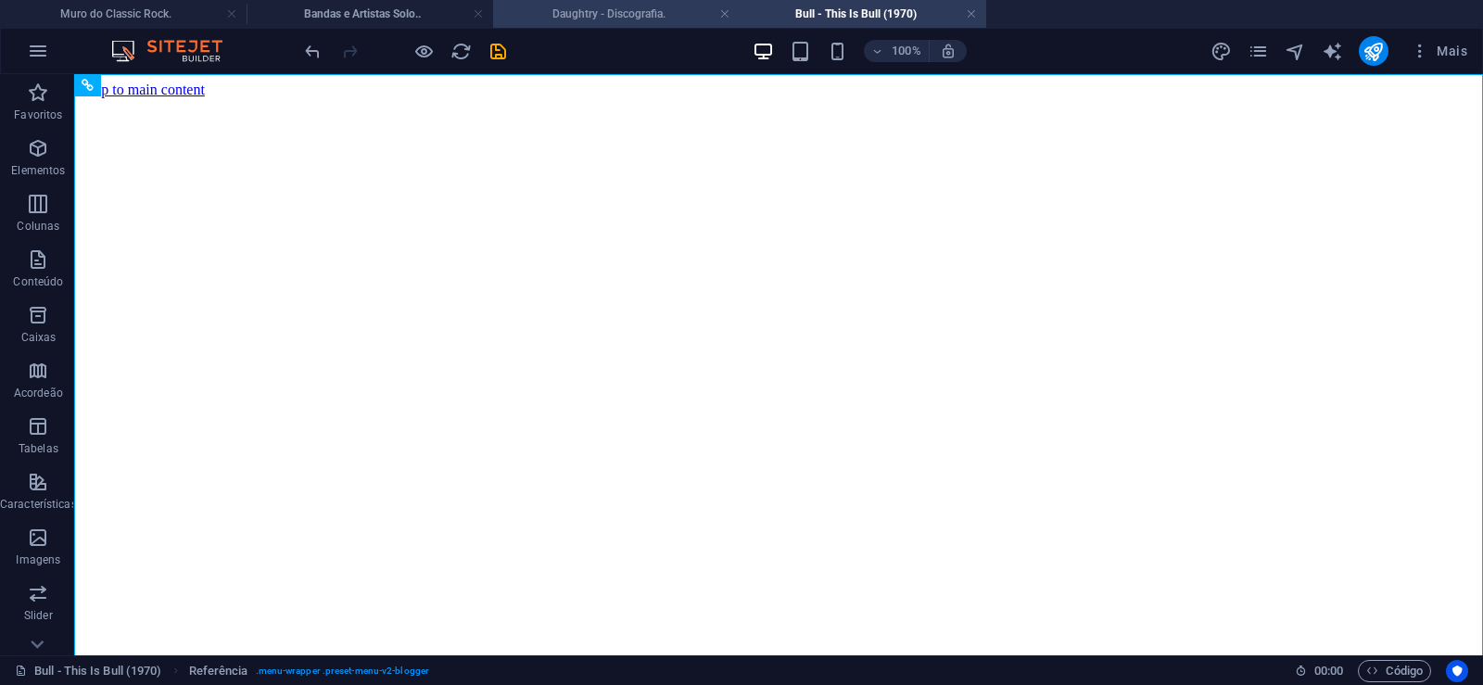
click at [585, 2] on li "Daughtry - Discografia." at bounding box center [616, 14] width 247 height 28
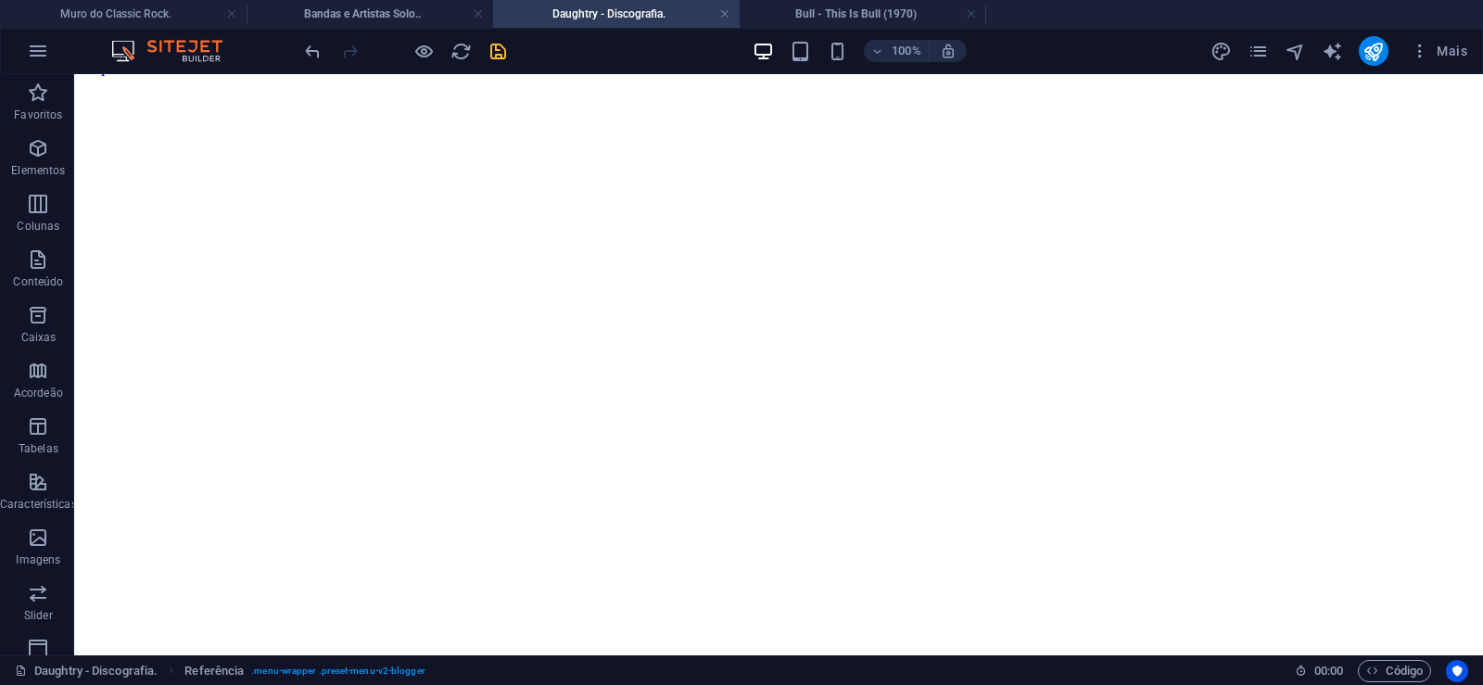
click figure
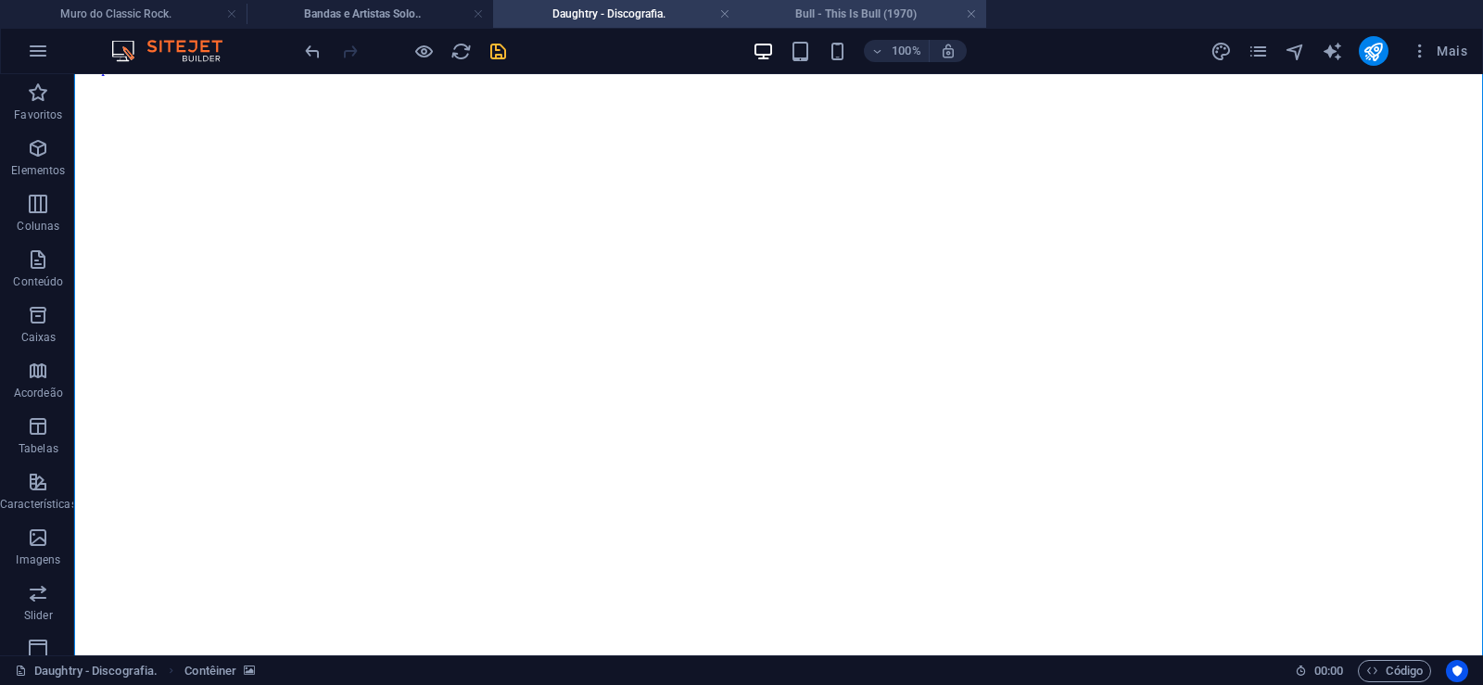
click at [809, 16] on h4 "Bull - This Is Bull (1970)" at bounding box center [863, 14] width 247 height 20
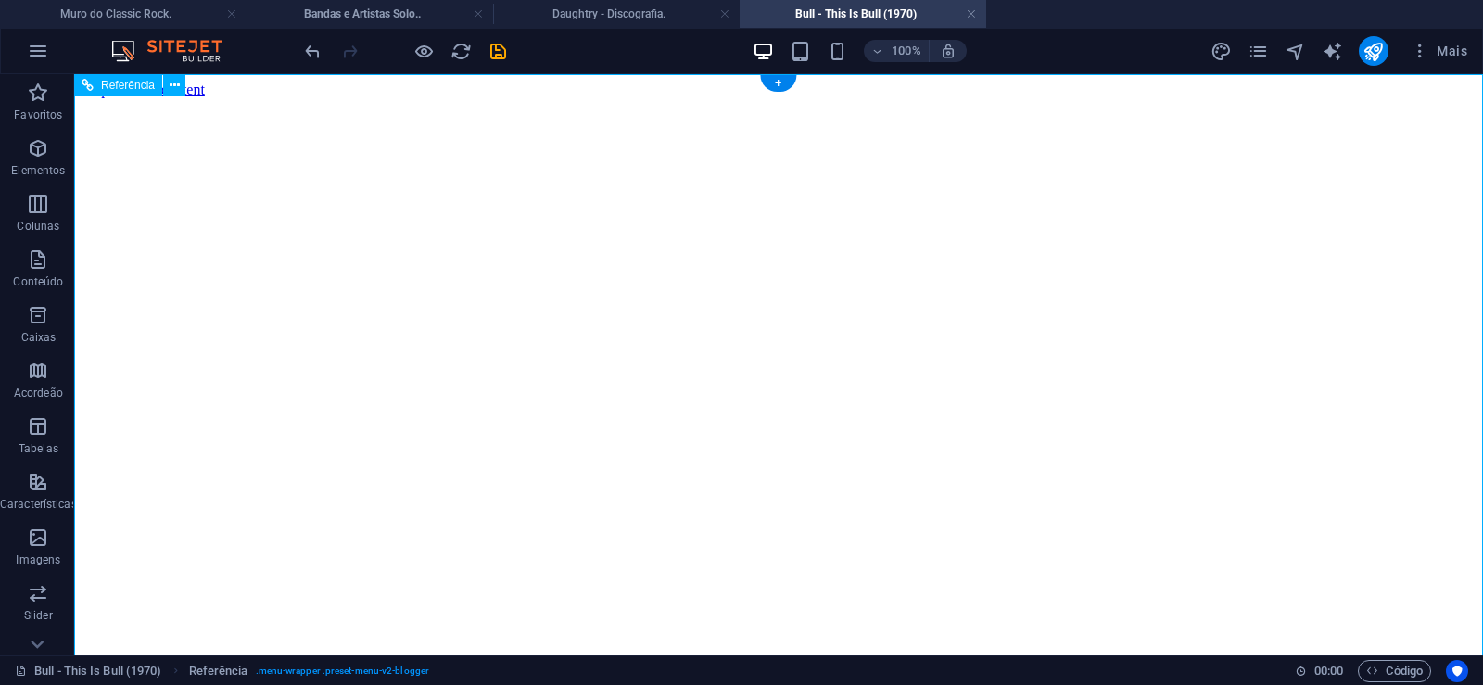
click at [141, 98] on figure at bounding box center [779, 98] width 1394 height 0
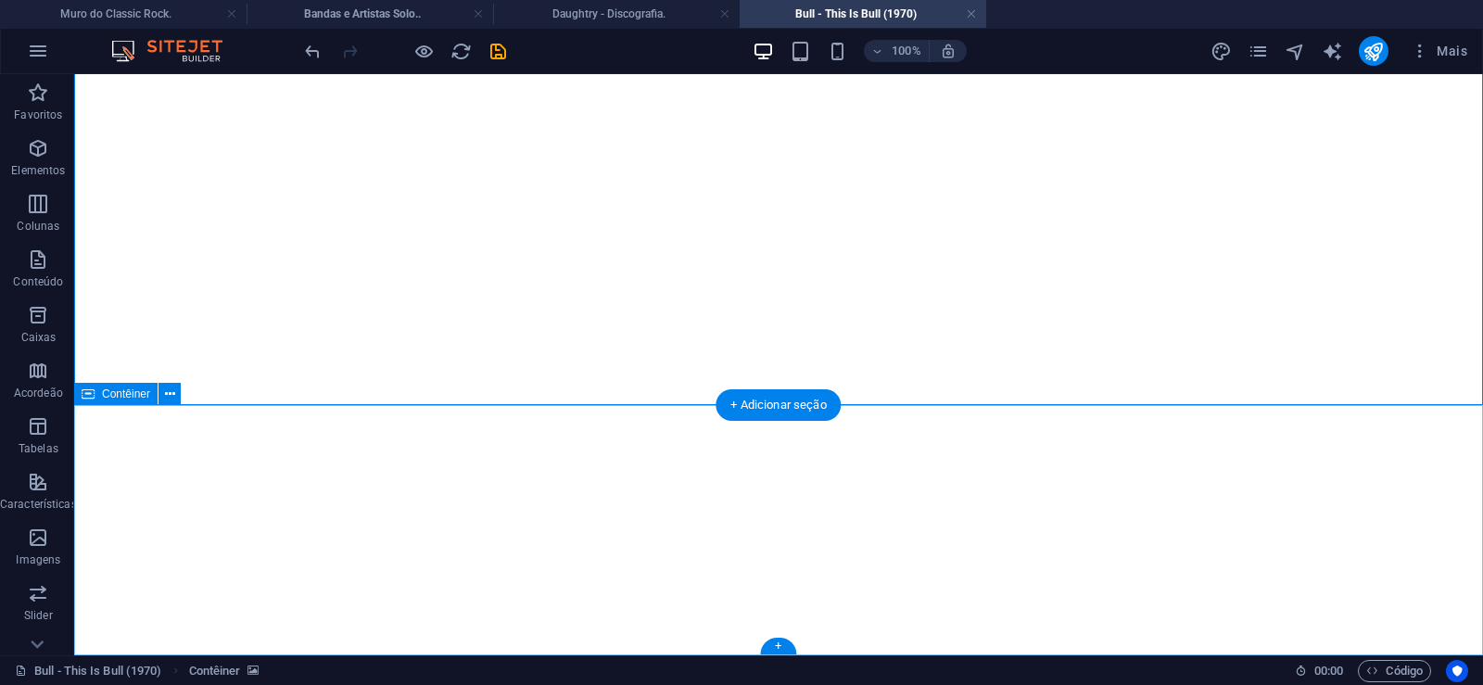
click div "Solte o conteúdo aqui ou Adicionar elementos Colar área de transferência"
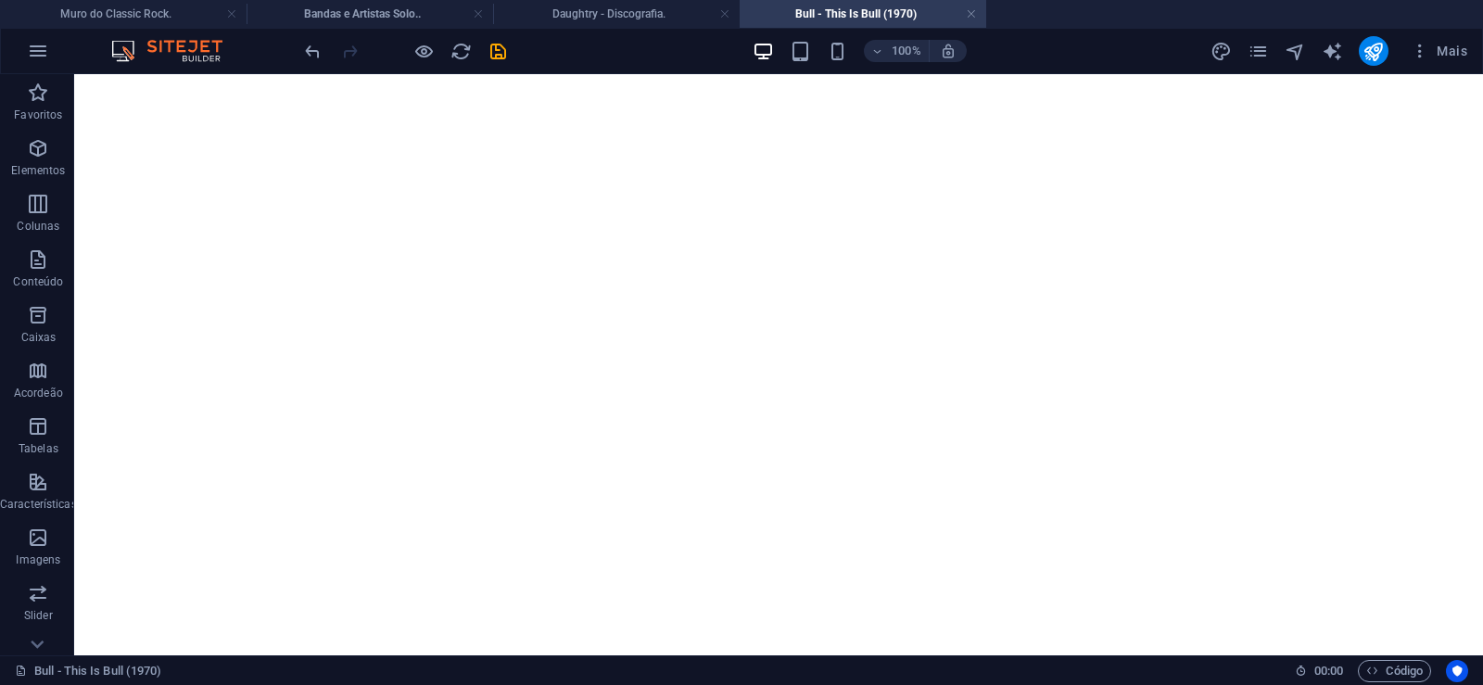
scroll to position [0, 0]
click figure
click div "Daughtry - Discografia."
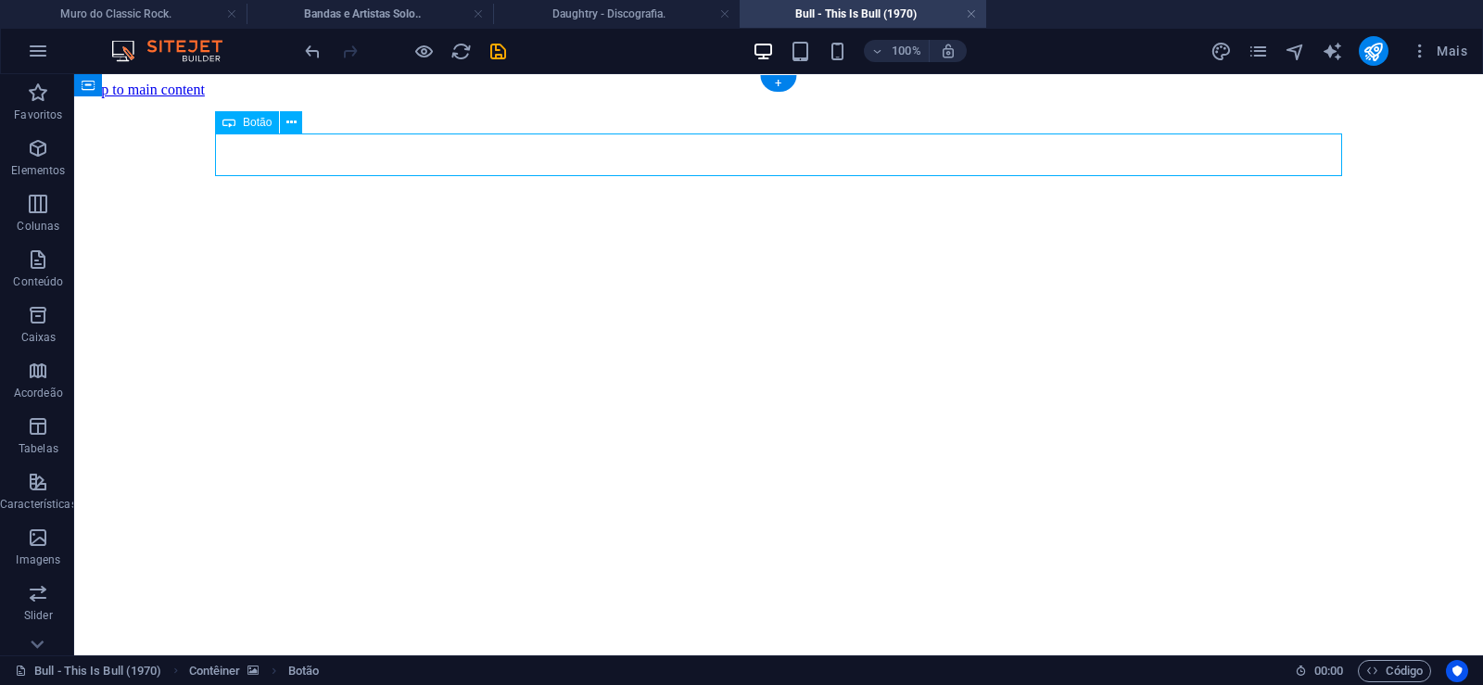
click div "Daughtry - Discografia."
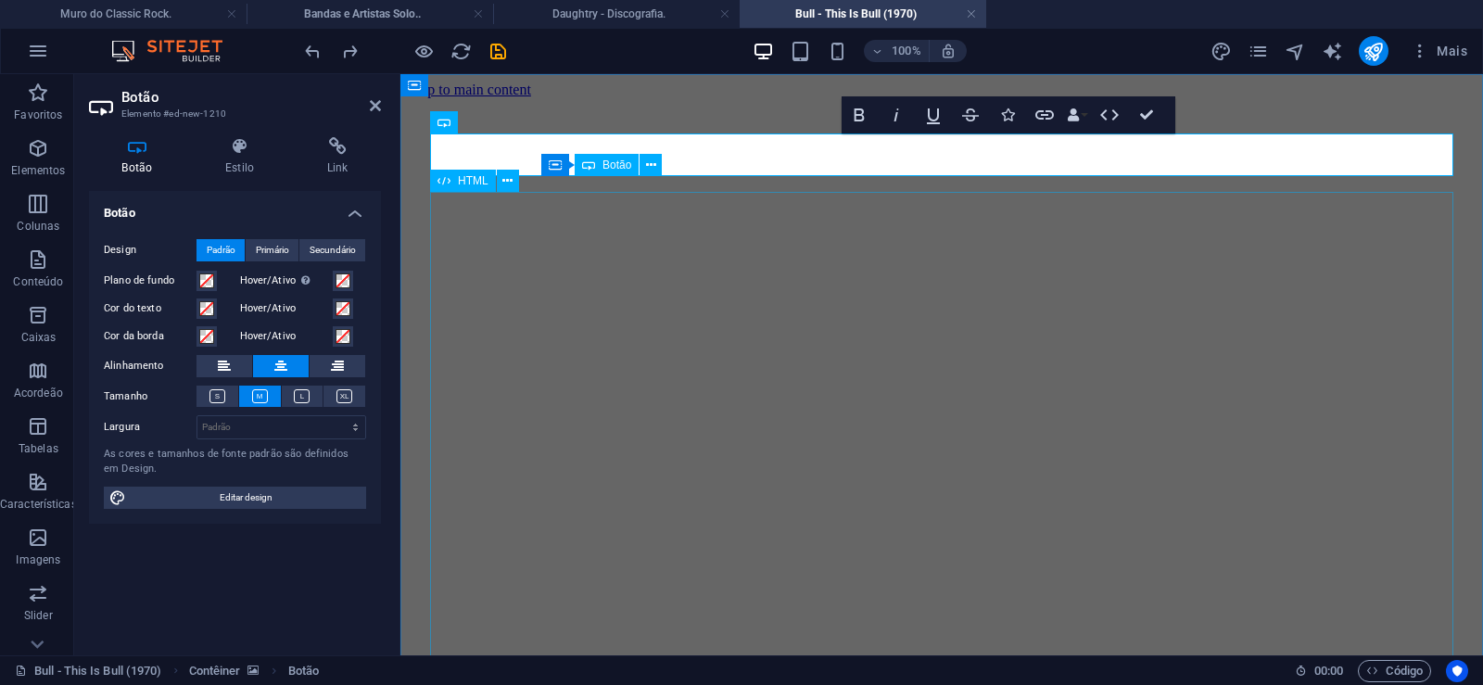
scroll to position [0, 16]
click div "Daughtry é uma banda norte-americana de rock liderada pelo ex-participante do p…"
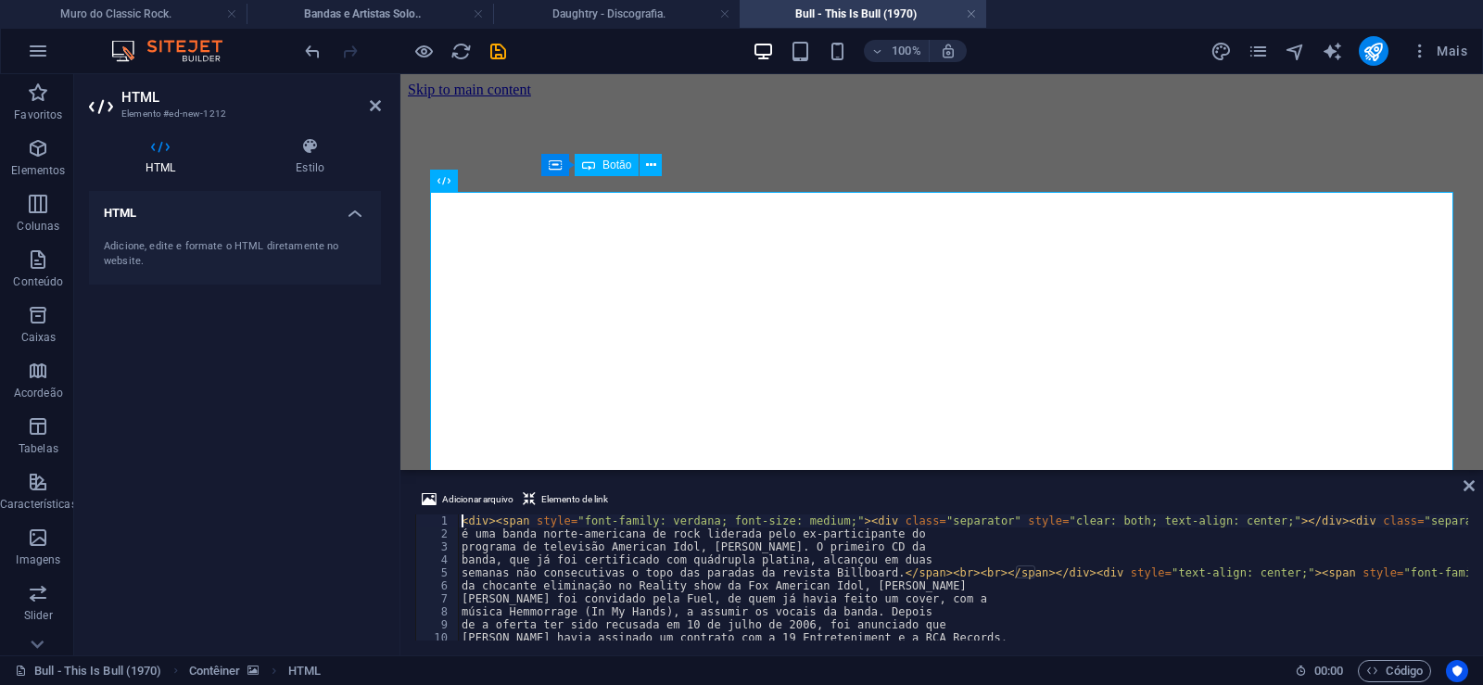
type textarea "música Hemmorrage (In My Hands), a assumir os vocais da banda. Depois"
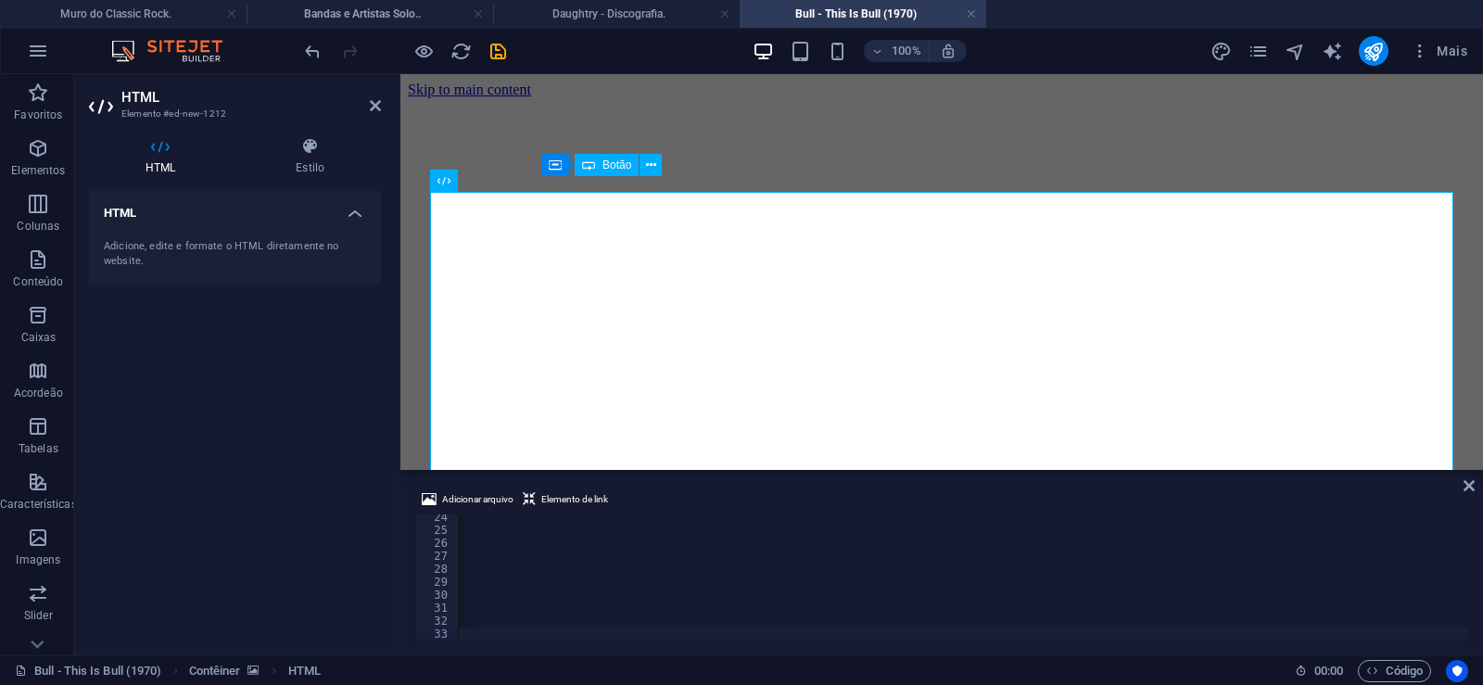
scroll to position [0, 61617]
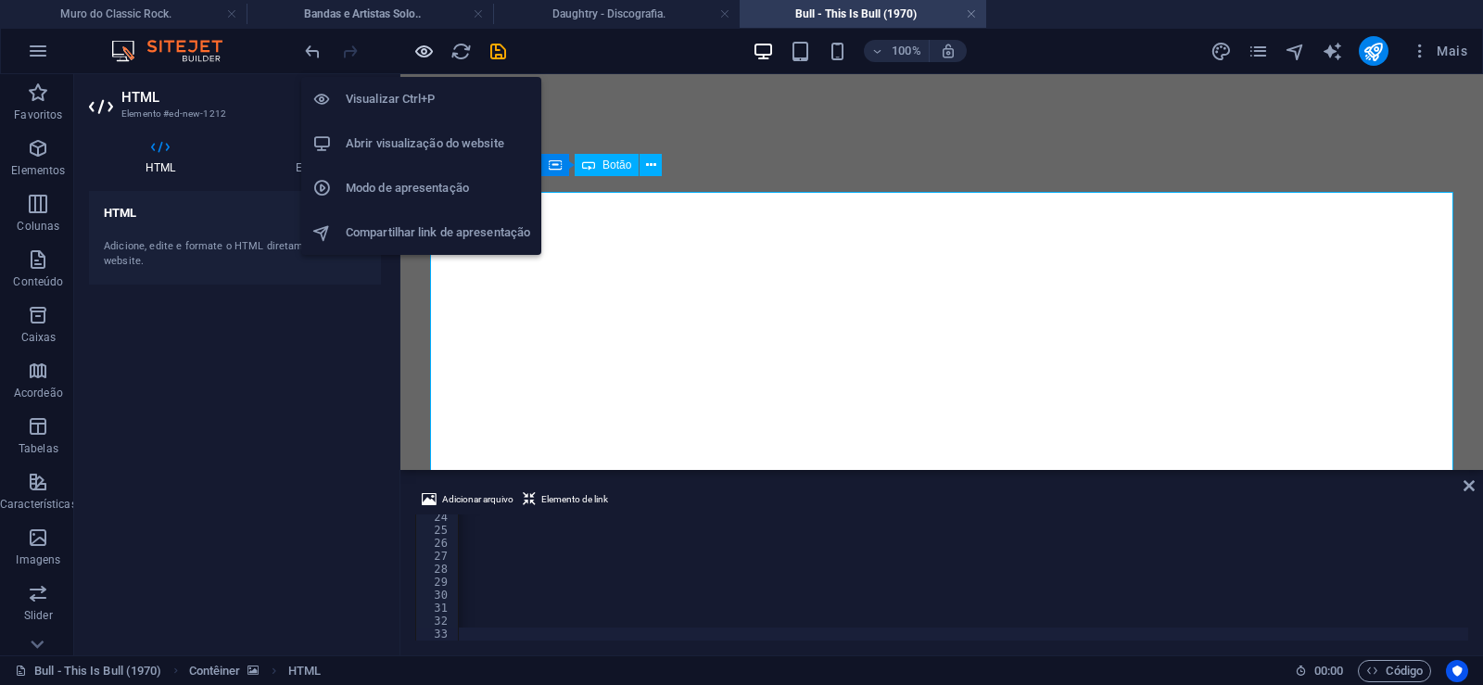
click at [427, 49] on icon "button" at bounding box center [423, 51] width 21 height 21
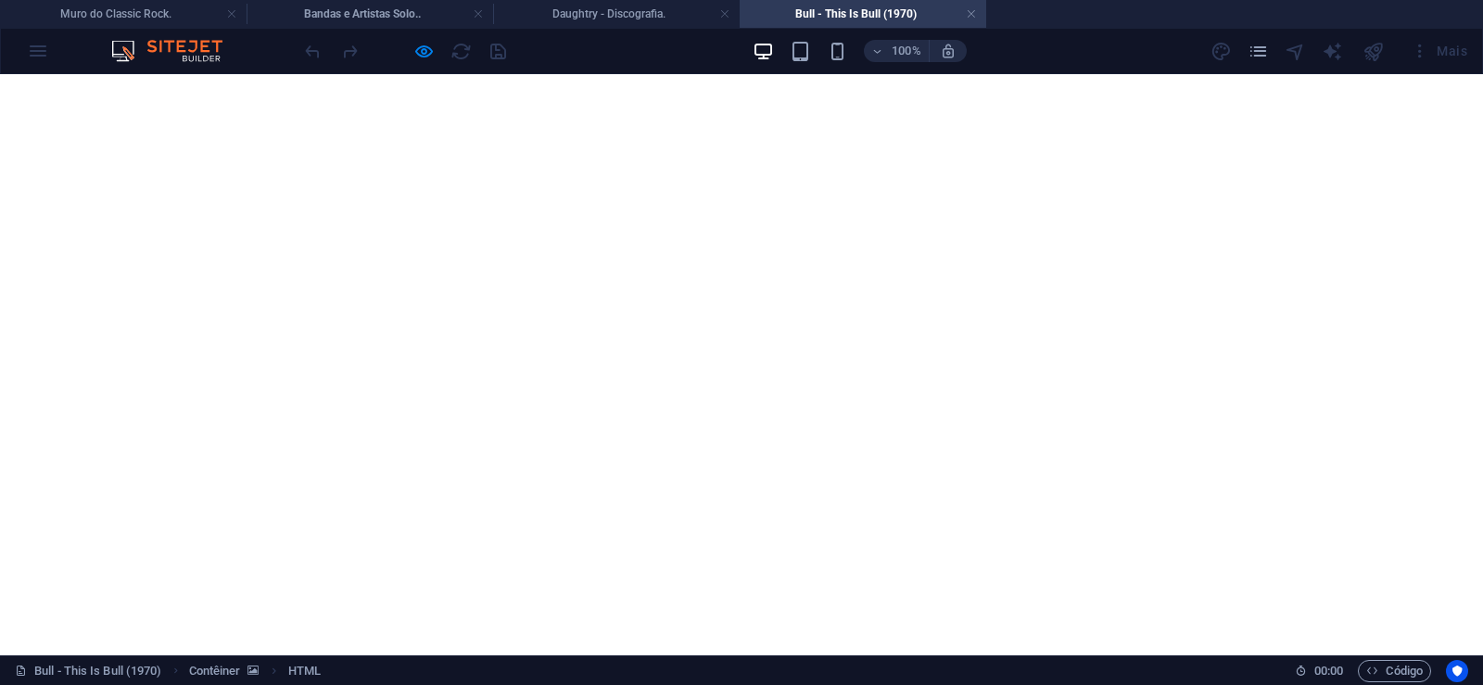
scroll to position [1454, 0]
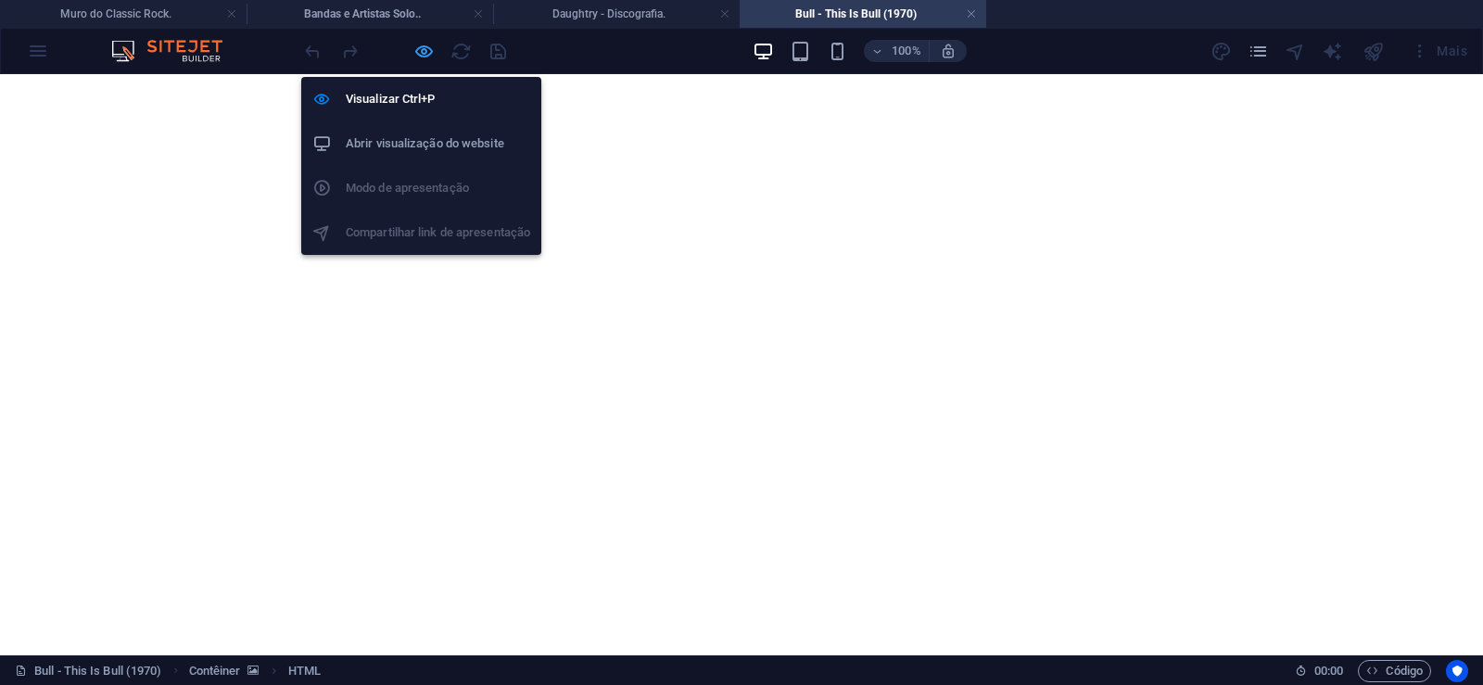
click at [415, 50] on icon "button" at bounding box center [423, 51] width 21 height 21
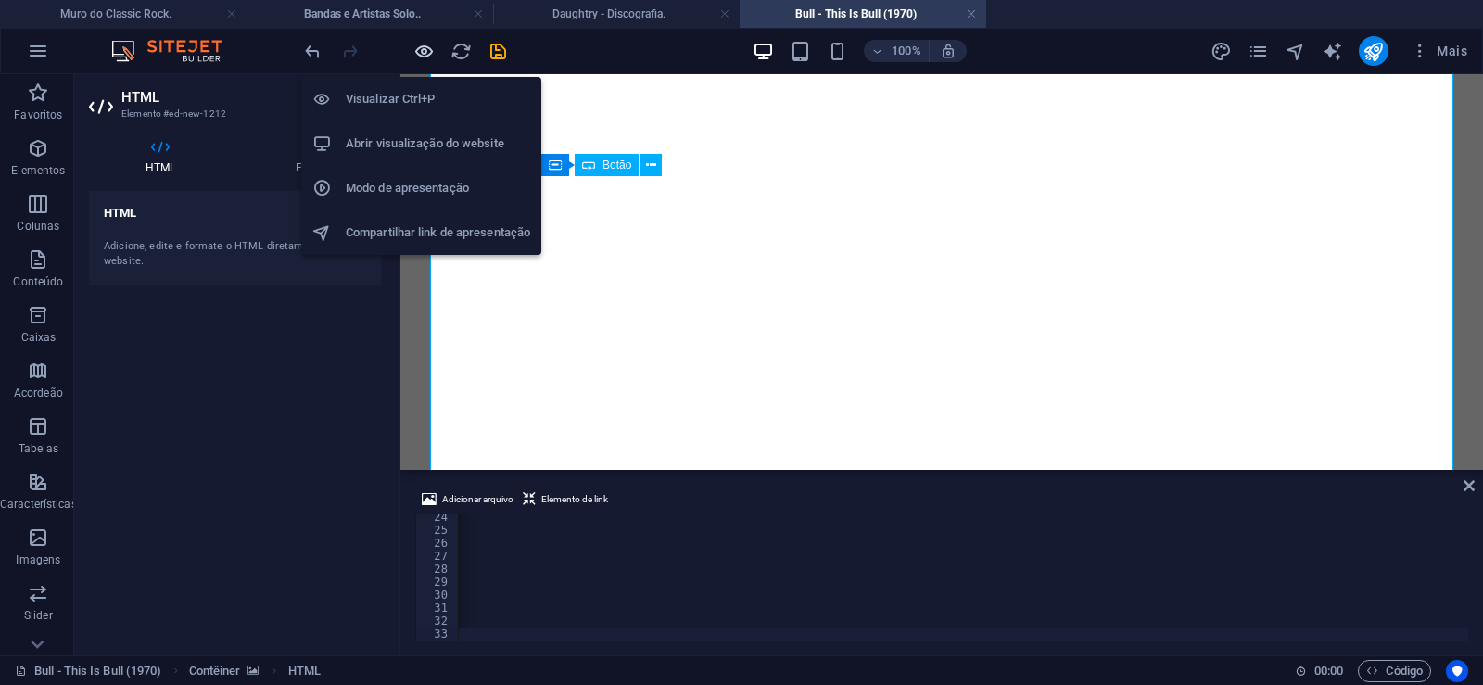
scroll to position [0, 61543]
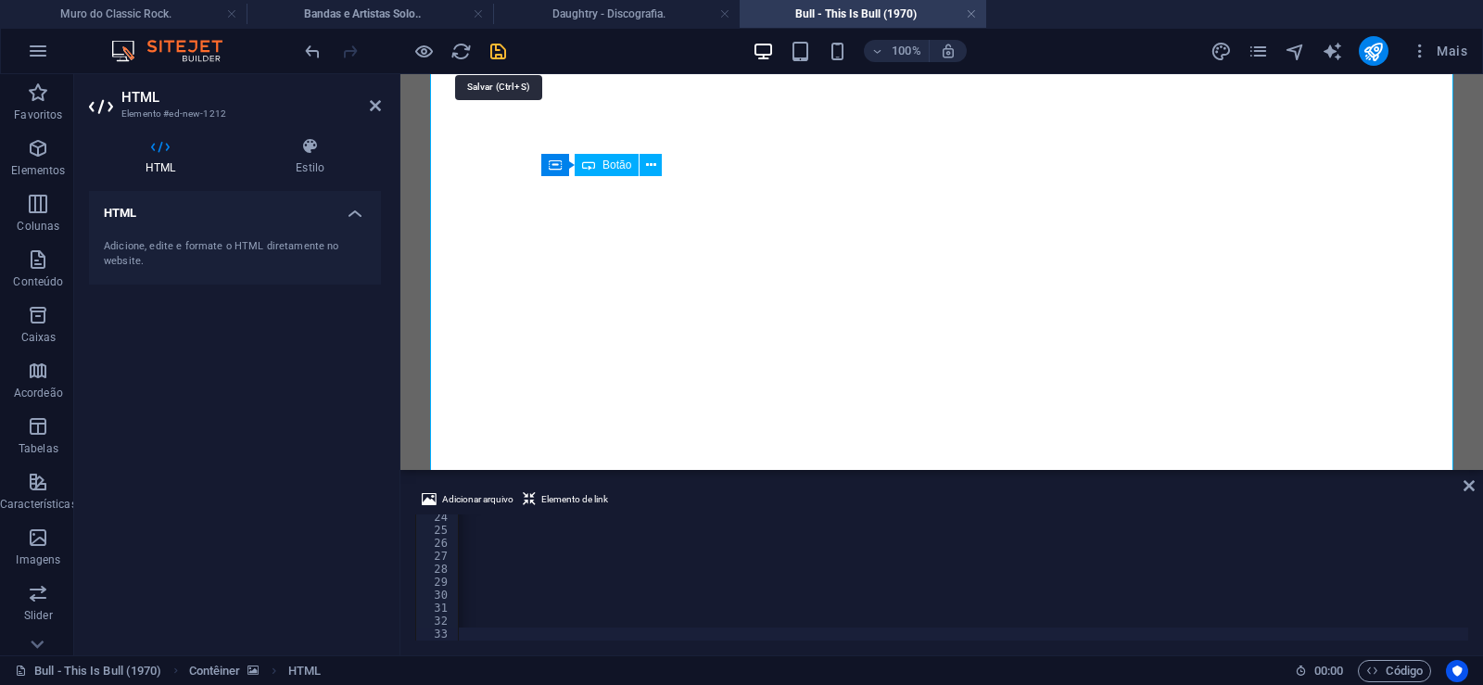
click at [500, 54] on icon "save" at bounding box center [498, 51] width 21 height 21
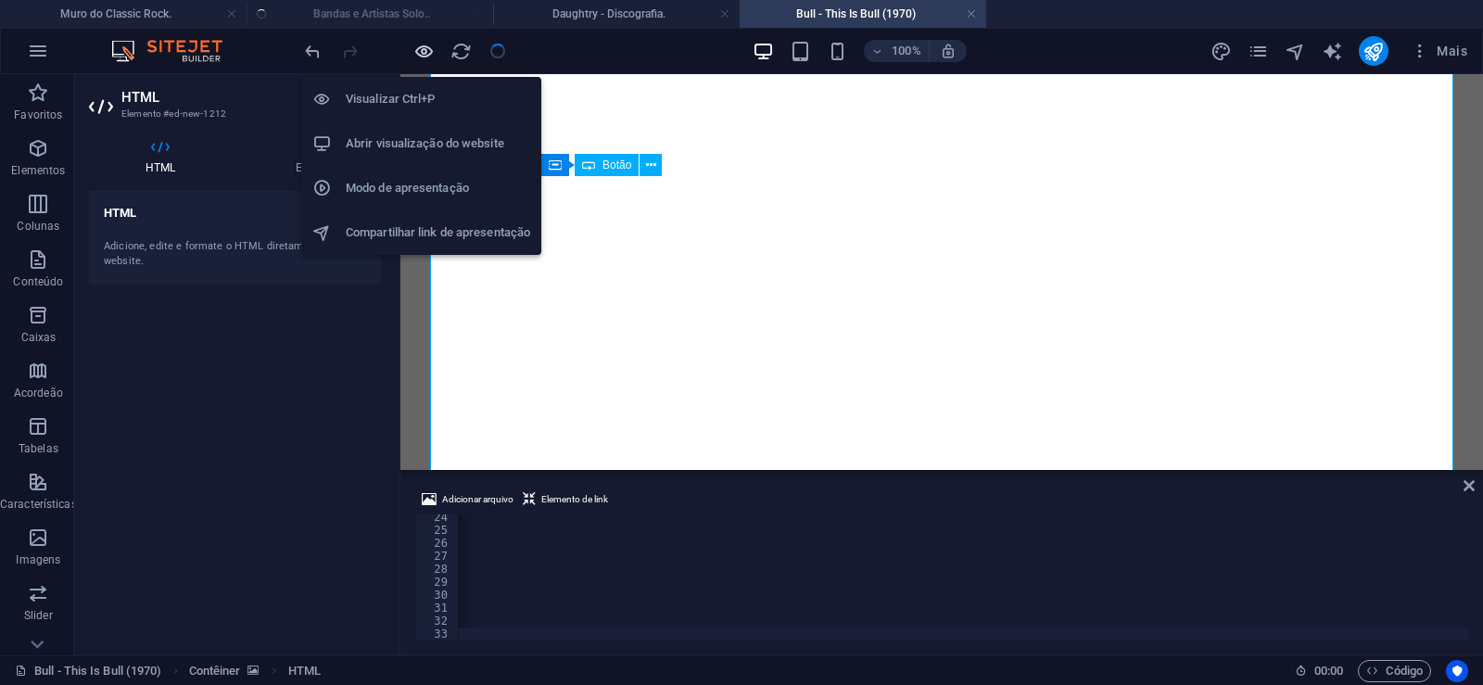
click at [428, 53] on icon "button" at bounding box center [423, 51] width 21 height 21
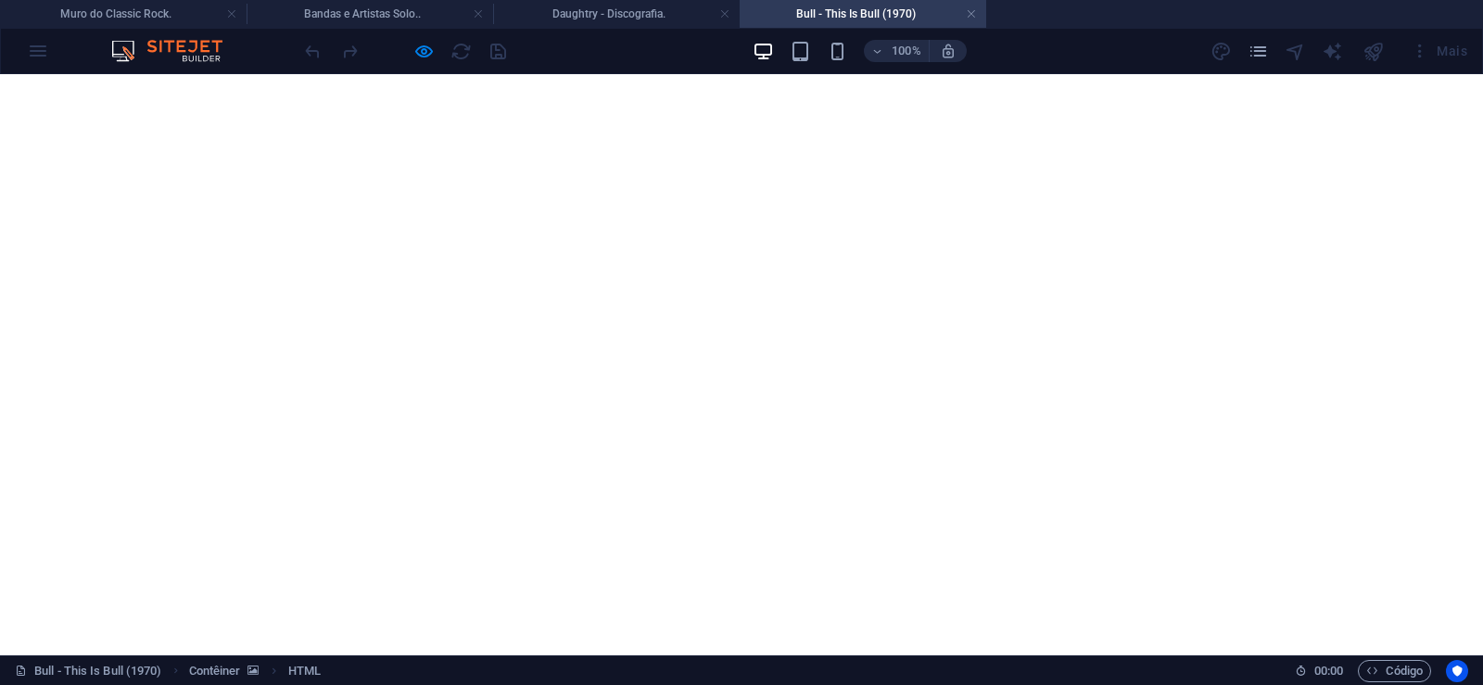
scroll to position [0, 0]
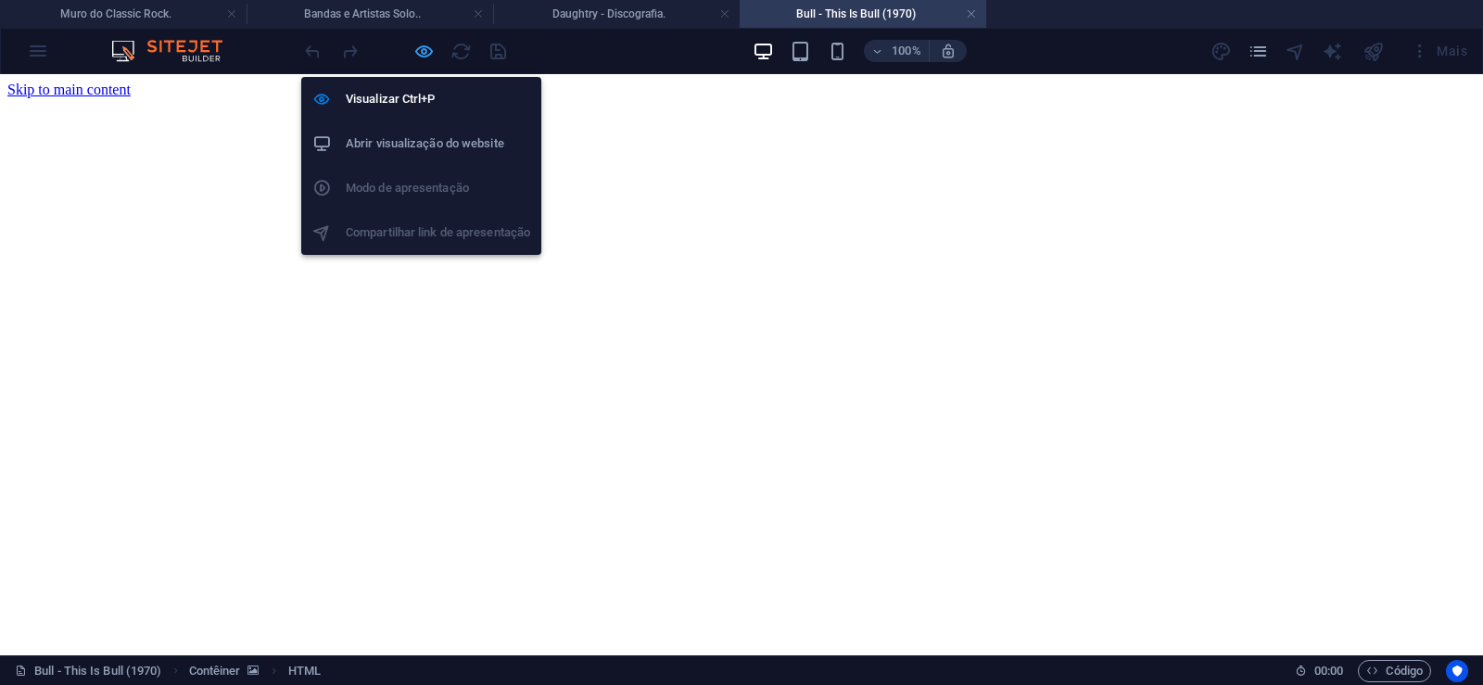
click at [428, 53] on icon "button" at bounding box center [423, 51] width 21 height 21
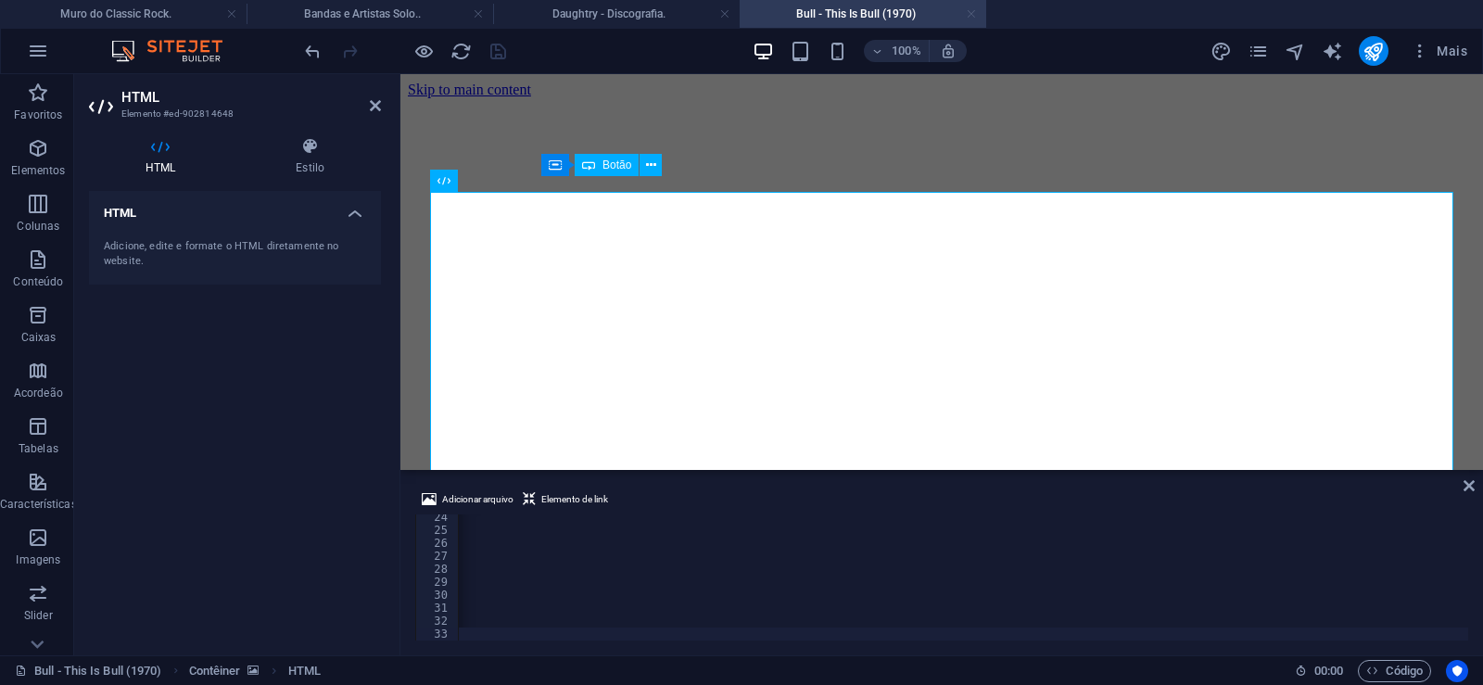
click at [974, 17] on link at bounding box center [971, 15] width 11 height 18
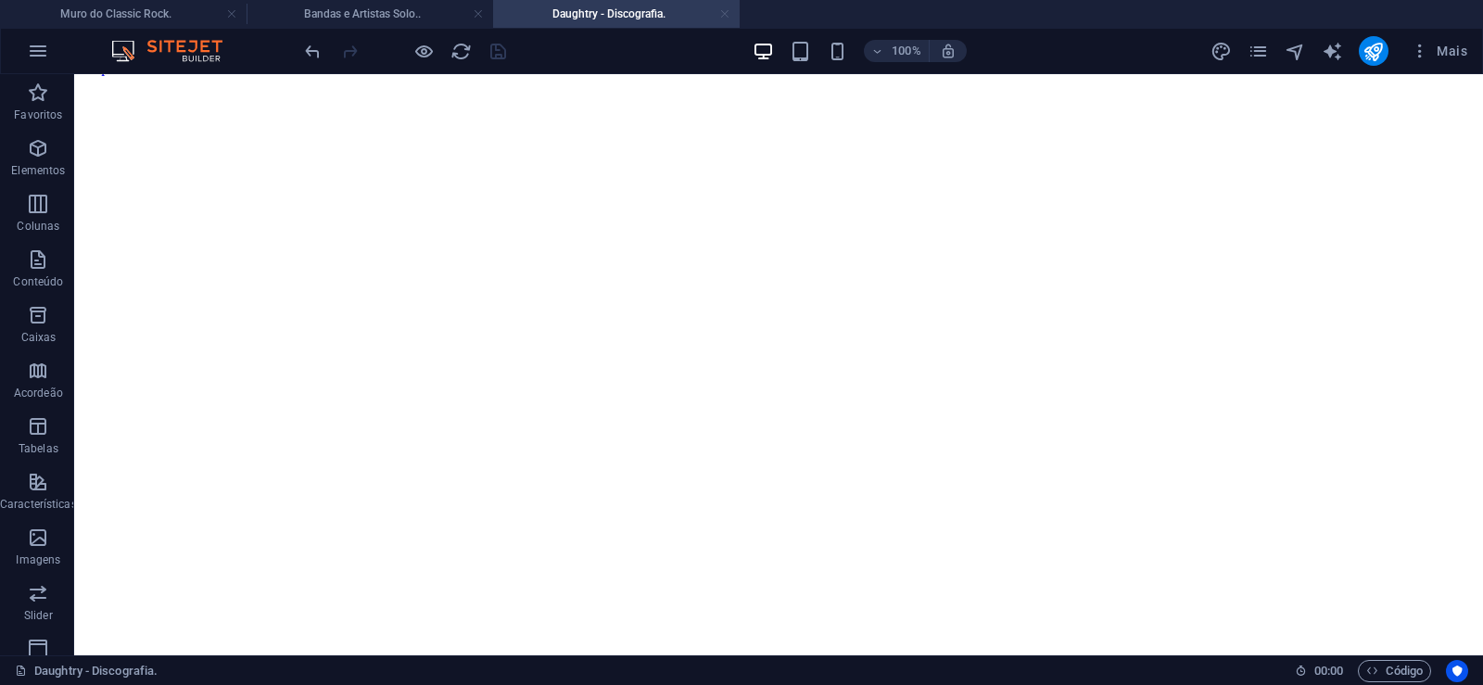
click at [723, 12] on link at bounding box center [724, 15] width 11 height 18
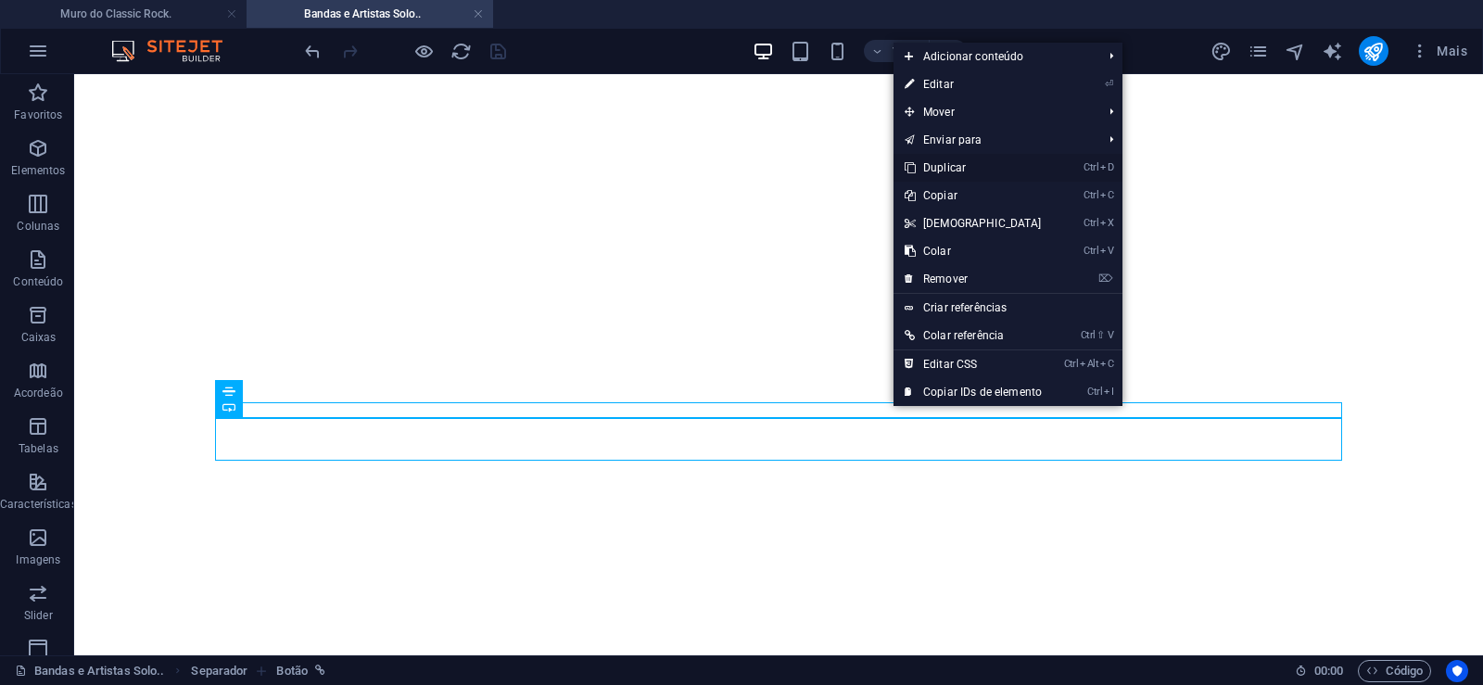
click at [941, 172] on link "Ctrl D Duplicar" at bounding box center [973, 168] width 159 height 28
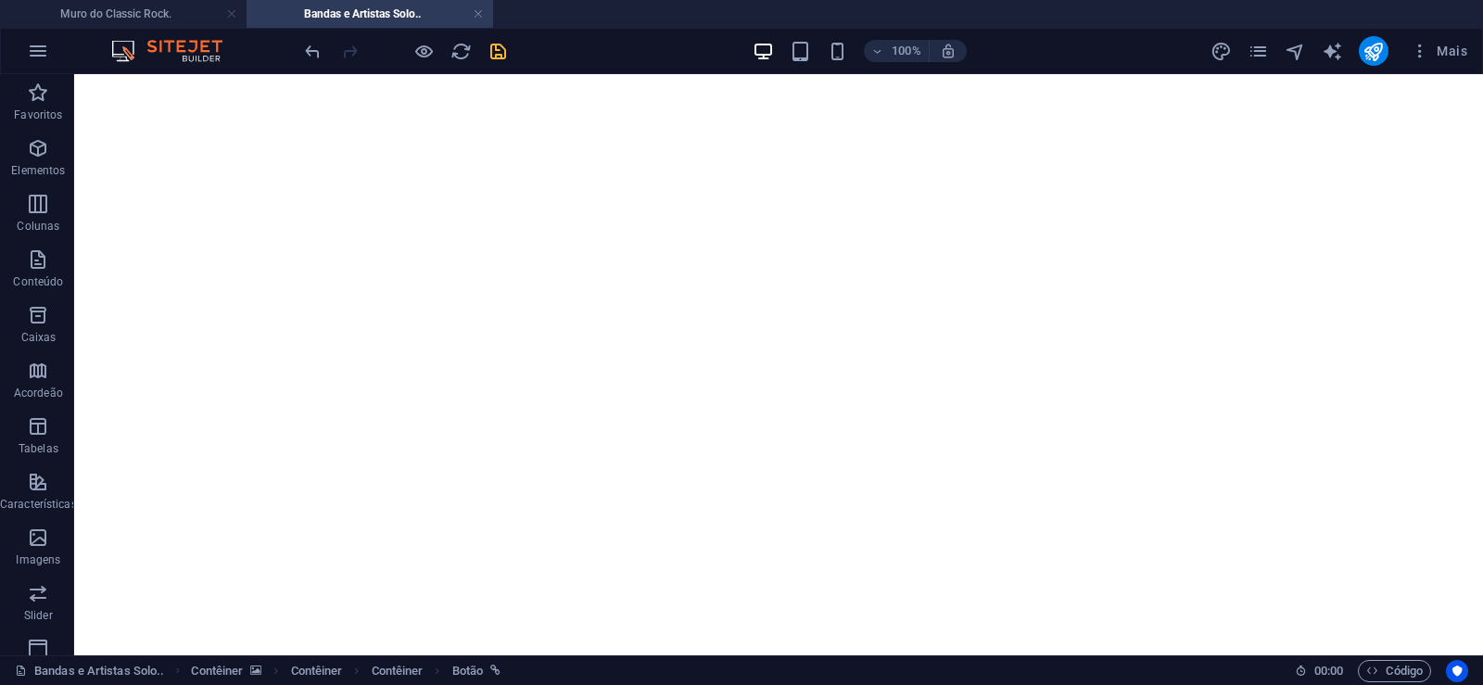
drag, startPoint x: 786, startPoint y: 460, endPoint x: 782, endPoint y: 439, distance: 21.6
drag, startPoint x: 897, startPoint y: 448, endPoint x: 886, endPoint y: 417, distance: 32.6
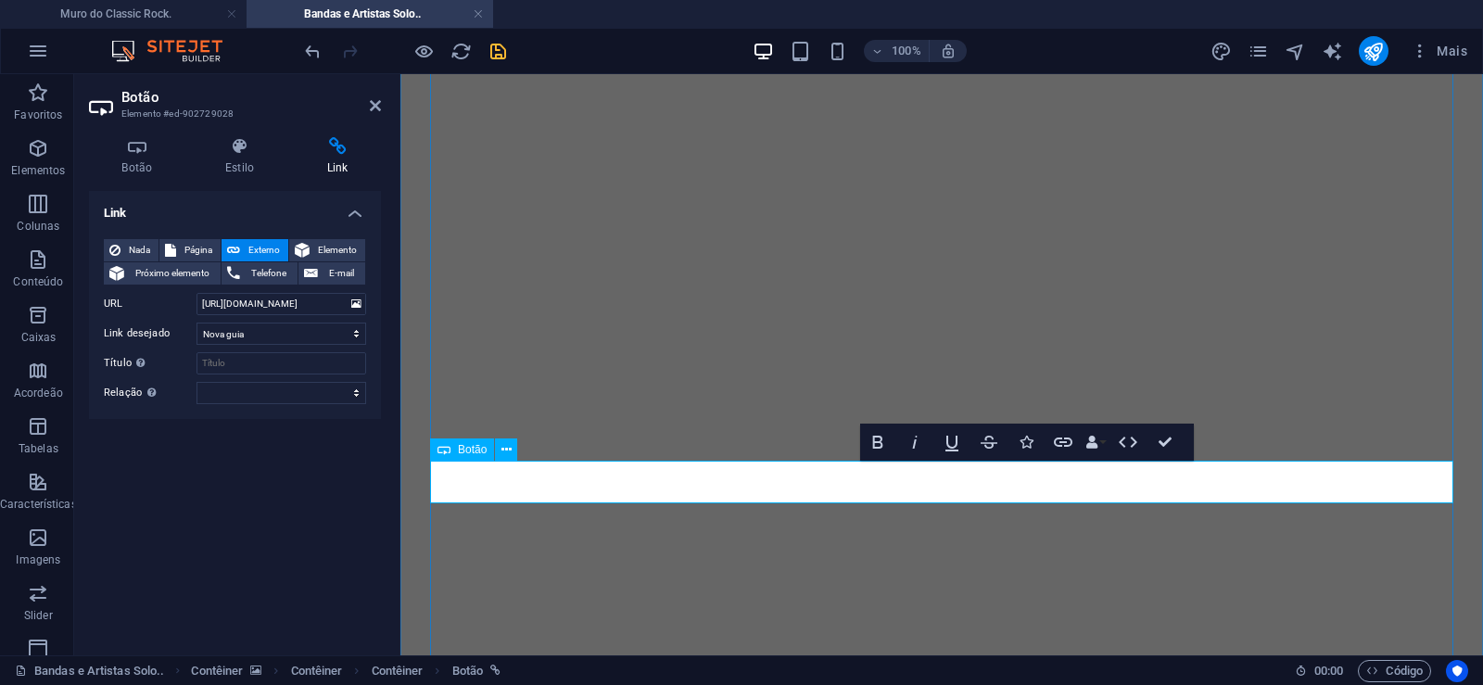
click at [341, 173] on h4 "Link" at bounding box center [337, 156] width 87 height 39
click at [339, 156] on h4 "Link" at bounding box center [337, 156] width 87 height 39
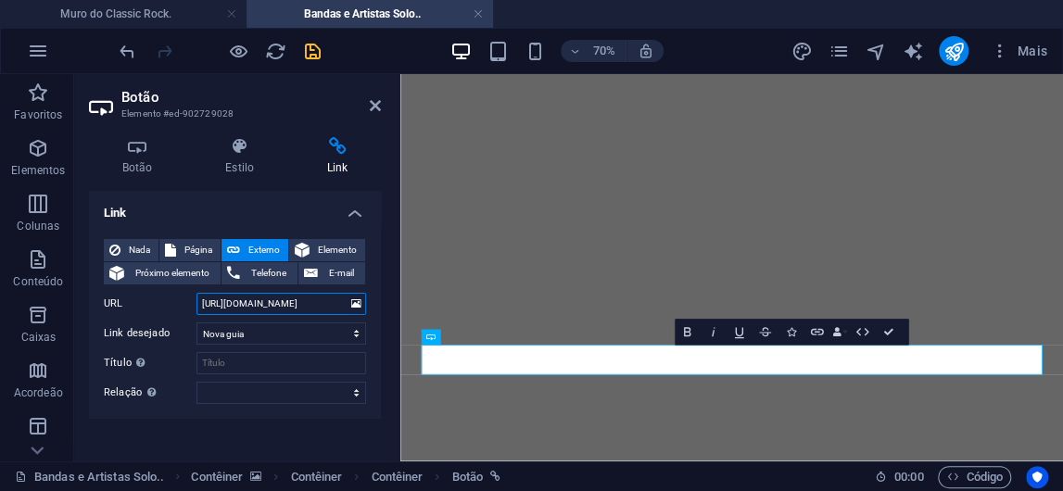
click at [312, 302] on input "[URL][DOMAIN_NAME]" at bounding box center [282, 304] width 170 height 22
drag, startPoint x: 273, startPoint y: 305, endPoint x: 355, endPoint y: 307, distance: 81.6
click at [355, 307] on input "[URL][DOMAIN_NAME]" at bounding box center [282, 304] width 170 height 22
paste input "text"
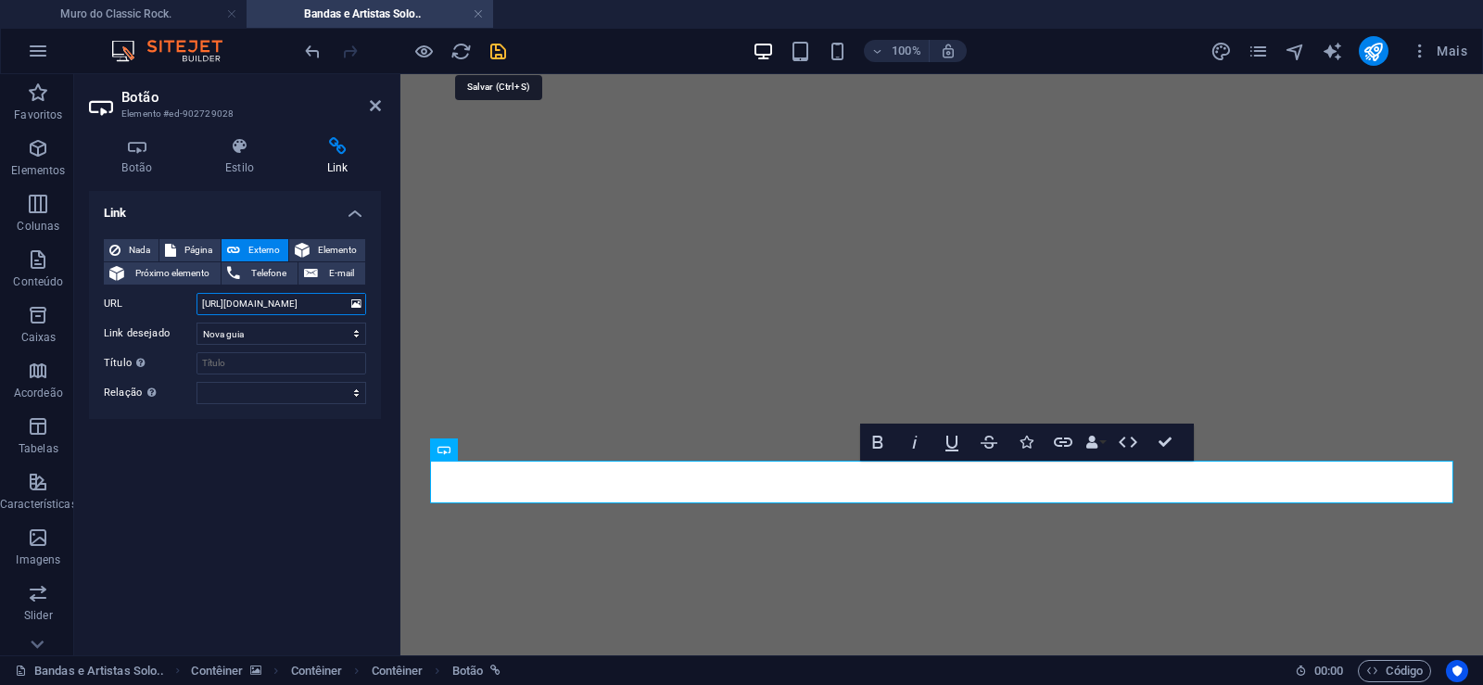
type input "[URL][DOMAIN_NAME]"
click at [499, 53] on icon "save" at bounding box center [498, 51] width 21 height 21
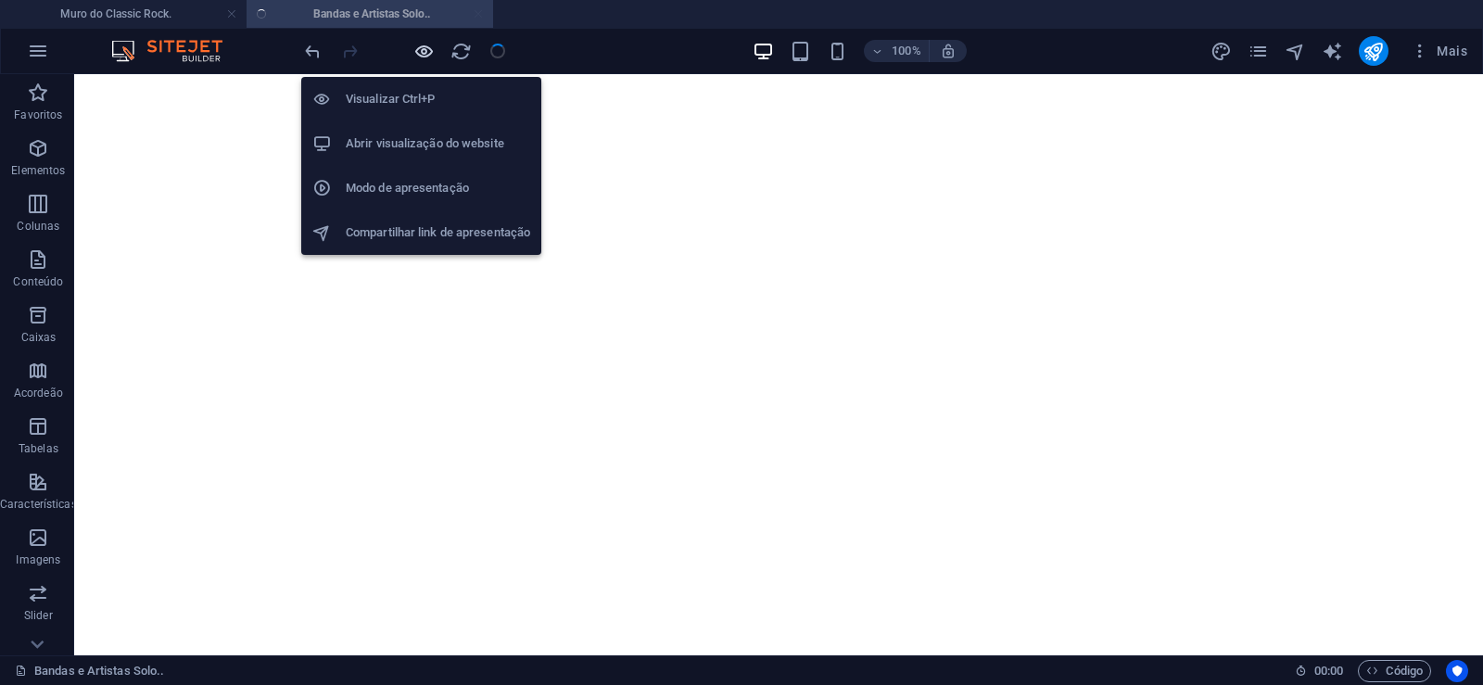
click at [426, 48] on icon "button" at bounding box center [423, 51] width 21 height 21
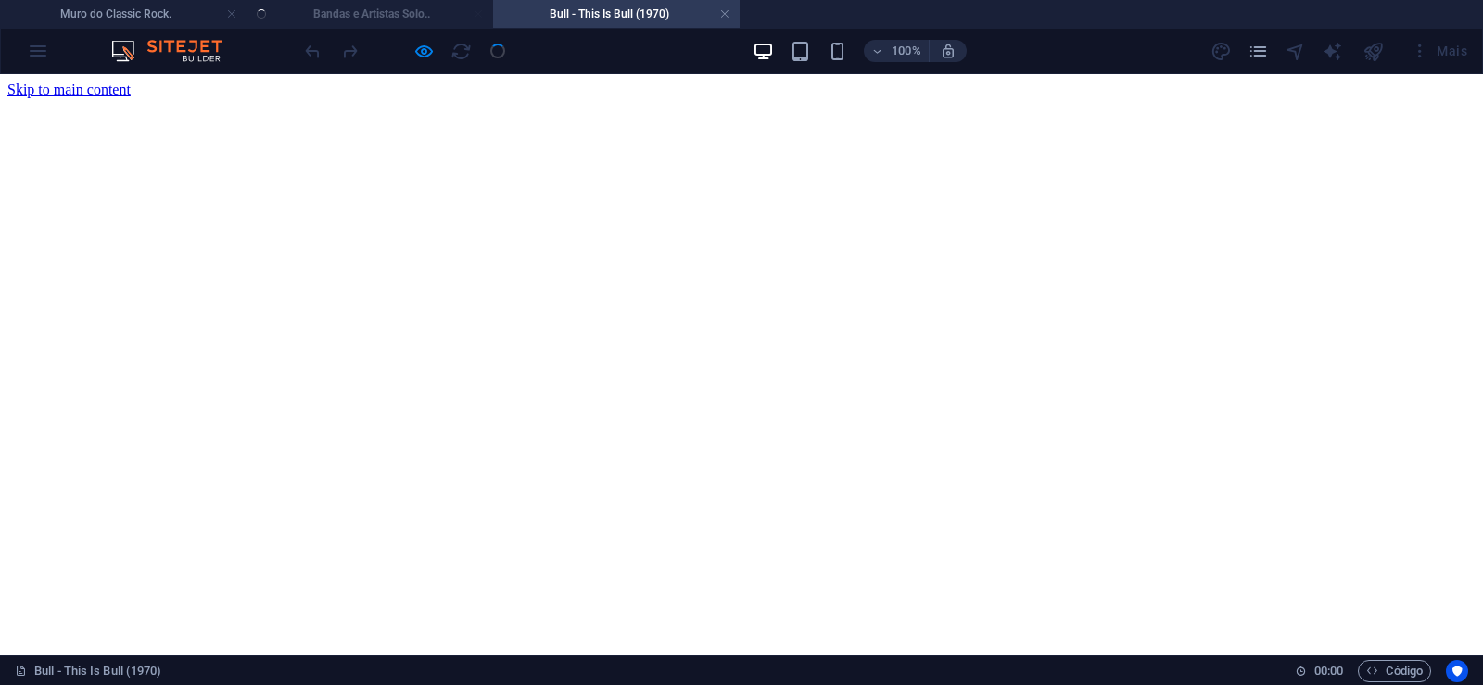
scroll to position [0, 0]
click at [723, 15] on link at bounding box center [724, 15] width 11 height 18
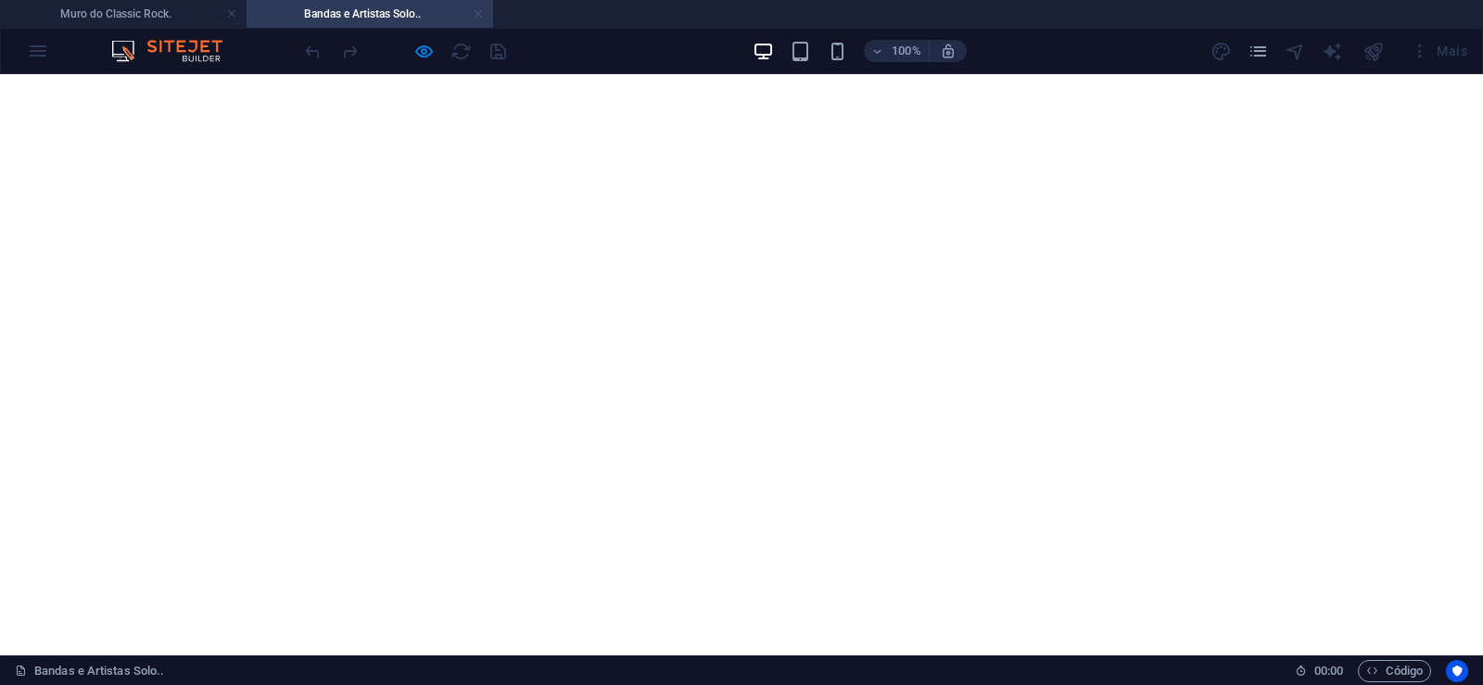
click at [478, 14] on link at bounding box center [478, 15] width 11 height 18
click at [0, 0] on div "100% Mais" at bounding box center [0, 0] width 0 height 0
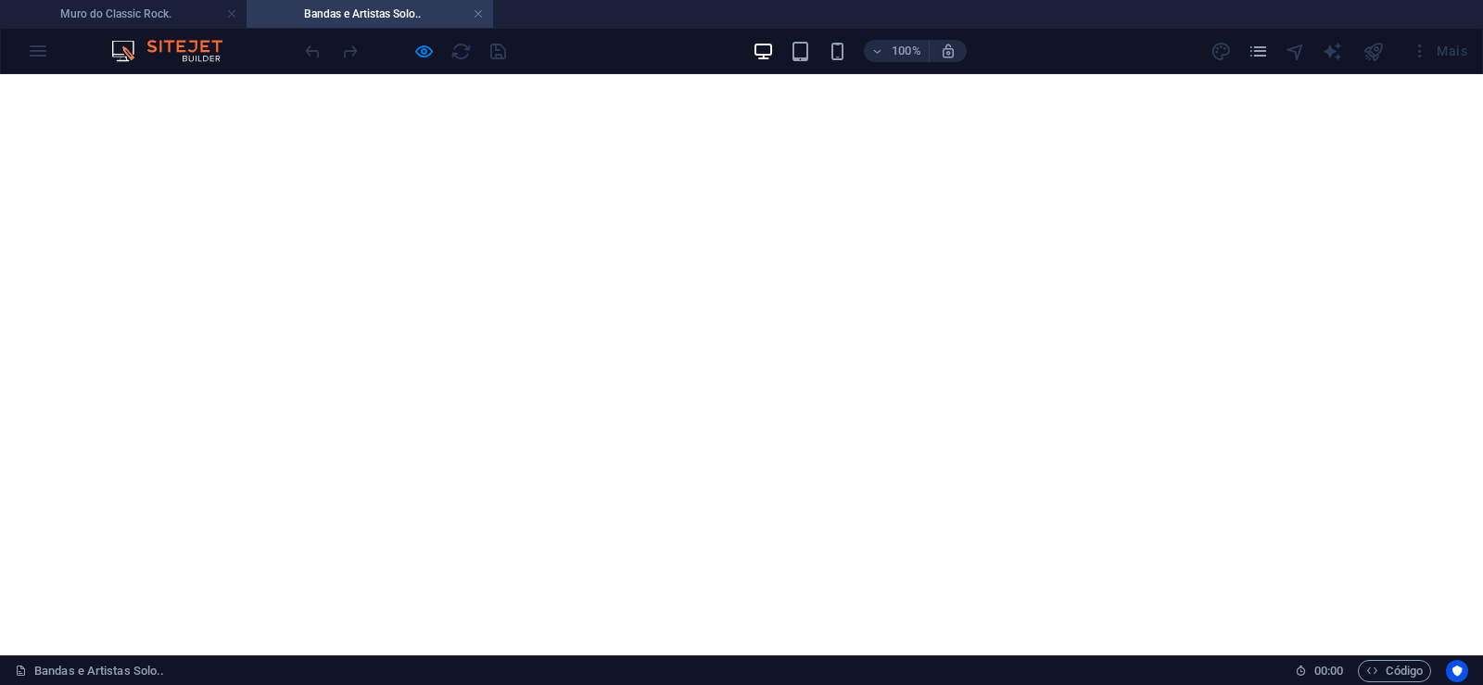
click at [0, 0] on div "100% Mais" at bounding box center [0, 0] width 0 height 0
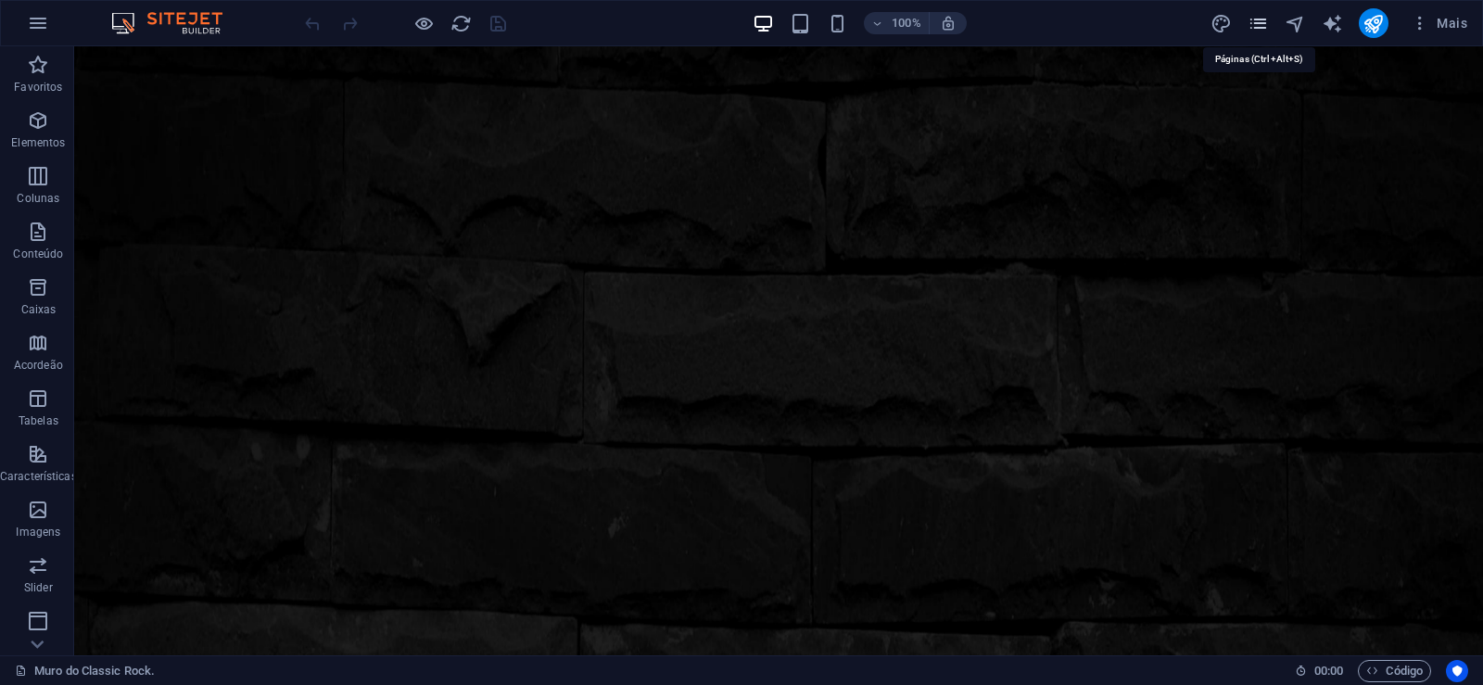
click at [1263, 27] on icon "pages" at bounding box center [1258, 23] width 21 height 21
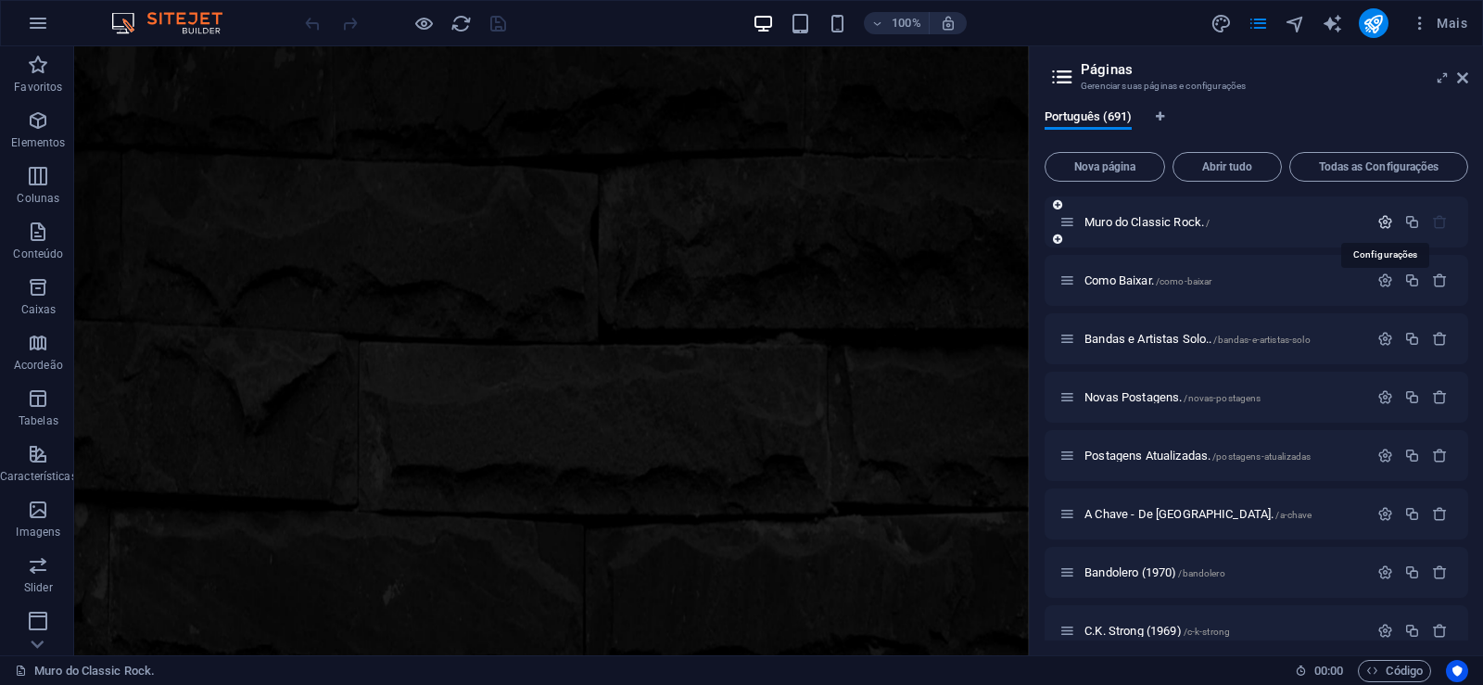
click at [1381, 217] on icon "button" at bounding box center [1386, 222] width 16 height 16
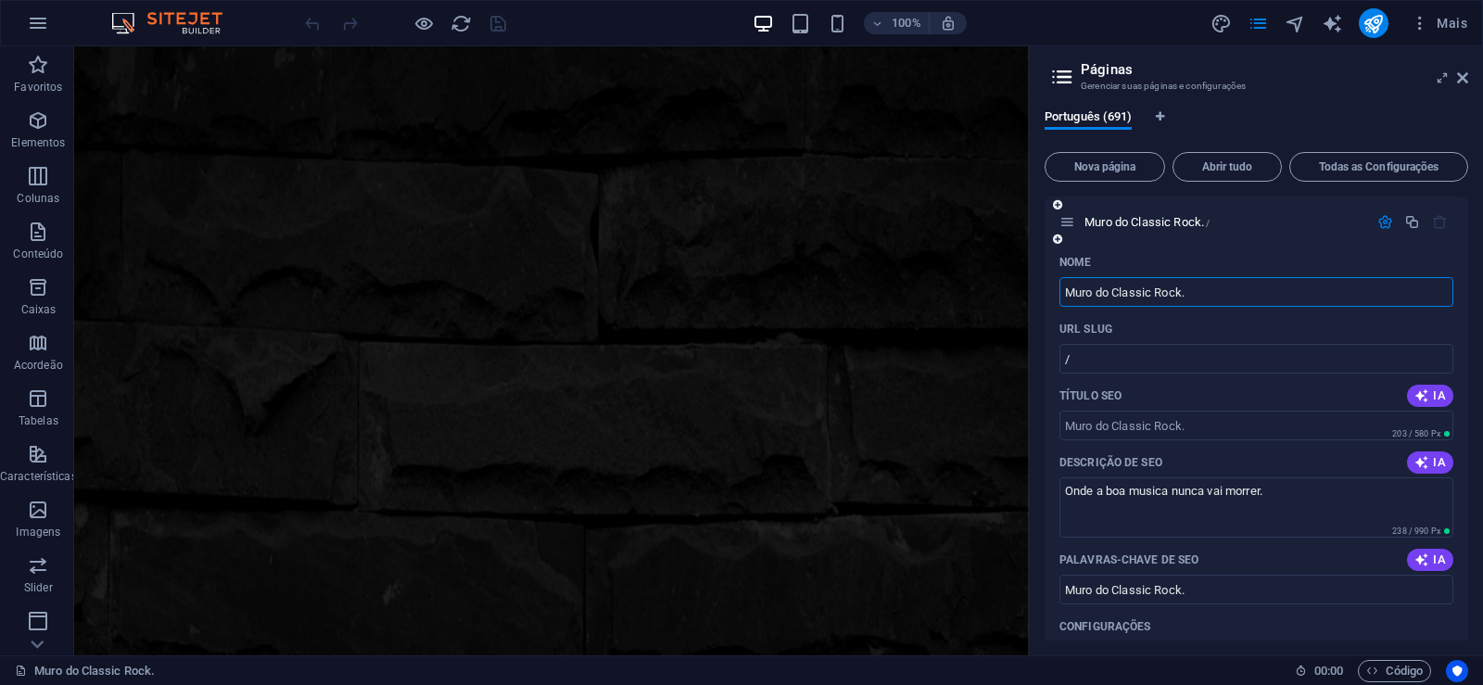
scroll to position [83, 0]
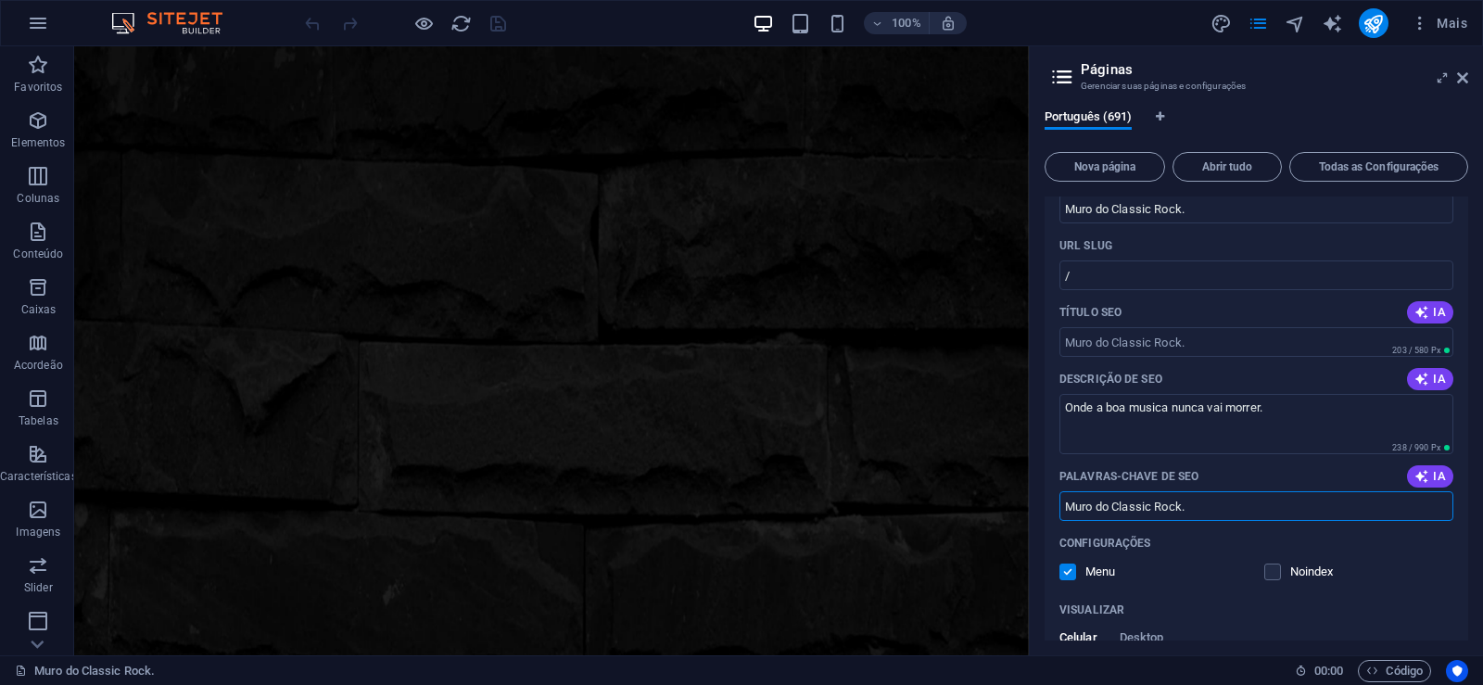
drag, startPoint x: 1191, startPoint y: 509, endPoint x: 964, endPoint y: 508, distance: 227.1
click at [1060, 508] on input "Muro do Classic Rock." at bounding box center [1257, 506] width 394 height 30
click at [1220, 500] on input "Muro do Classic Rock." at bounding box center [1257, 506] width 394 height 30
drag, startPoint x: 1220, startPoint y: 499, endPoint x: 1001, endPoint y: 494, distance: 218.8
click at [1060, 494] on input "Muro do Classic Rock." at bounding box center [1257, 506] width 394 height 30
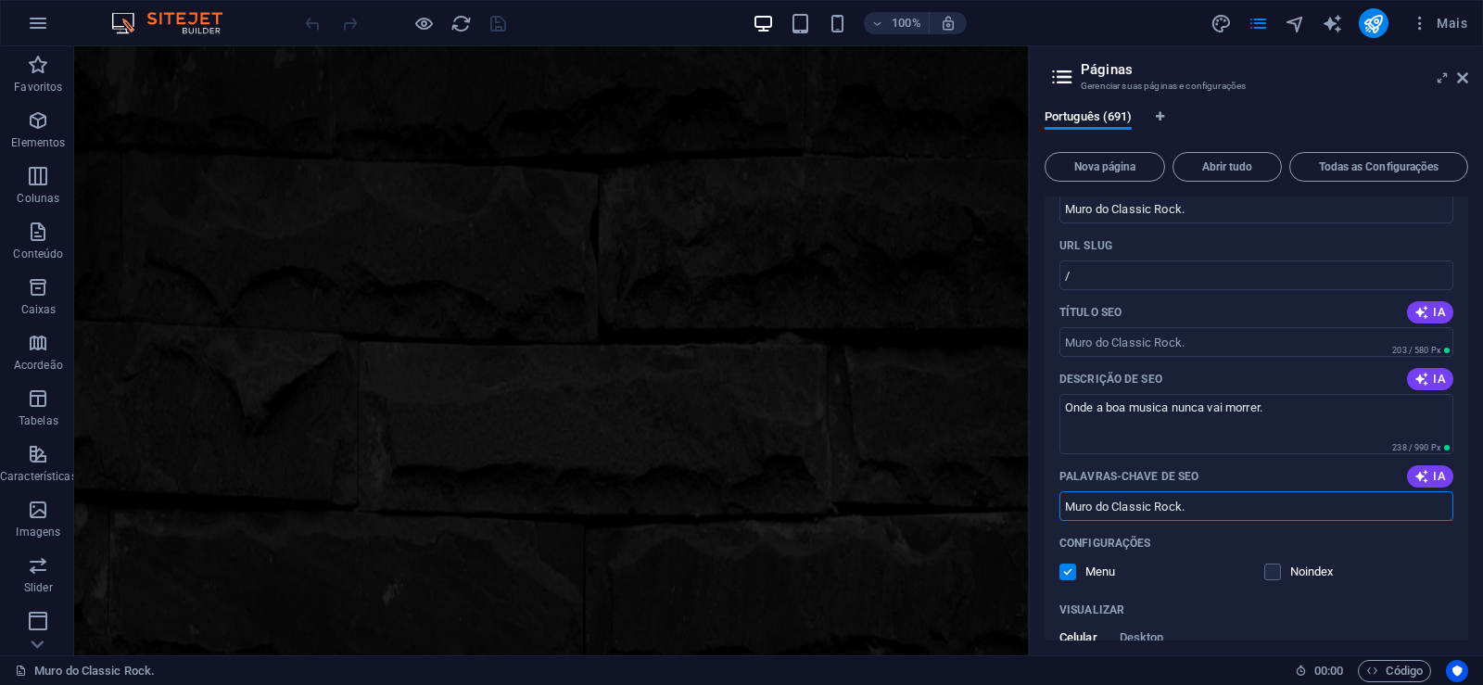
paste input "- Download"
type input "Muro do Classic Rock - Download."
click at [1466, 77] on icon at bounding box center [1462, 77] width 11 height 15
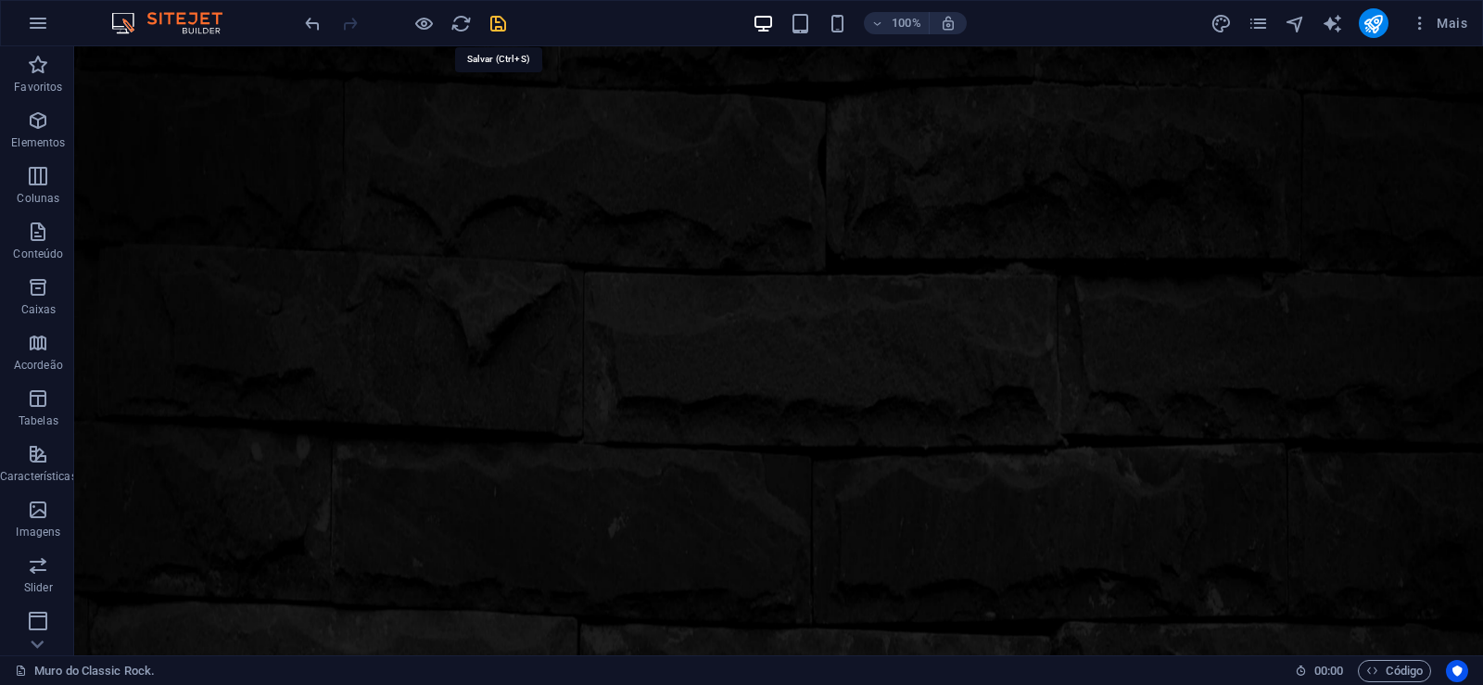
click at [501, 29] on icon "save" at bounding box center [498, 23] width 21 height 21
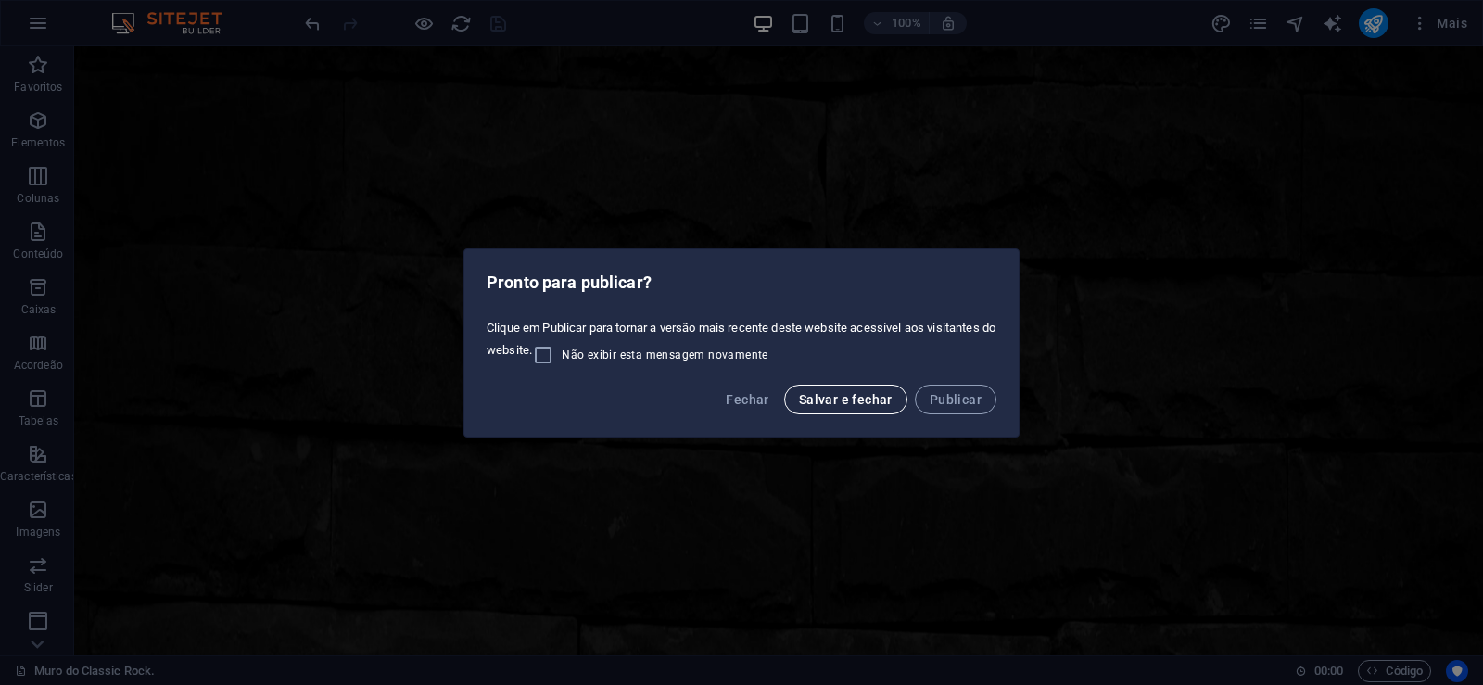
click at [854, 398] on span "Salvar e fechar" at bounding box center [846, 399] width 94 height 15
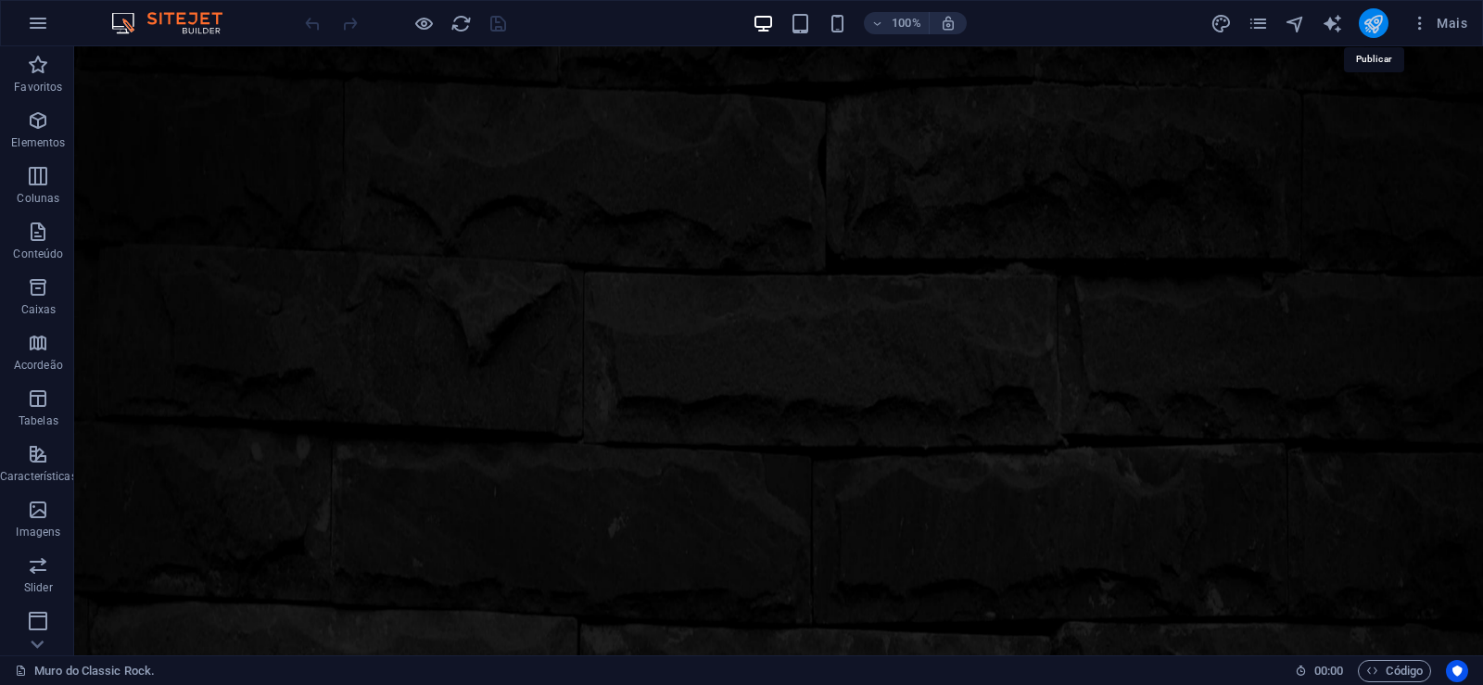
click at [1377, 22] on icon "publish" at bounding box center [1373, 23] width 21 height 21
